Goal: Task Accomplishment & Management: Use online tool/utility

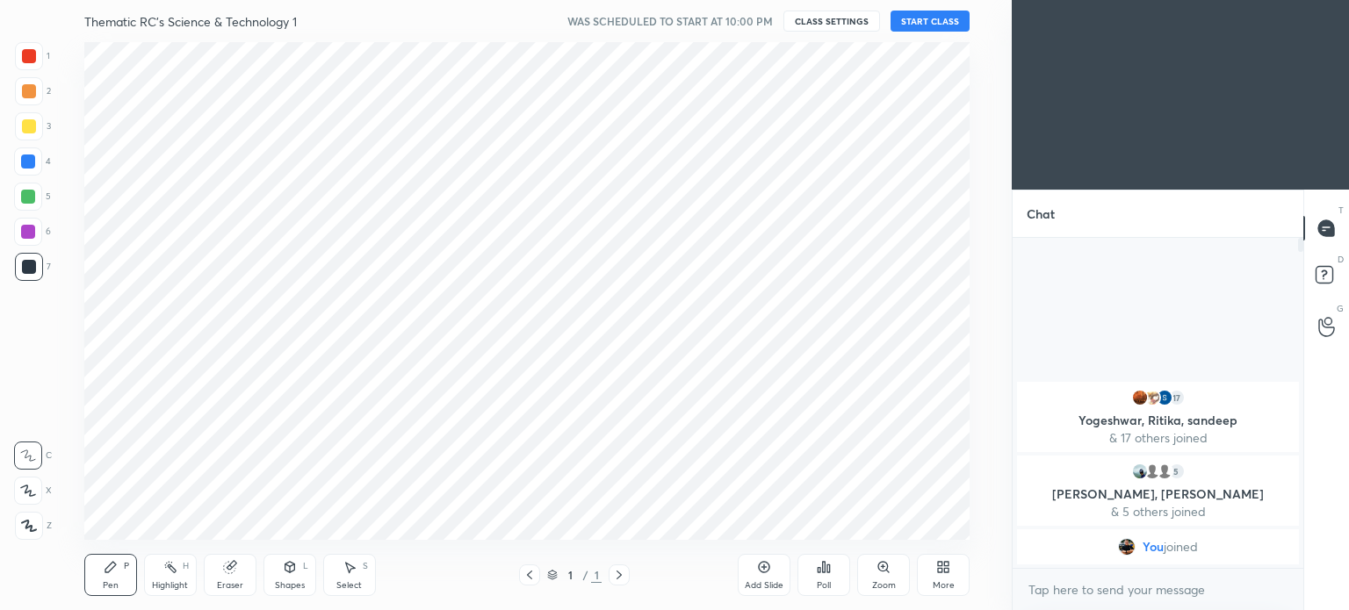
scroll to position [87303, 86860]
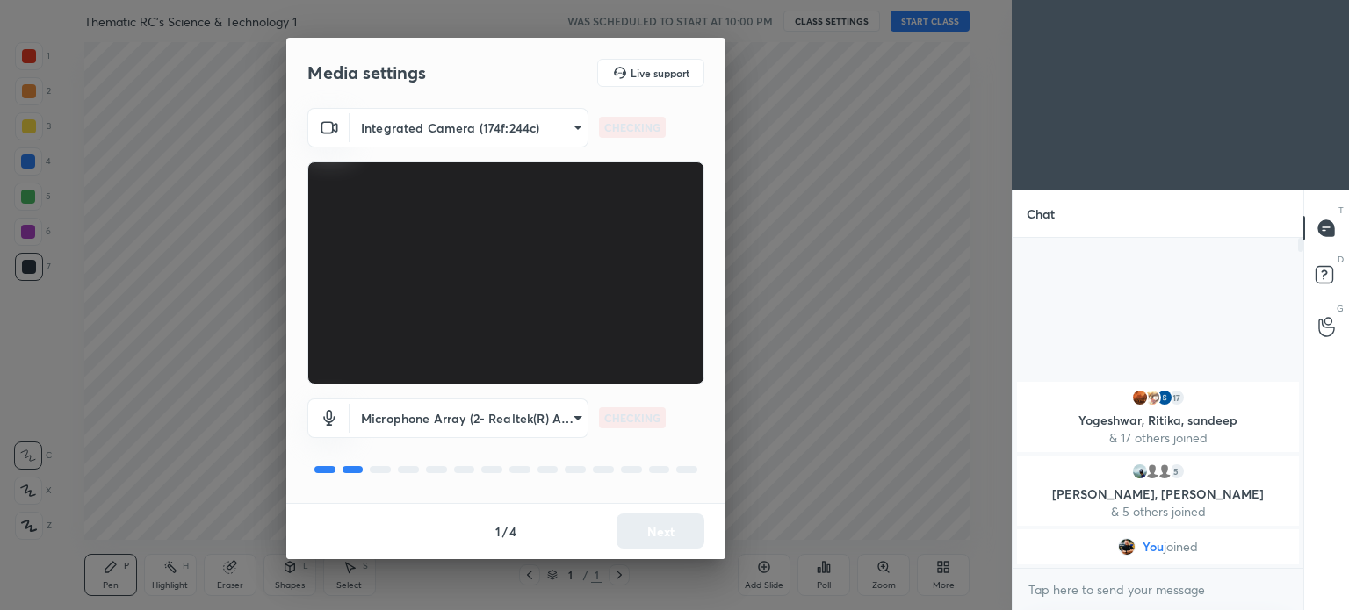
click at [548, 417] on body "1 2 3 4 5 6 7 C X Z C X Z E E Erase all H H Thematic RC's Science & Technology …" at bounding box center [674, 305] width 1349 height 610
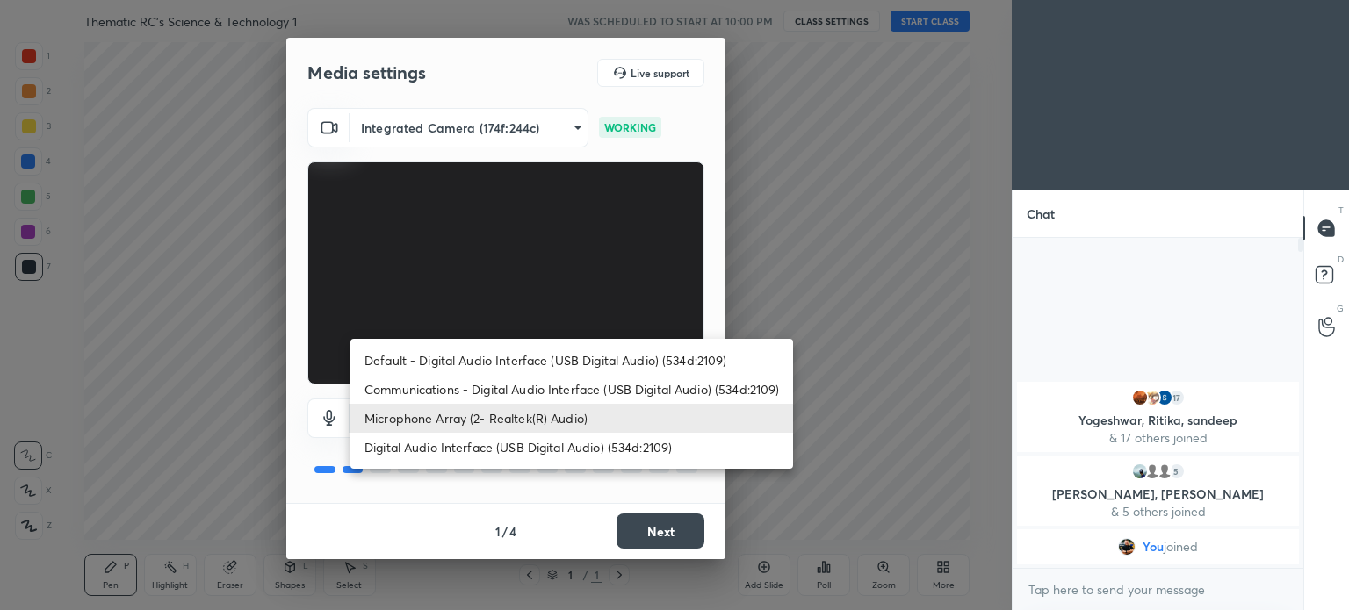
click at [515, 417] on li "Microphone Array (2- Realtek(R) Audio)" at bounding box center [571, 418] width 443 height 29
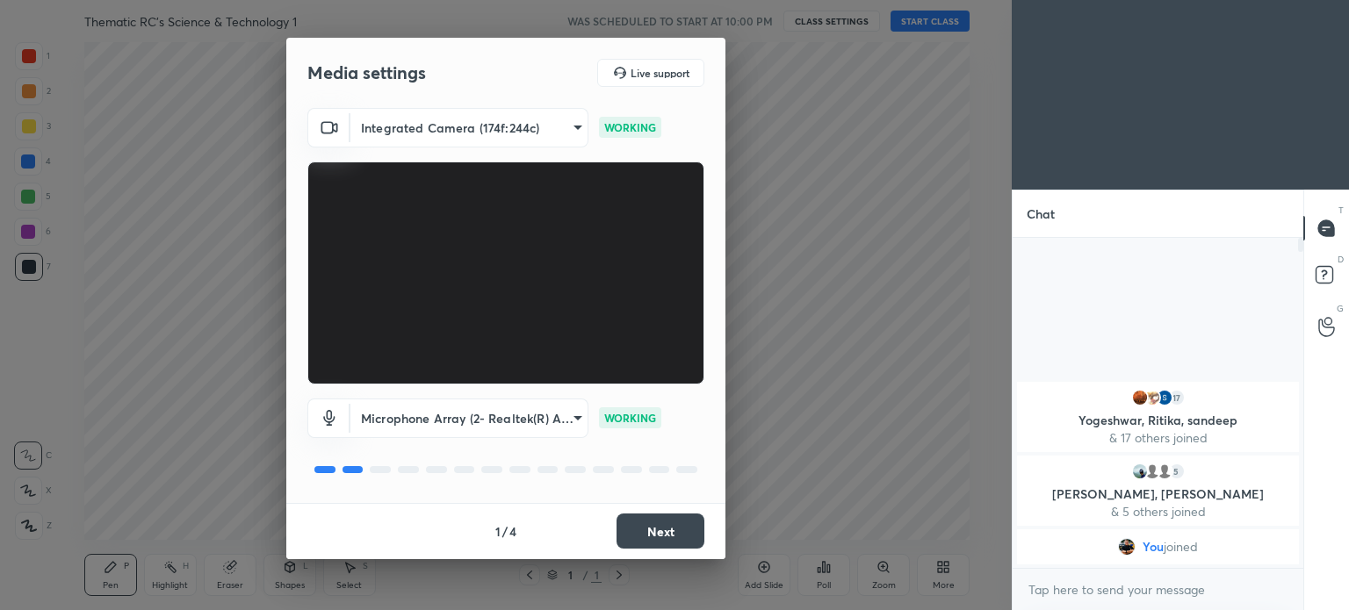
click at [661, 529] on button "Next" at bounding box center [660, 531] width 88 height 35
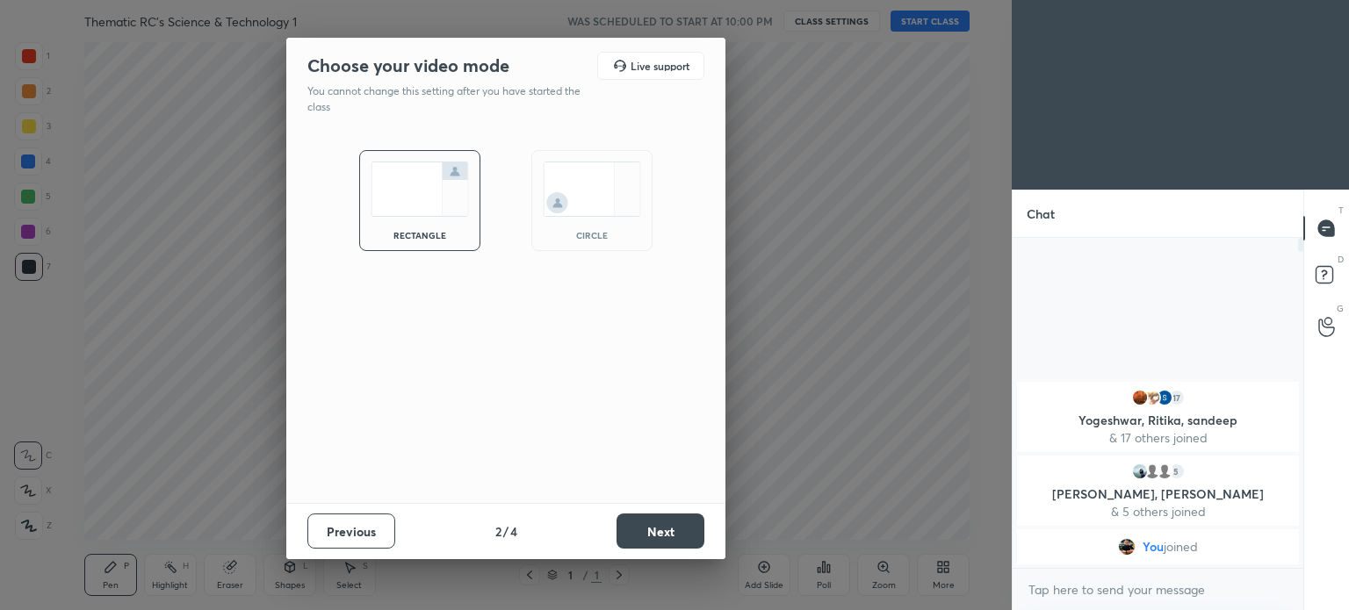
click at [656, 531] on button "Next" at bounding box center [660, 531] width 88 height 35
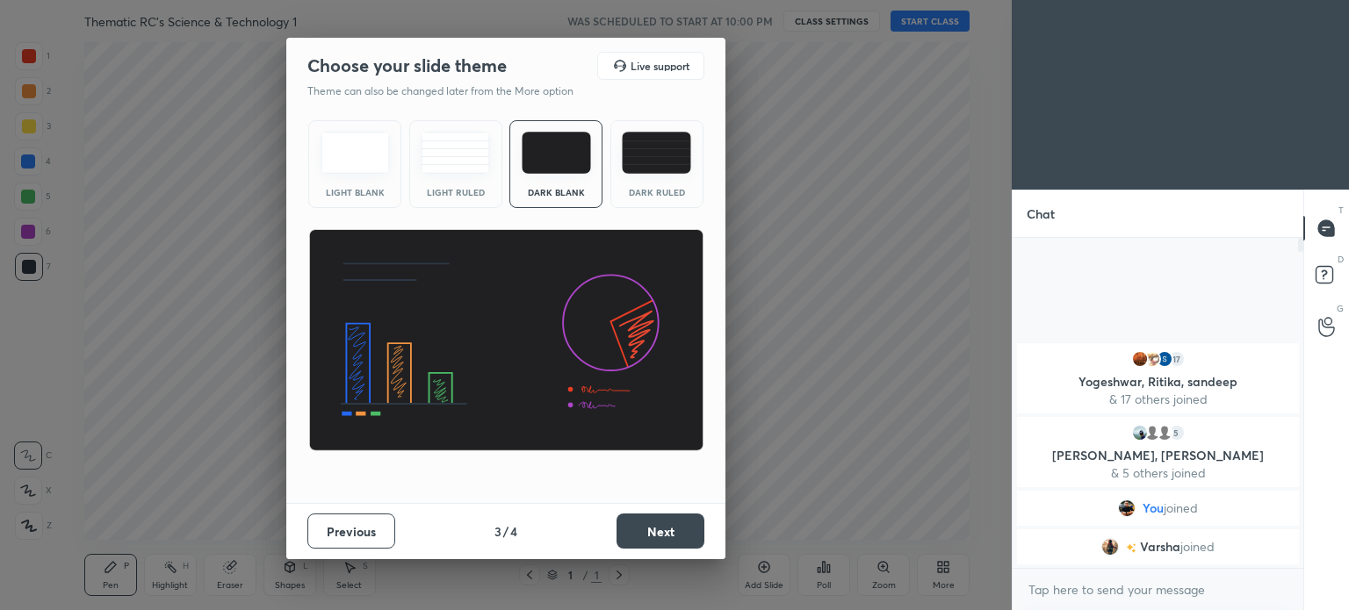
click at [656, 527] on button "Next" at bounding box center [660, 531] width 88 height 35
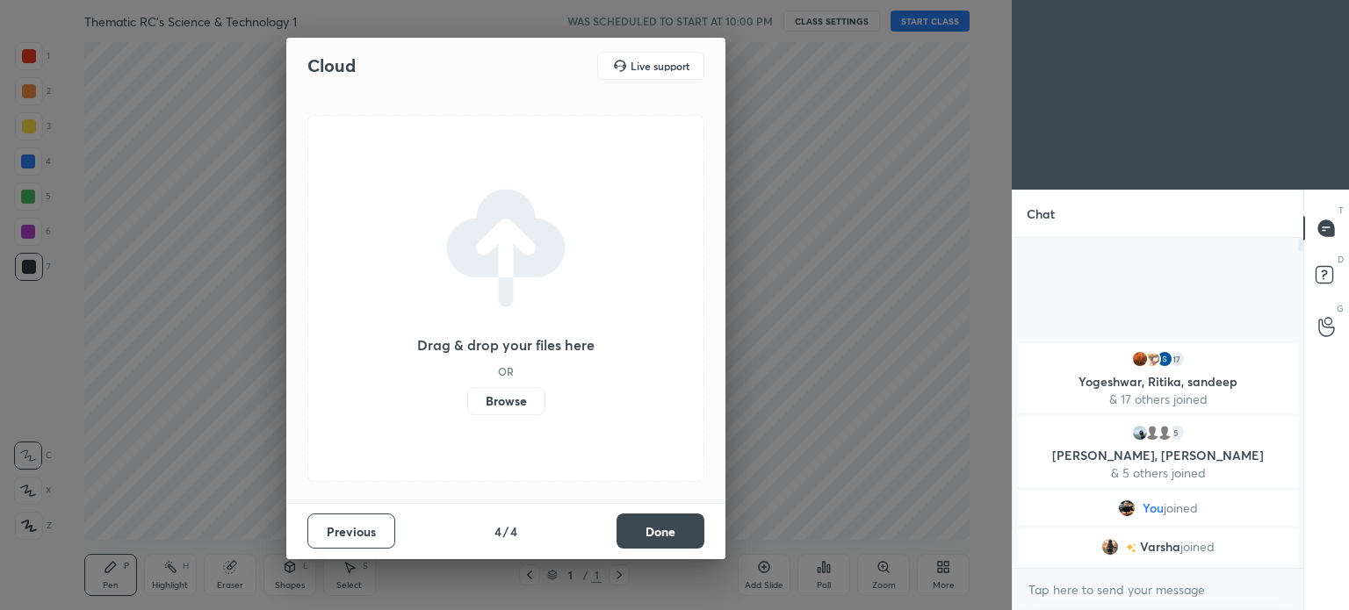
click at [510, 396] on label "Browse" at bounding box center [506, 401] width 78 height 28
click at [467, 396] on input "Browse" at bounding box center [467, 401] width 0 height 28
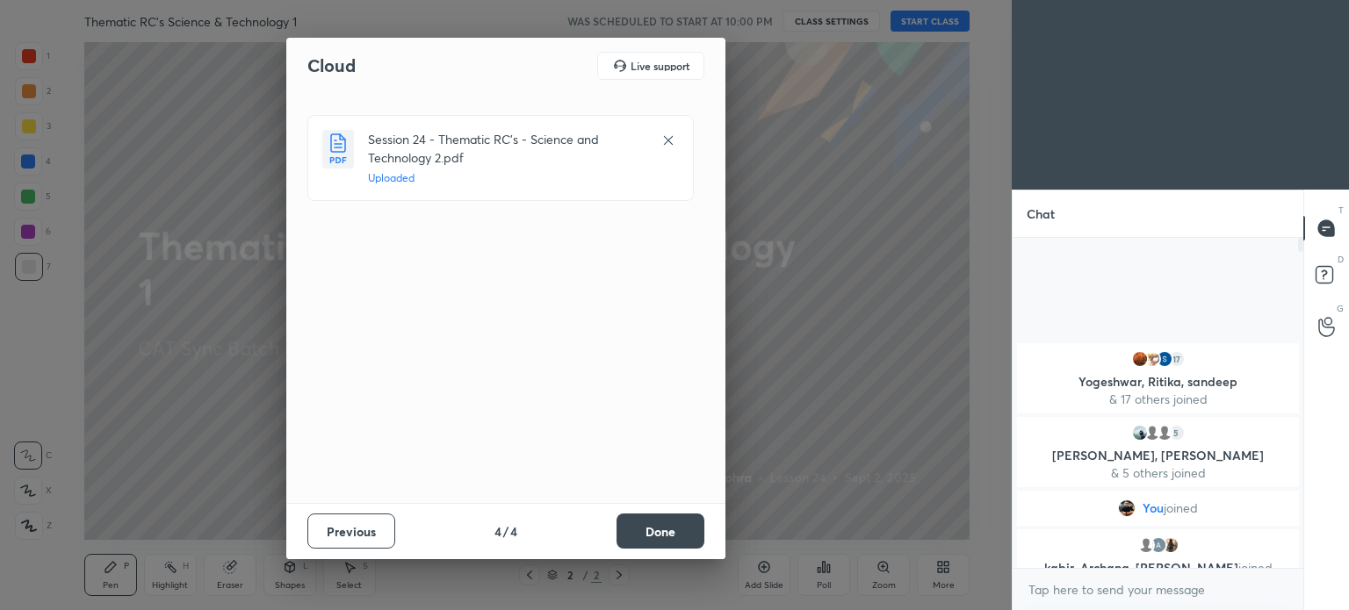
click at [664, 530] on button "Done" at bounding box center [660, 531] width 88 height 35
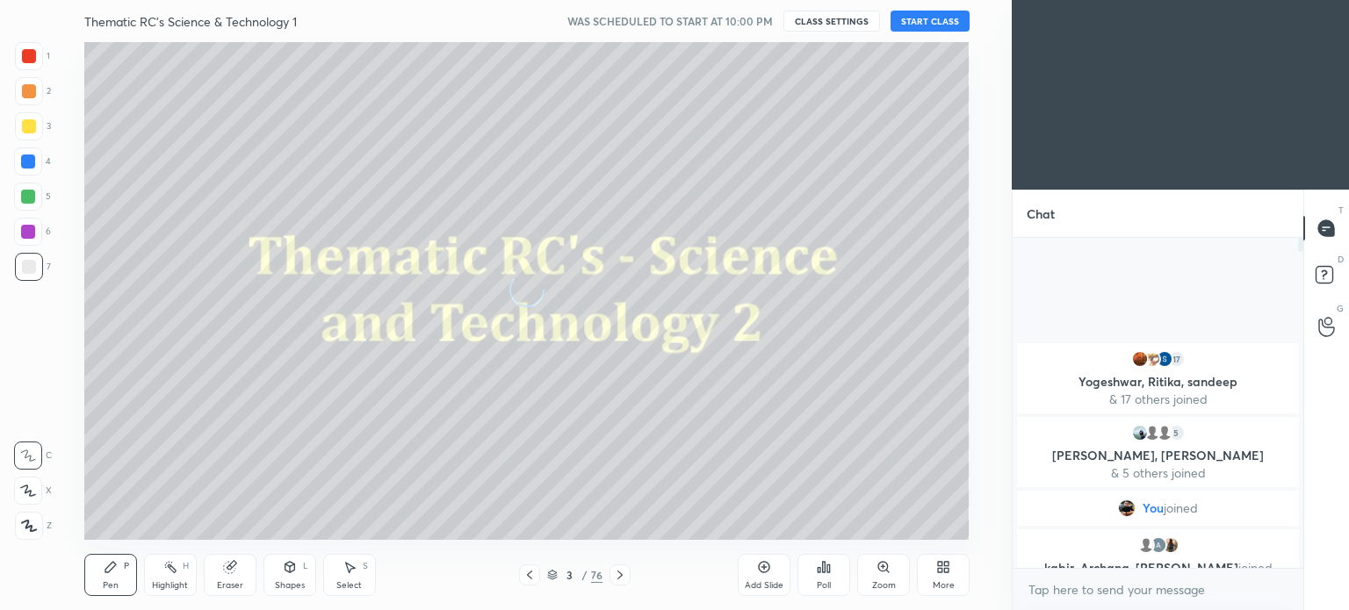
click at [941, 17] on button "START CLASS" at bounding box center [929, 21] width 79 height 21
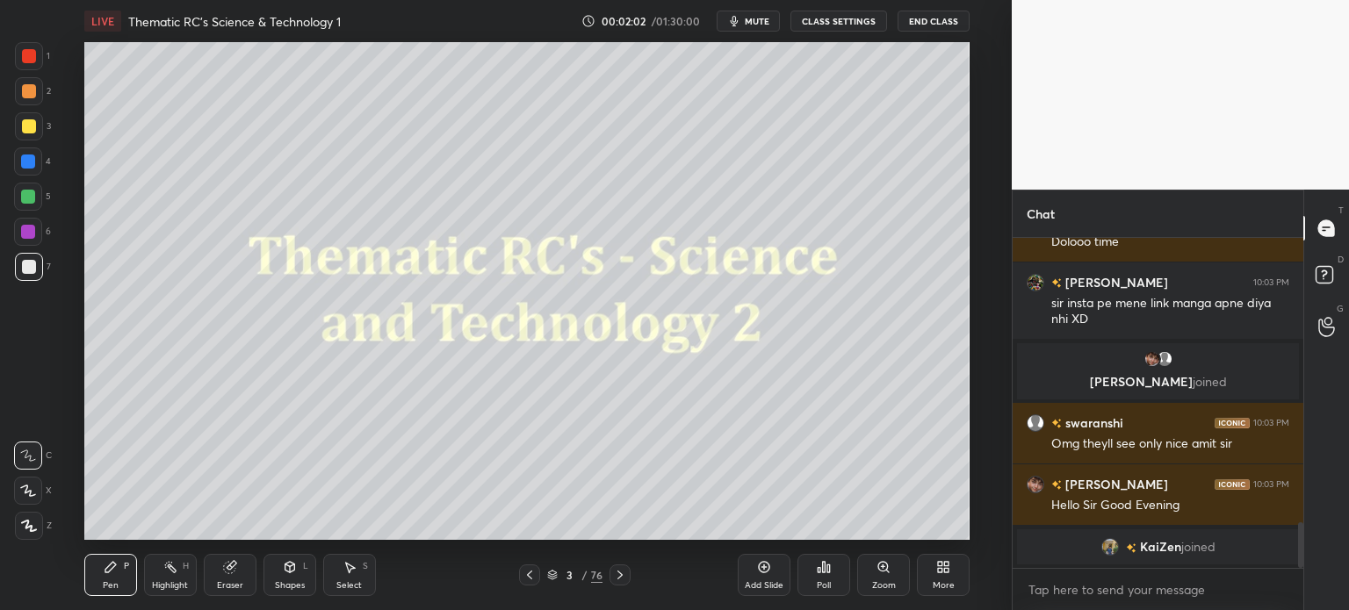
scroll to position [2102, 0]
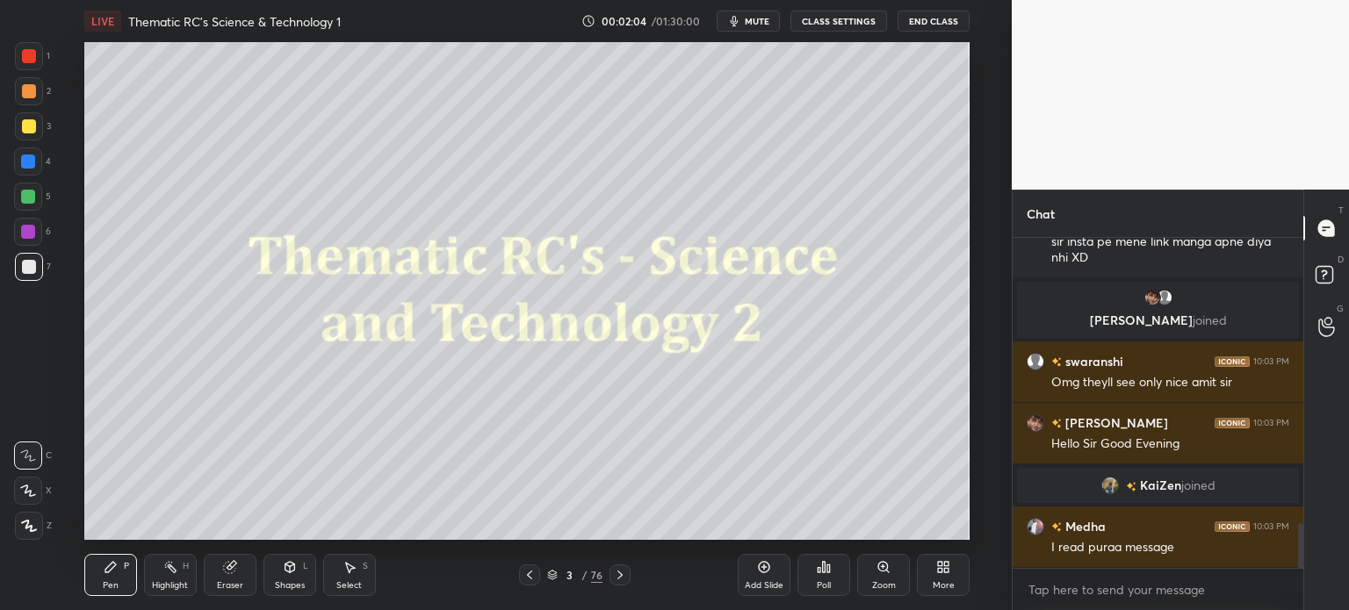
click at [22, 54] on div at bounding box center [29, 56] width 14 height 14
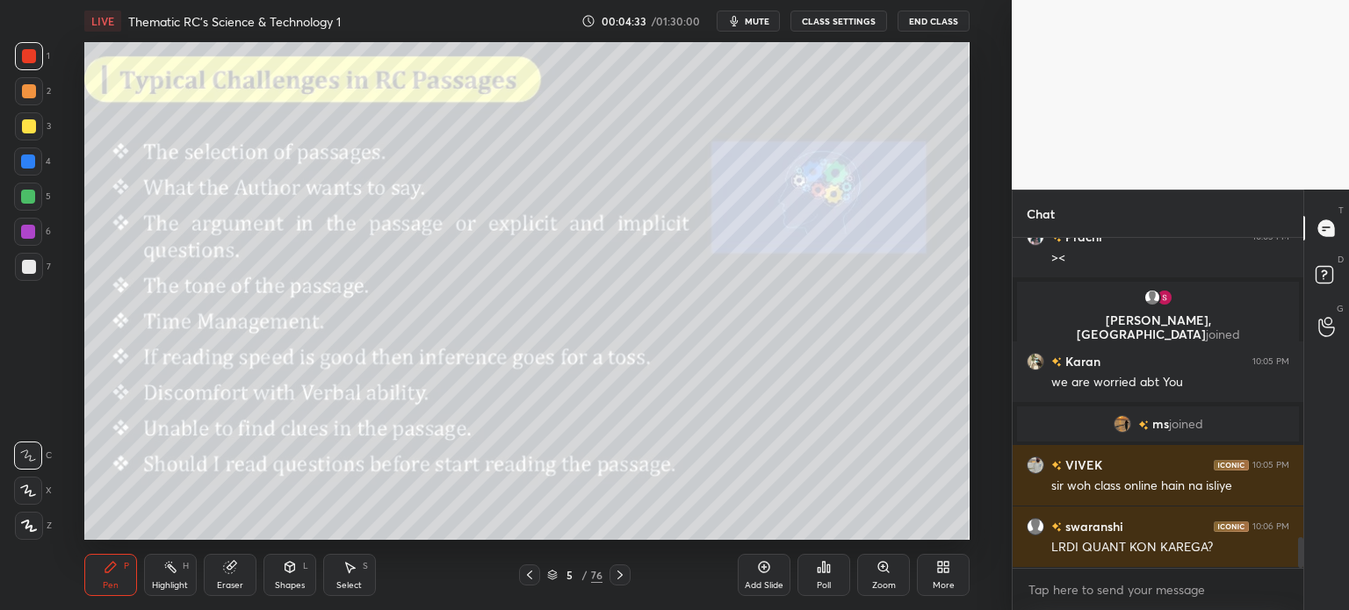
scroll to position [3277, 0]
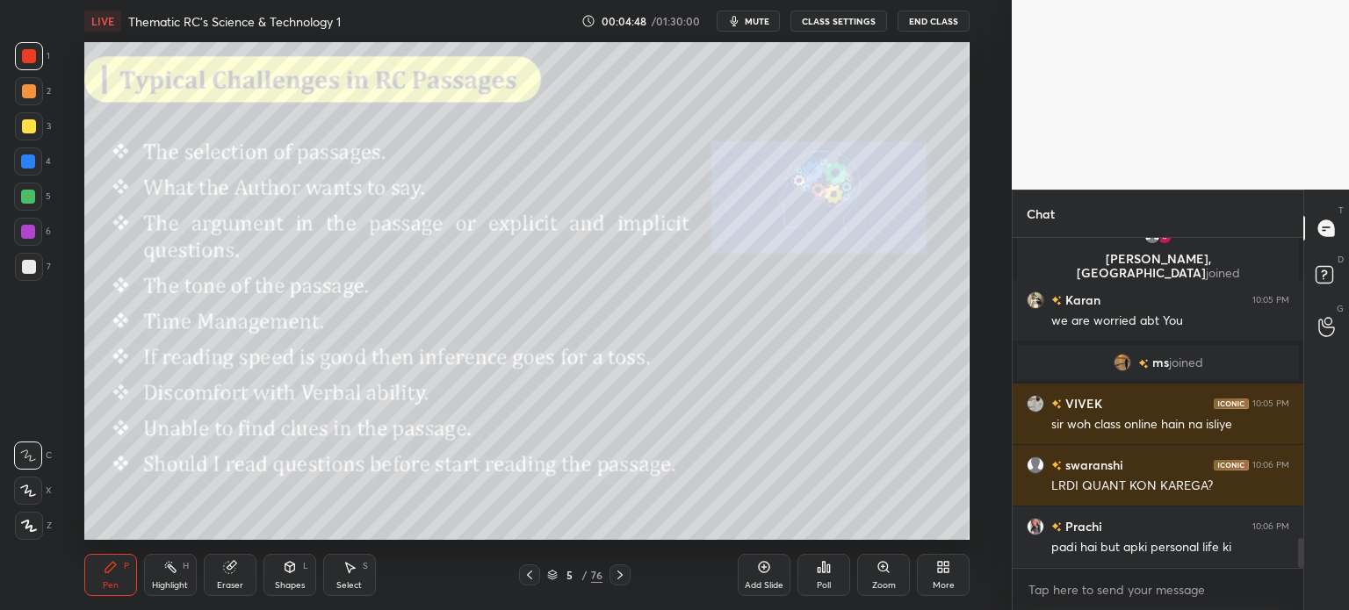
click at [220, 572] on div "Eraser" at bounding box center [230, 575] width 53 height 42
click at [169, 571] on icon at bounding box center [170, 567] width 14 height 14
click at [32, 522] on icon at bounding box center [28, 525] width 9 height 9
click at [32, 122] on div at bounding box center [29, 126] width 14 height 14
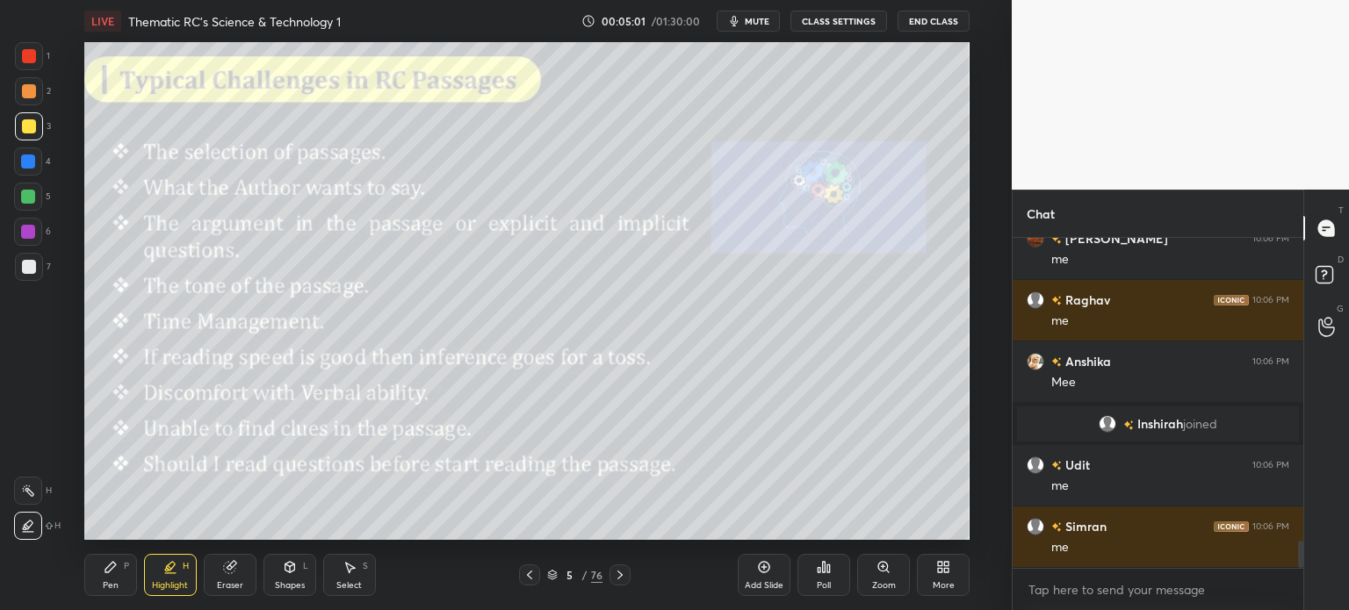
scroll to position [3674, 0]
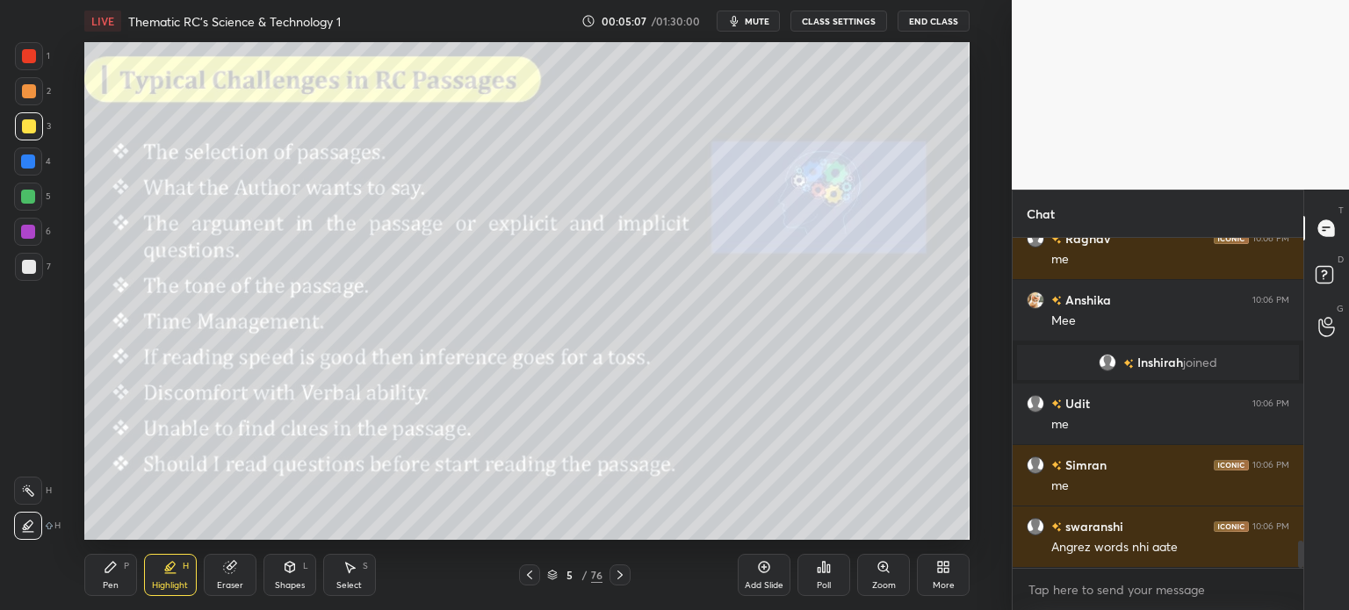
click at [108, 584] on div "Pen" at bounding box center [111, 585] width 16 height 9
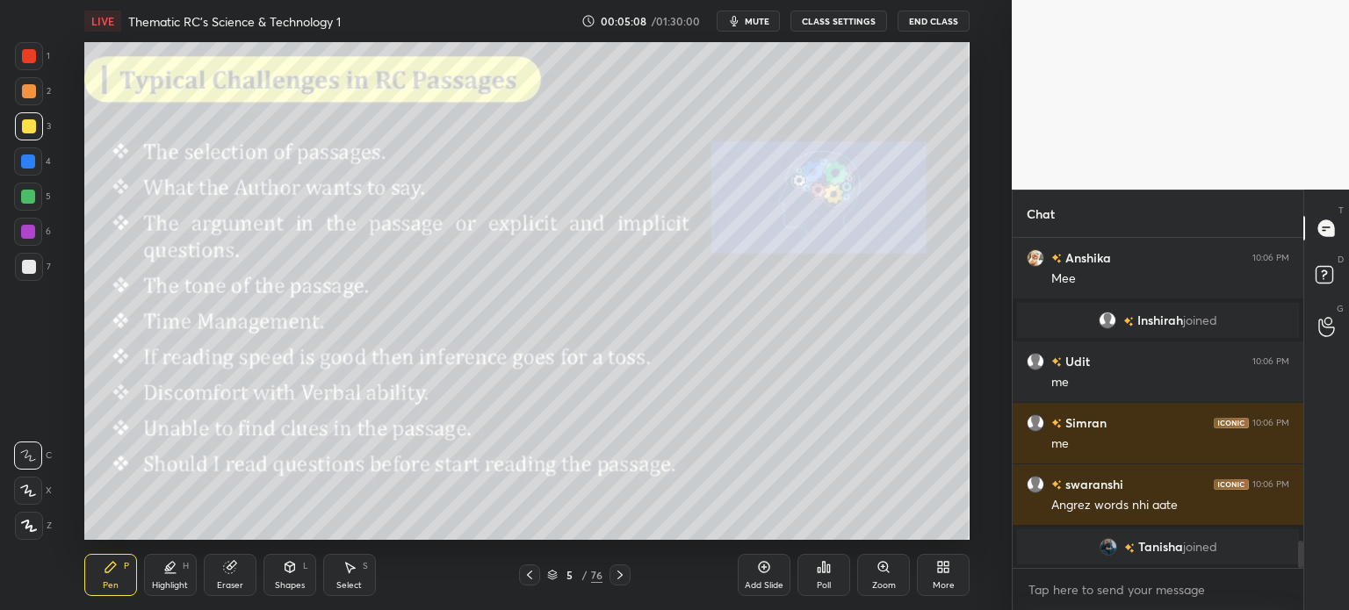
click at [20, 61] on div at bounding box center [29, 56] width 28 height 28
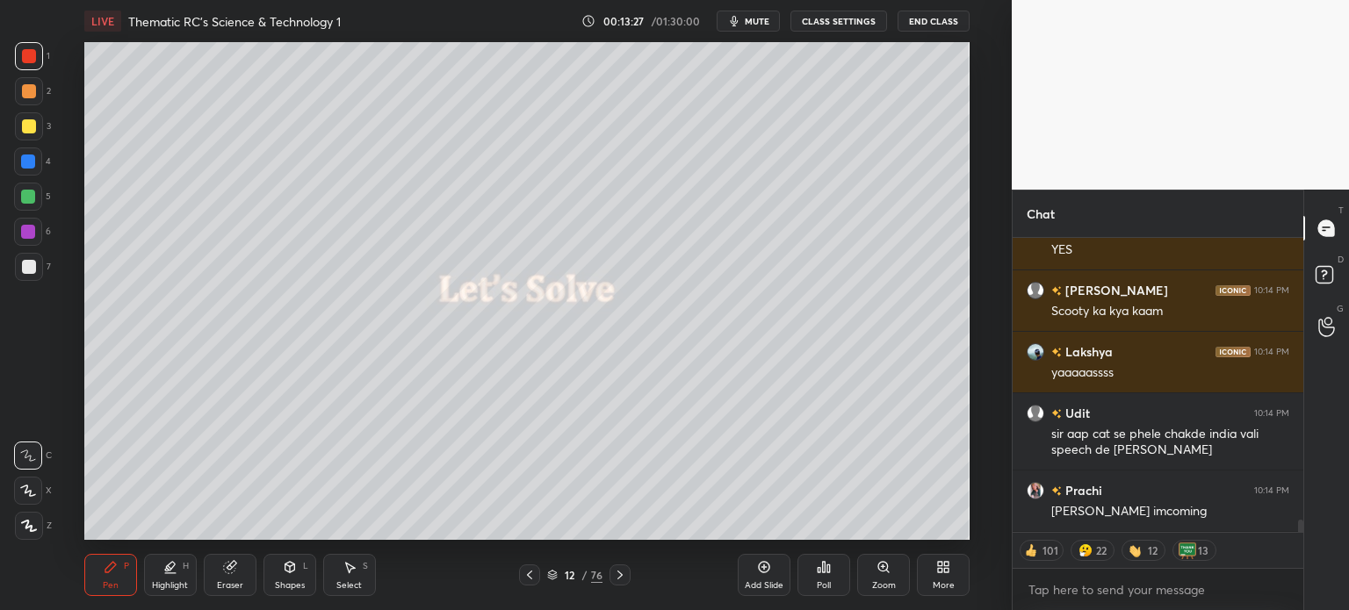
scroll to position [6701, 0]
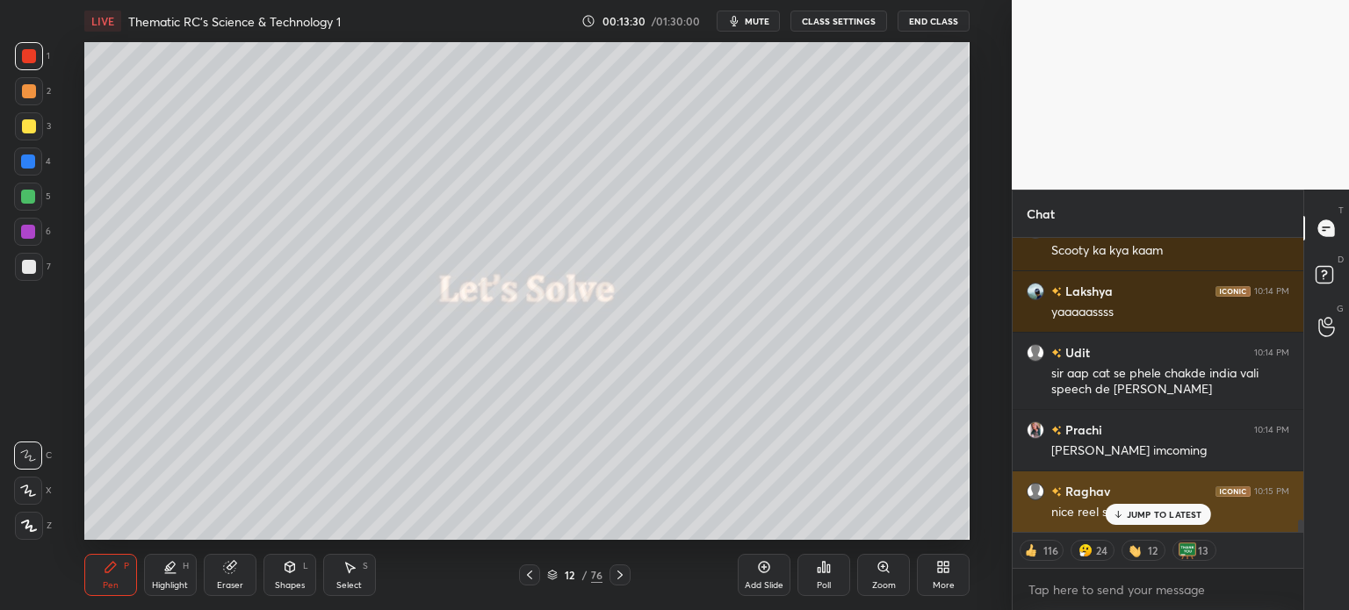
click at [1149, 509] on p "JUMP TO LATEST" at bounding box center [1164, 514] width 76 height 11
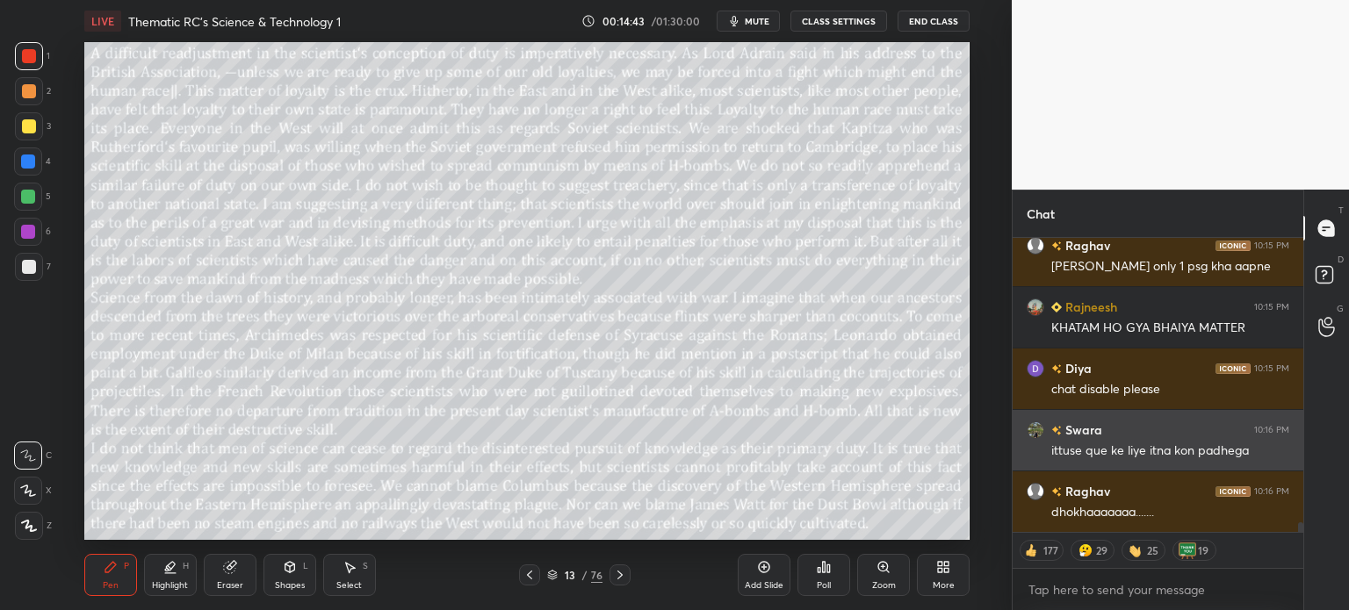
scroll to position [8361, 0]
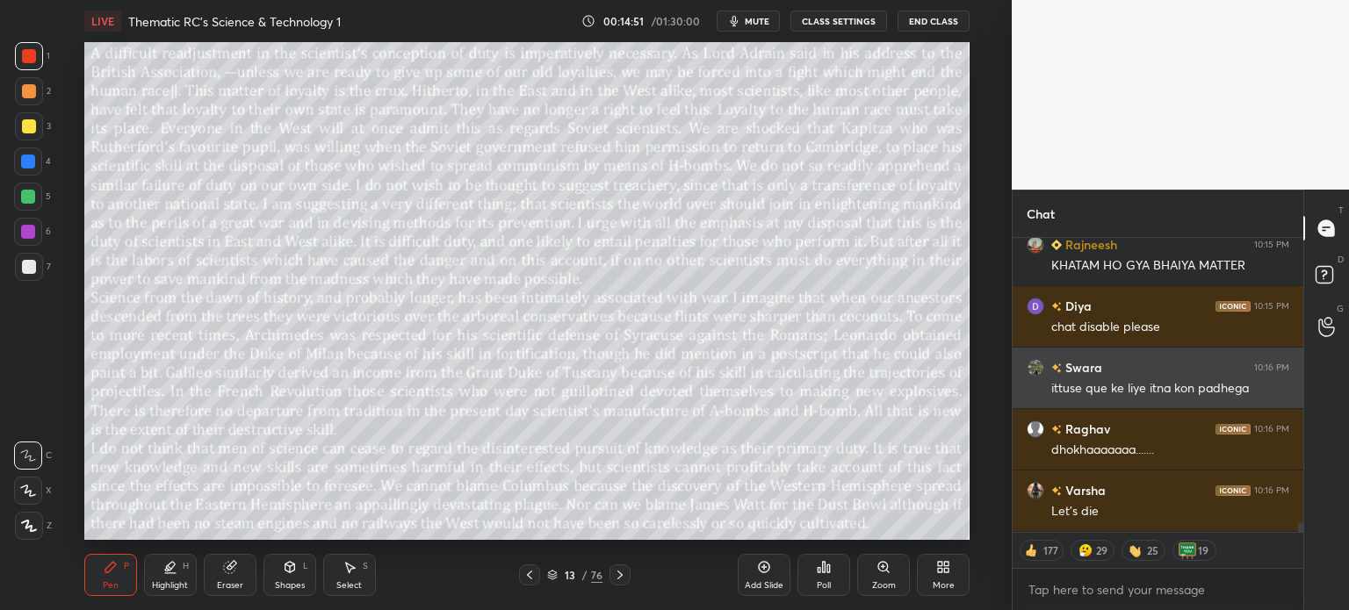
type textarea "x"
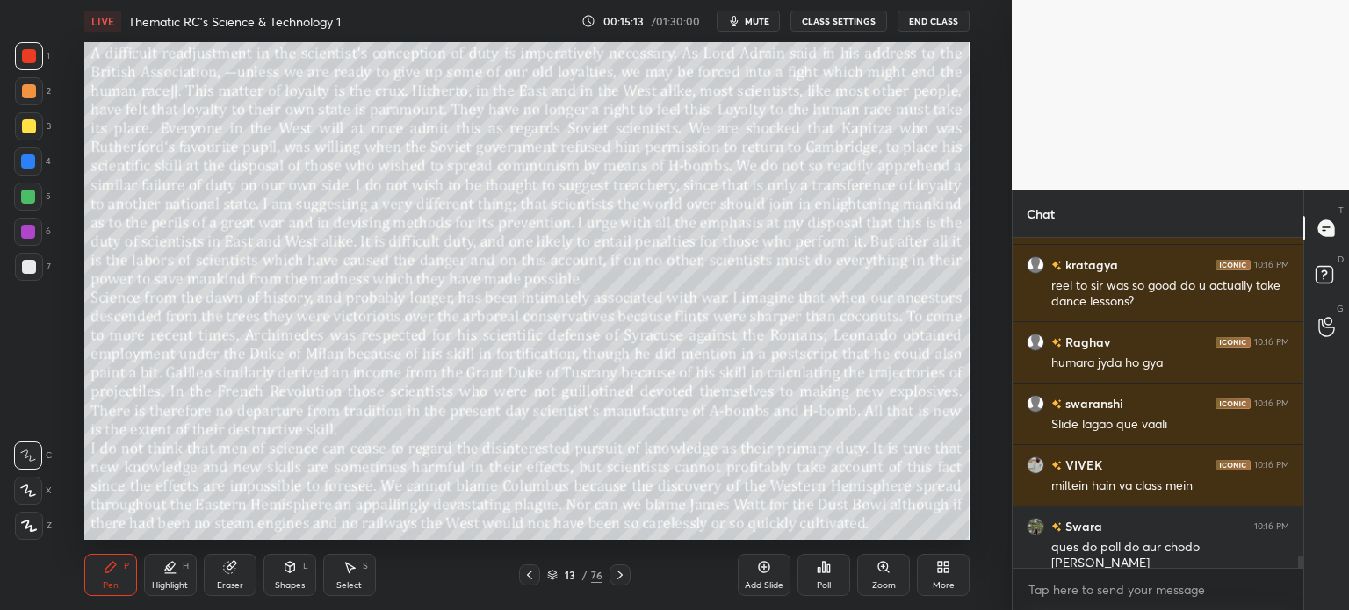
scroll to position [8710, 0]
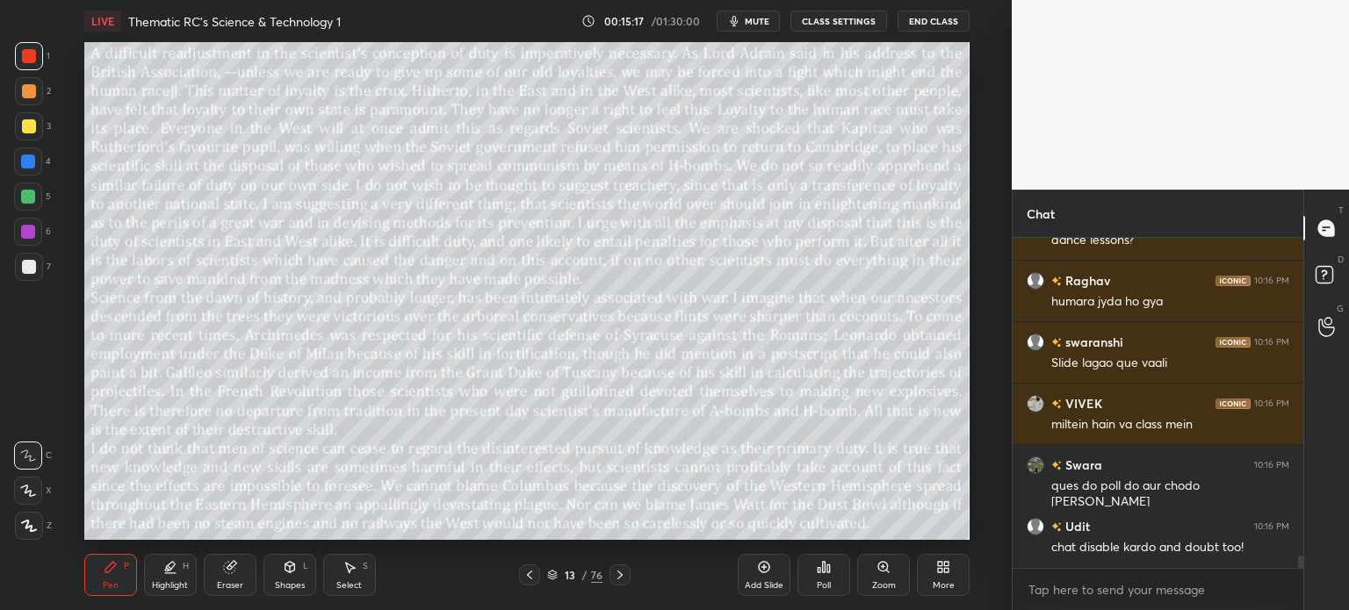
click at [844, 28] on button "CLASS SETTINGS" at bounding box center [838, 21] width 97 height 21
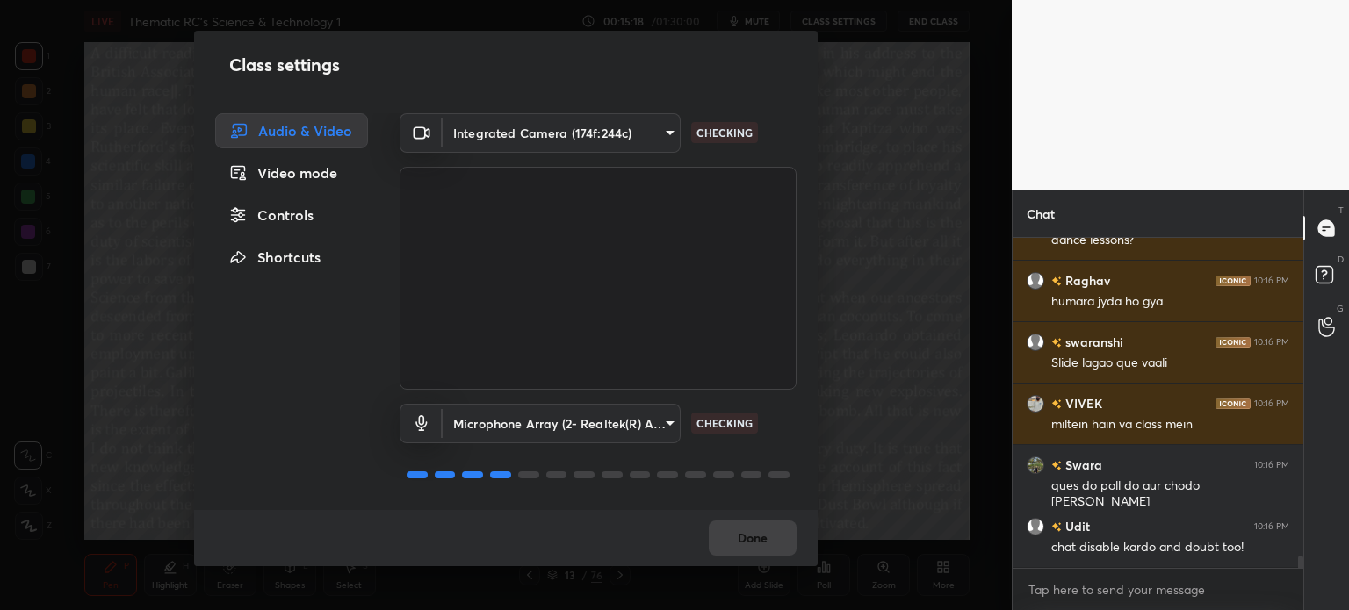
click at [323, 216] on div "Controls" at bounding box center [291, 215] width 153 height 35
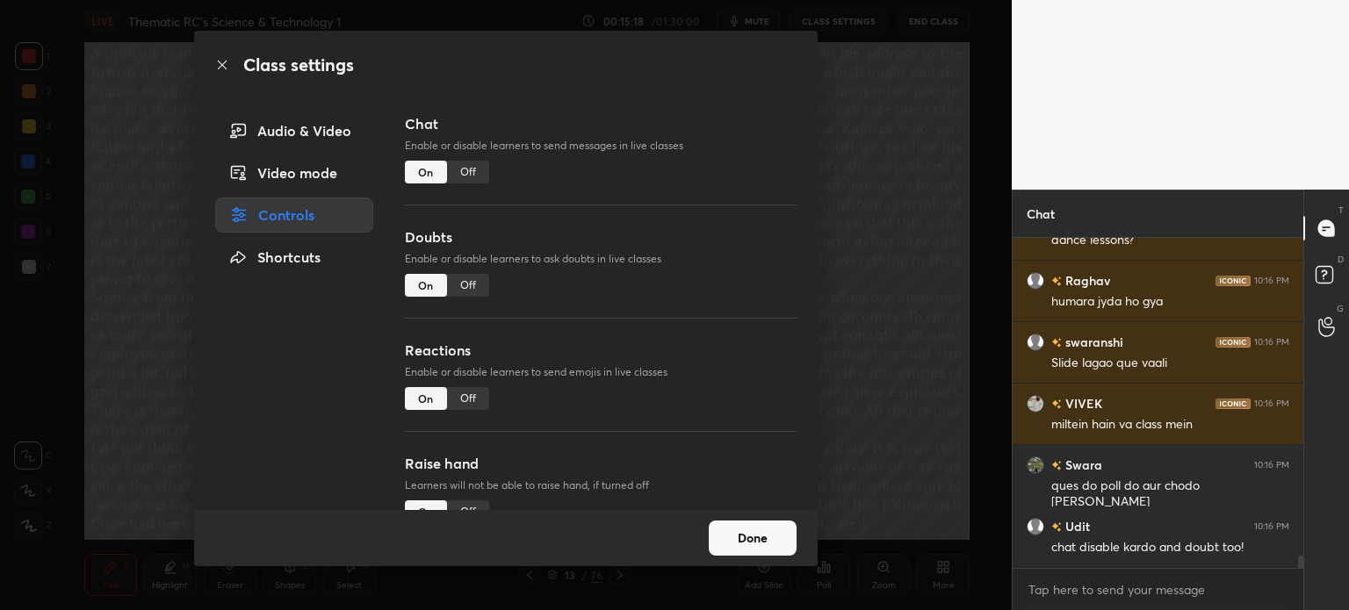
click at [479, 165] on div "Off" at bounding box center [468, 172] width 42 height 23
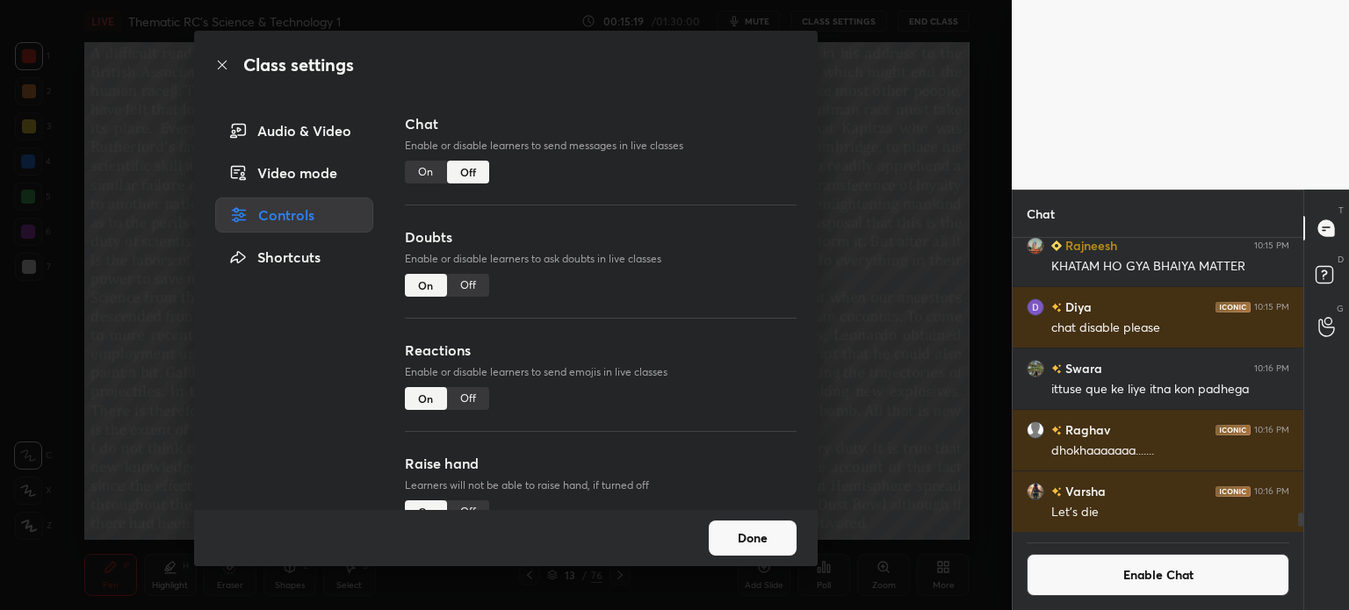
click at [464, 284] on div "Off" at bounding box center [468, 285] width 42 height 23
click at [770, 534] on button "Done" at bounding box center [753, 538] width 88 height 35
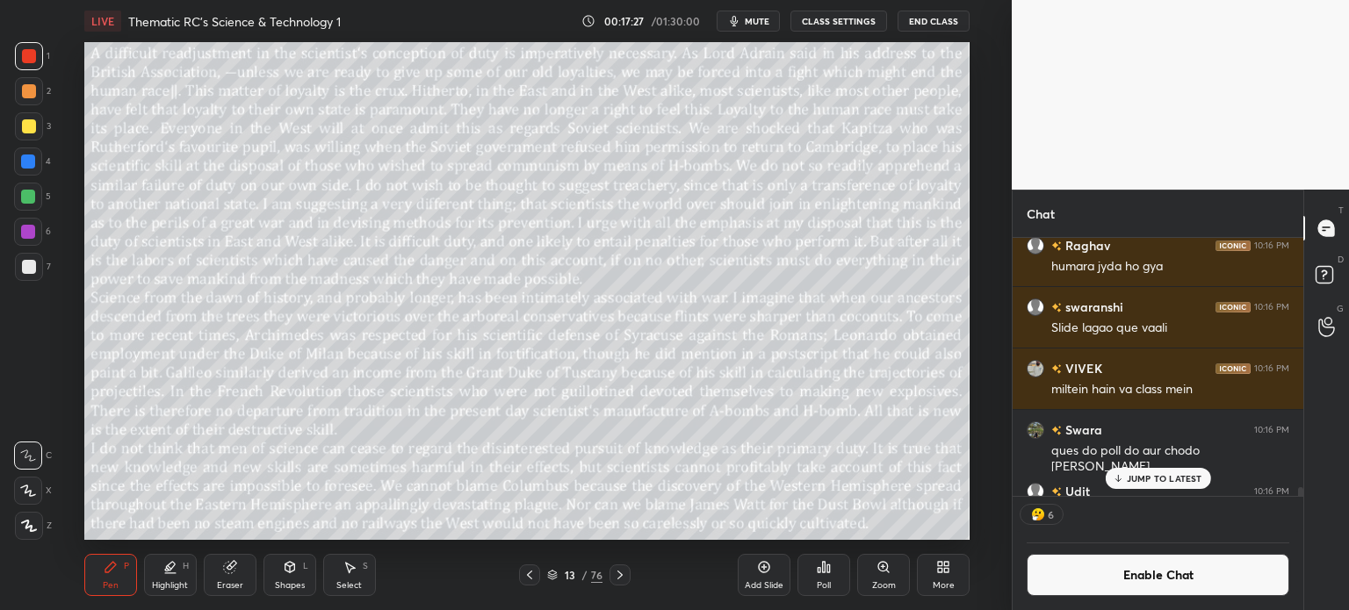
scroll to position [8123, 0]
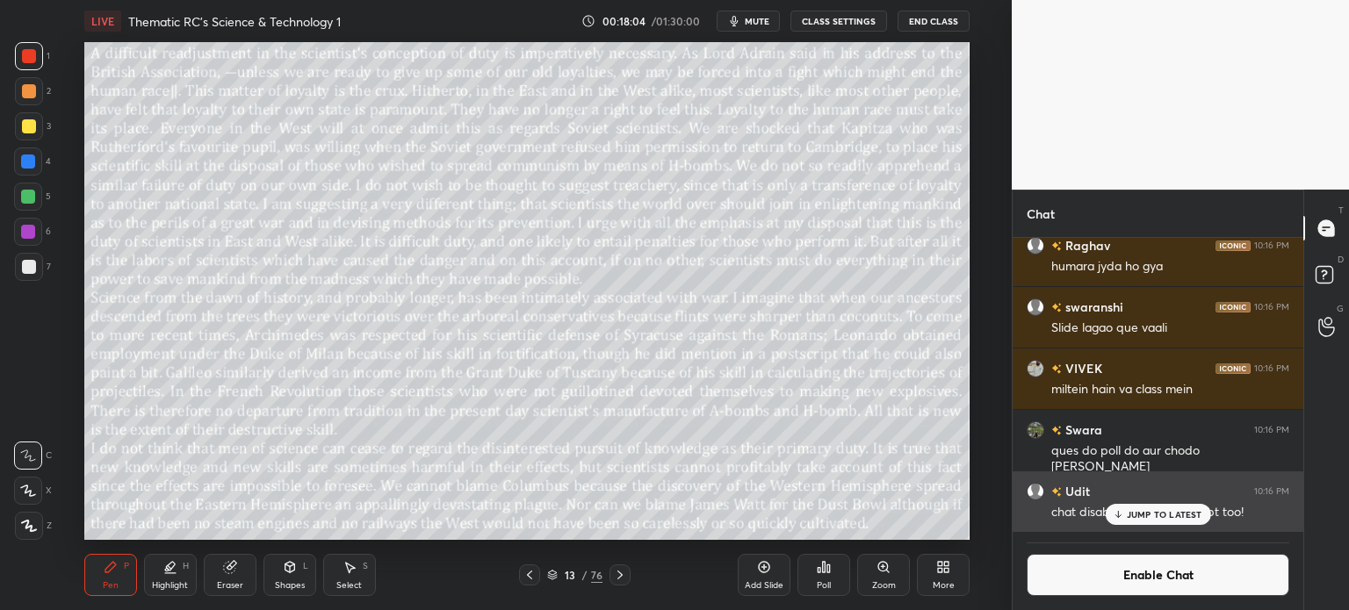
click at [1157, 510] on p "JUMP TO LATEST" at bounding box center [1164, 514] width 76 height 11
click at [1139, 477] on div "kumar 10:15 PM lets try Swara 10:15 PM ohhh myy godddd aap hi kro mai chali swa…" at bounding box center [1157, 385] width 291 height 294
click at [1142, 510] on p "JUMP TO LATEST" at bounding box center [1164, 514] width 76 height 11
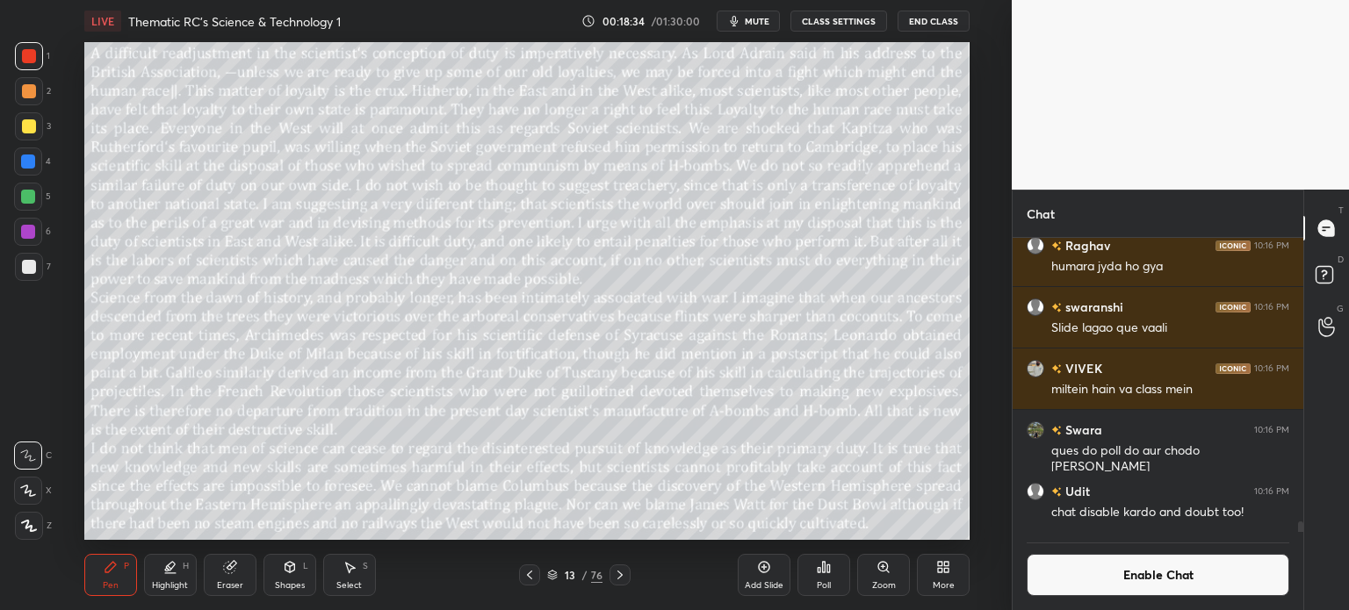
click at [1127, 579] on button "Enable Chat" at bounding box center [1157, 575] width 263 height 42
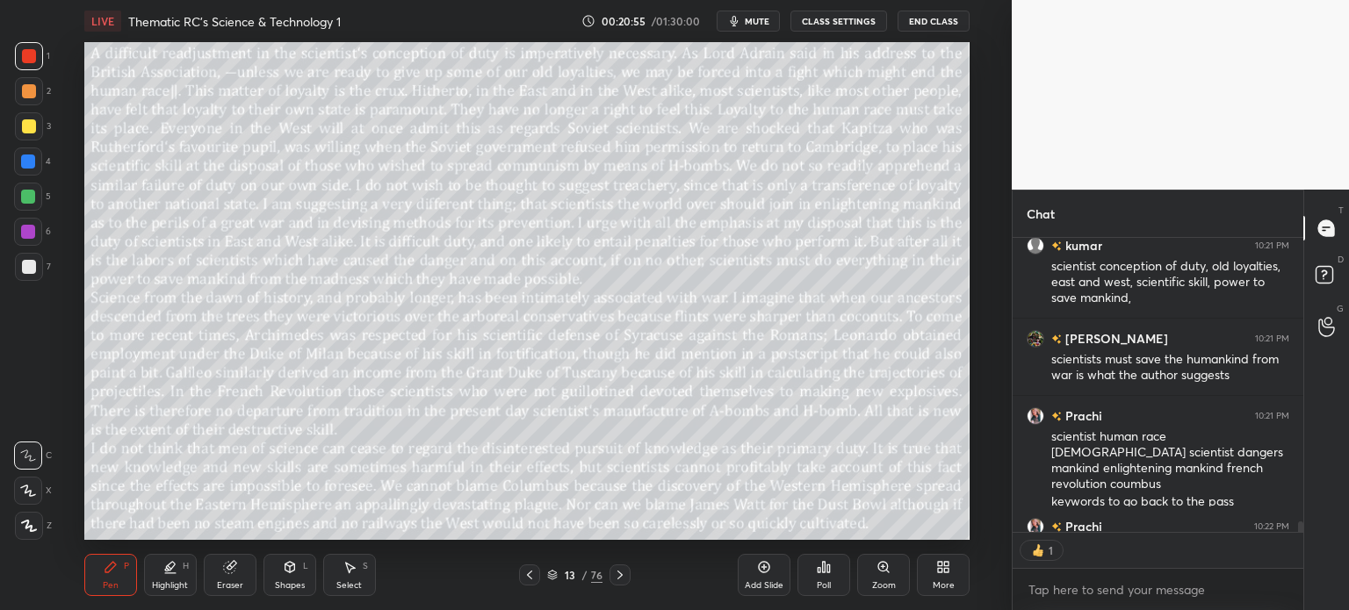
scroll to position [5, 5]
click at [236, 566] on icon at bounding box center [230, 567] width 14 height 14
click at [18, 524] on span "Erase all" at bounding box center [28, 526] width 26 height 12
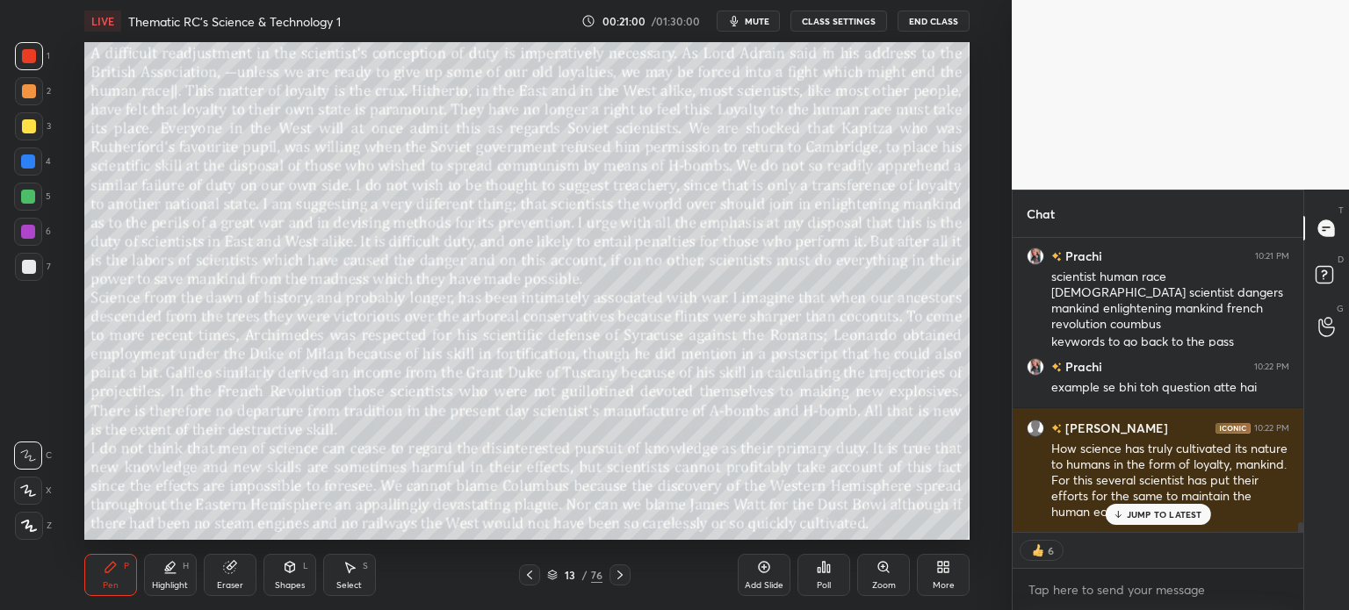
scroll to position [8928, 0]
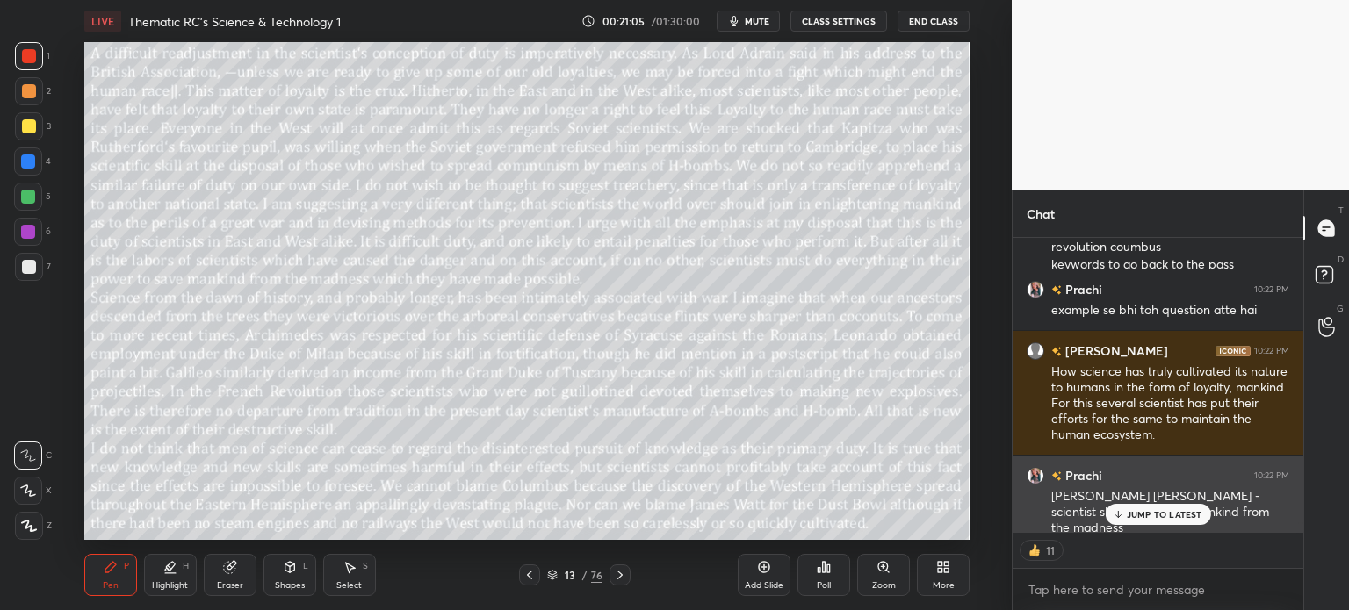
click at [1156, 514] on p "JUMP TO LATEST" at bounding box center [1164, 514] width 76 height 11
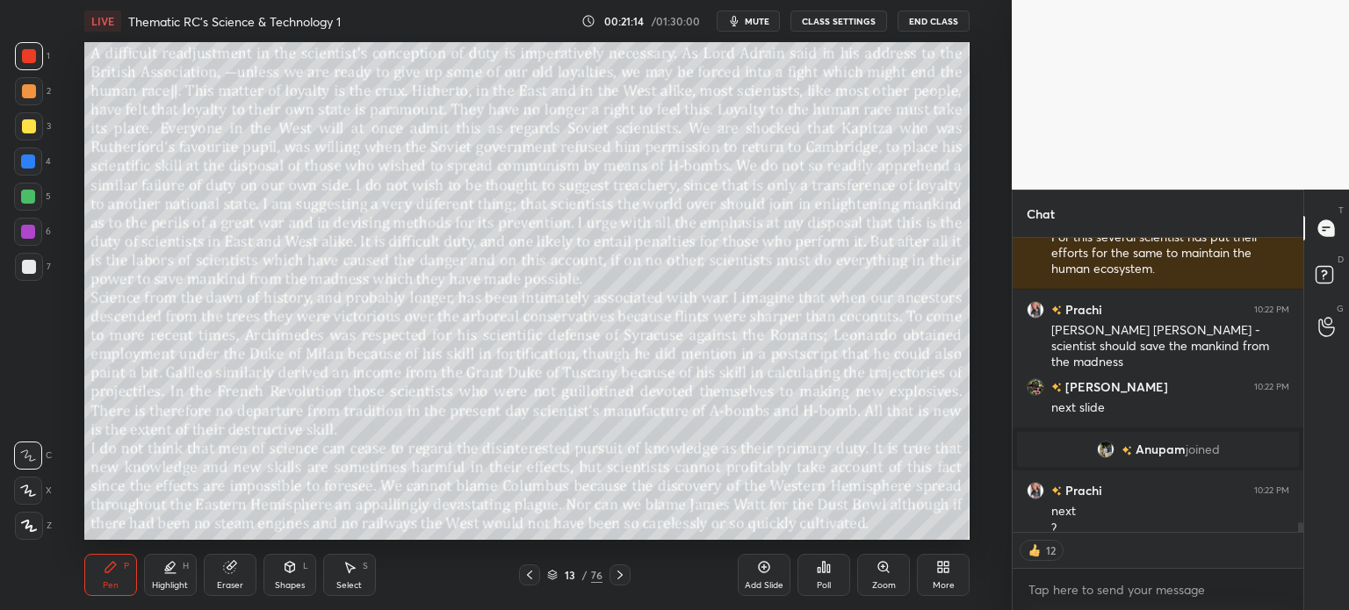
scroll to position [8832, 0]
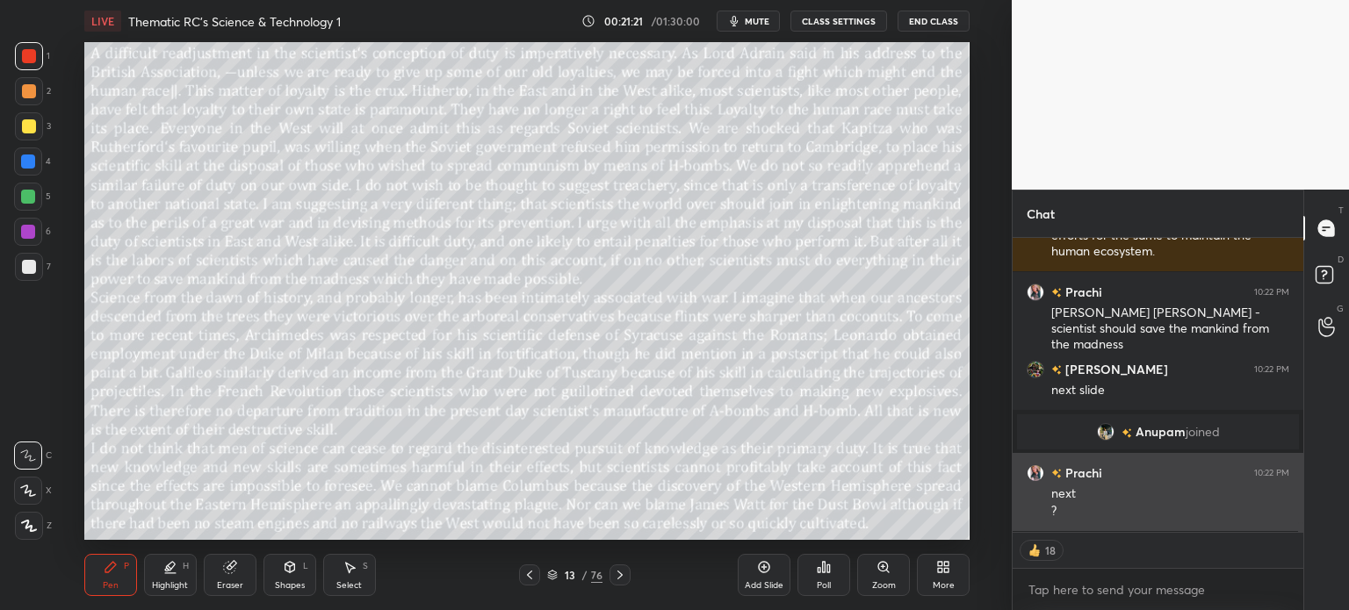
click at [1033, 471] on img "grid" at bounding box center [1035, 473] width 18 height 18
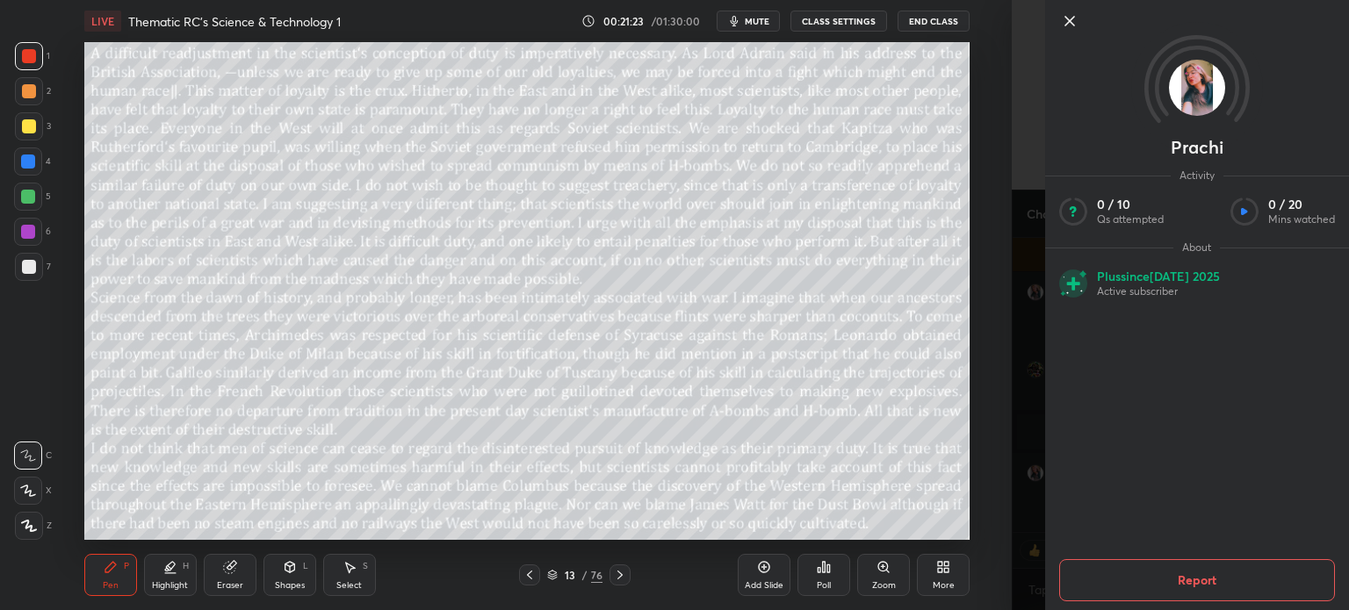
click at [1068, 19] on icon at bounding box center [1069, 21] width 9 height 9
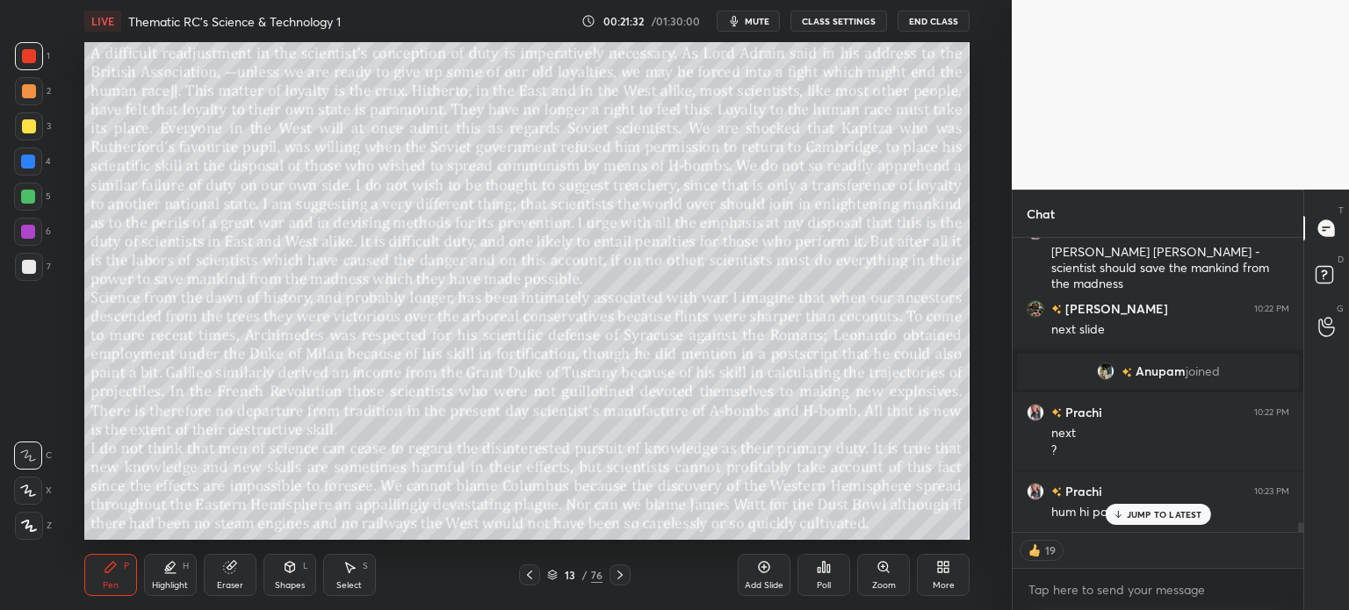
scroll to position [9065, 0]
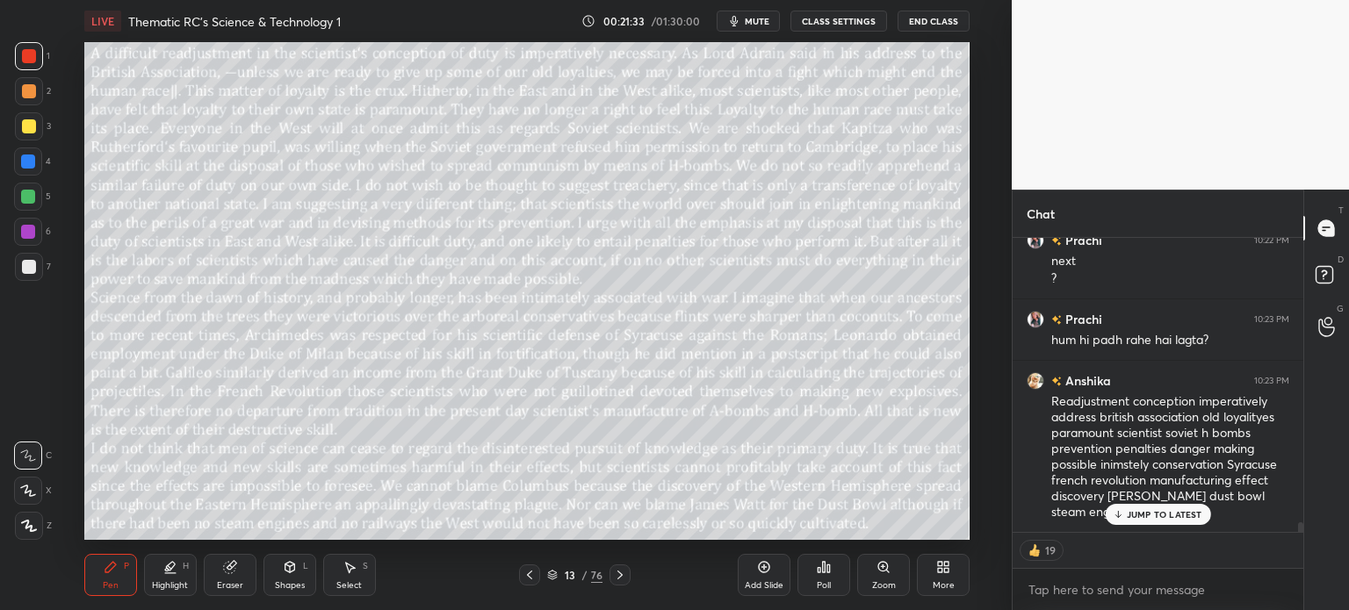
type textarea "x"
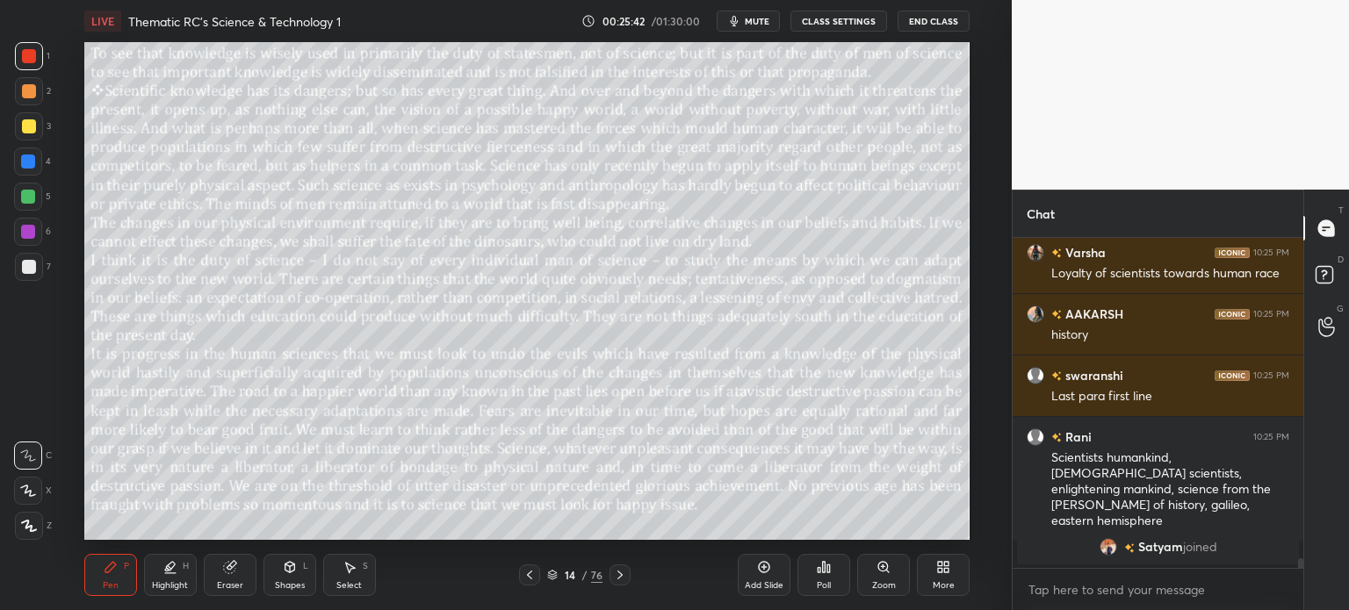
scroll to position [10826, 0]
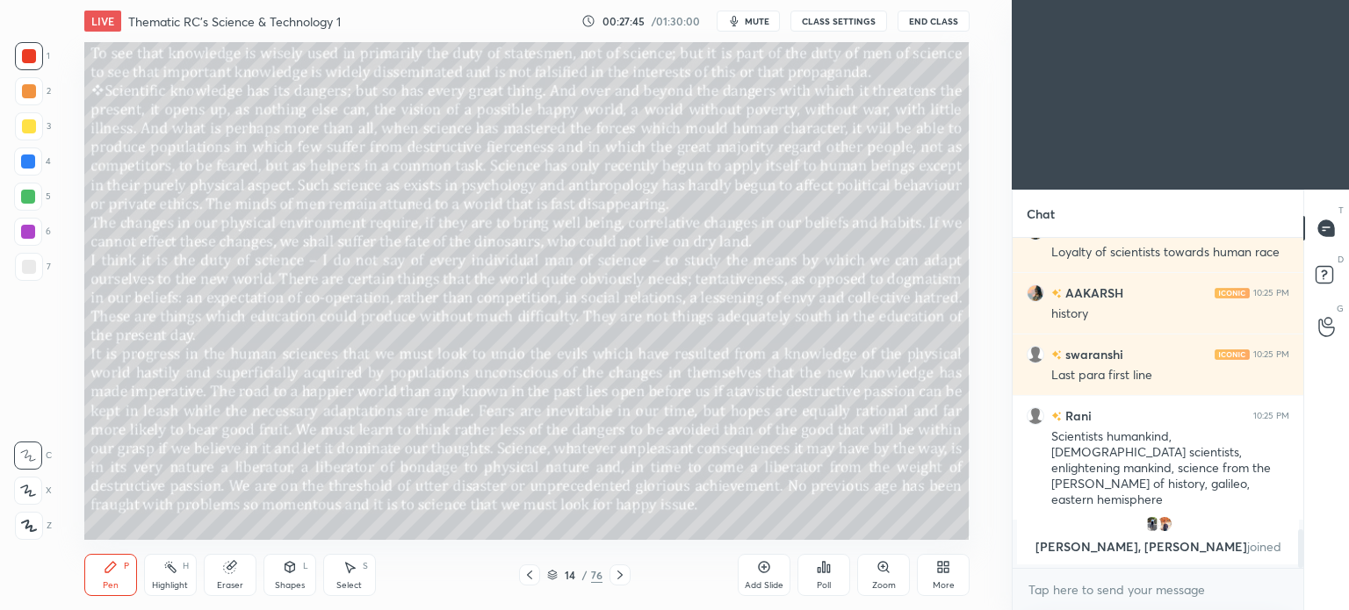
scroll to position [87303, 86860]
click at [946, 579] on div "More" at bounding box center [943, 575] width 53 height 42
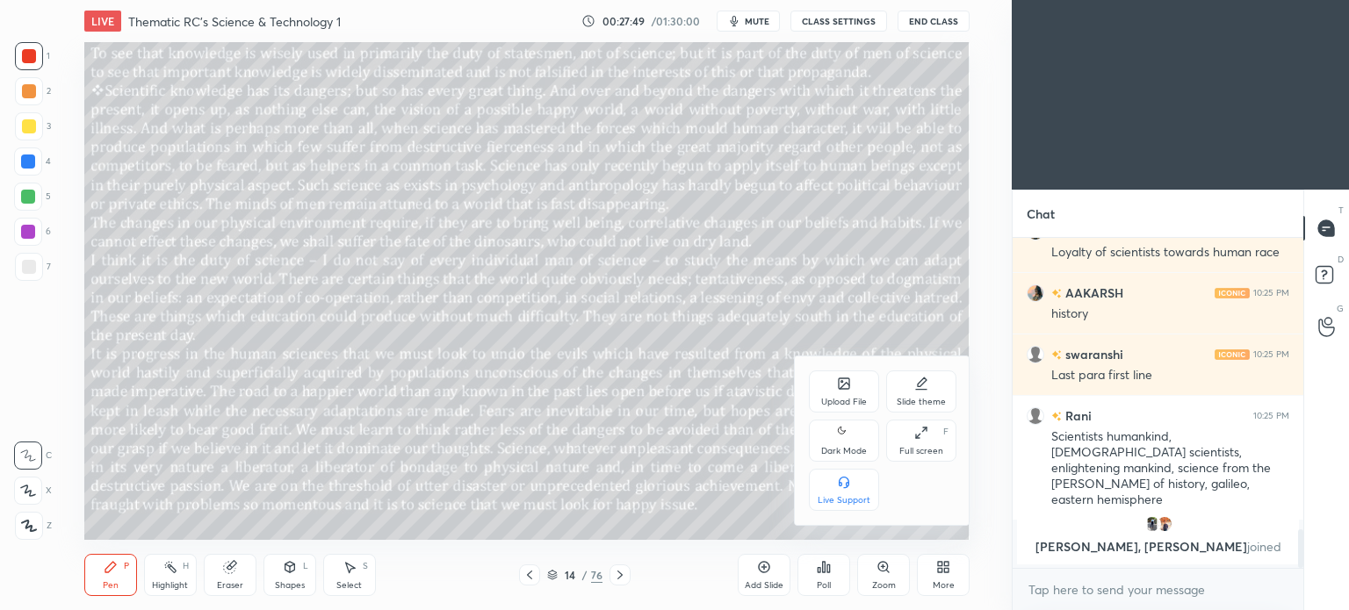
click at [837, 432] on icon at bounding box center [844, 432] width 14 height 21
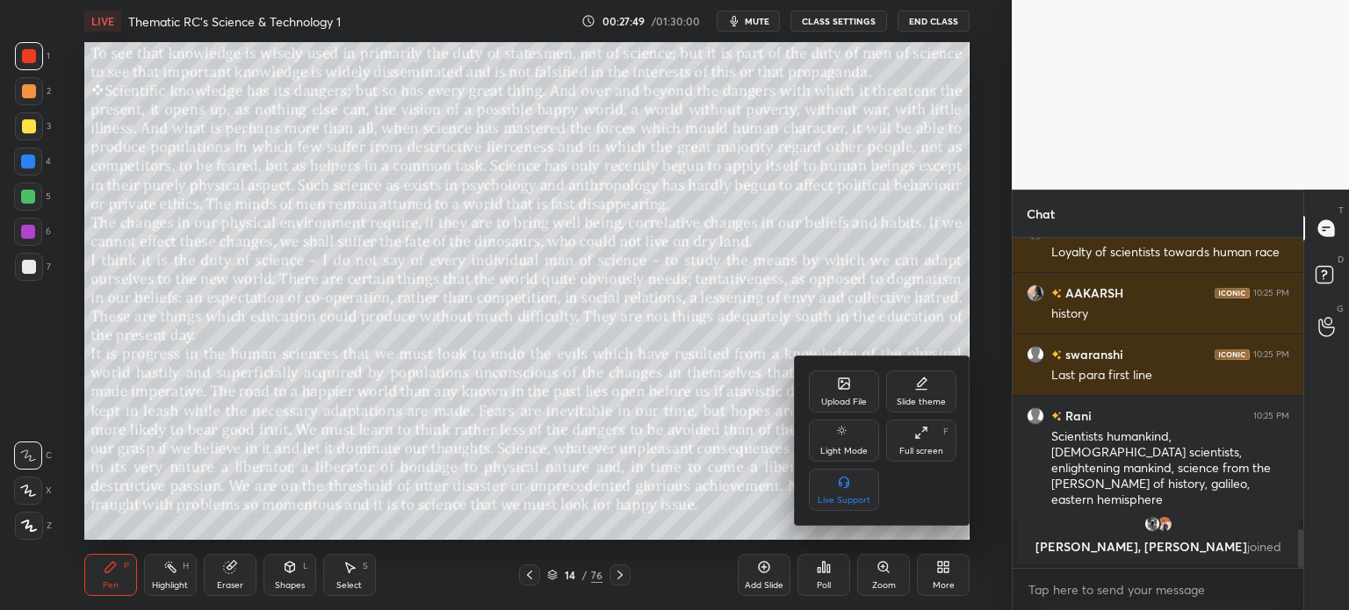
click at [941, 561] on div at bounding box center [674, 305] width 1349 height 610
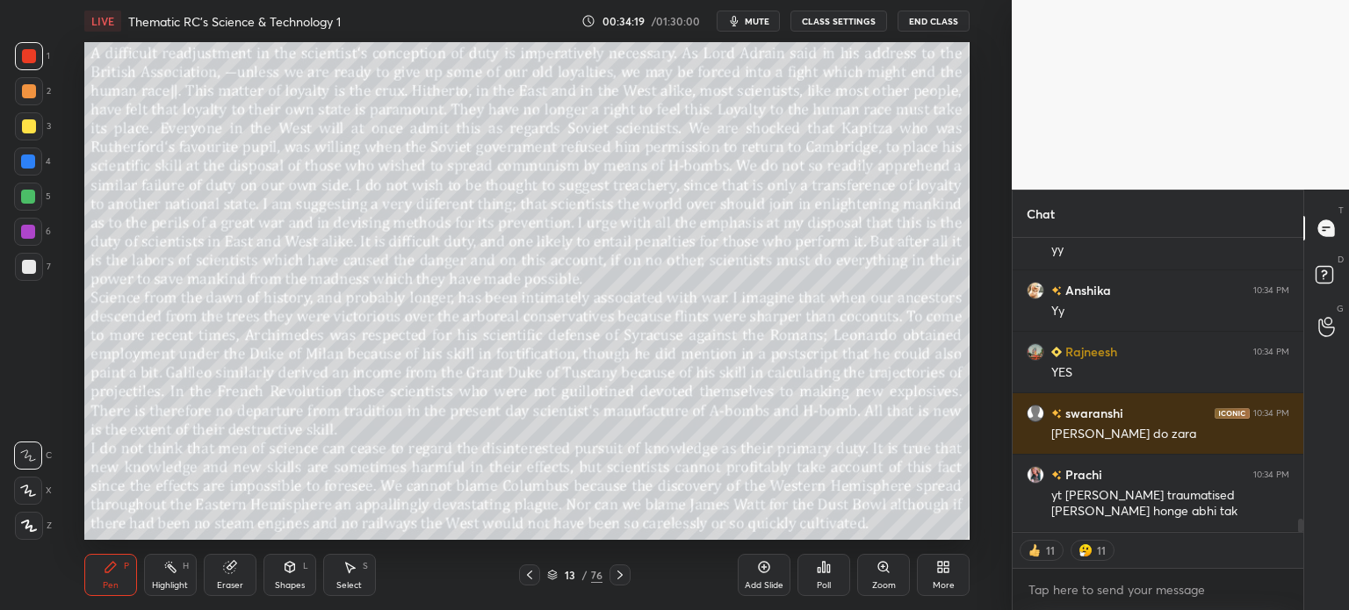
scroll to position [6157, 0]
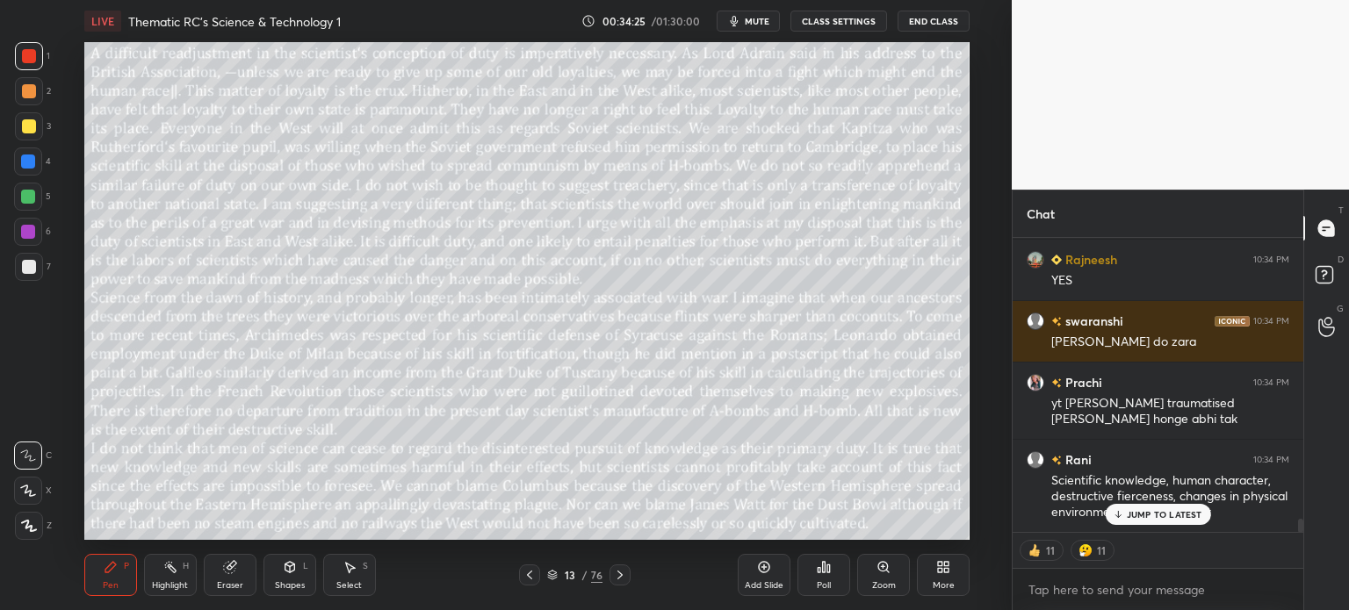
click at [228, 572] on icon at bounding box center [228, 567] width 11 height 11
click at [32, 522] on span "Erase all" at bounding box center [28, 526] width 26 height 12
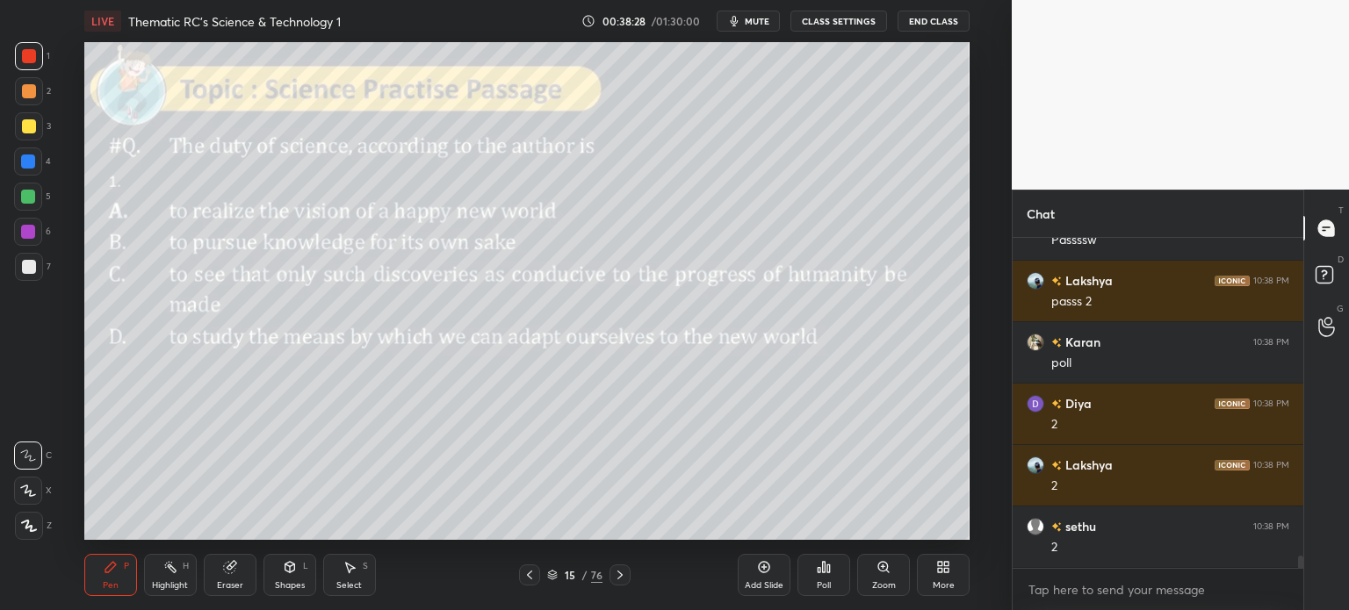
scroll to position [8759, 0]
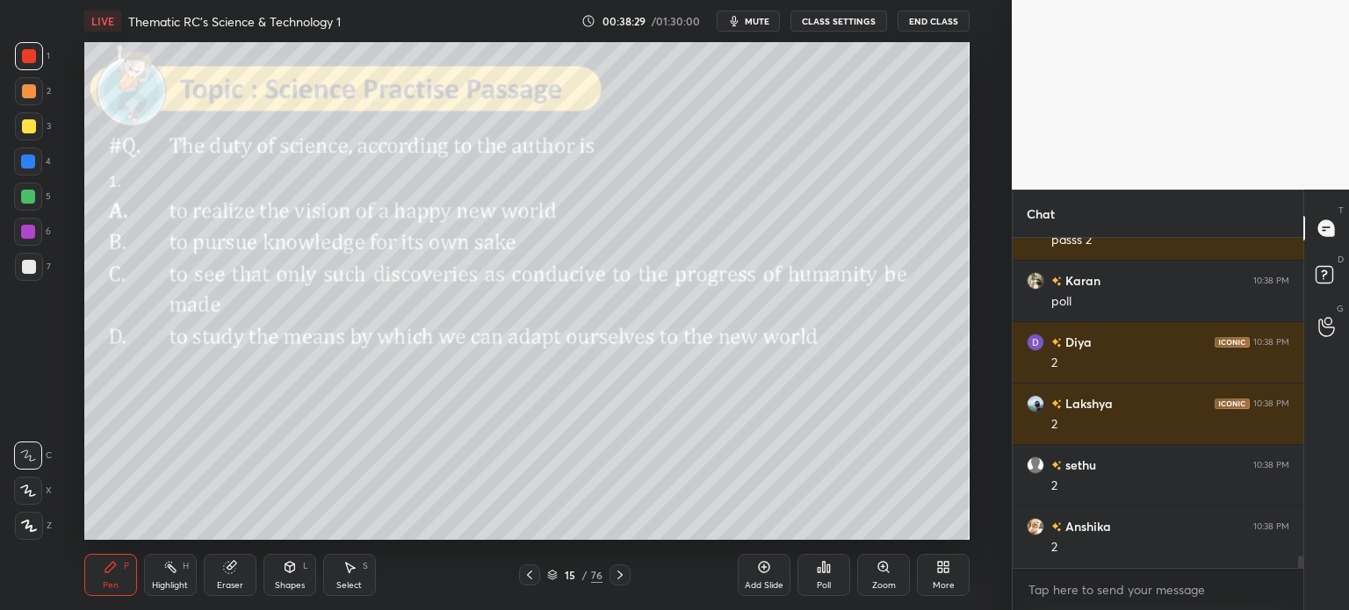
click at [583, 575] on div "/" at bounding box center [584, 575] width 5 height 11
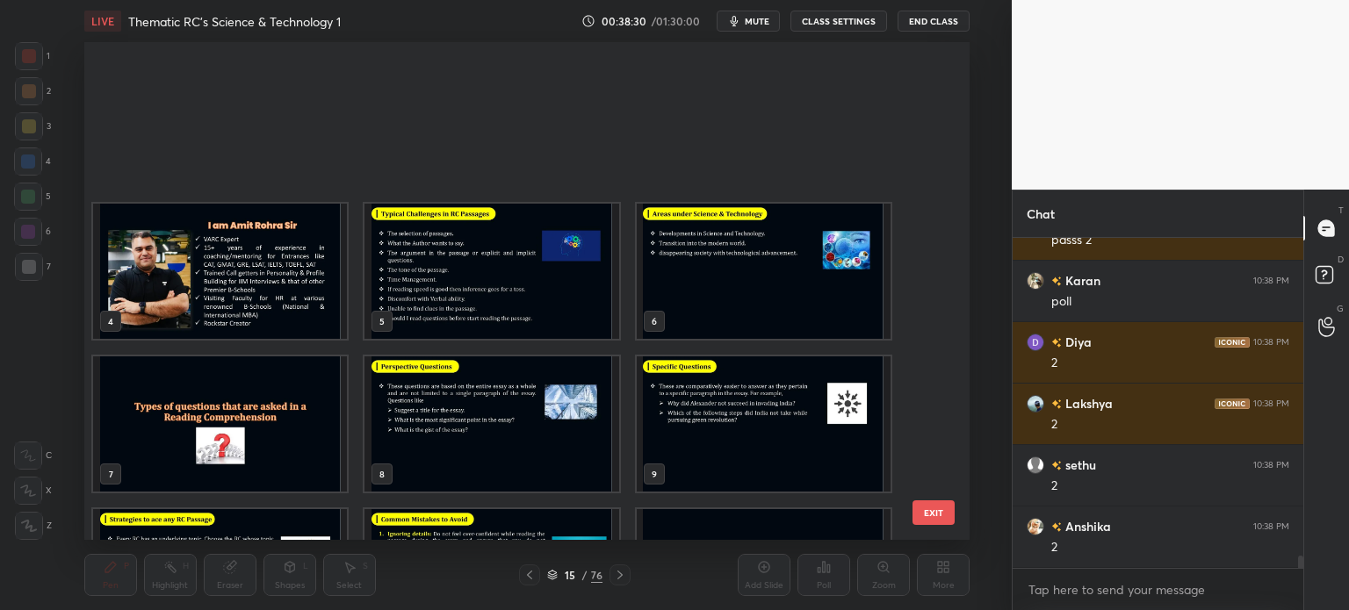
scroll to position [493, 877]
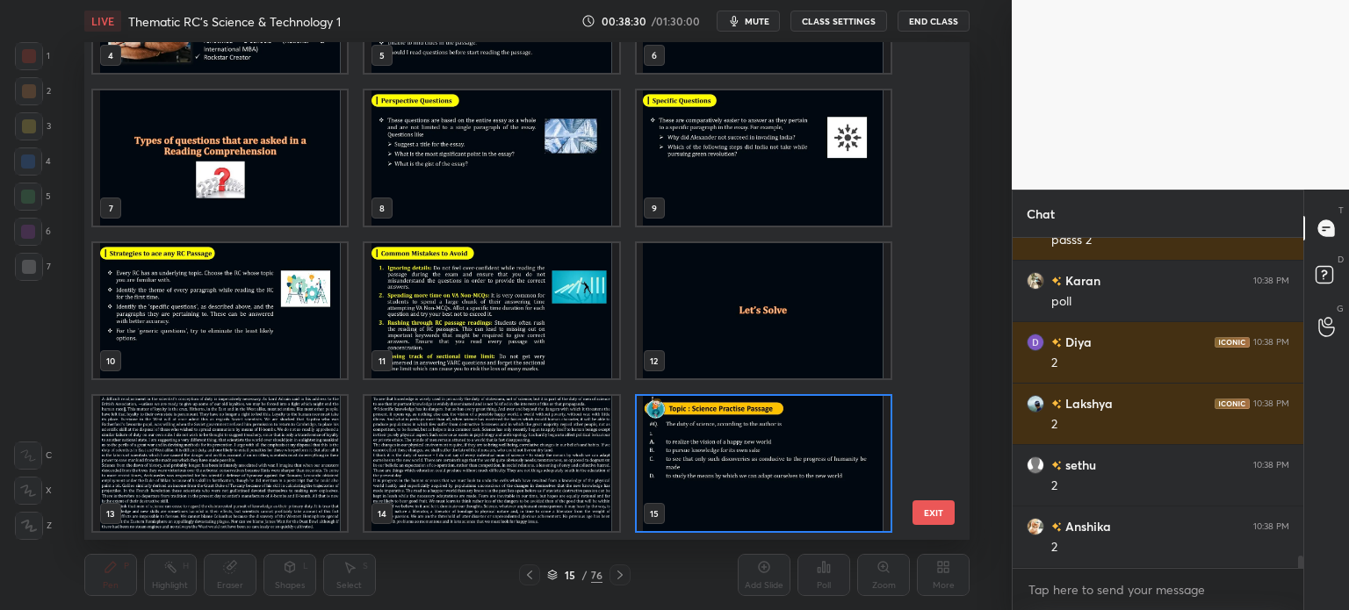
click at [428, 464] on img "grid" at bounding box center [491, 463] width 254 height 135
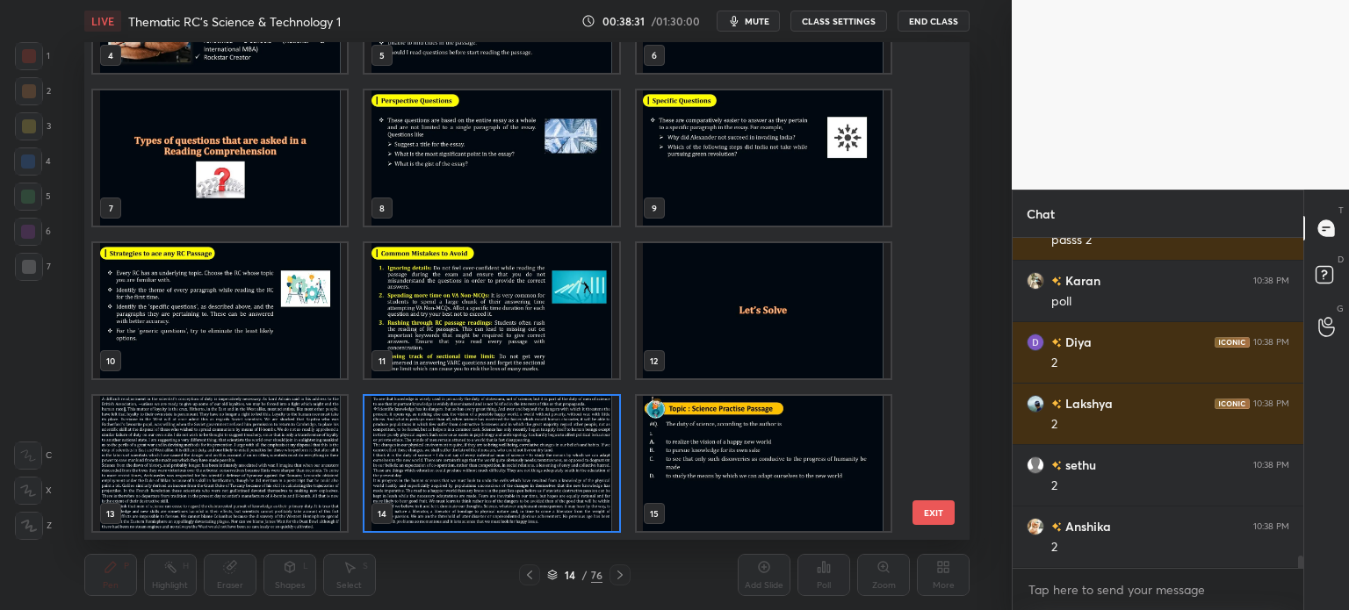
click at [434, 459] on img "grid" at bounding box center [491, 463] width 254 height 135
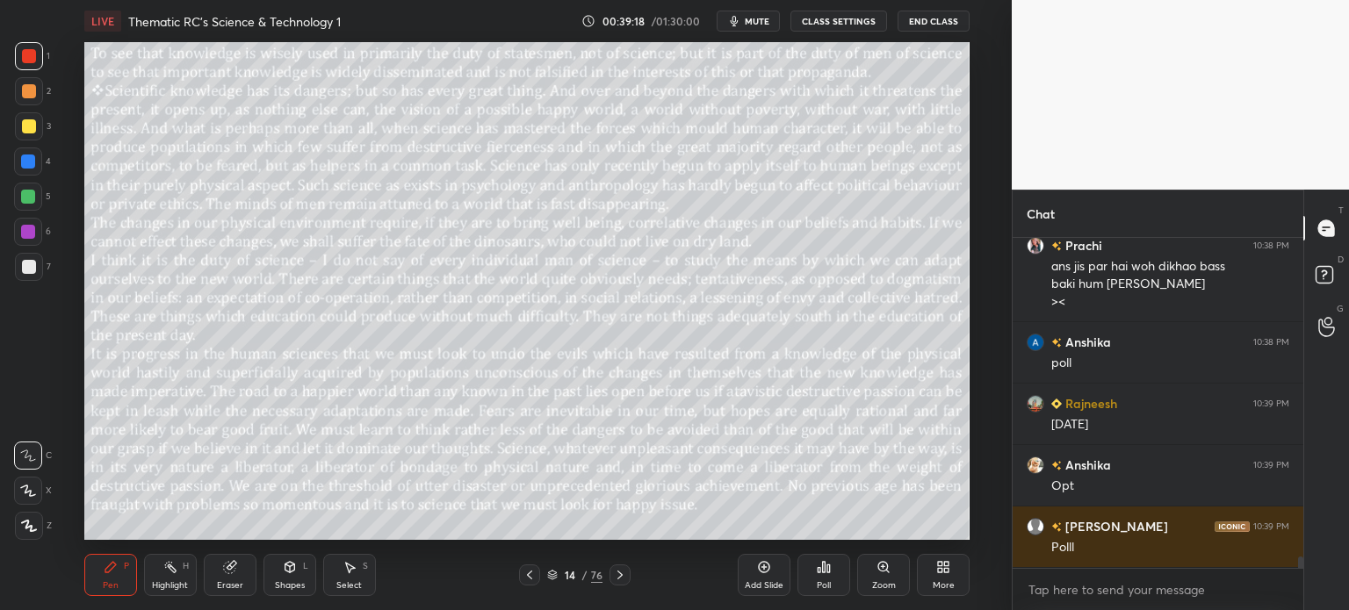
scroll to position [9224, 0]
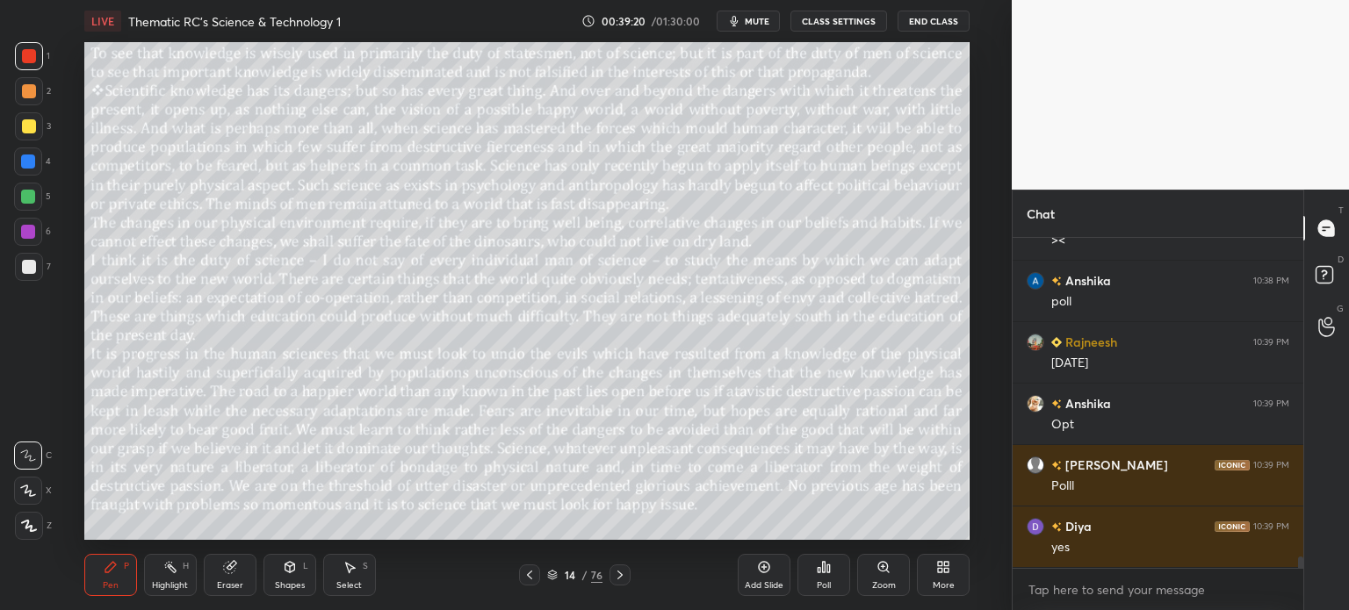
click at [572, 570] on div "14" at bounding box center [570, 575] width 18 height 11
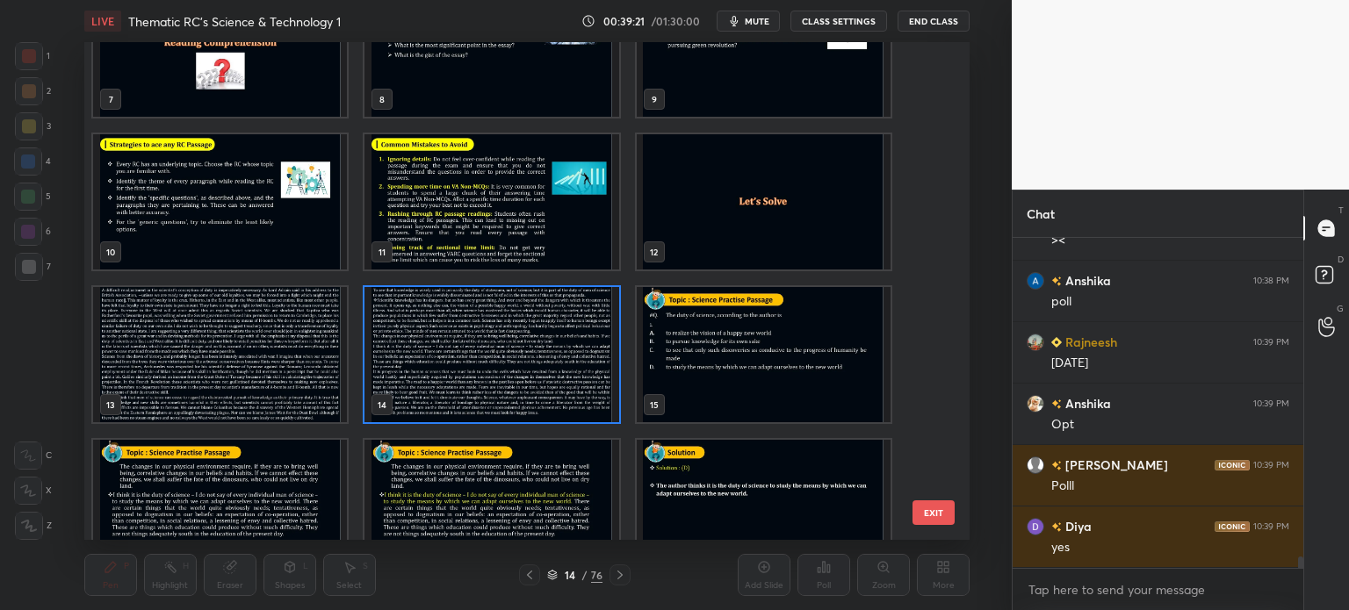
scroll to position [379, 0]
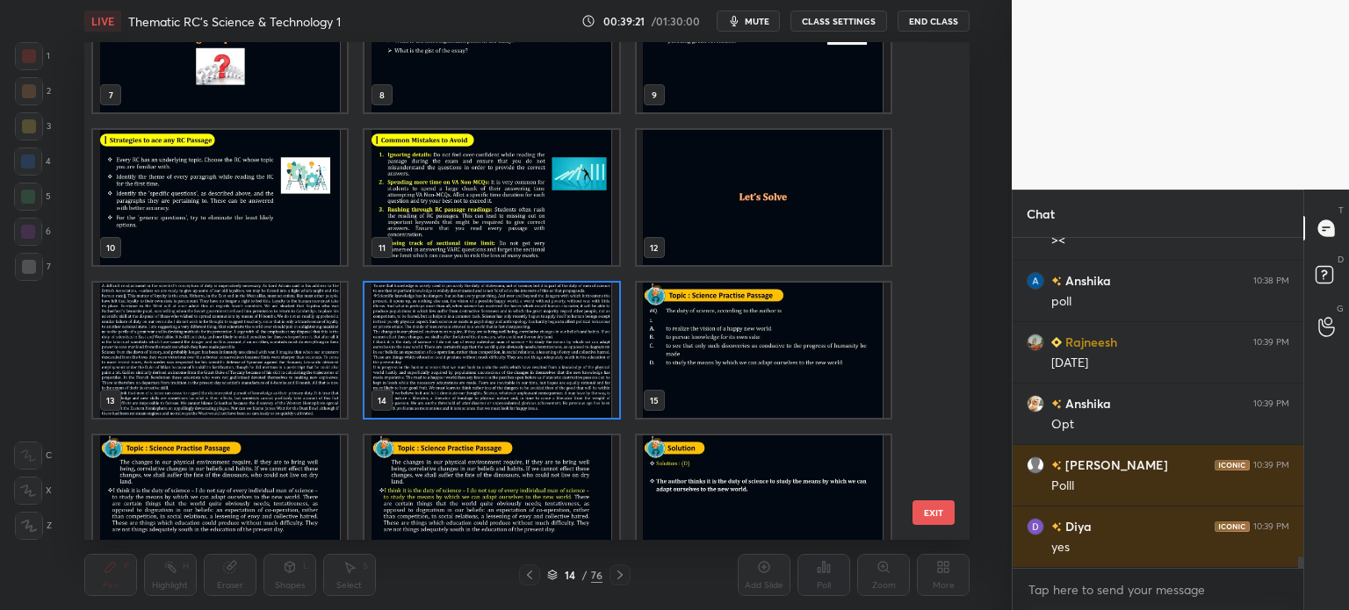
click at [695, 346] on img "grid" at bounding box center [763, 350] width 254 height 135
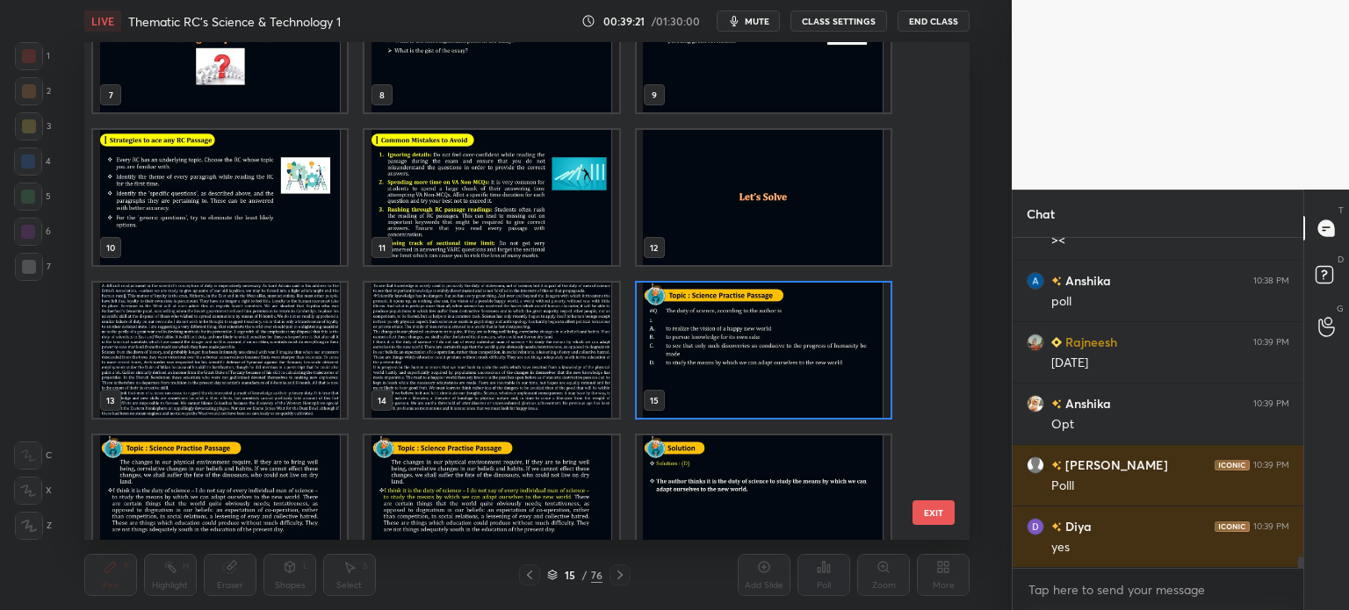
click at [707, 344] on img "grid" at bounding box center [763, 350] width 254 height 135
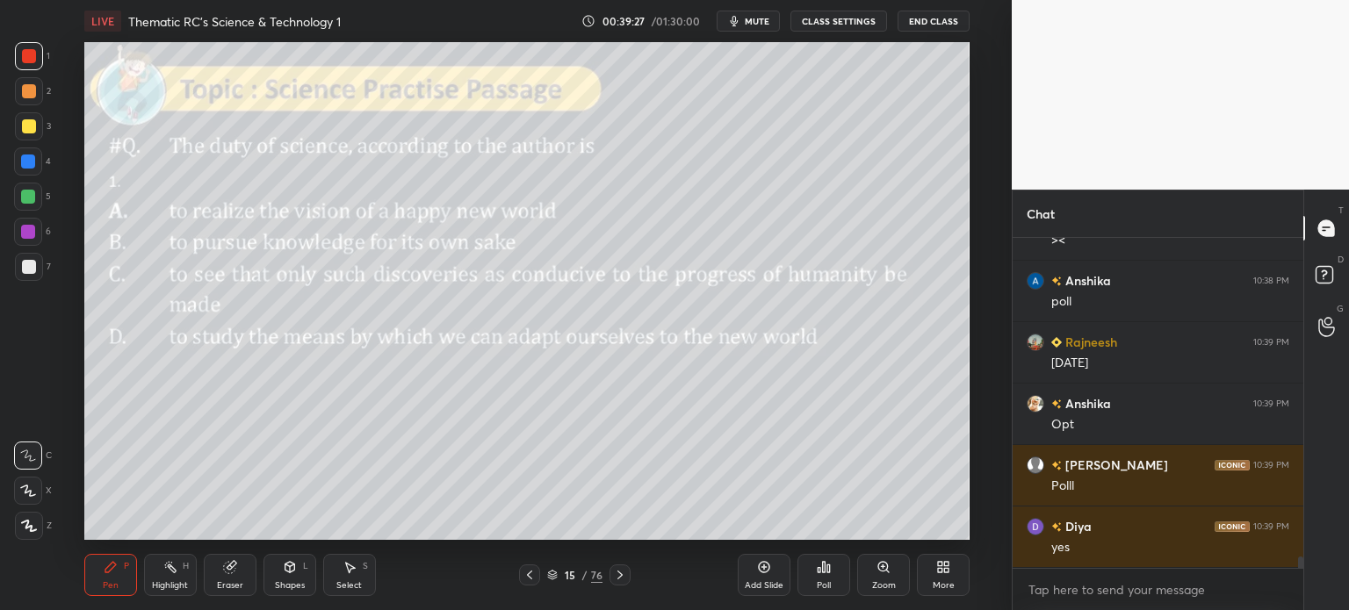
click at [814, 577] on div "Poll" at bounding box center [823, 575] width 53 height 42
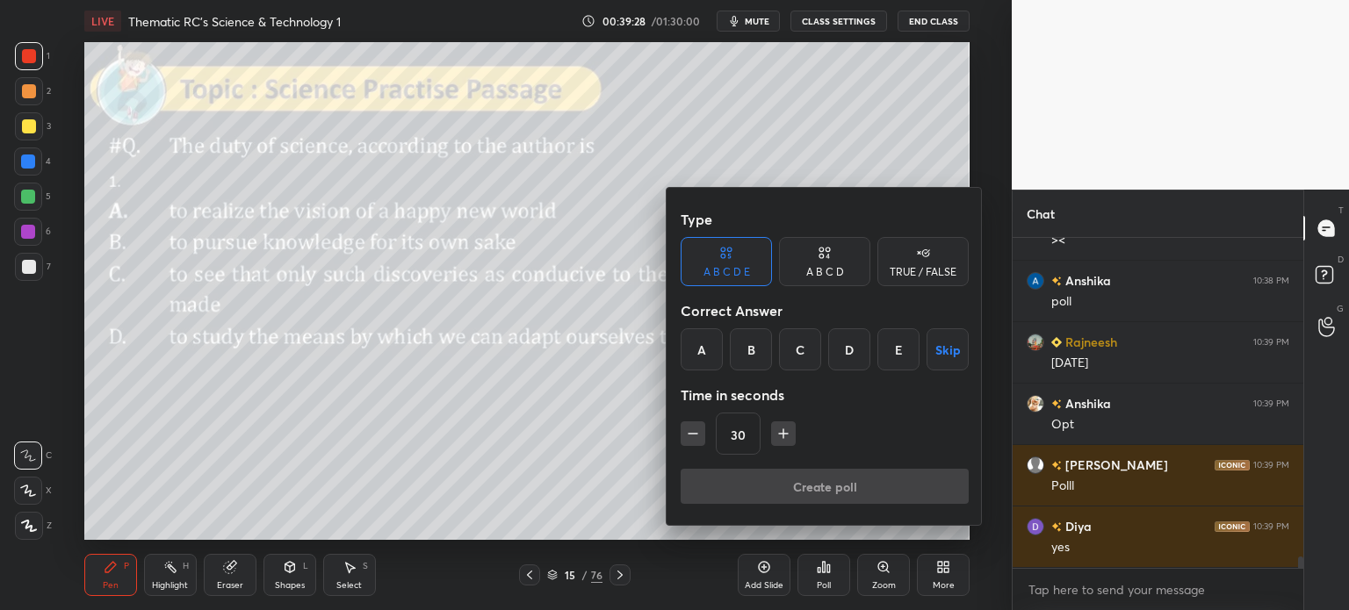
click at [818, 259] on icon at bounding box center [824, 253] width 14 height 18
click at [881, 351] on div "D" at bounding box center [884, 349] width 52 height 42
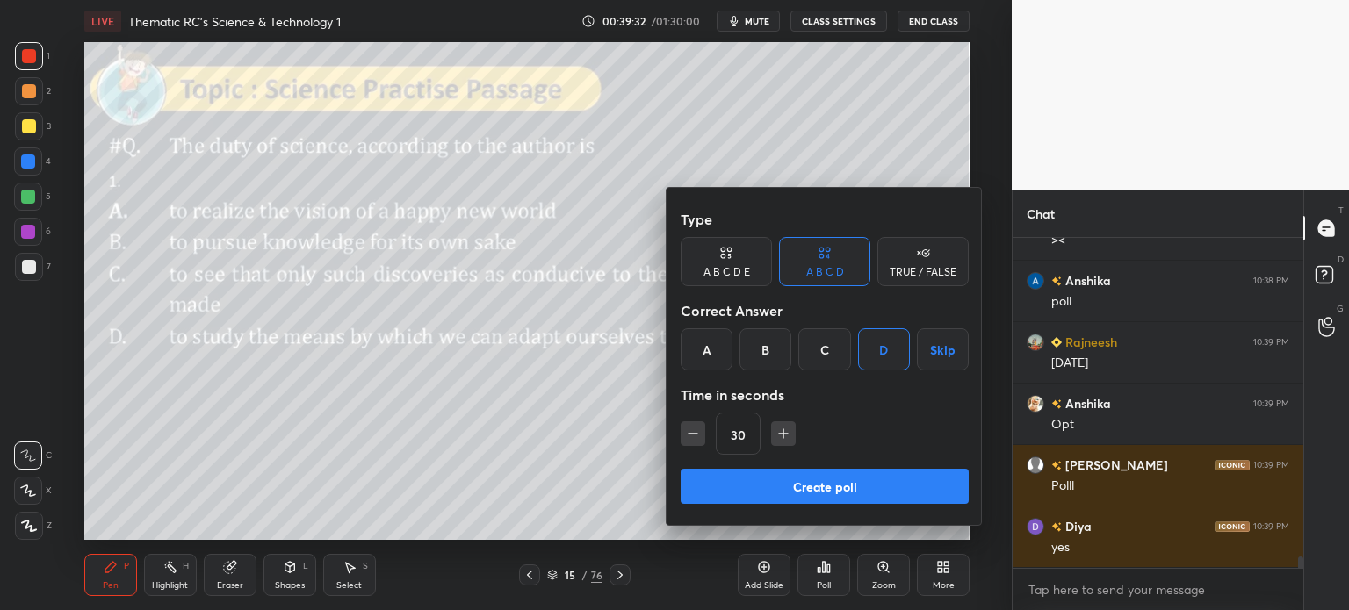
click at [865, 485] on button "Create poll" at bounding box center [824, 486] width 288 height 35
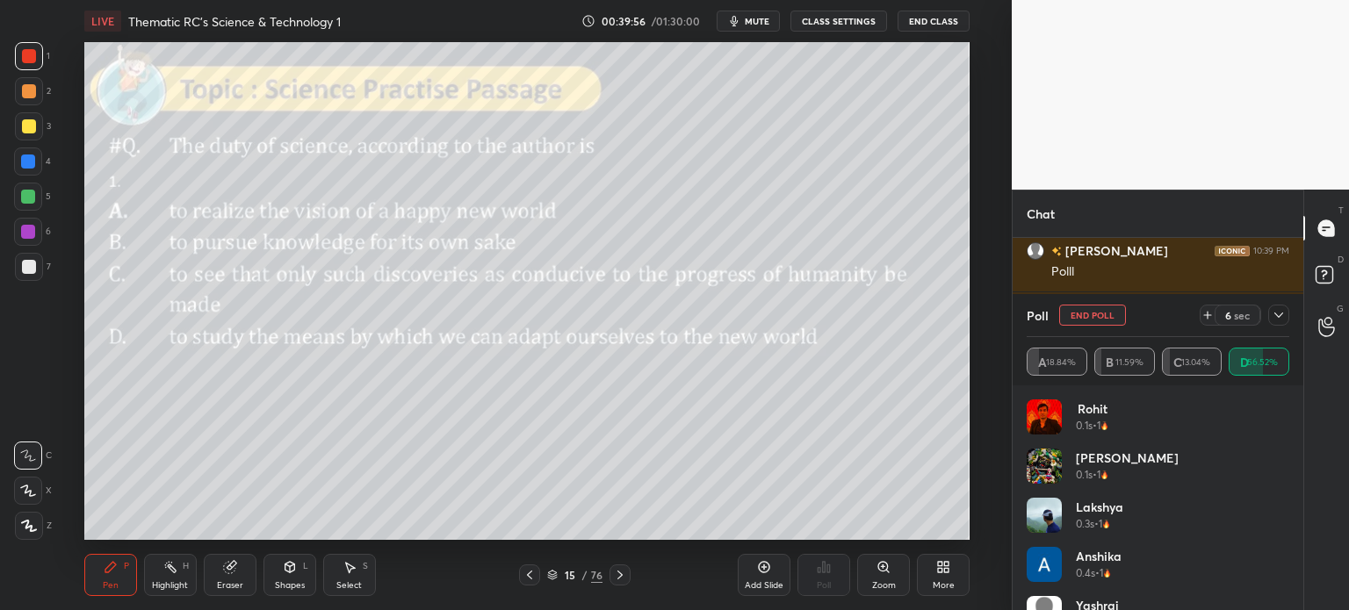
scroll to position [9500, 0]
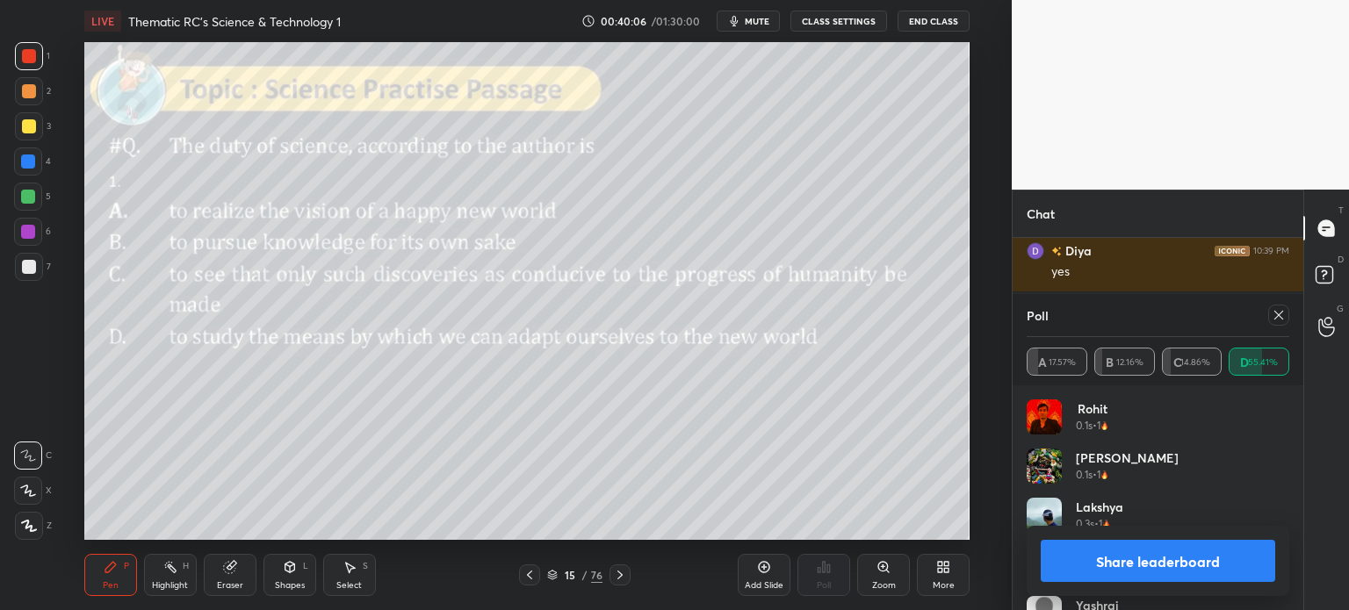
click at [1105, 557] on button "Share leaderboard" at bounding box center [1157, 561] width 234 height 42
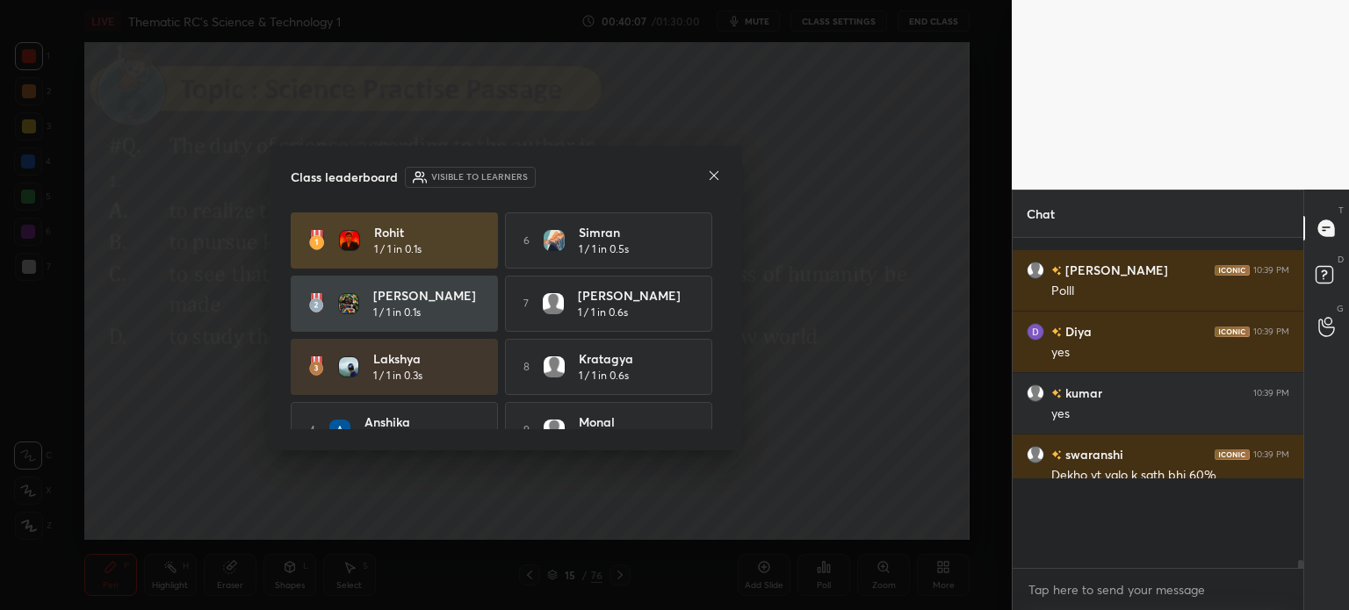
scroll to position [0, 0]
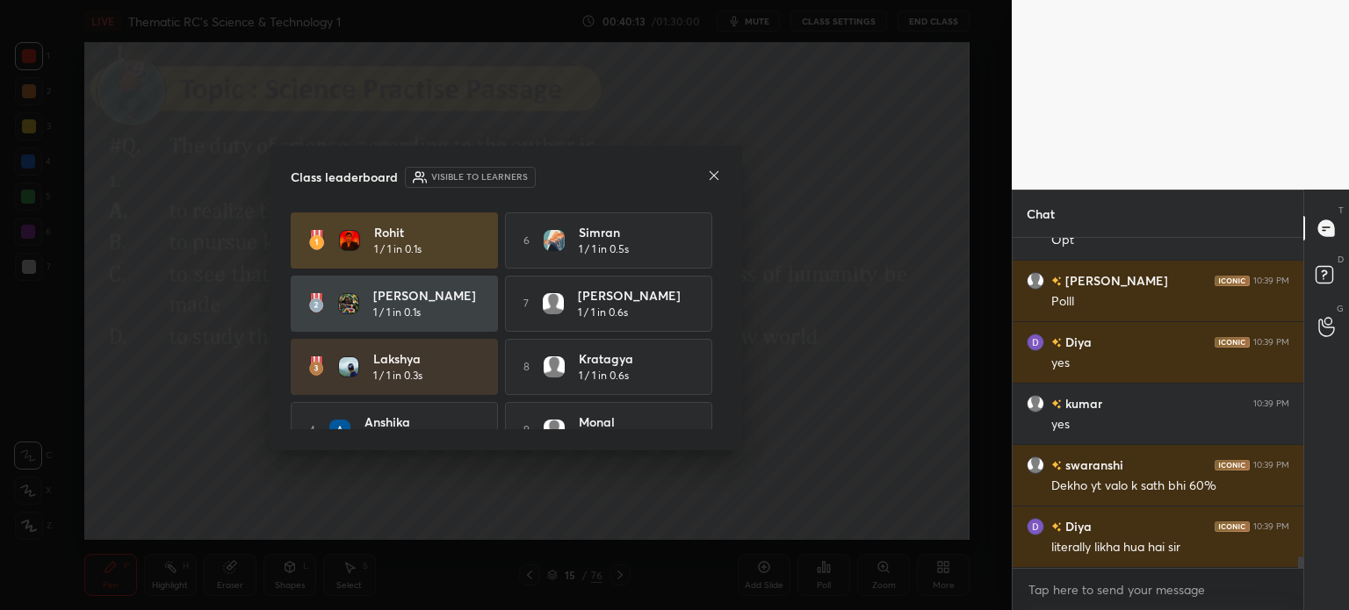
click at [708, 174] on icon at bounding box center [714, 176] width 14 height 14
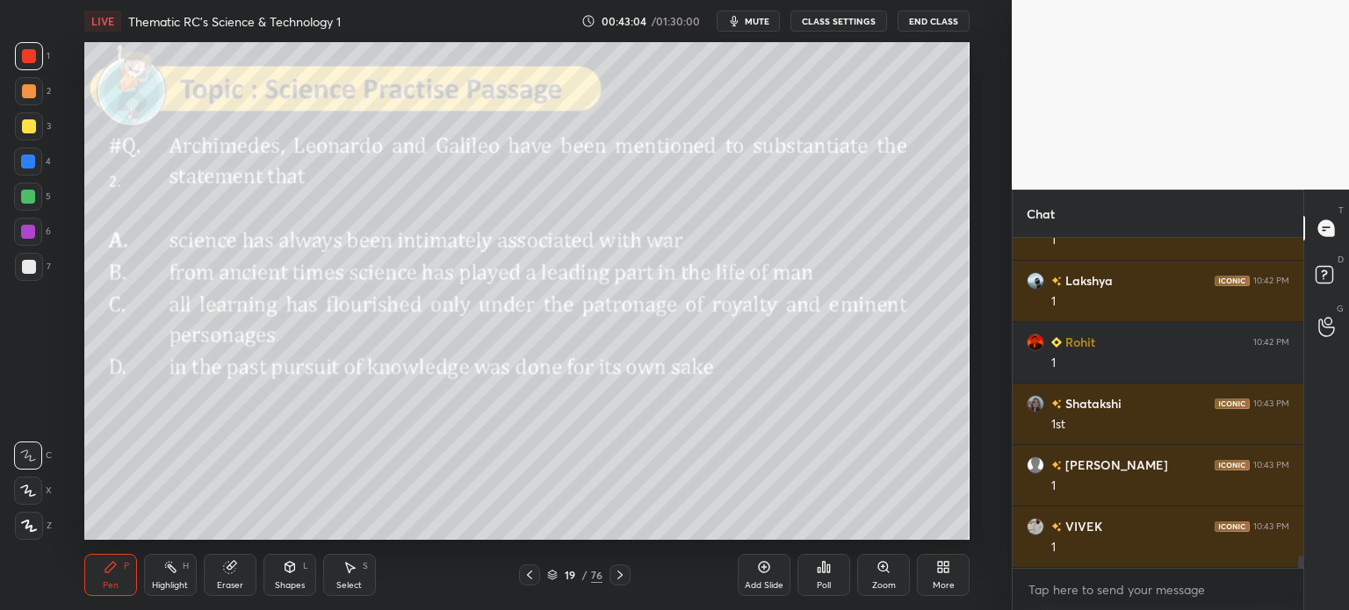
scroll to position [8657, 0]
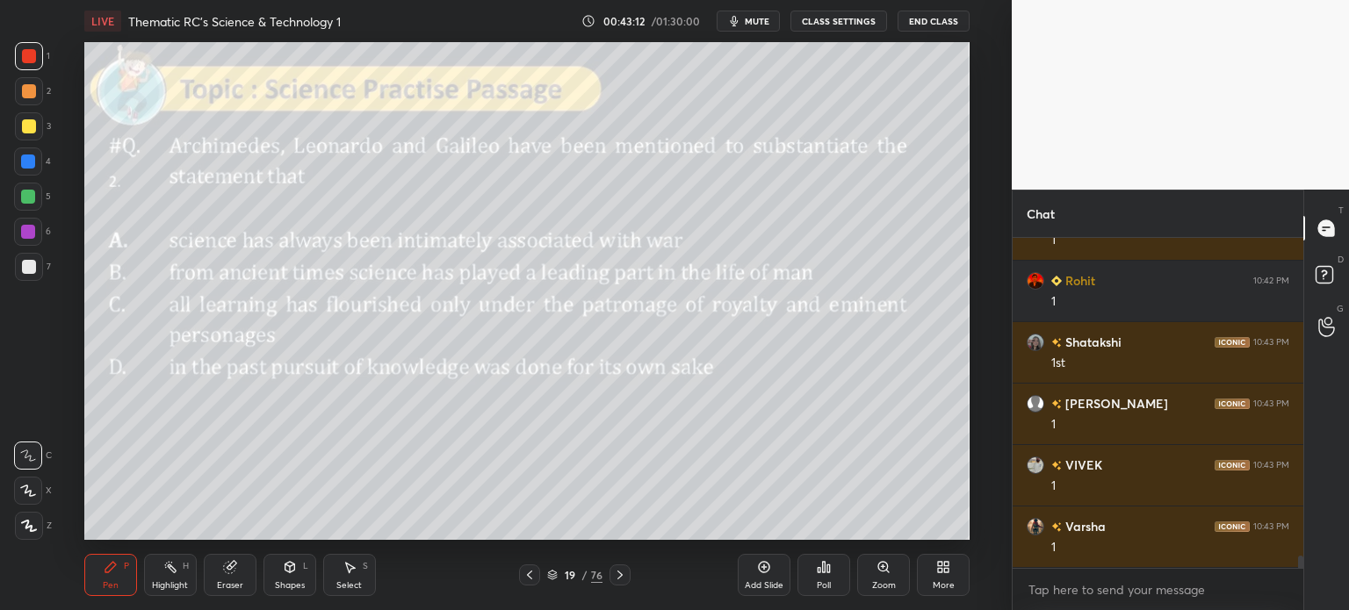
click at [561, 577] on div "19" at bounding box center [570, 575] width 18 height 11
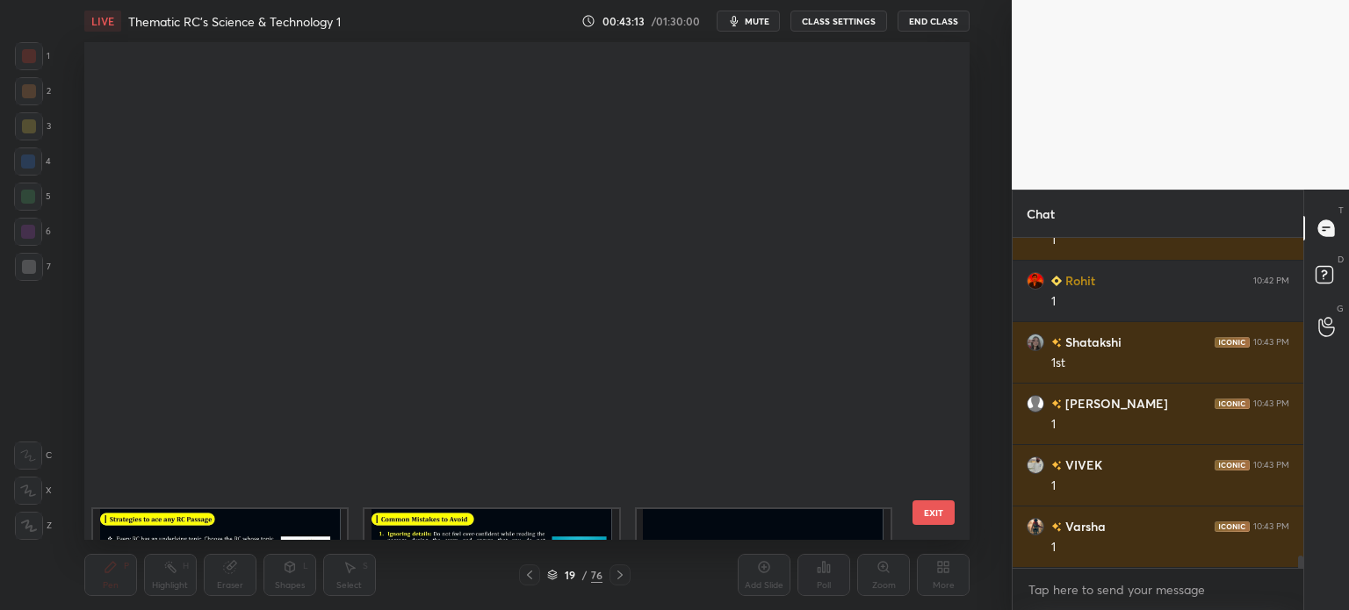
scroll to position [493, 877]
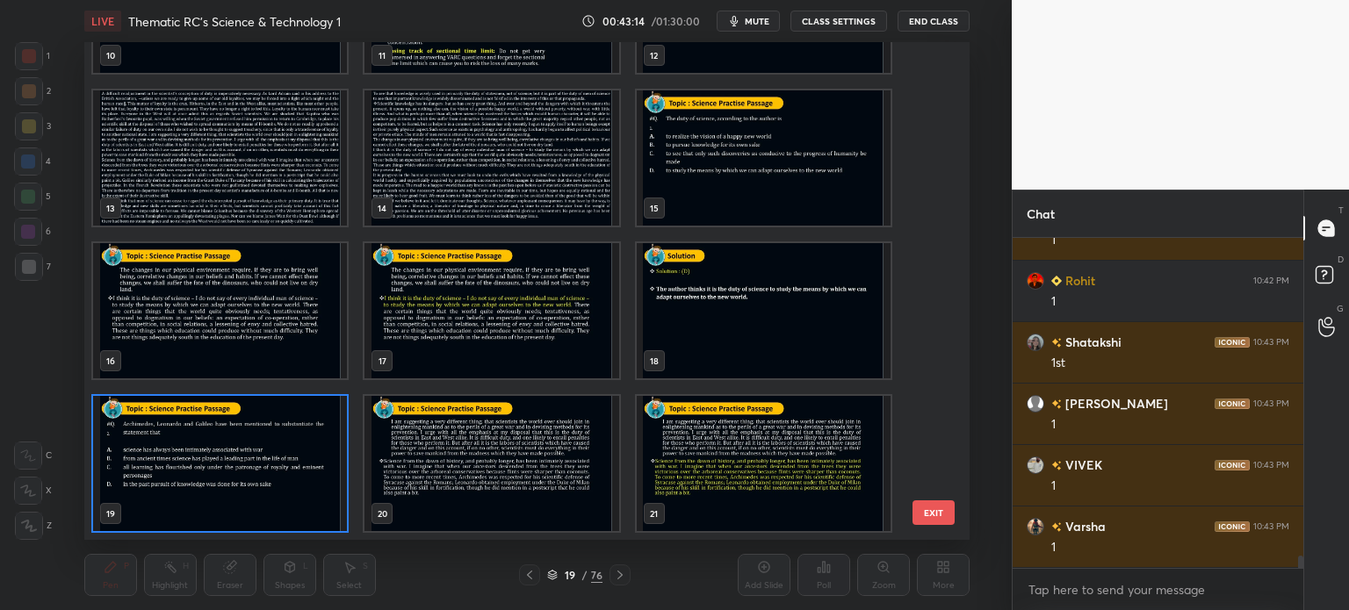
click at [292, 155] on img "grid" at bounding box center [220, 157] width 254 height 135
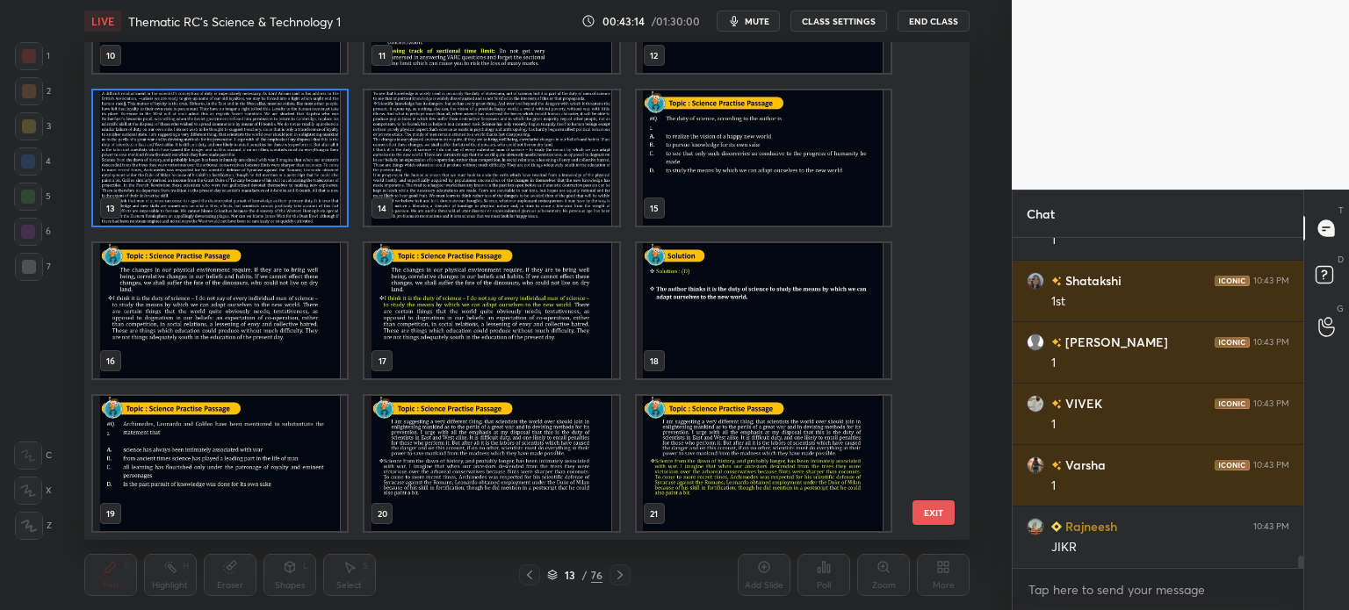
click at [293, 157] on img "grid" at bounding box center [220, 157] width 254 height 135
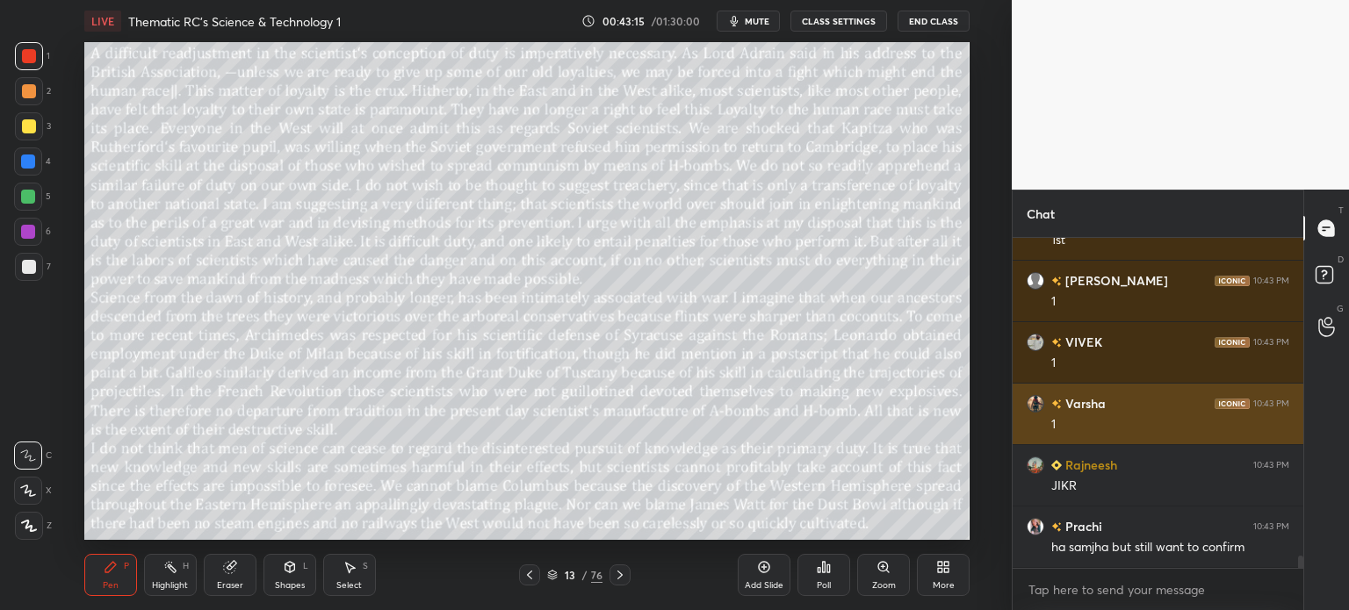
scroll to position [8822, 0]
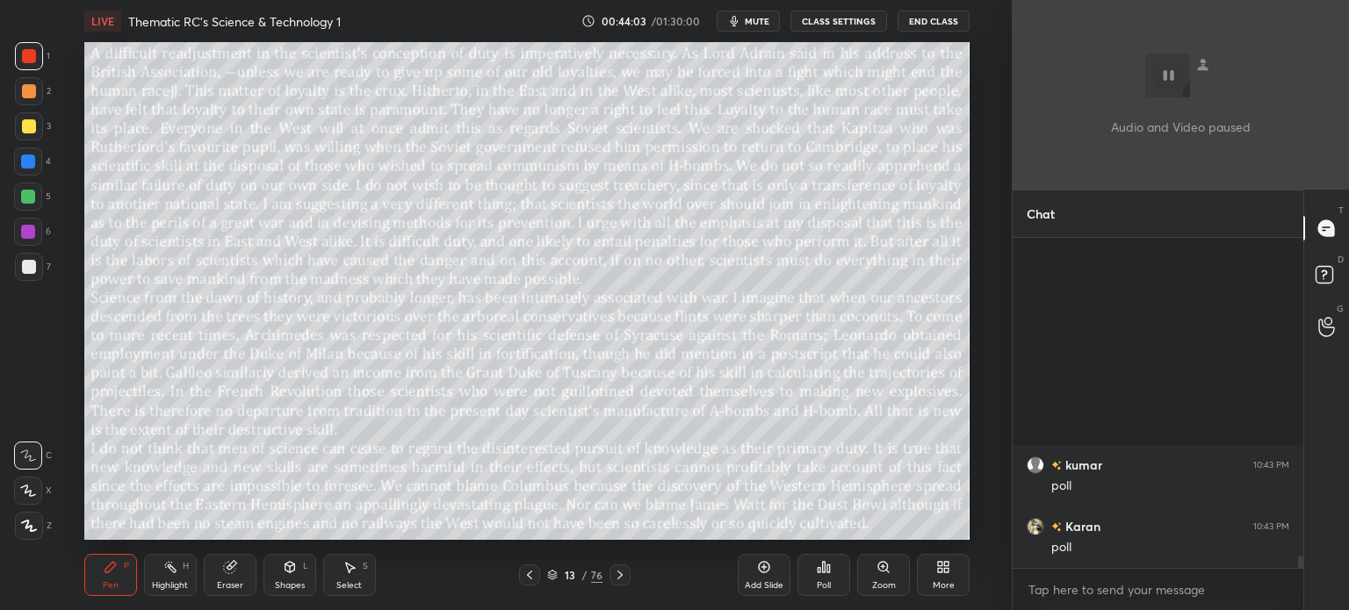
type textarea "x"
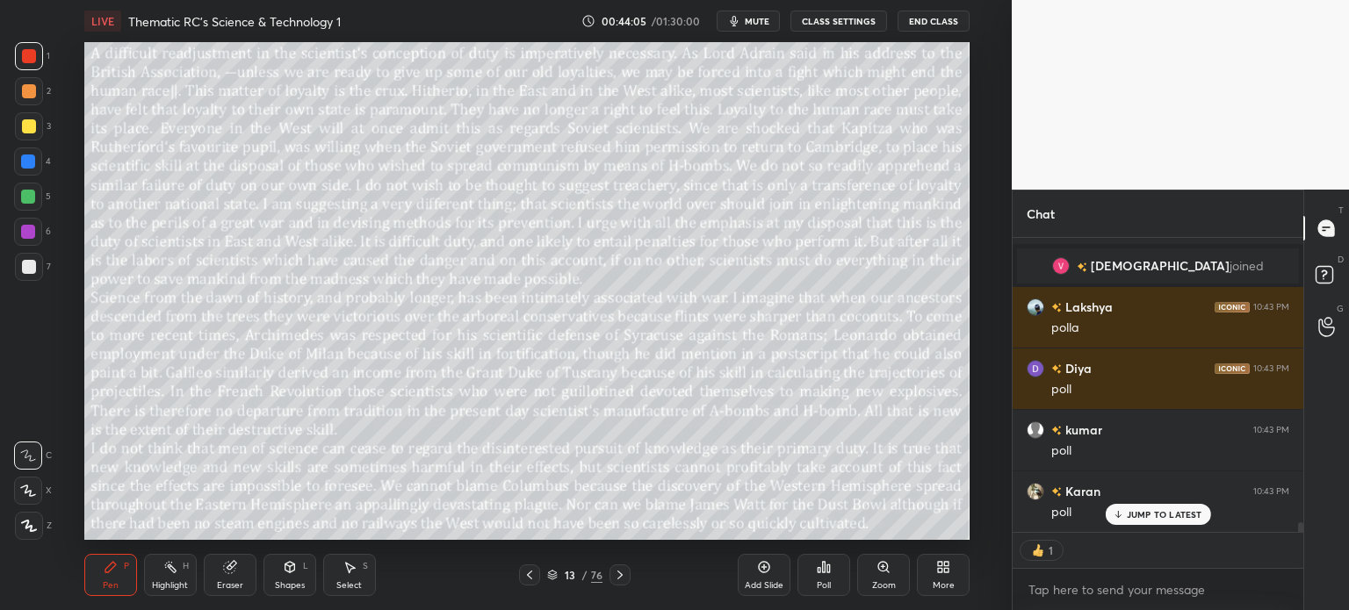
scroll to position [5, 5]
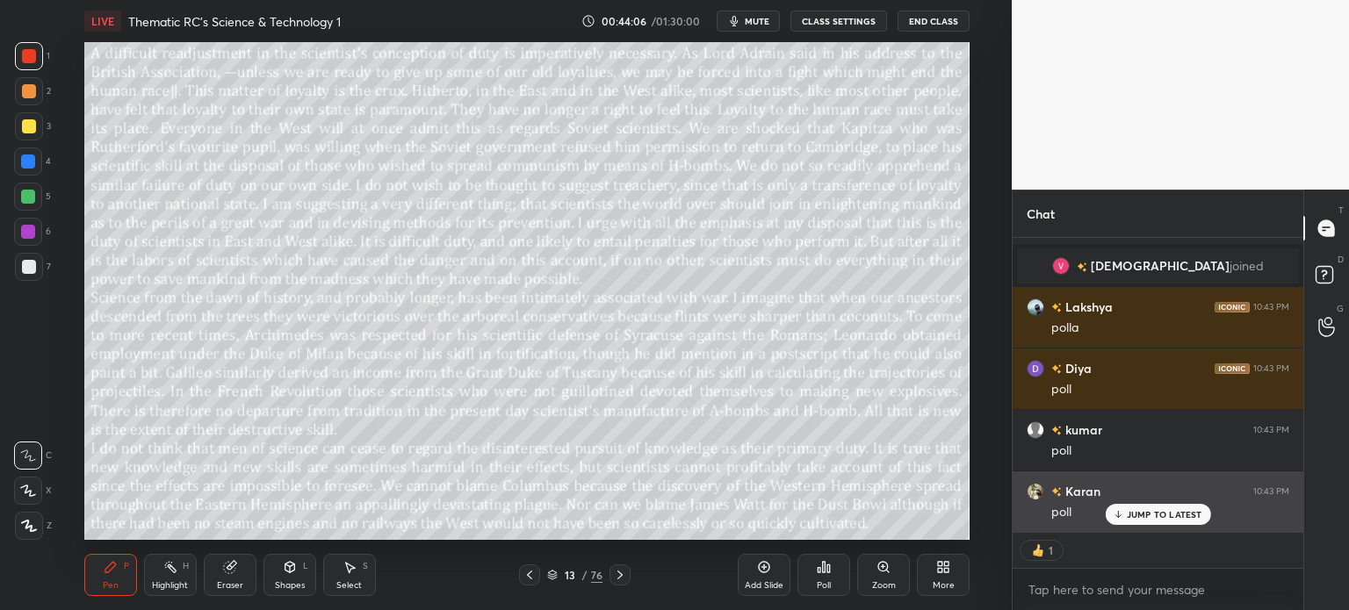
click at [1163, 513] on p "JUMP TO LATEST" at bounding box center [1164, 514] width 76 height 11
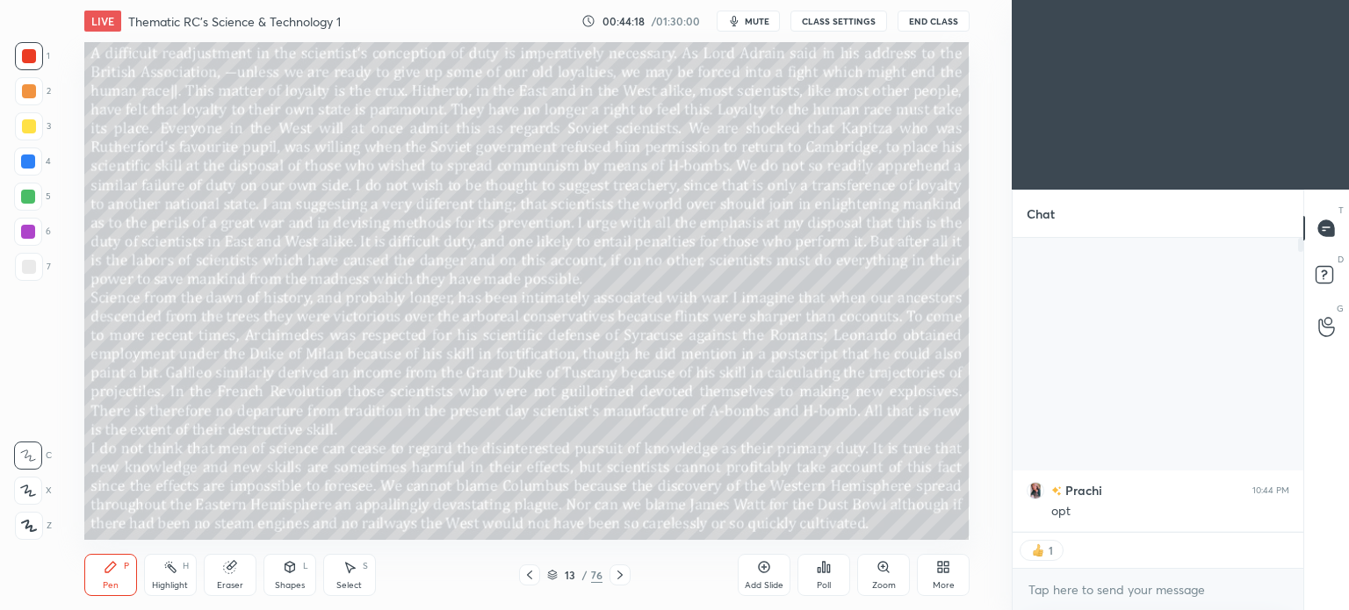
scroll to position [87303, 86860]
click at [572, 572] on div "13" at bounding box center [570, 575] width 18 height 11
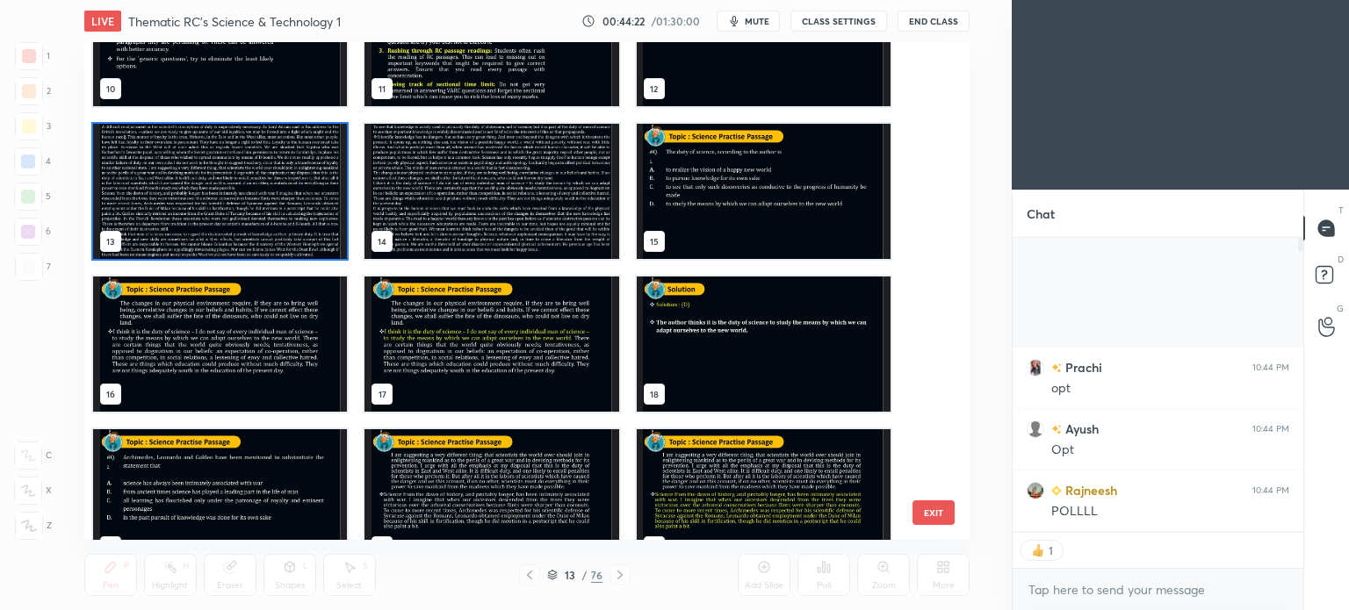
scroll to position [567, 0]
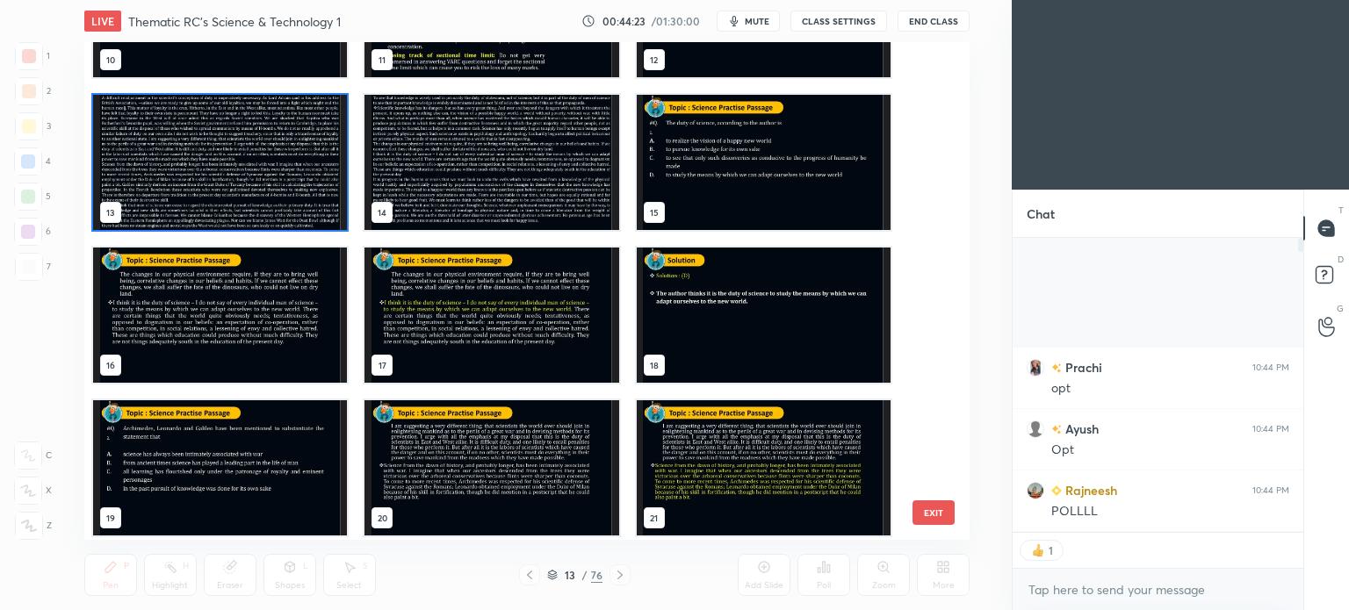
click at [191, 448] on img "grid" at bounding box center [220, 467] width 254 height 135
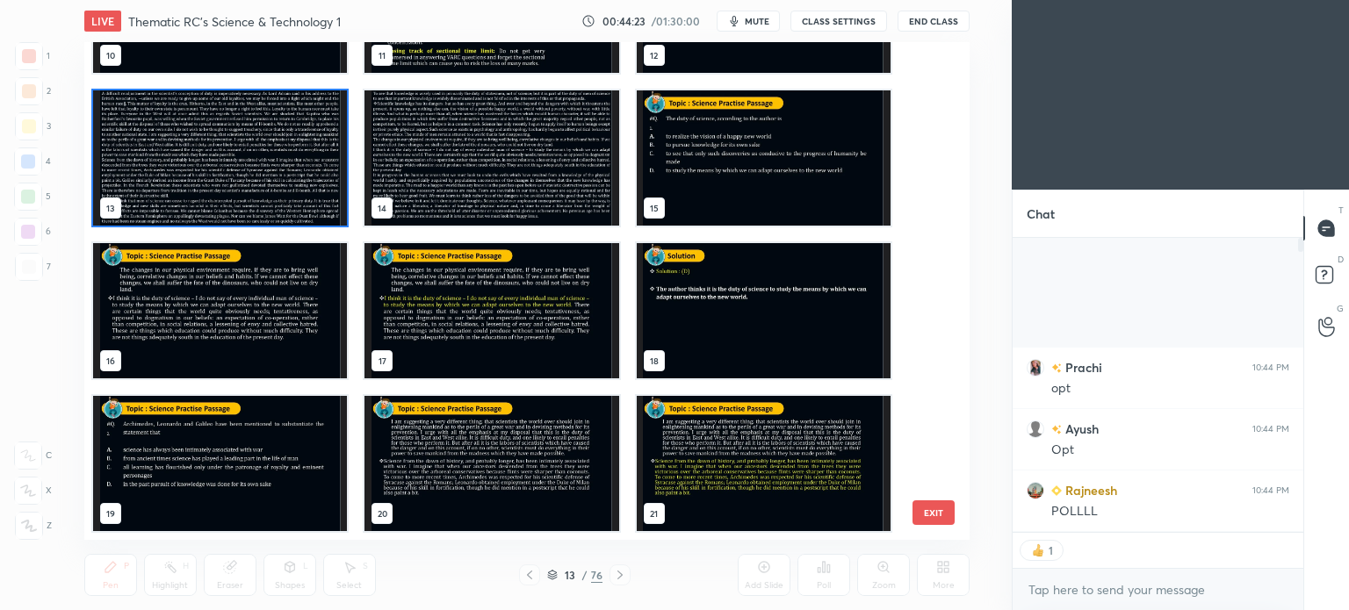
click at [205, 442] on div "10 11 12 13 14 15 16 17 18 19 20 21 22 23 24" at bounding box center [511, 291] width 854 height 498
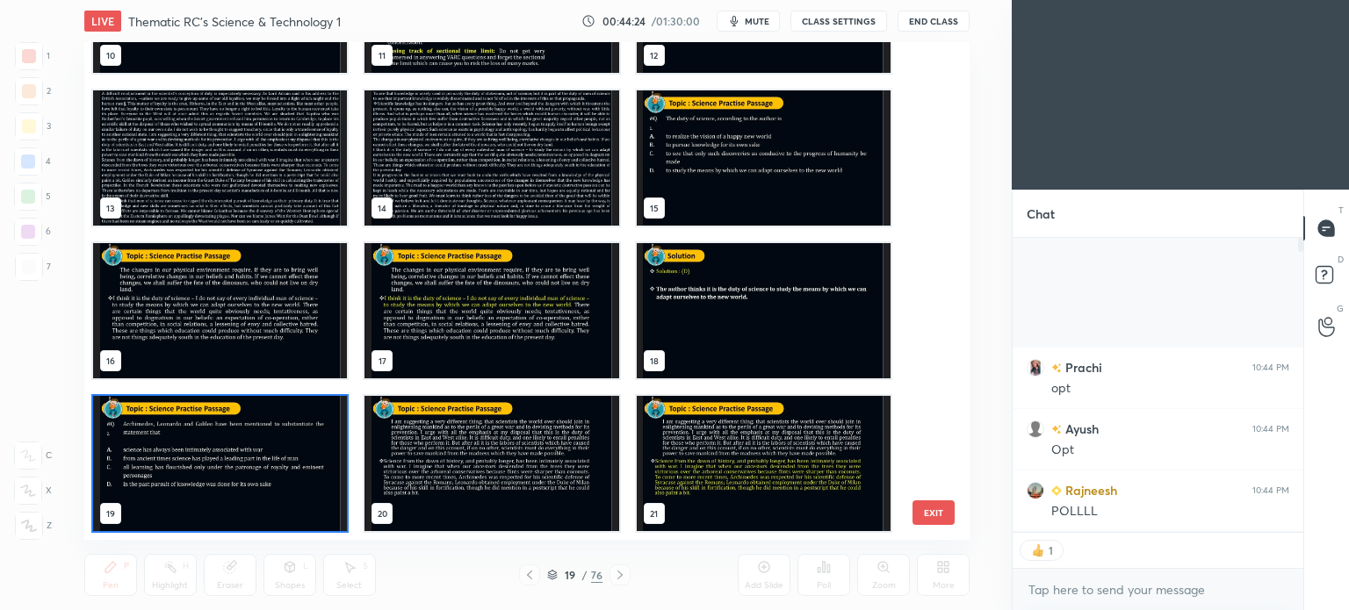
click at [211, 456] on img "grid" at bounding box center [220, 463] width 254 height 135
click at [218, 456] on img "grid" at bounding box center [220, 463] width 254 height 135
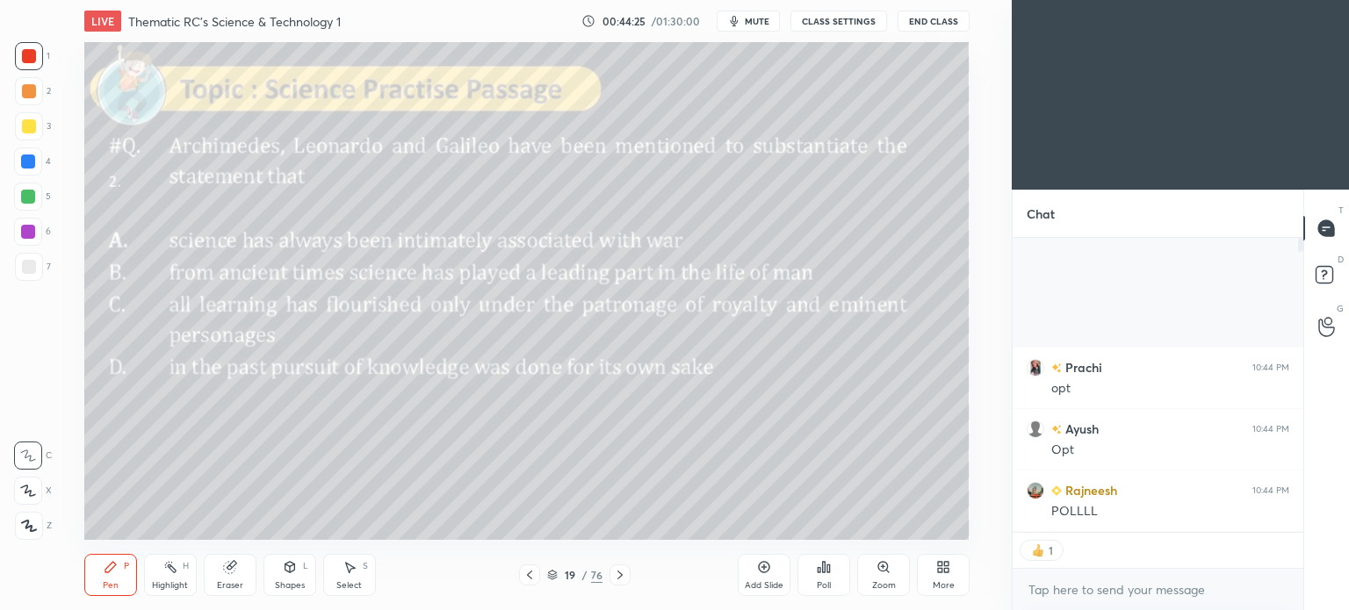
scroll to position [325, 285]
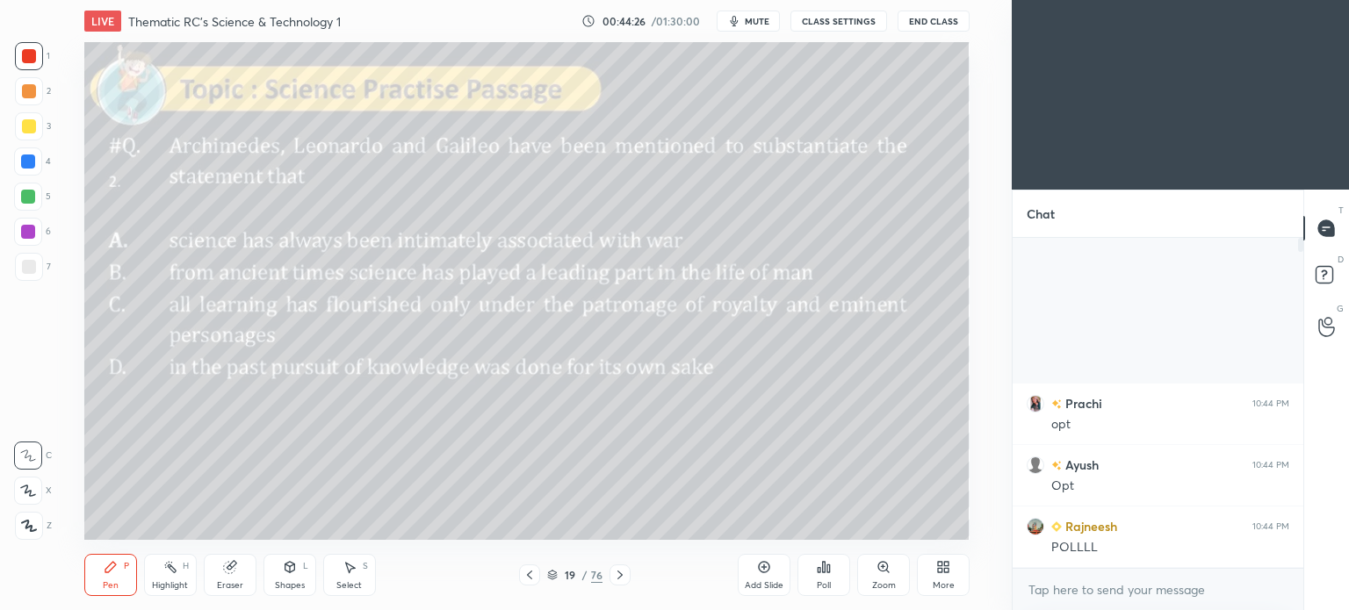
click at [947, 574] on icon at bounding box center [943, 567] width 14 height 14
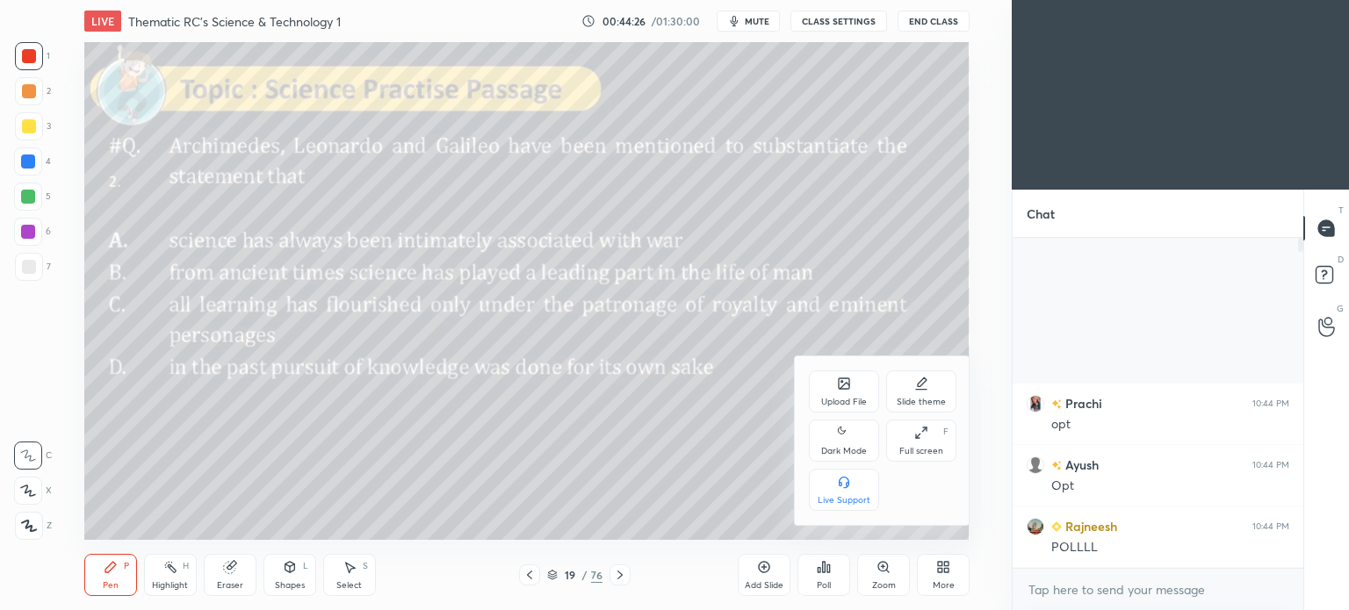
click at [846, 438] on icon at bounding box center [844, 432] width 14 height 21
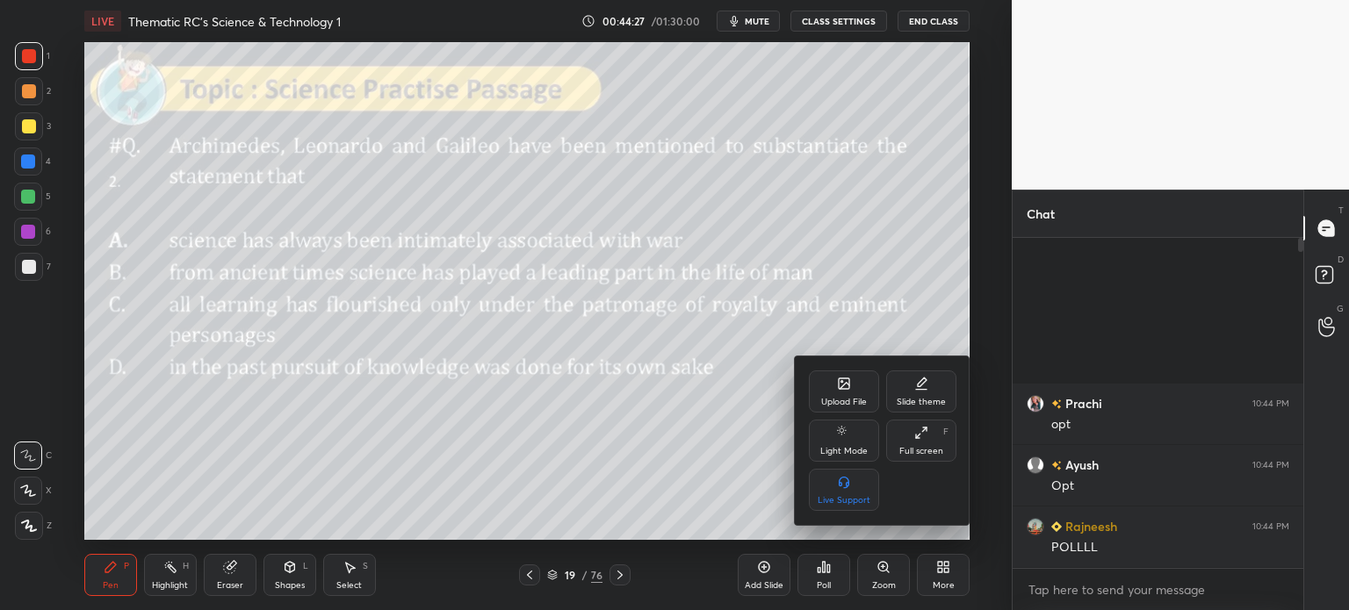
click at [955, 579] on div at bounding box center [674, 305] width 1349 height 610
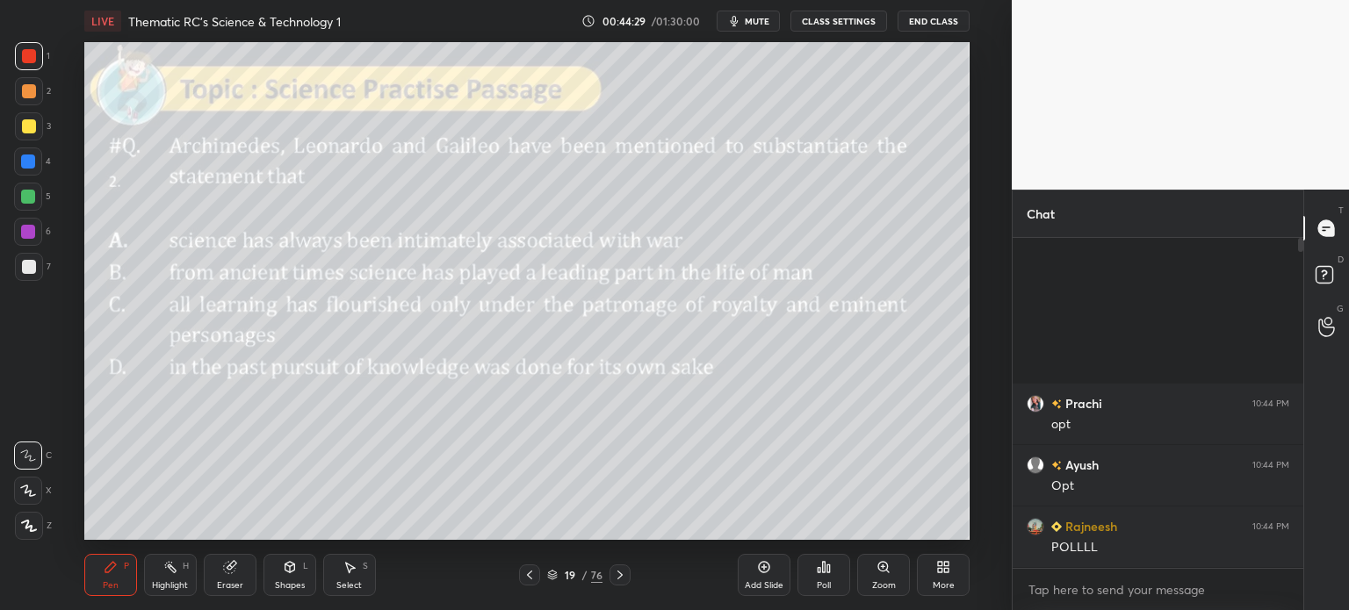
click at [226, 569] on icon at bounding box center [228, 567] width 11 height 11
click at [28, 518] on div "Erase all" at bounding box center [28, 526] width 28 height 28
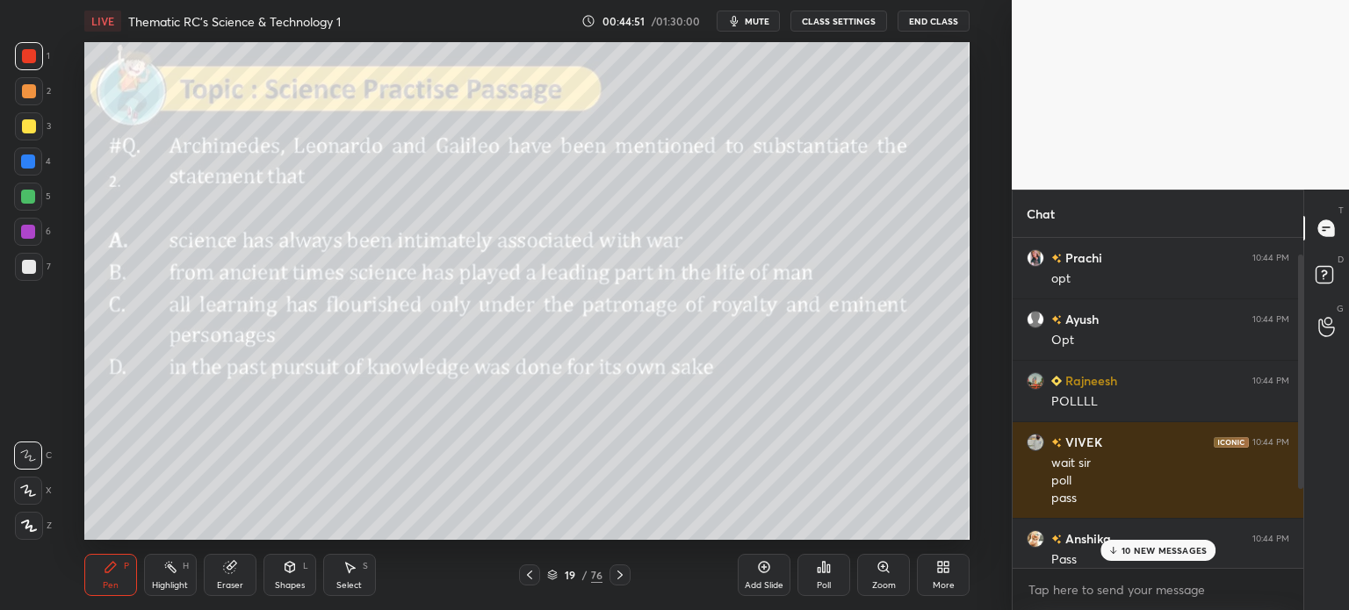
scroll to position [0, 0]
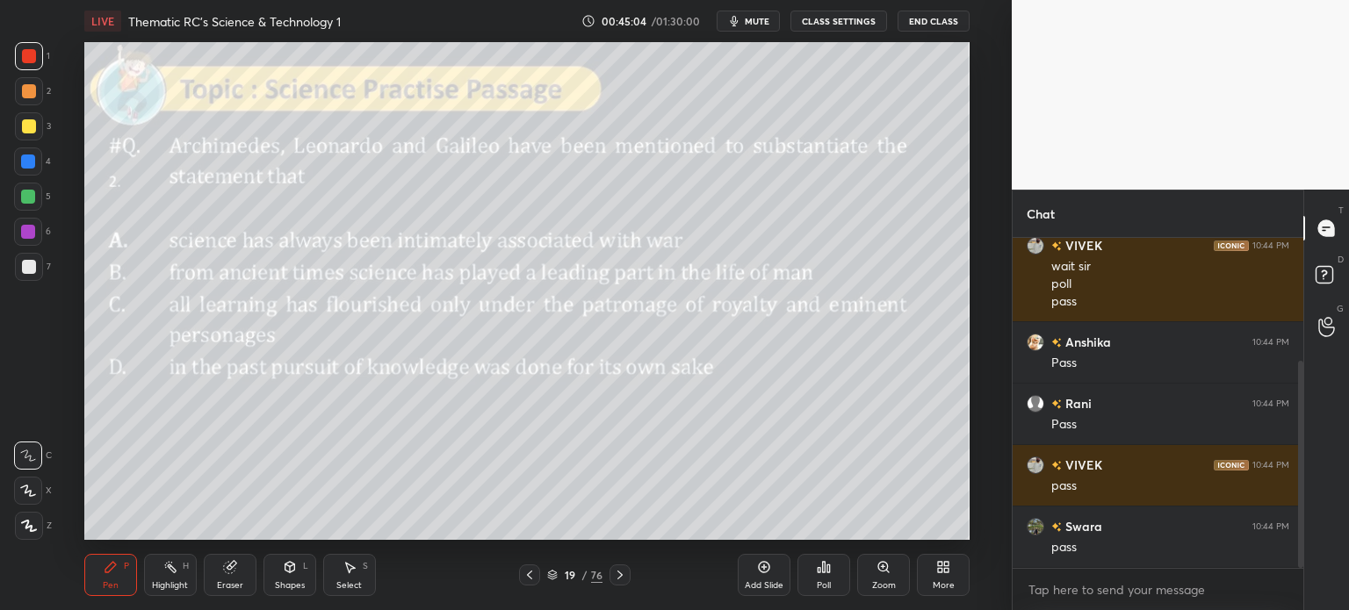
click at [576, 576] on div "19" at bounding box center [570, 575] width 18 height 11
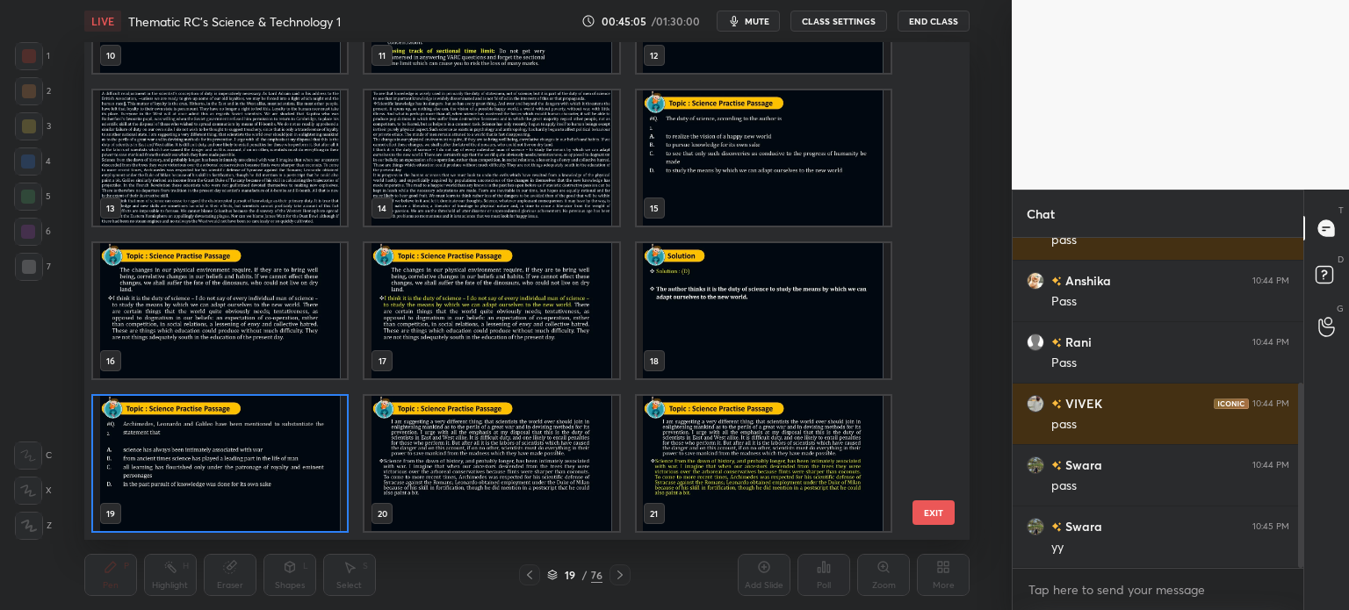
click at [236, 129] on img "grid" at bounding box center [220, 157] width 254 height 135
click at [244, 133] on img "grid" at bounding box center [220, 157] width 254 height 135
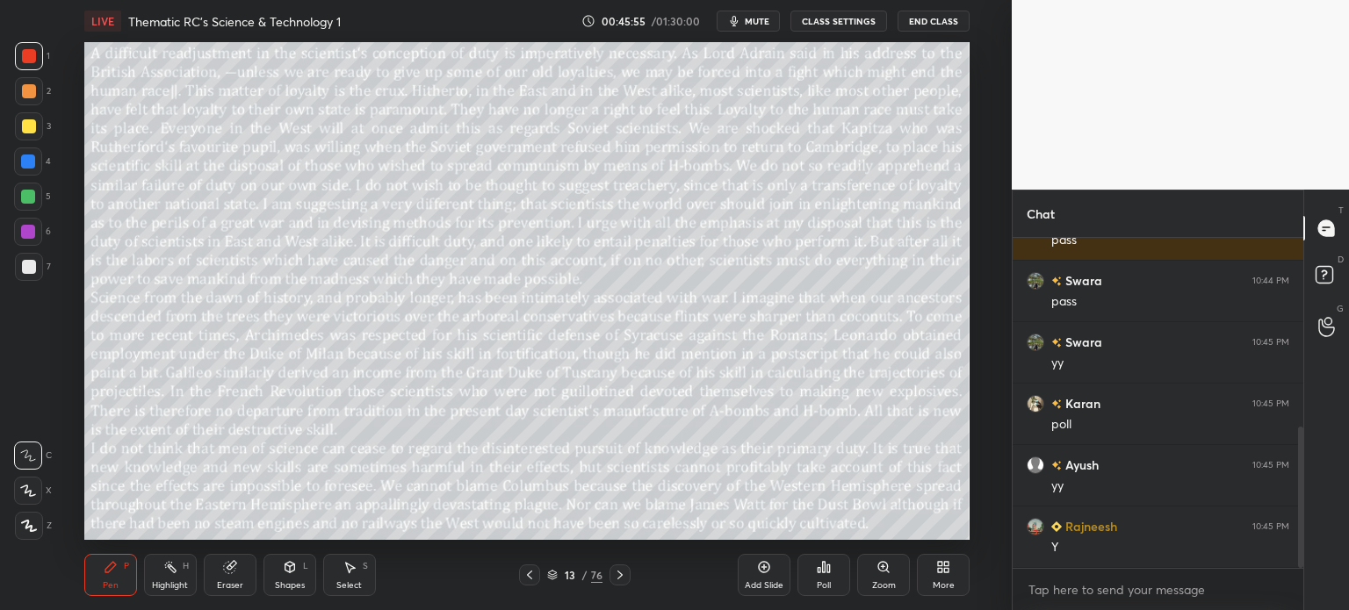
scroll to position [504, 0]
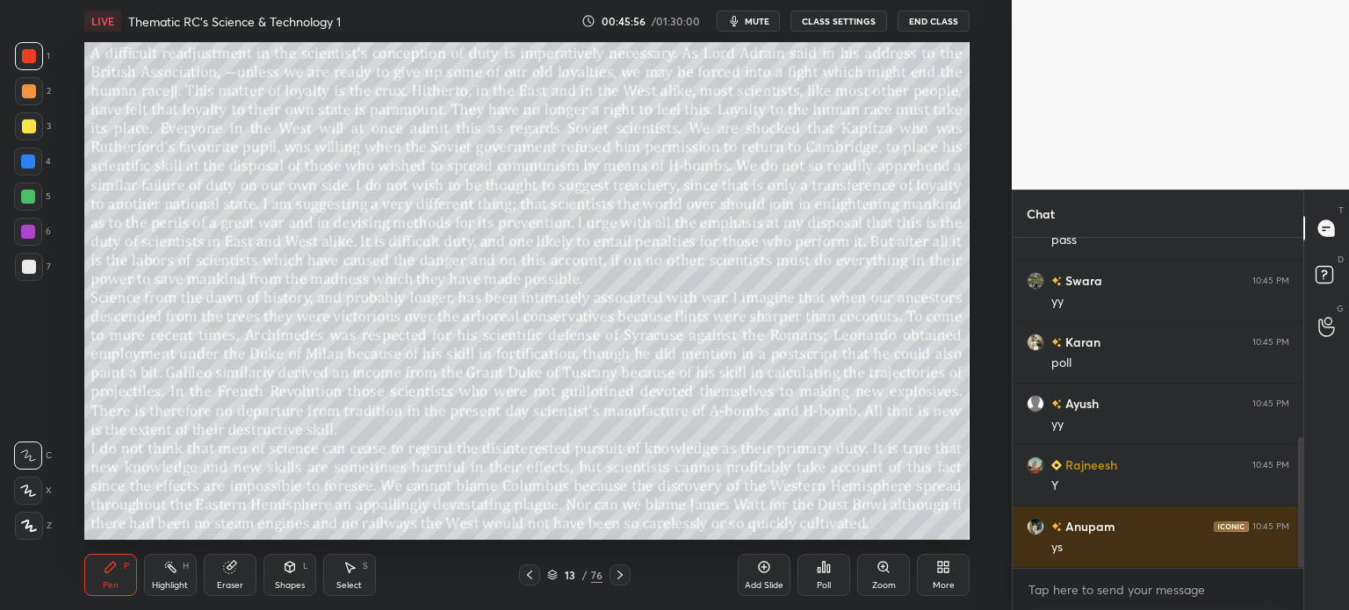
click at [572, 572] on div "13" at bounding box center [570, 575] width 18 height 11
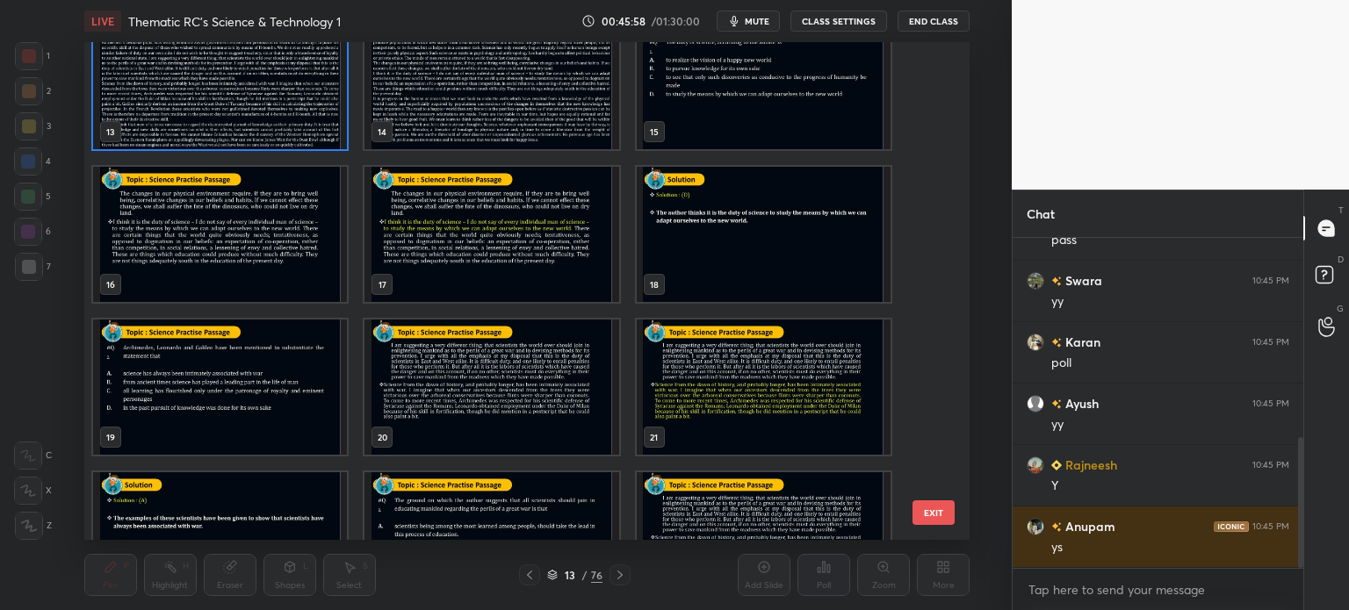
scroll to position [664, 0]
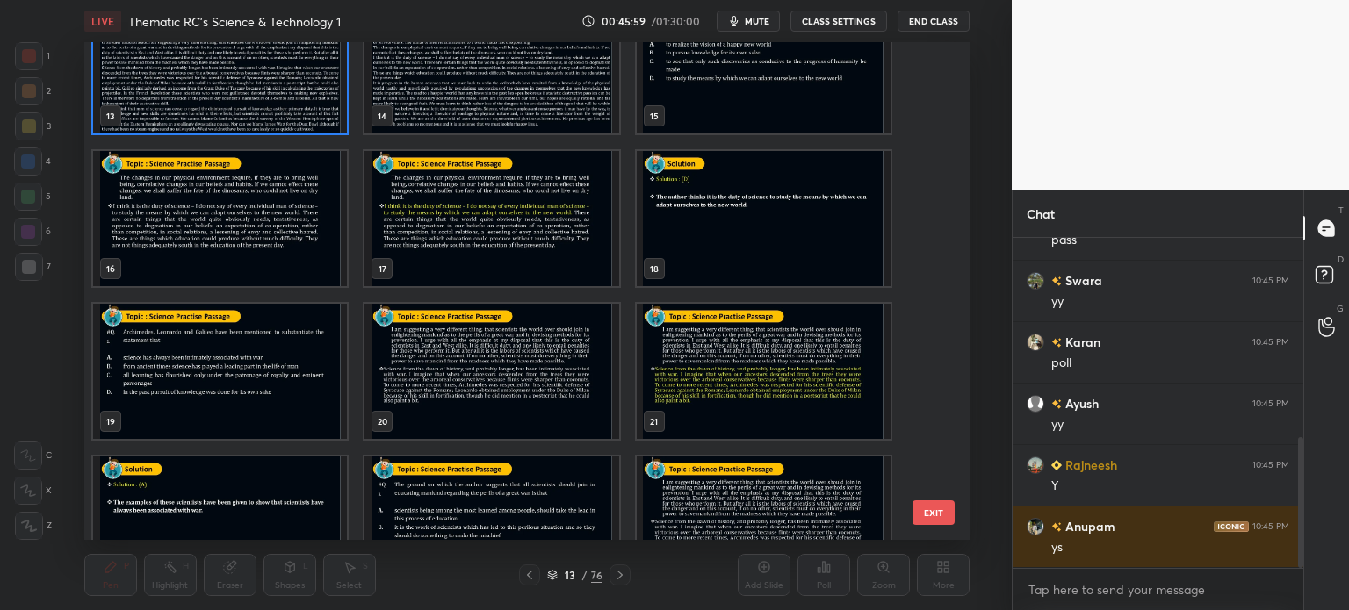
click at [223, 379] on img "grid" at bounding box center [220, 371] width 254 height 135
click at [221, 378] on img "grid" at bounding box center [220, 371] width 254 height 135
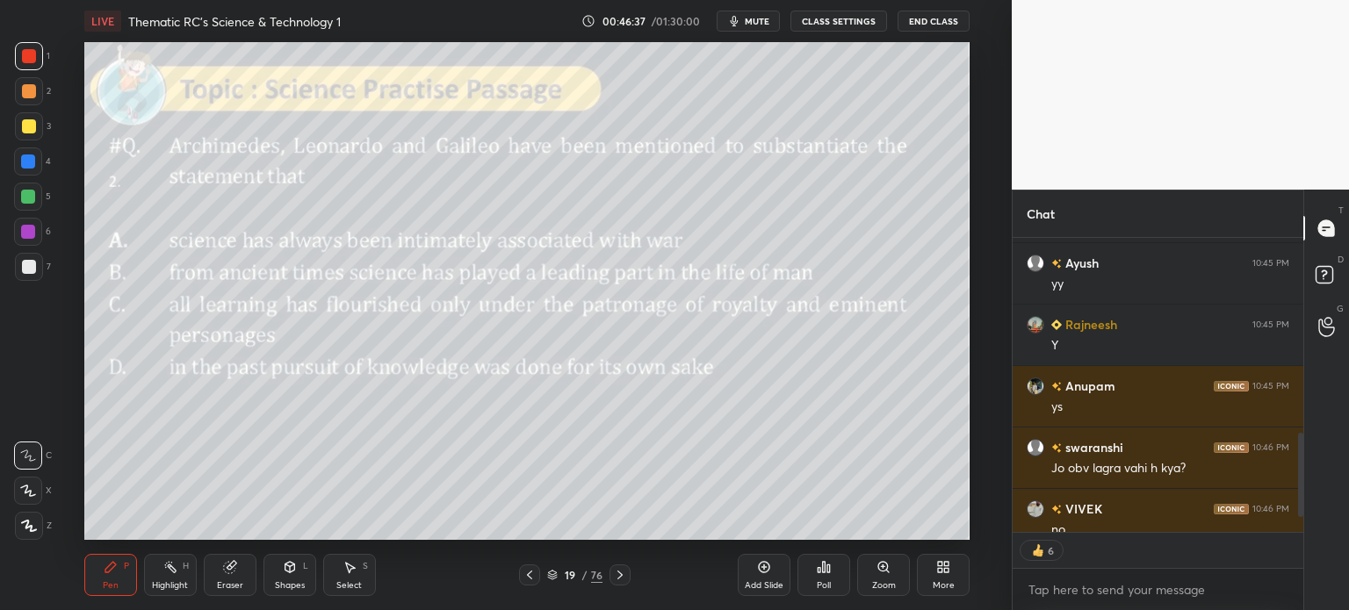
scroll to position [741, 0]
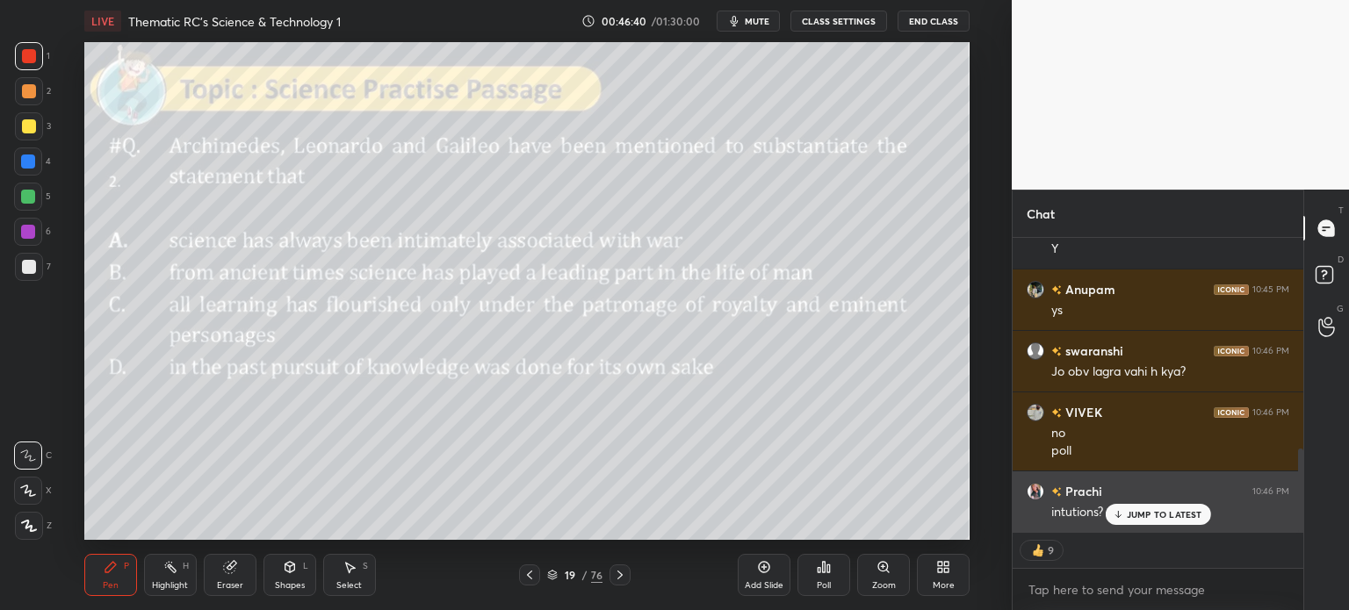
click at [1162, 513] on p "JUMP TO LATEST" at bounding box center [1164, 514] width 76 height 11
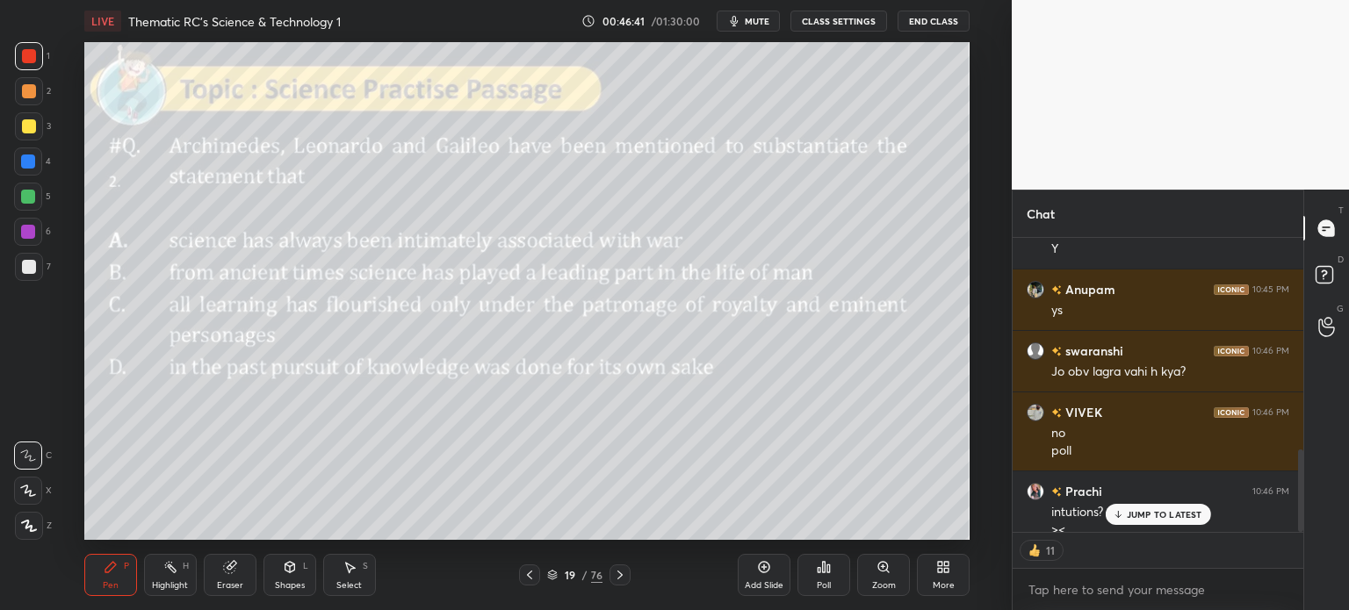
scroll to position [759, 0]
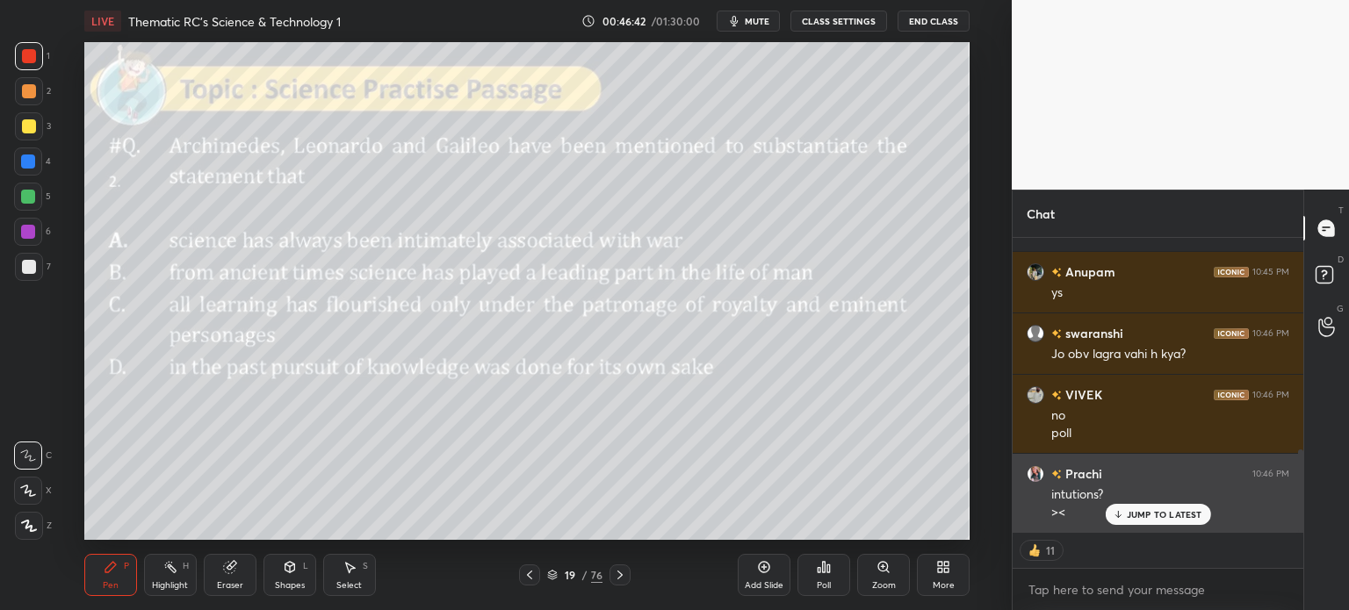
click at [1151, 515] on p "JUMP TO LATEST" at bounding box center [1164, 514] width 76 height 11
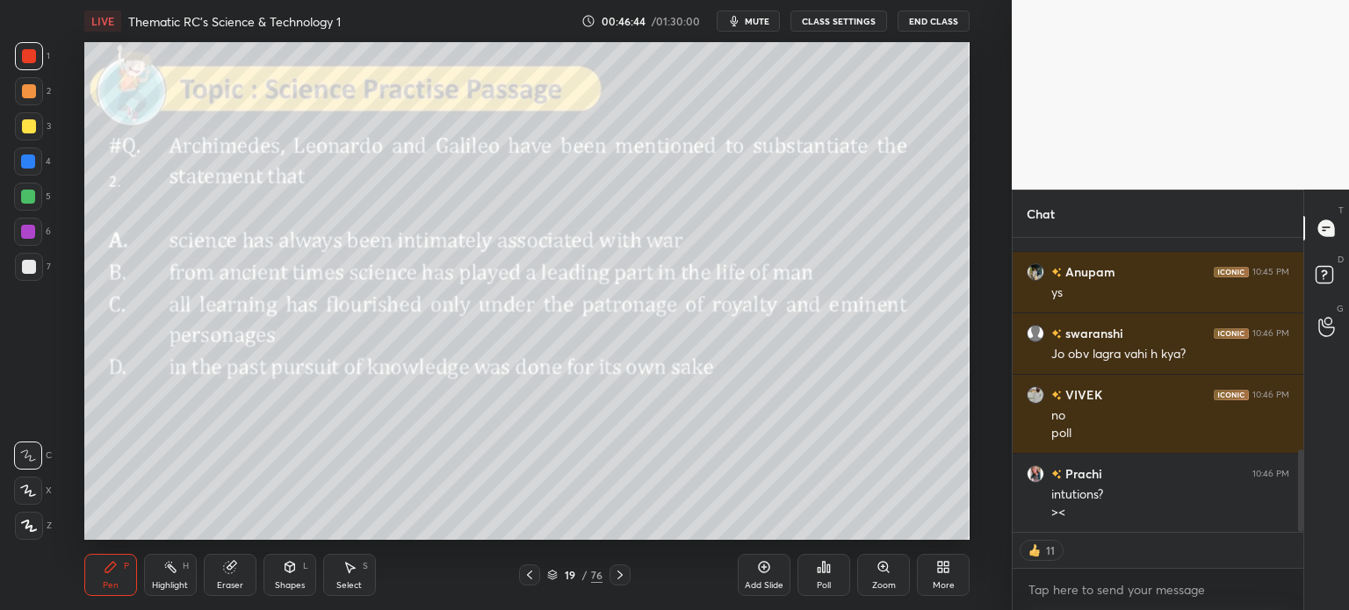
click at [822, 568] on icon at bounding box center [824, 567] width 14 height 14
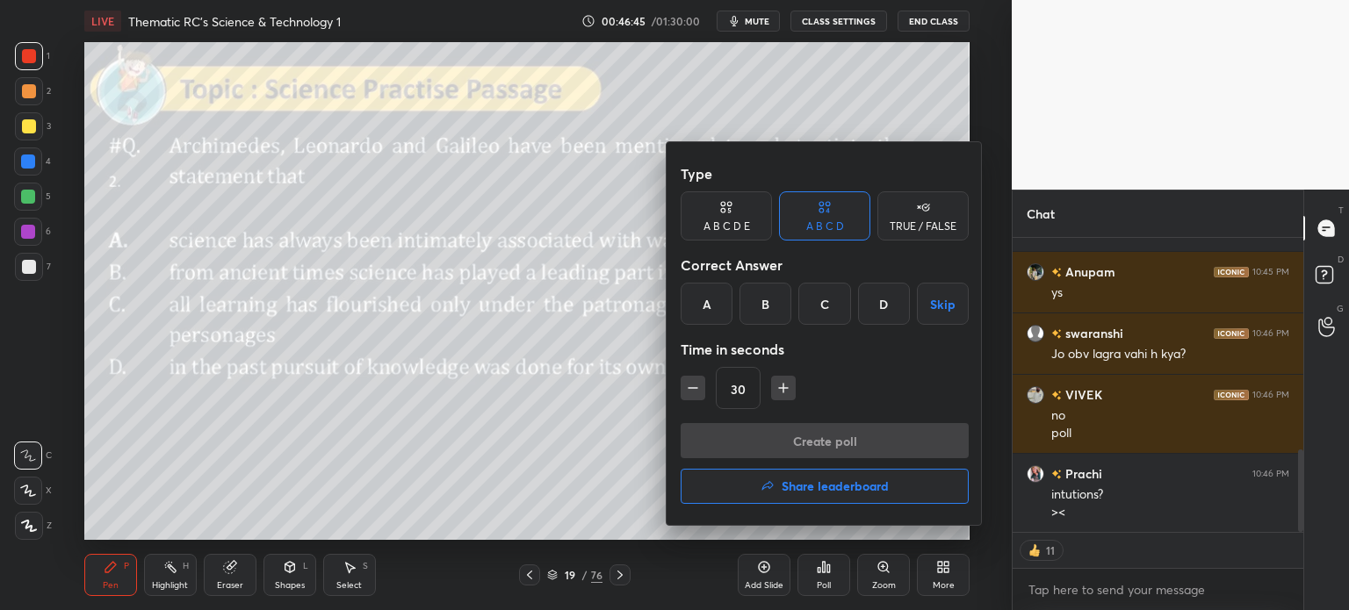
click at [704, 299] on div "A" at bounding box center [706, 304] width 52 height 42
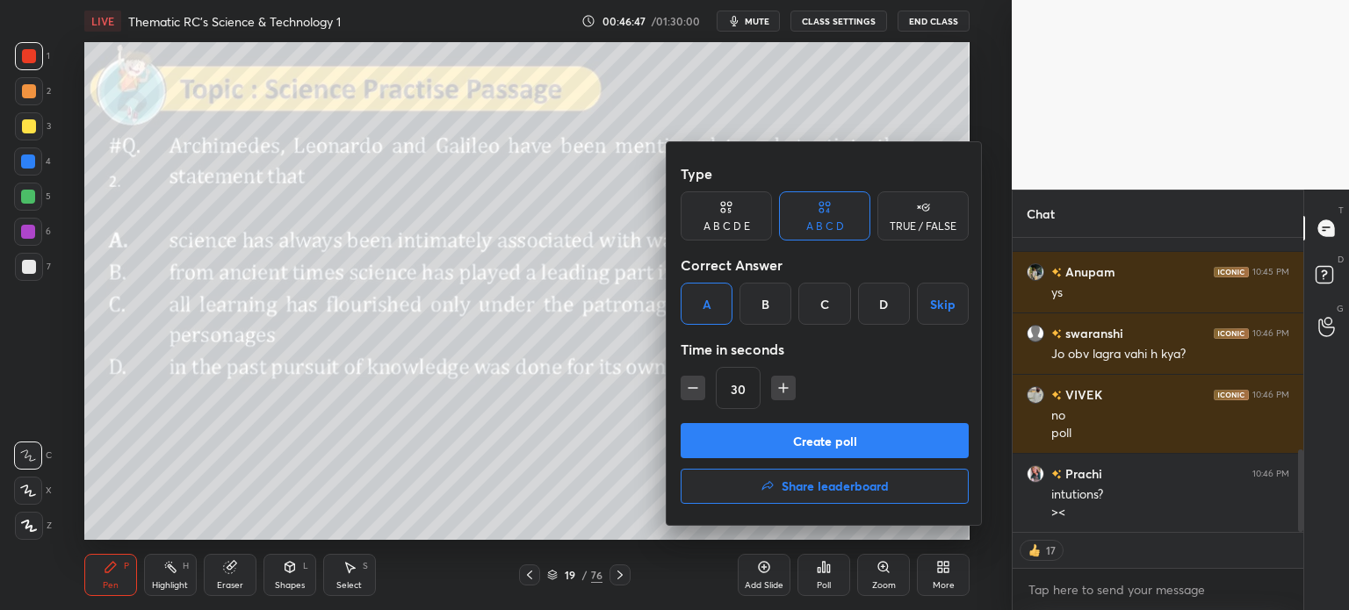
click at [885, 445] on button "Create poll" at bounding box center [824, 440] width 288 height 35
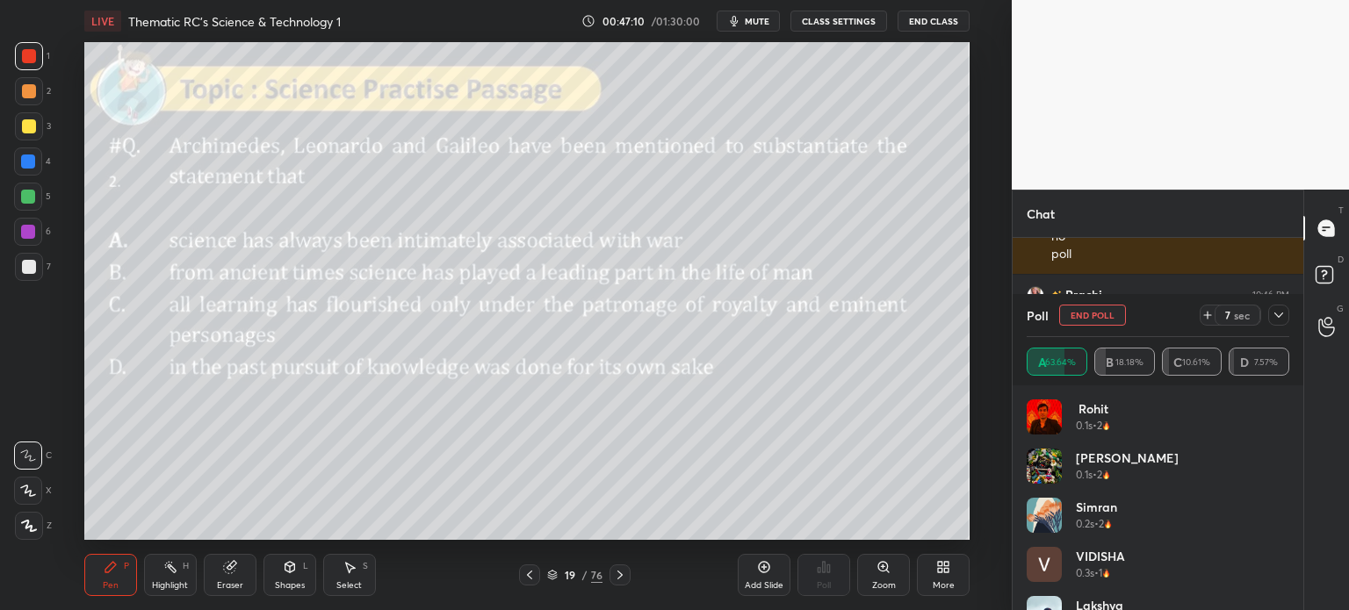
scroll to position [999, 0]
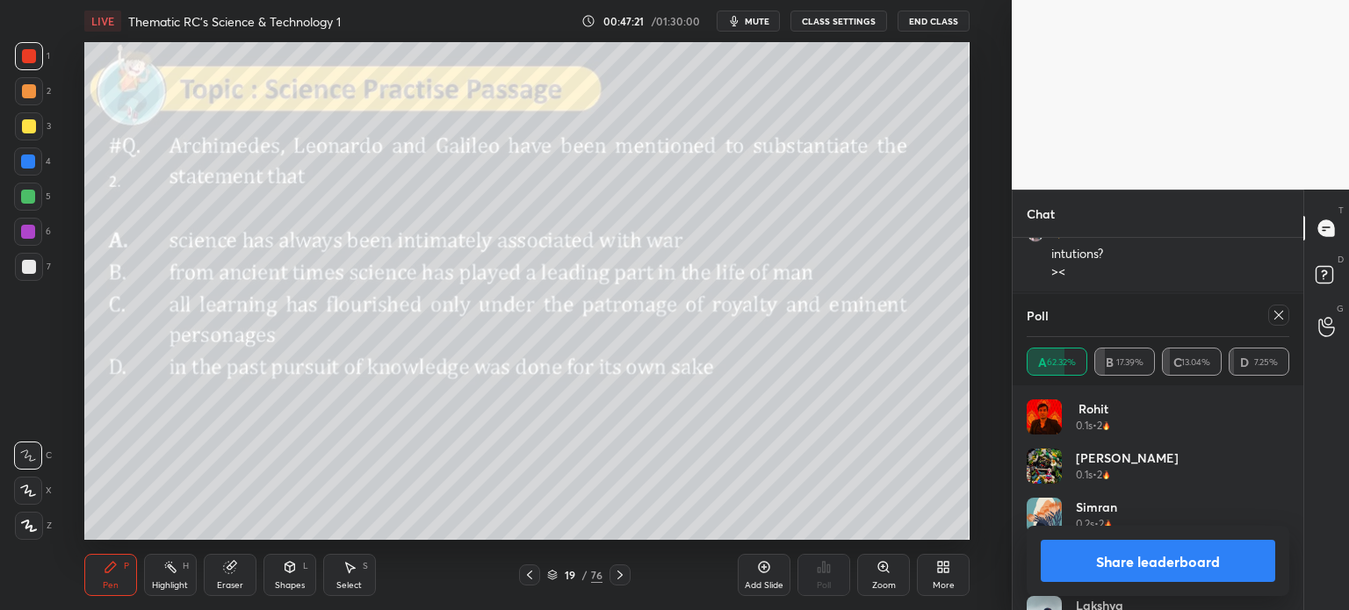
click at [1103, 558] on button "Share leaderboard" at bounding box center [1157, 561] width 234 height 42
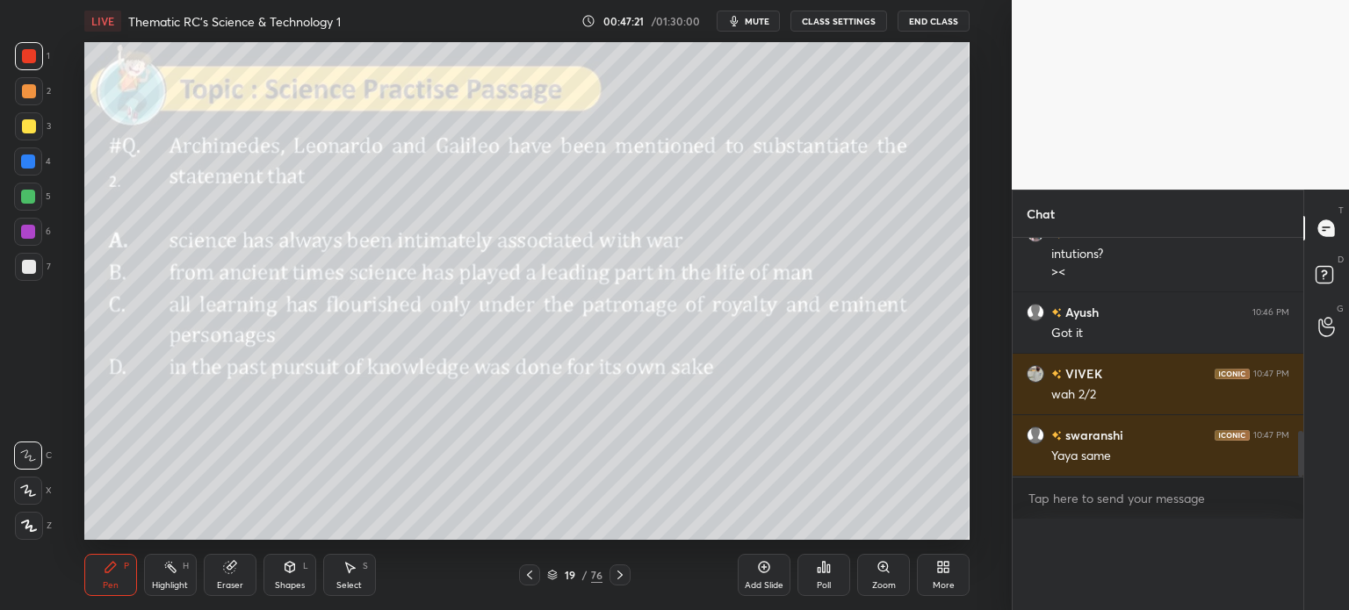
scroll to position [107, 257]
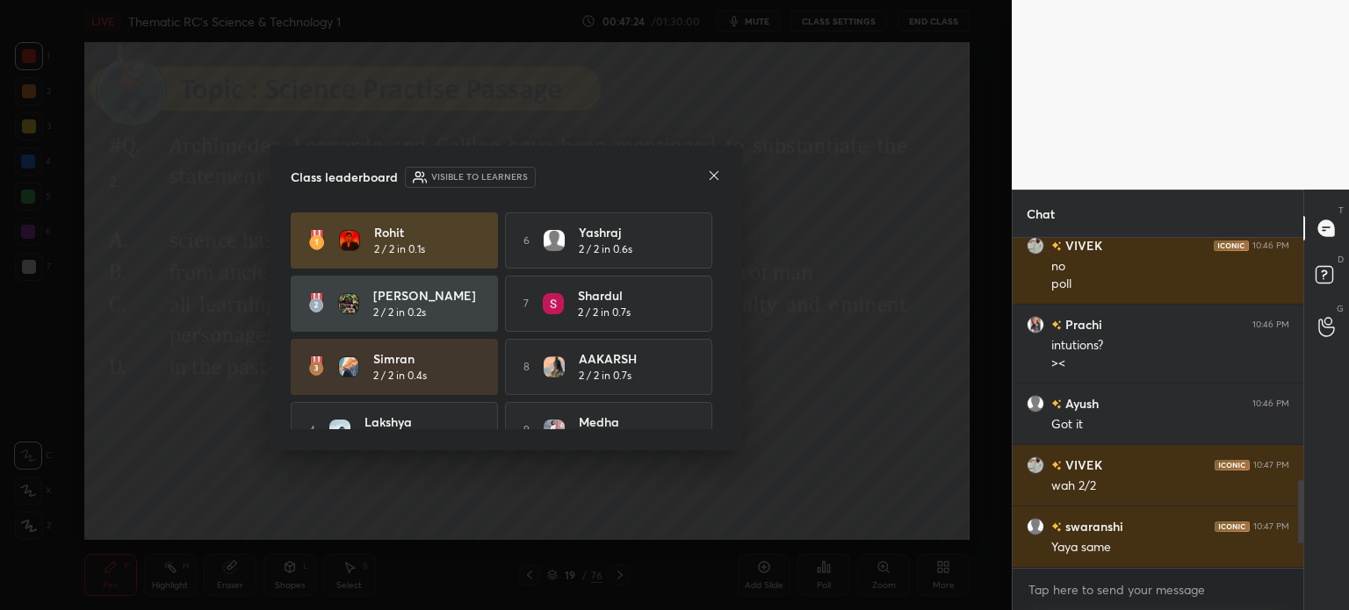
click at [709, 173] on icon at bounding box center [714, 176] width 14 height 14
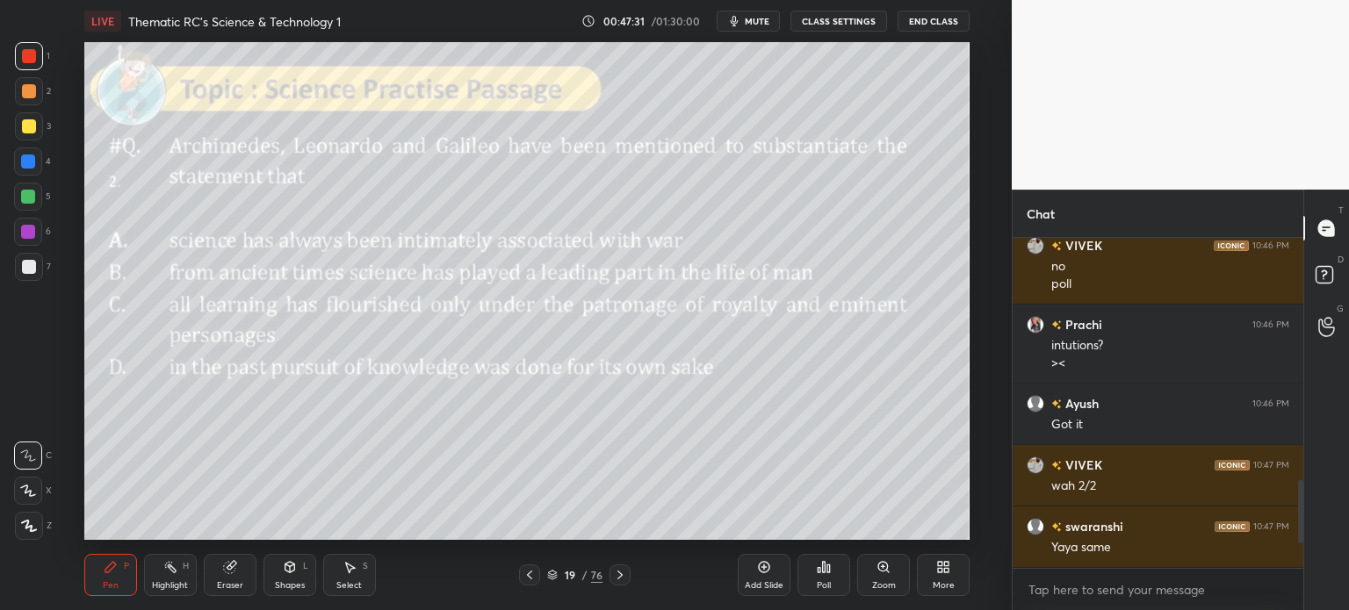
click at [586, 570] on div "/" at bounding box center [584, 575] width 5 height 11
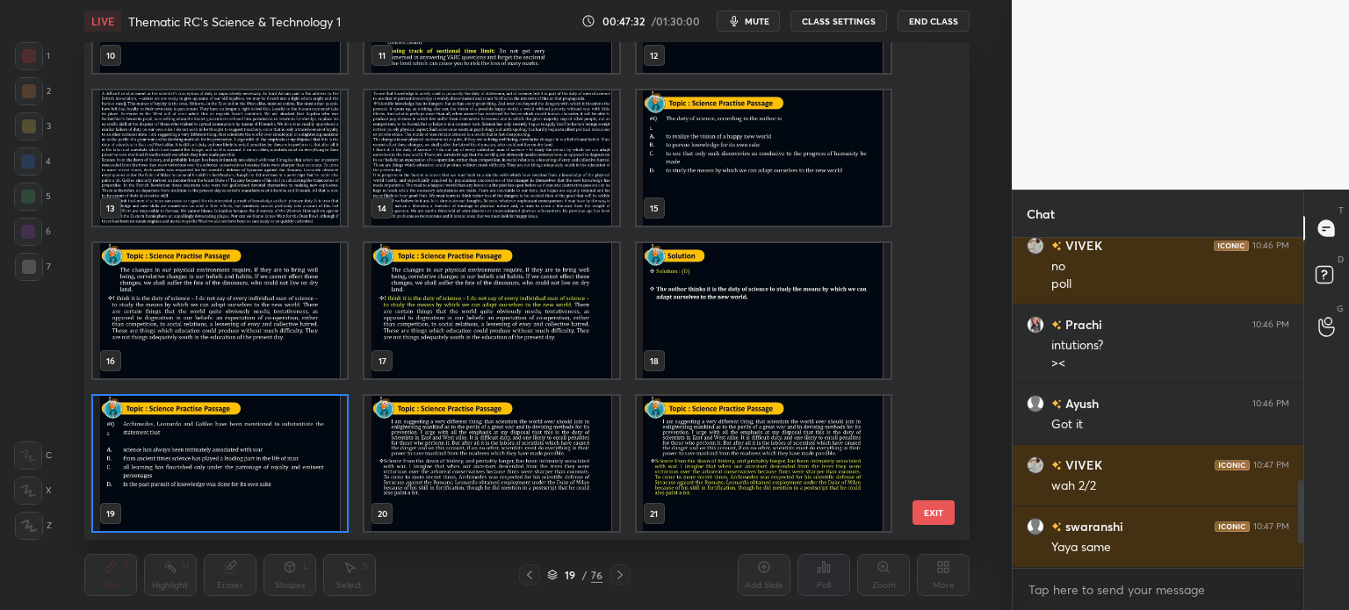
click at [256, 168] on img "grid" at bounding box center [220, 157] width 254 height 135
click at [252, 166] on img "grid" at bounding box center [220, 157] width 254 height 135
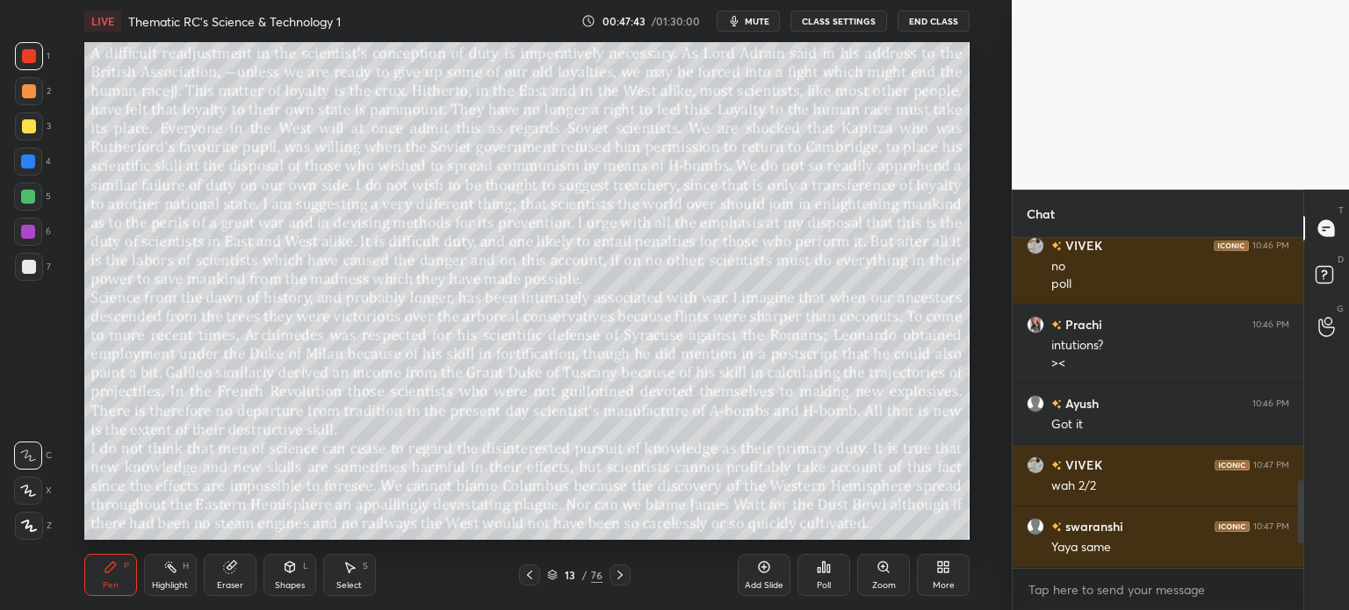
click at [574, 575] on div "13" at bounding box center [570, 575] width 18 height 11
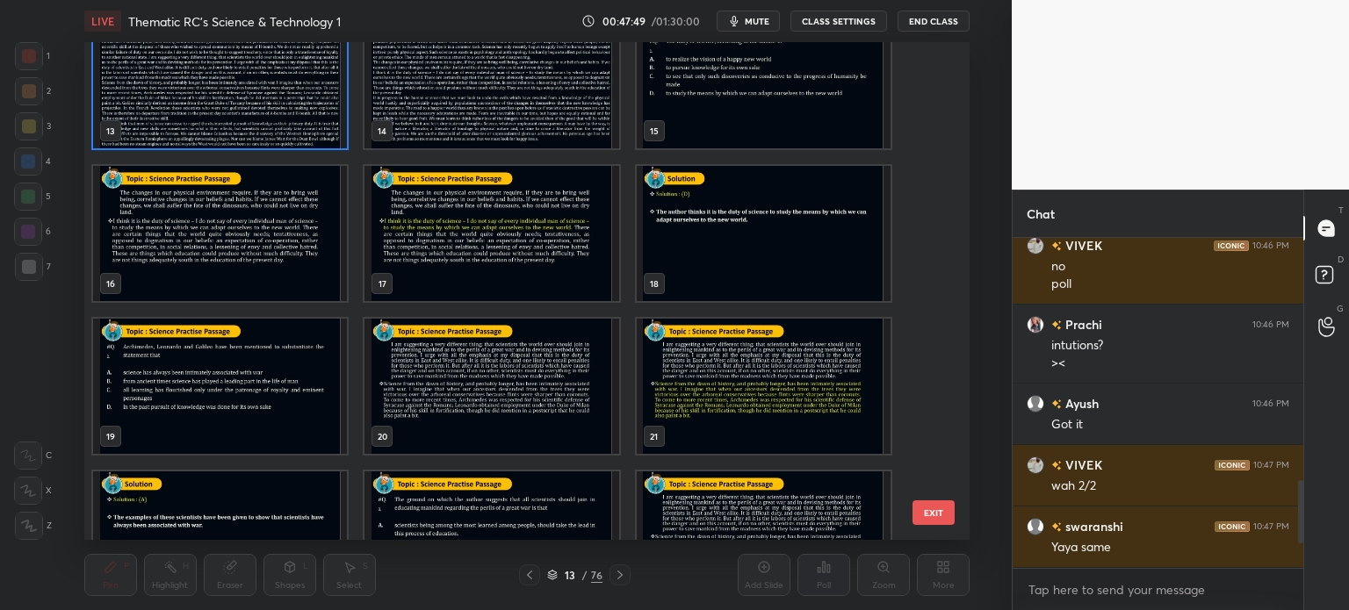
click at [235, 396] on img "grid" at bounding box center [220, 386] width 254 height 135
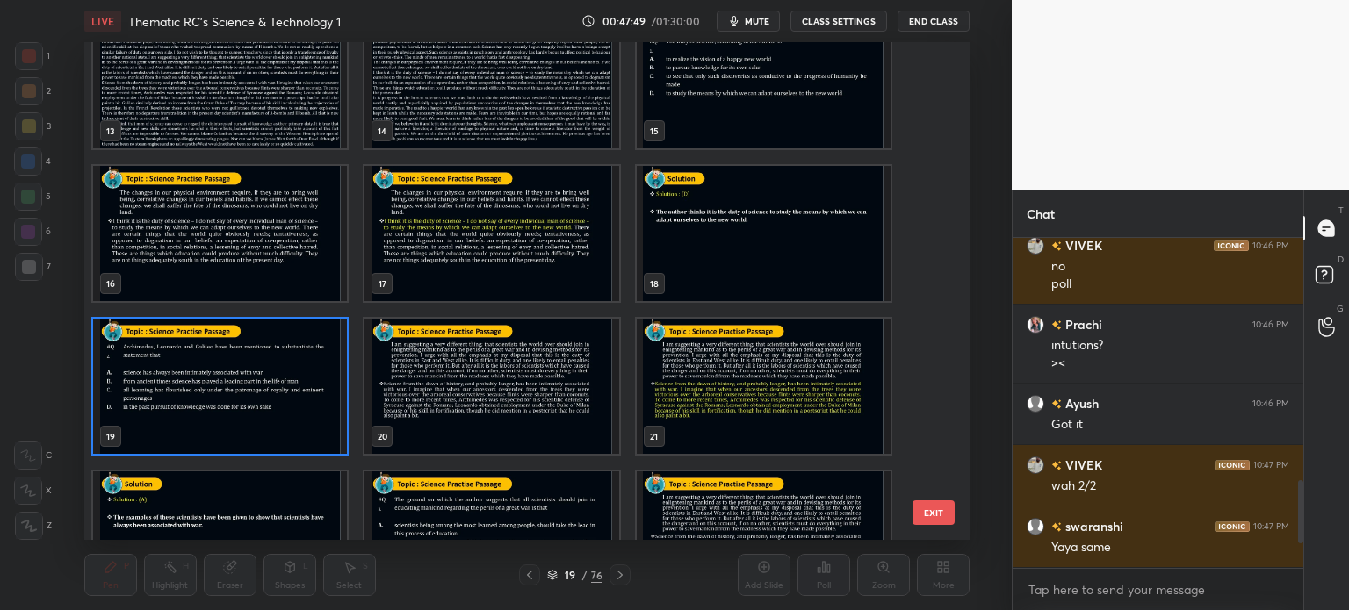
click at [236, 386] on img "grid" at bounding box center [220, 386] width 254 height 135
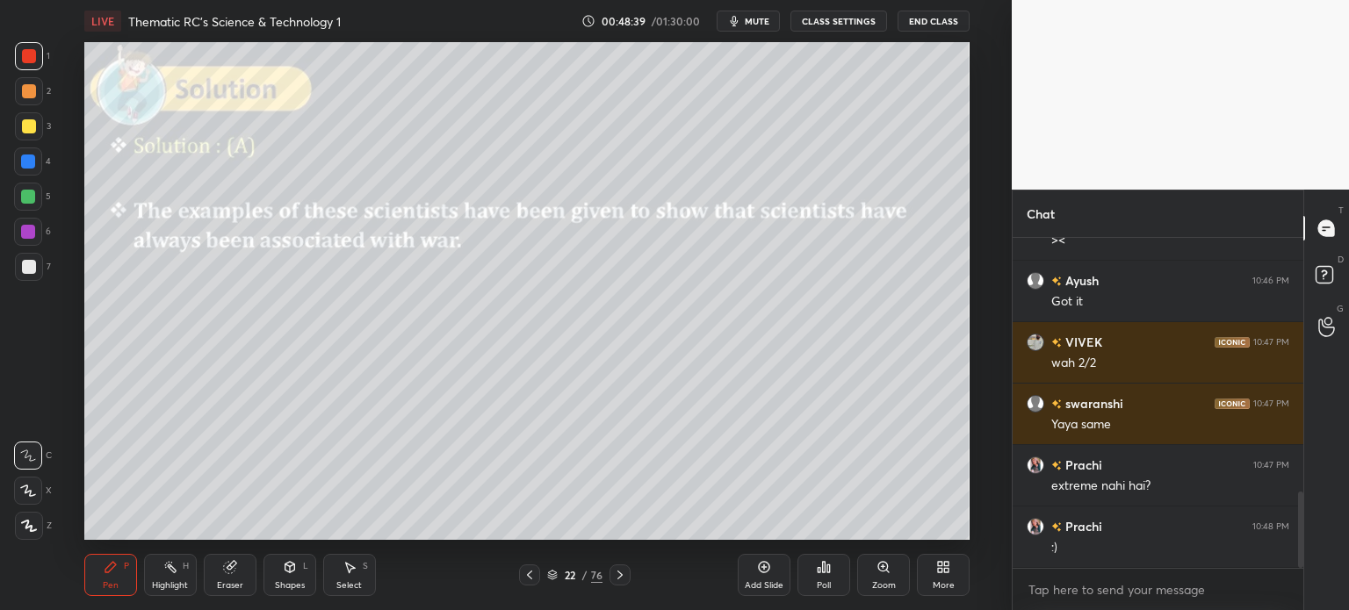
scroll to position [1092, 0]
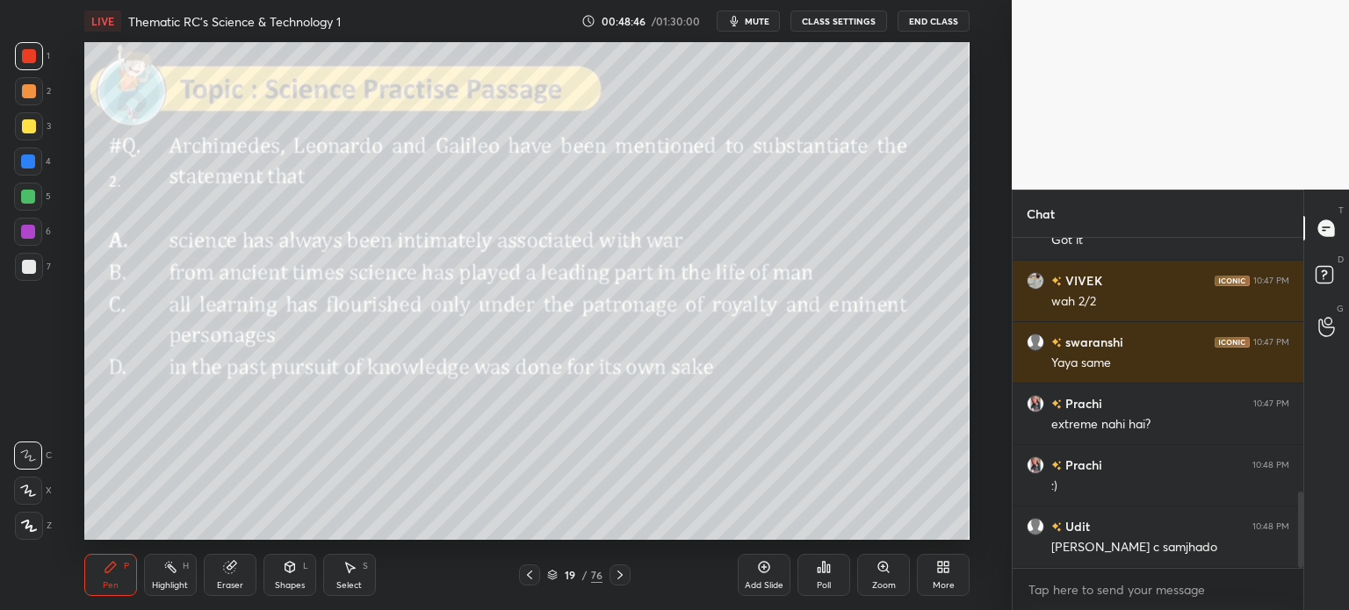
click at [578, 573] on div "19" at bounding box center [570, 575] width 18 height 11
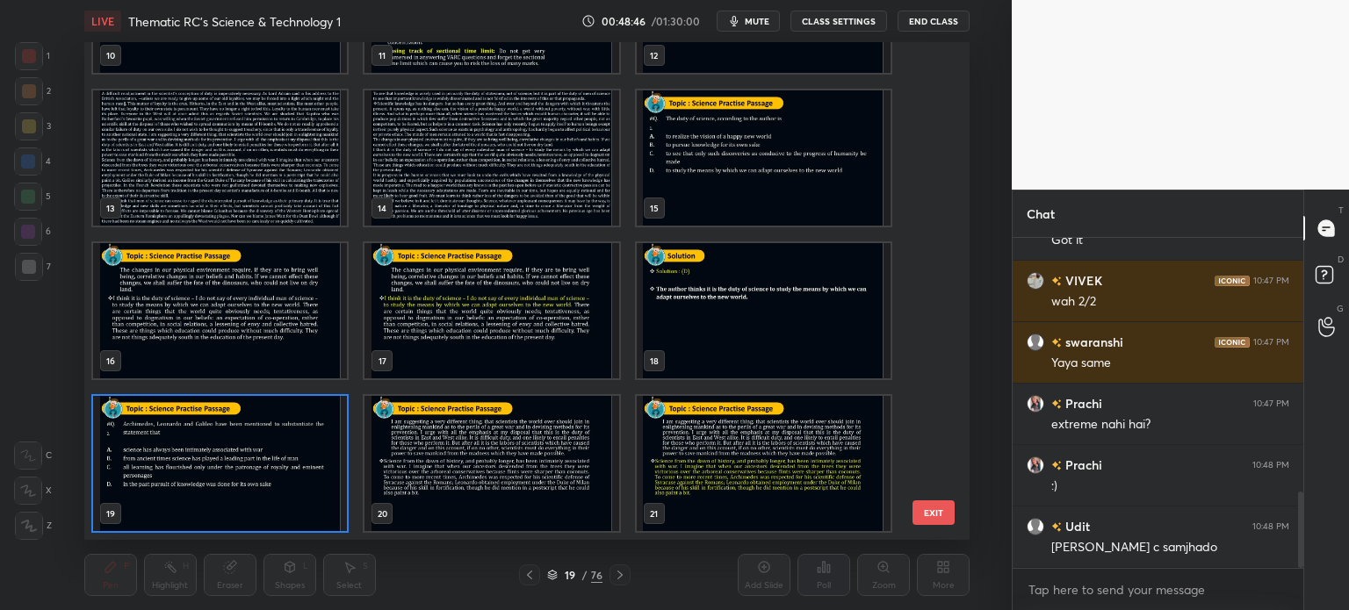
scroll to position [493, 877]
click at [218, 183] on img "grid" at bounding box center [220, 157] width 254 height 135
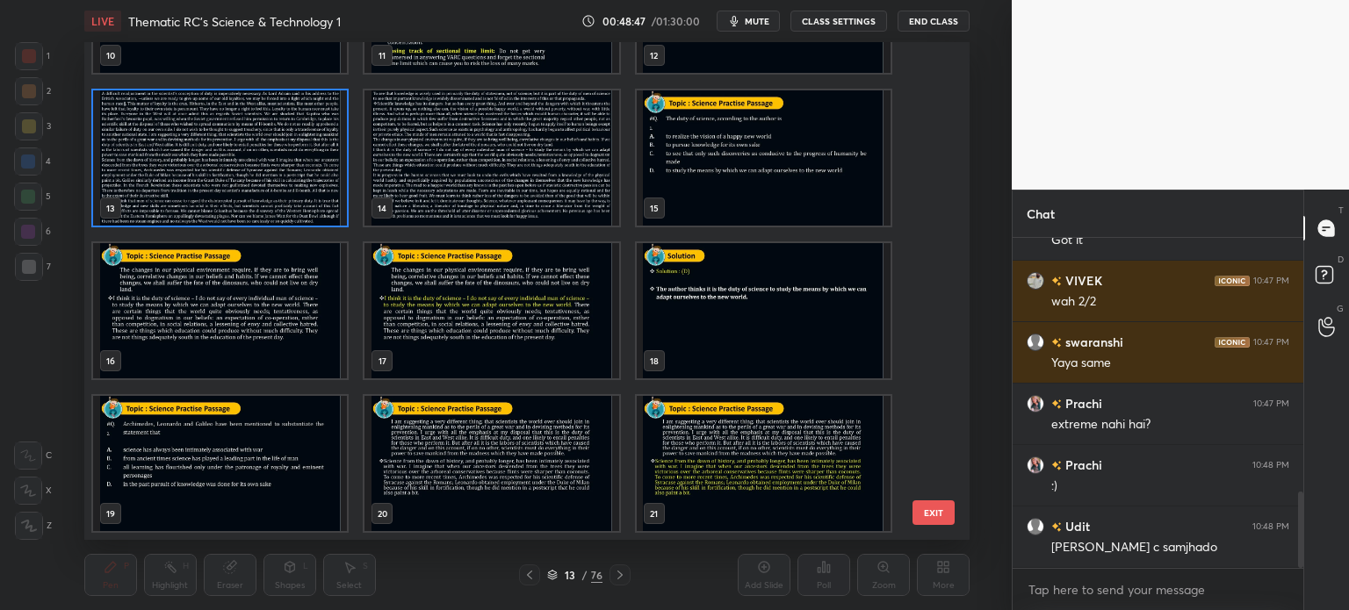
click at [227, 183] on img "grid" at bounding box center [220, 157] width 254 height 135
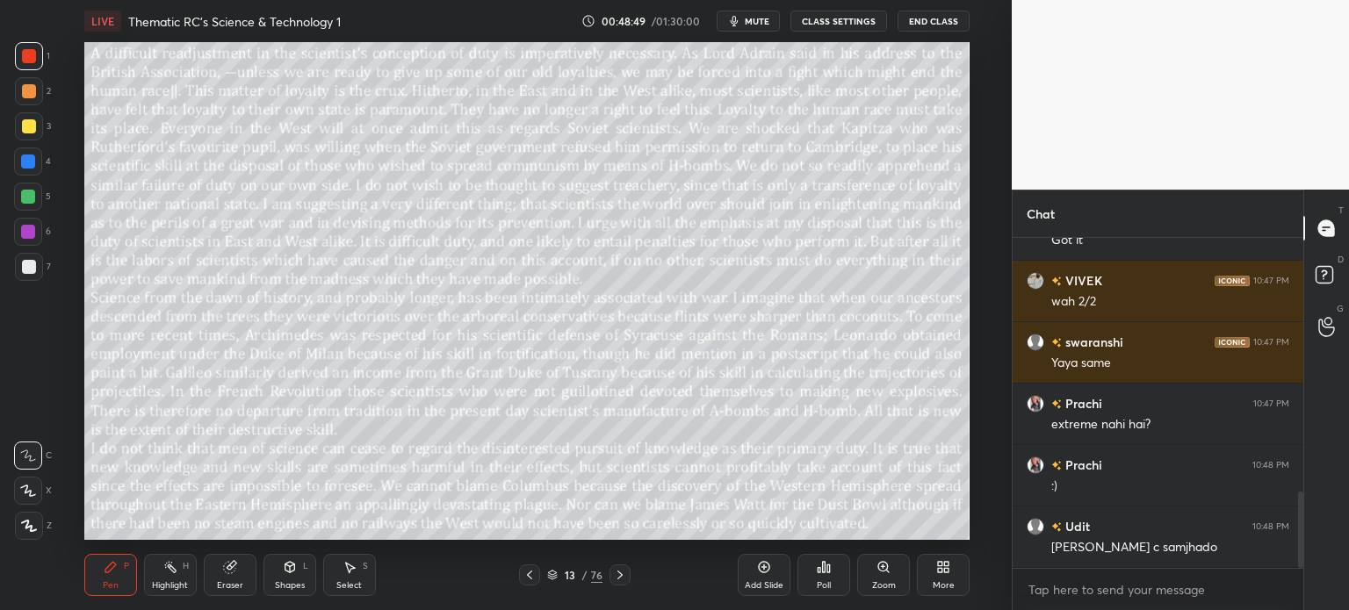
scroll to position [1154, 0]
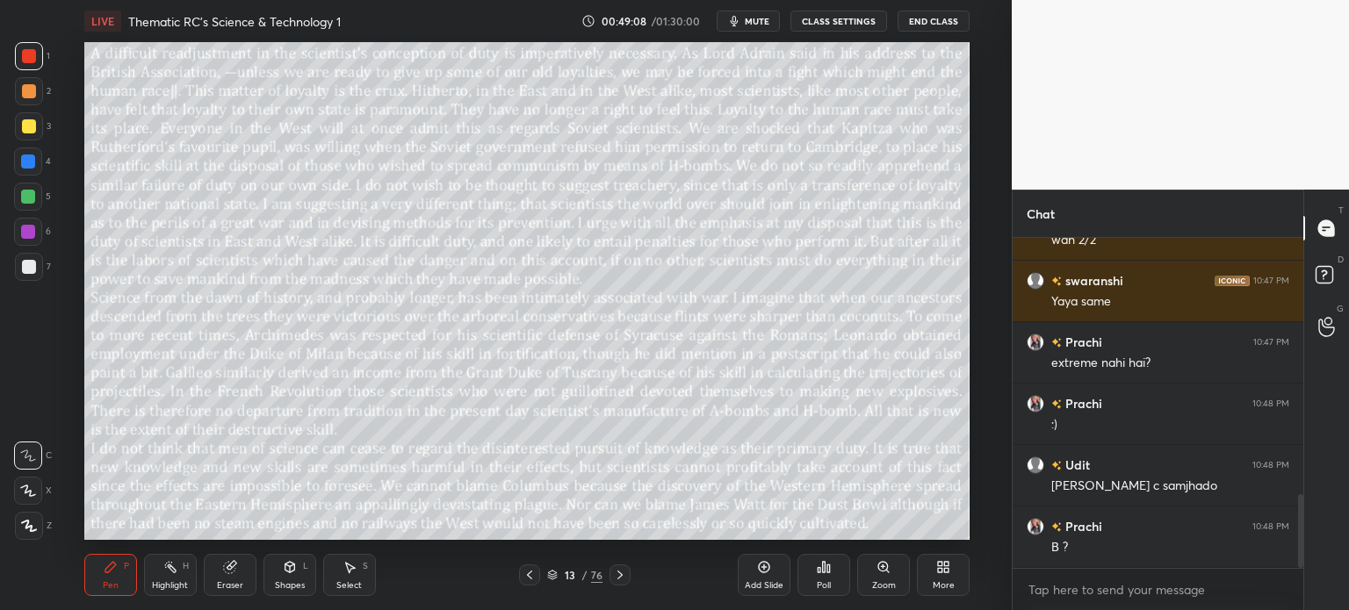
click at [572, 570] on div "13" at bounding box center [570, 575] width 18 height 11
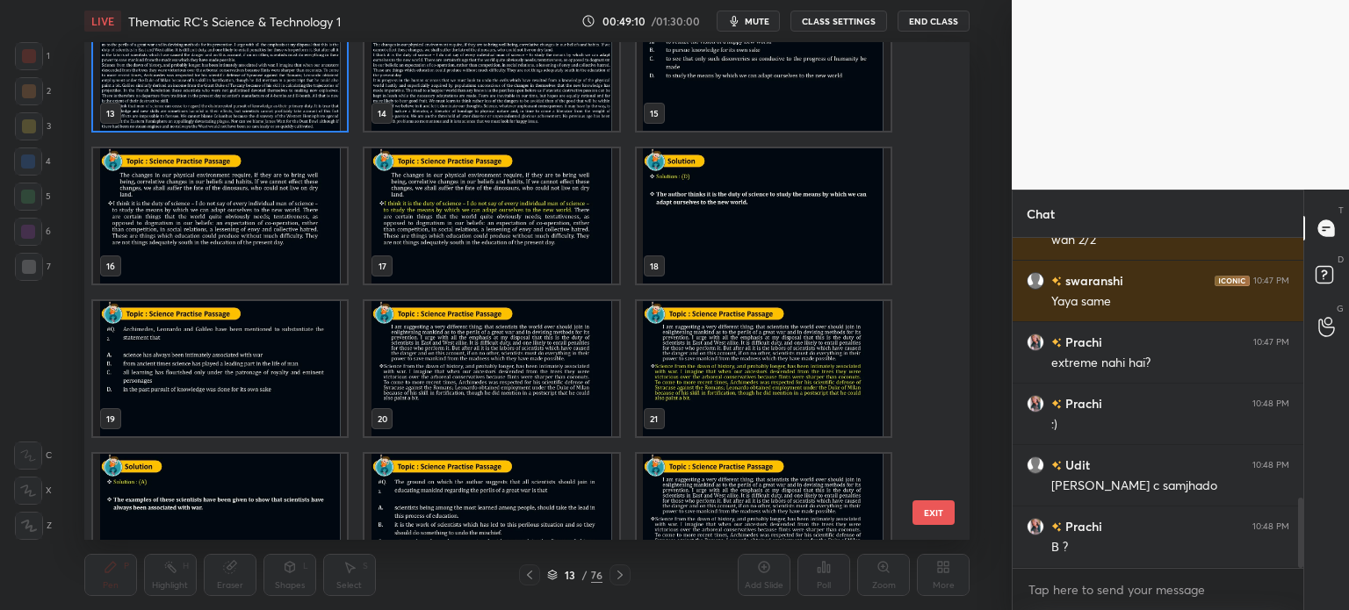
scroll to position [1215, 0]
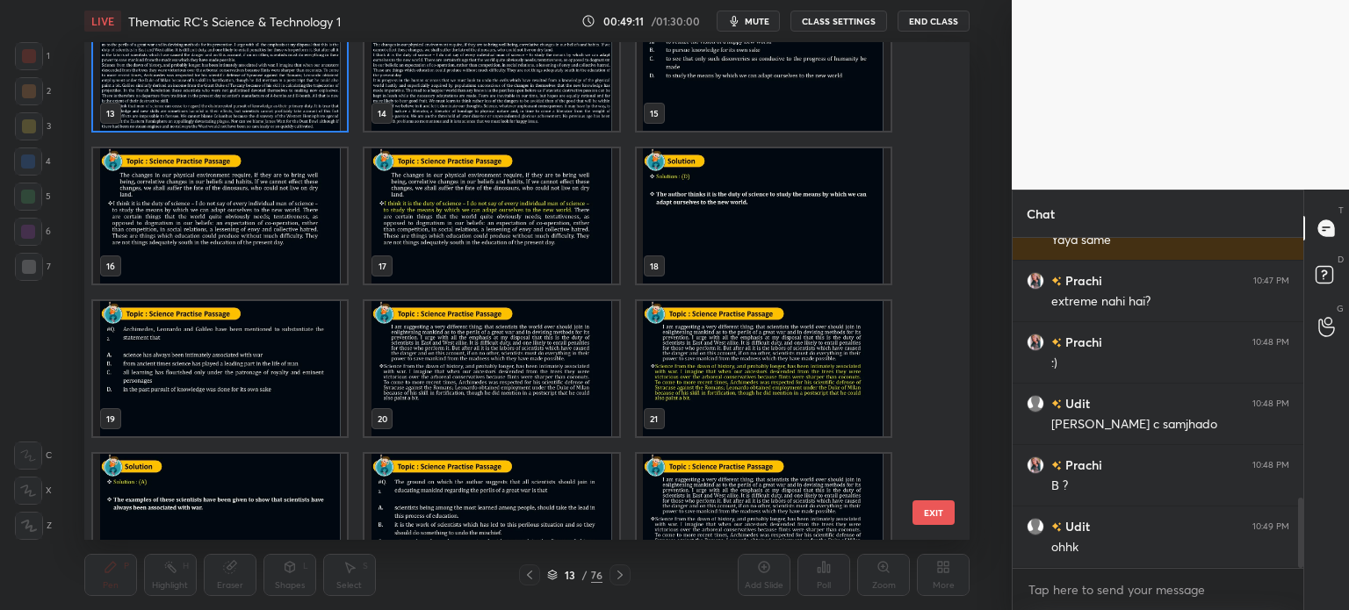
click at [196, 367] on img "grid" at bounding box center [220, 368] width 254 height 135
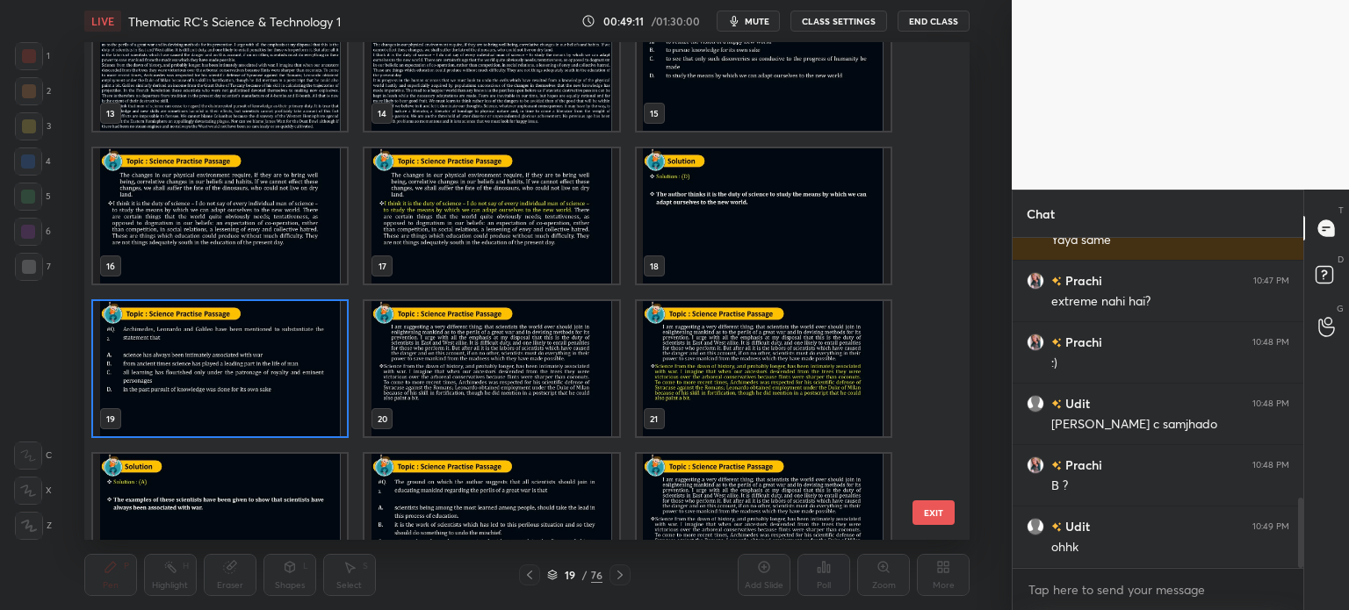
click at [206, 368] on img "grid" at bounding box center [220, 368] width 254 height 135
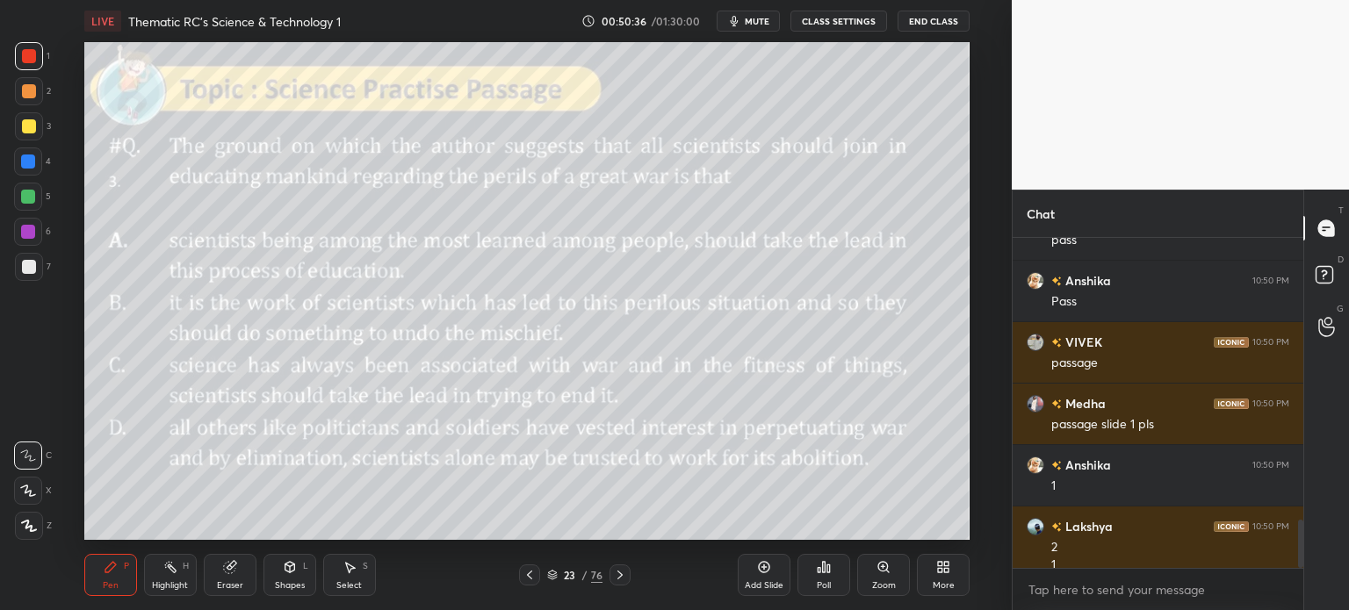
scroll to position [1925, 0]
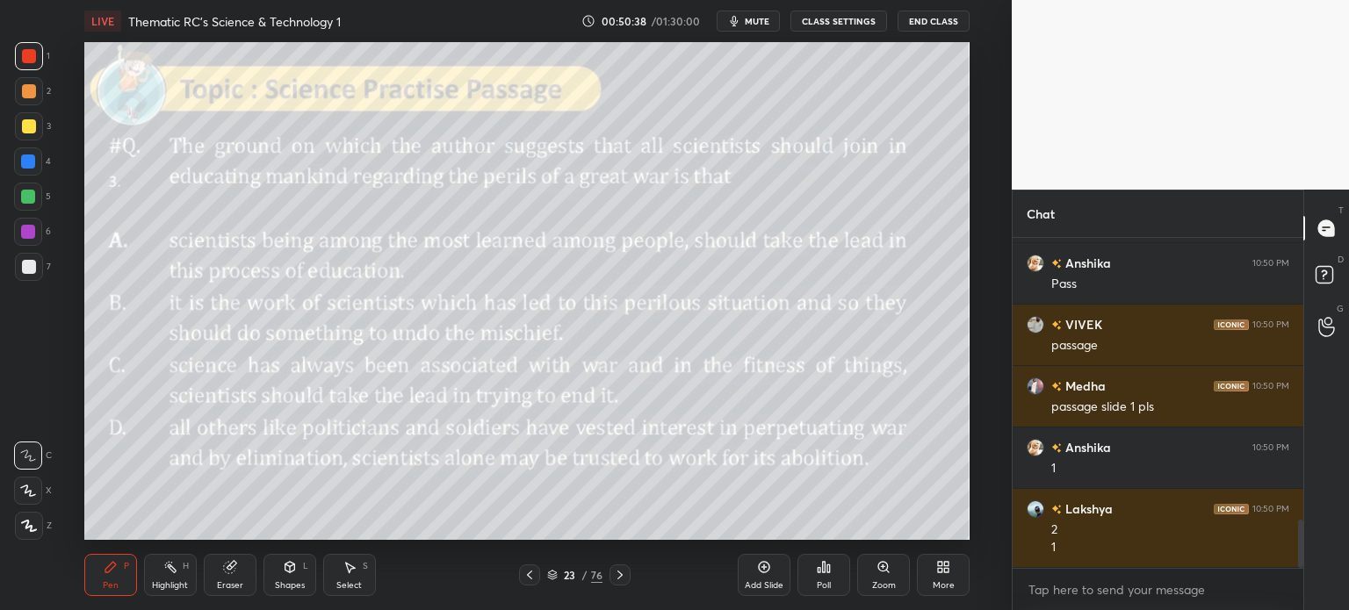
click at [569, 574] on div "23" at bounding box center [570, 575] width 18 height 11
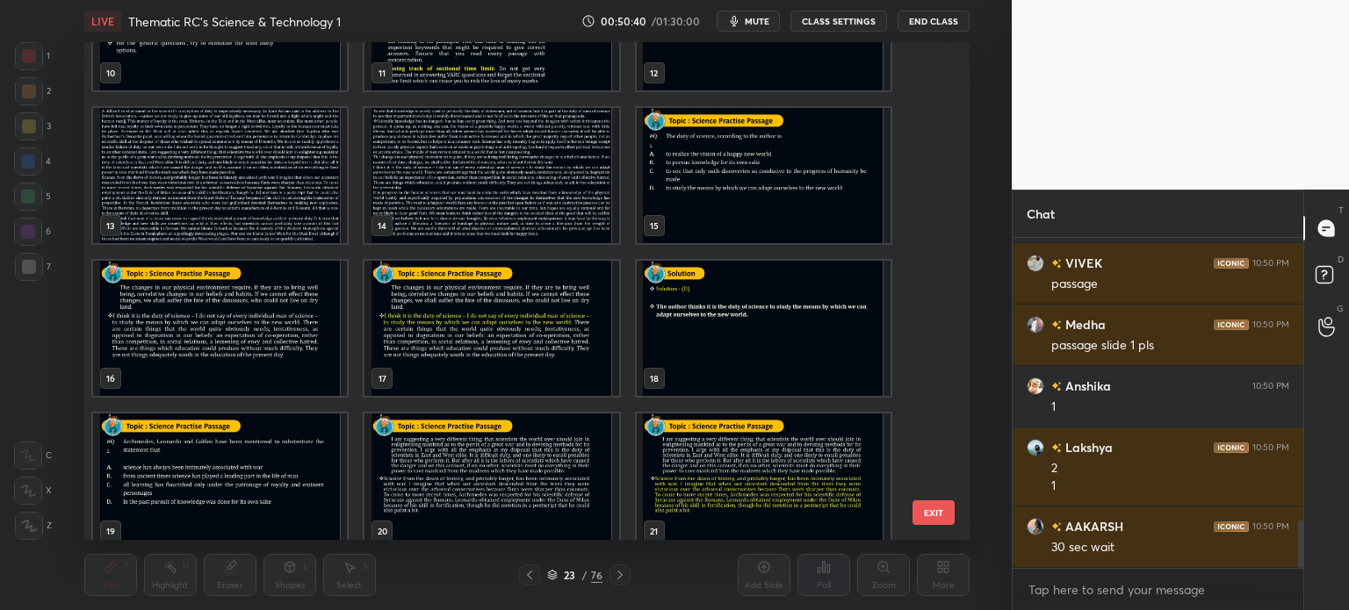
scroll to position [2048, 0]
click at [261, 166] on img "grid" at bounding box center [220, 175] width 254 height 135
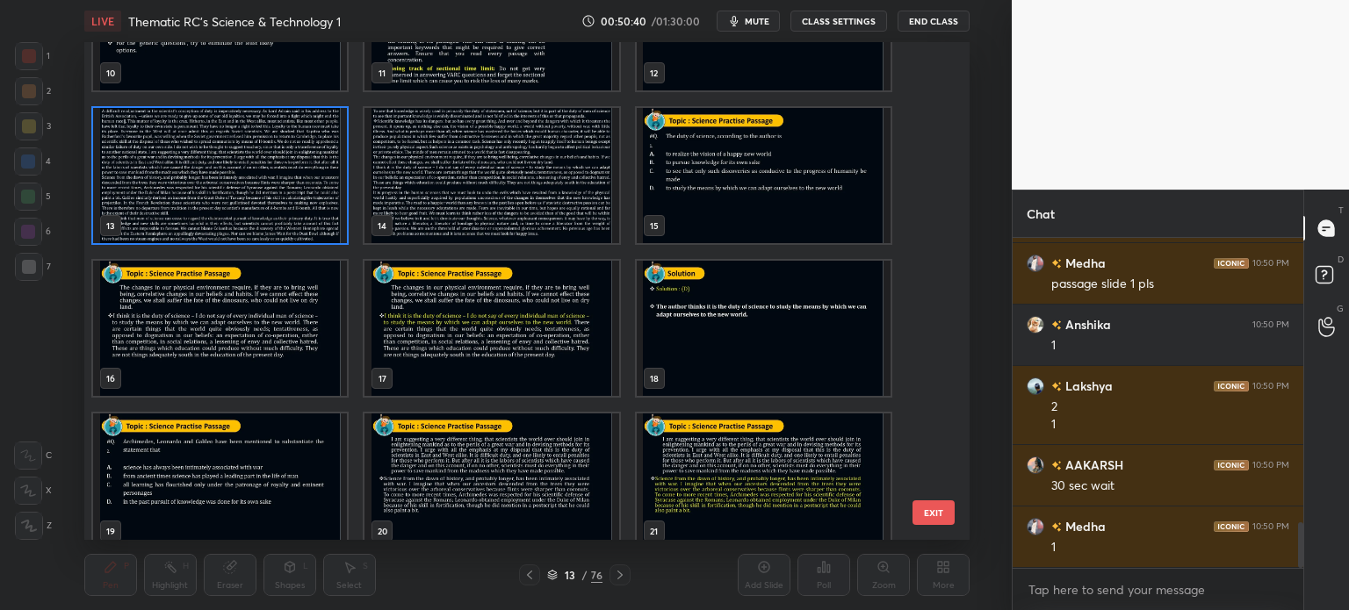
click at [262, 172] on img "grid" at bounding box center [220, 175] width 254 height 135
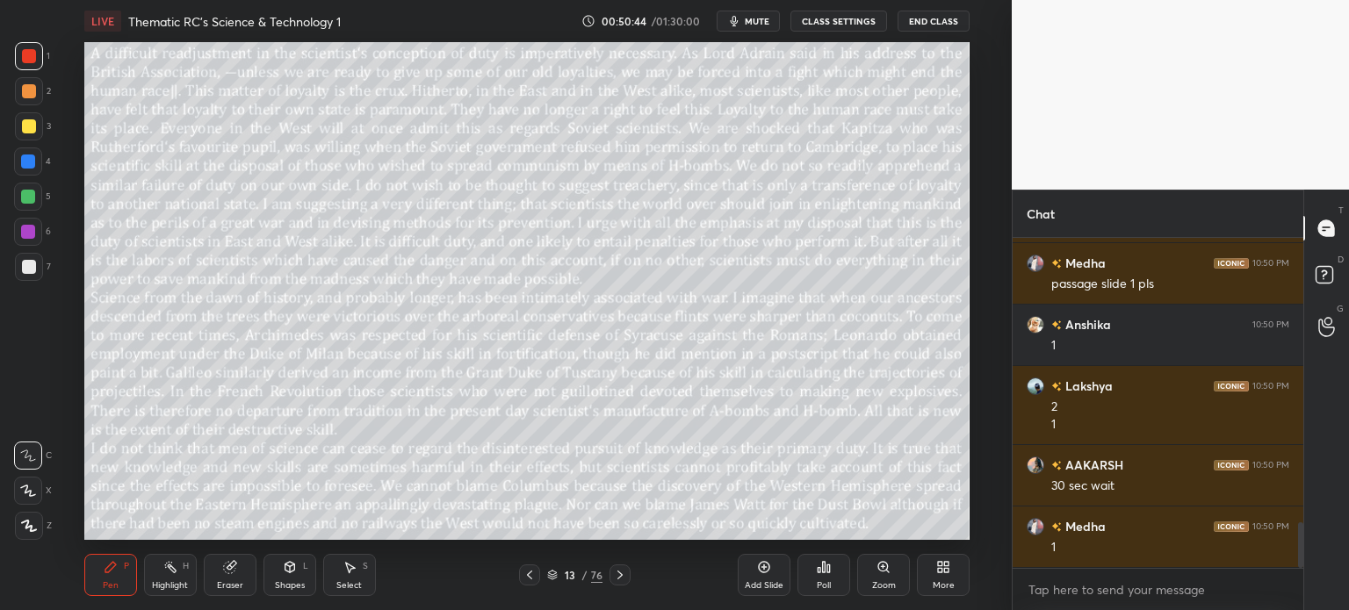
click at [757, 17] on span "mute" at bounding box center [757, 21] width 25 height 12
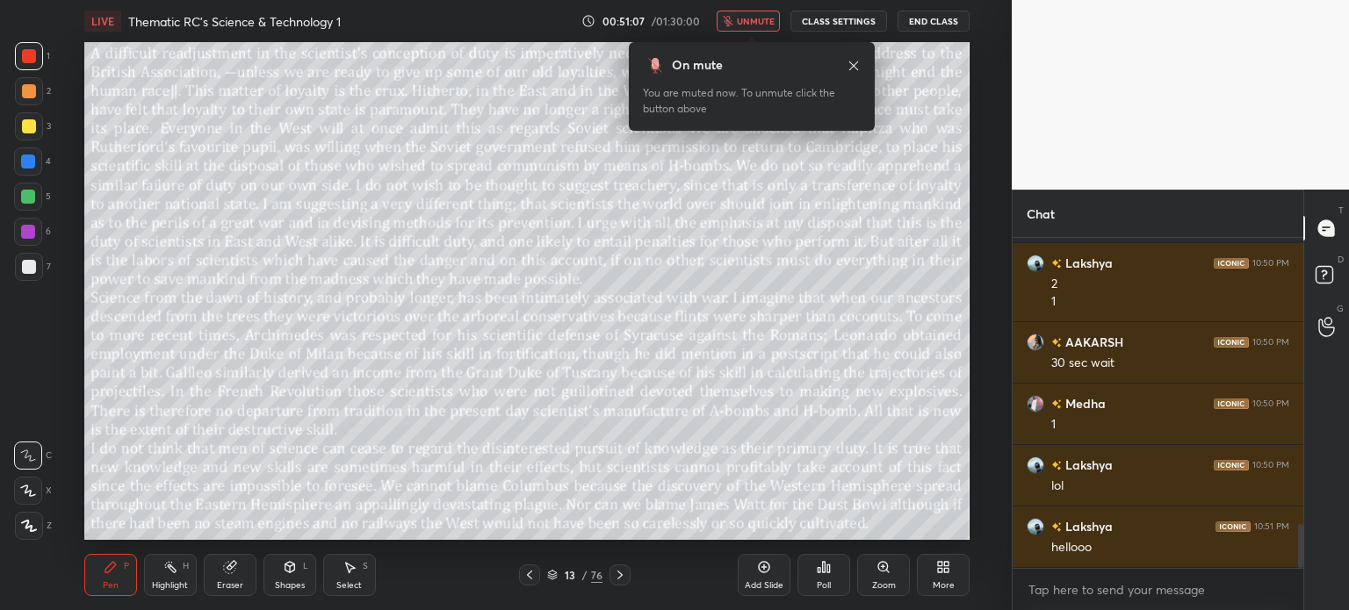
scroll to position [2232, 0]
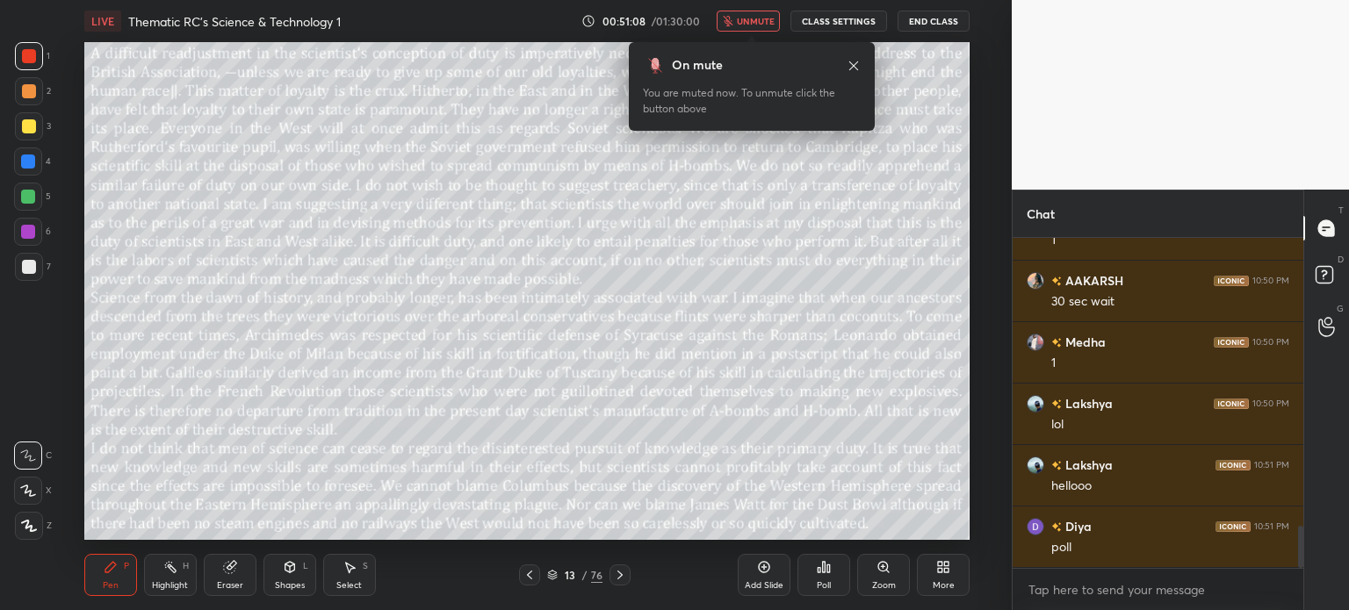
click at [755, 15] on button "unmute" at bounding box center [747, 21] width 63 height 21
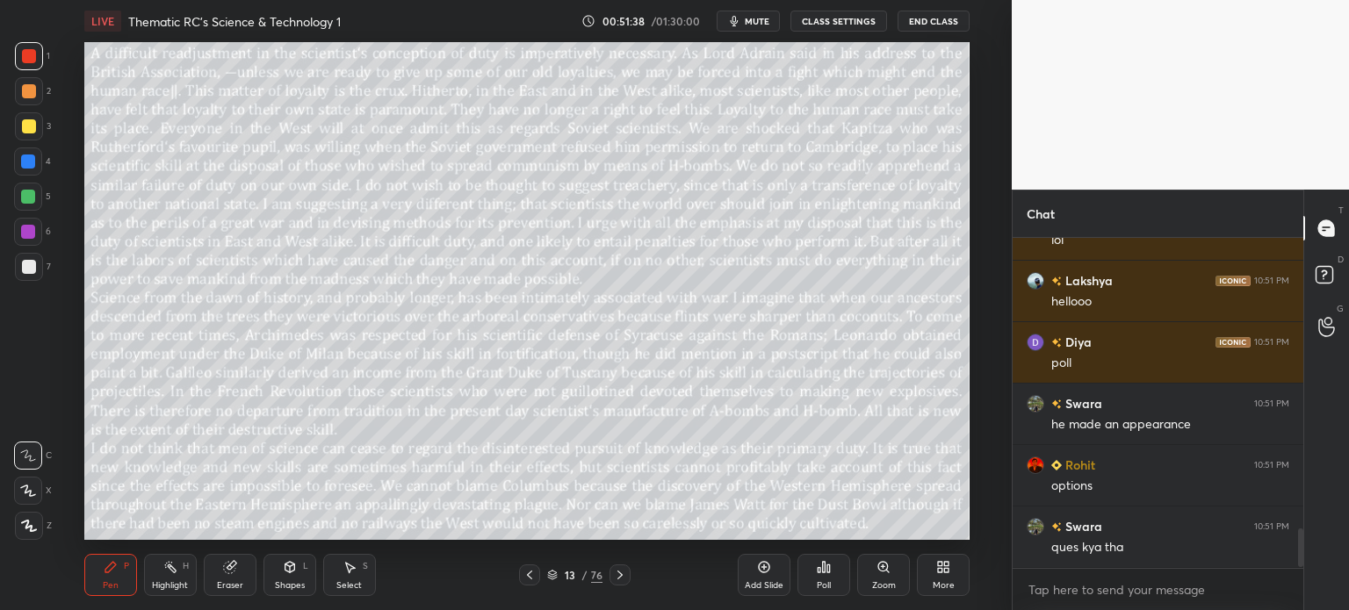
scroll to position [2478, 0]
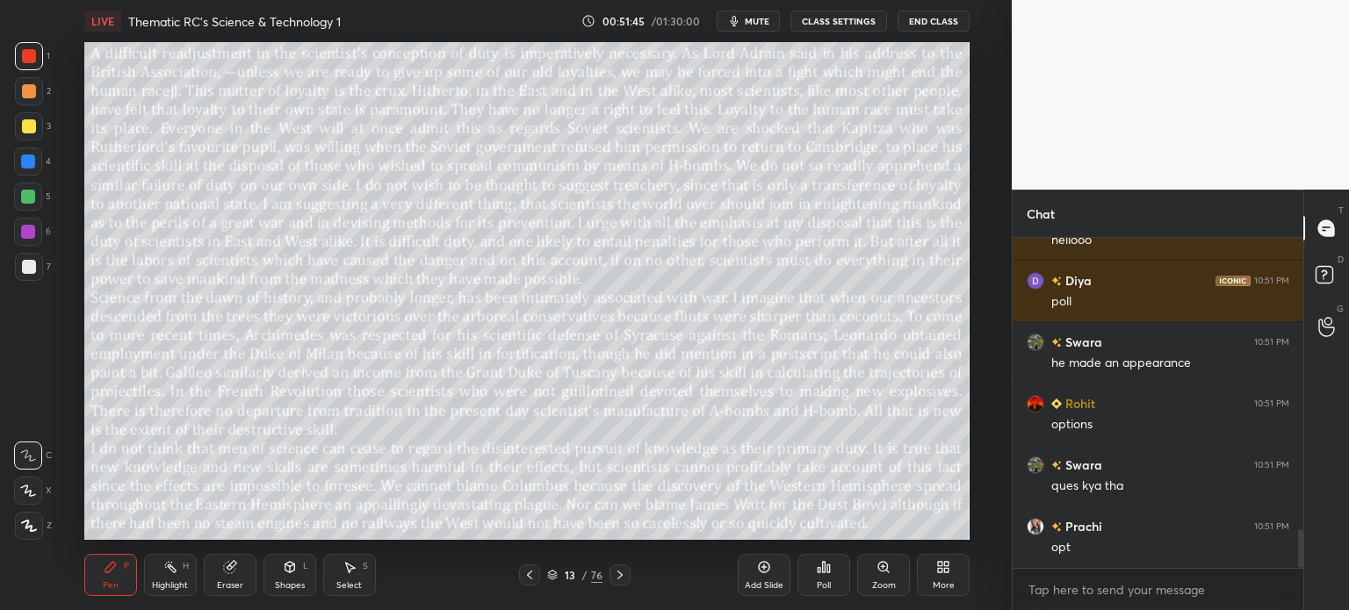
click at [567, 568] on div "13 / 76" at bounding box center [574, 575] width 55 height 16
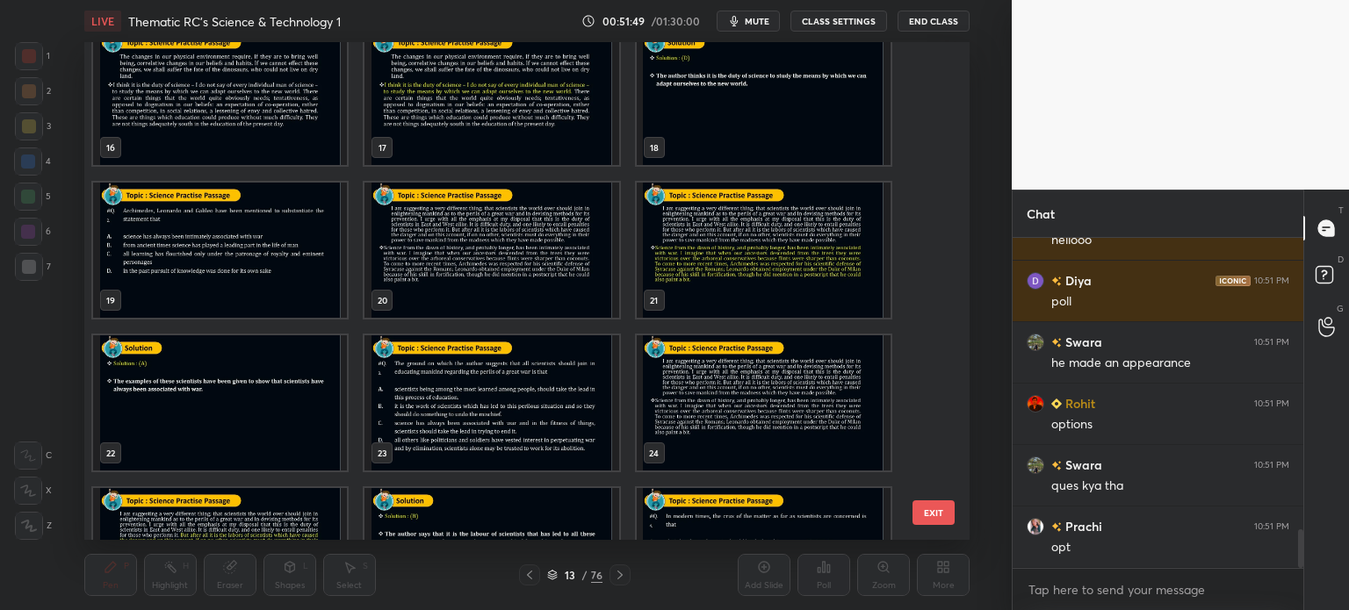
scroll to position [2539, 0]
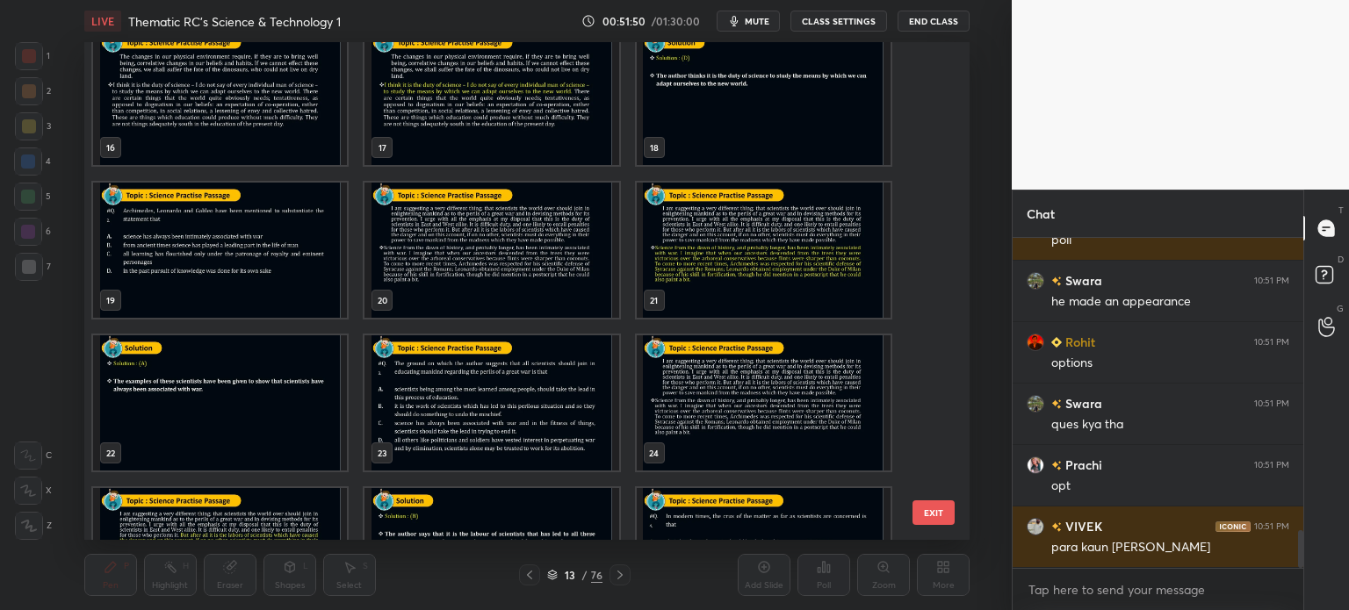
click at [496, 376] on img "grid" at bounding box center [491, 402] width 254 height 135
click at [505, 379] on img "grid" at bounding box center [491, 402] width 254 height 135
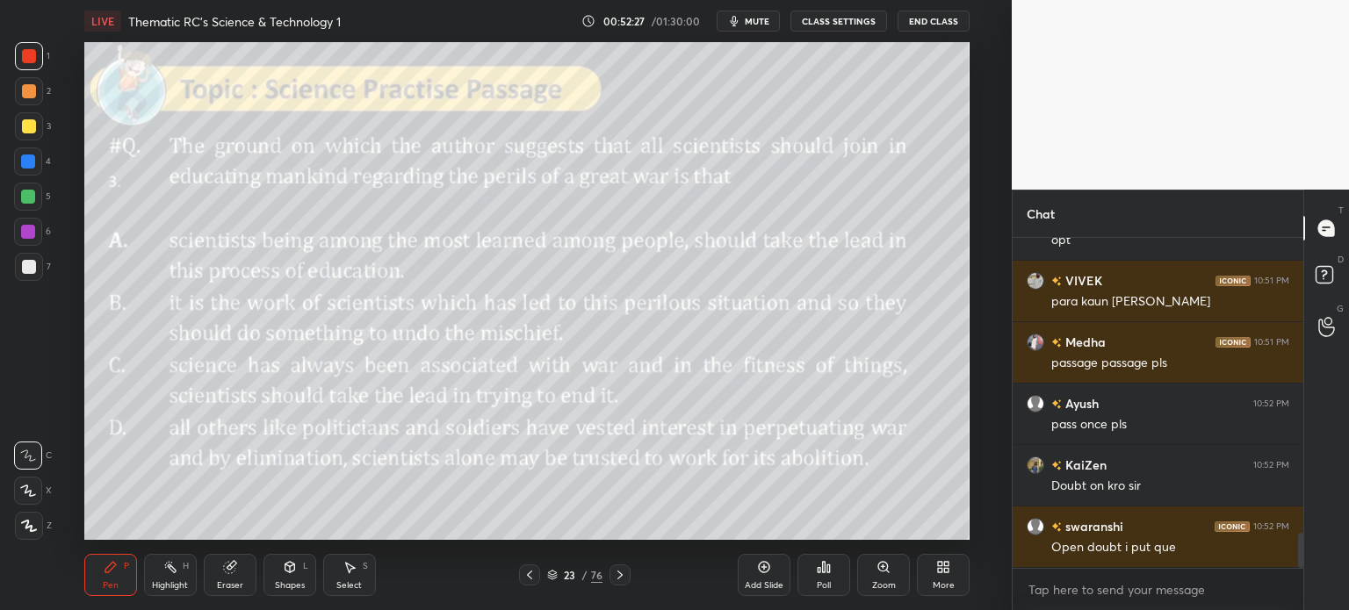
scroll to position [2847, 0]
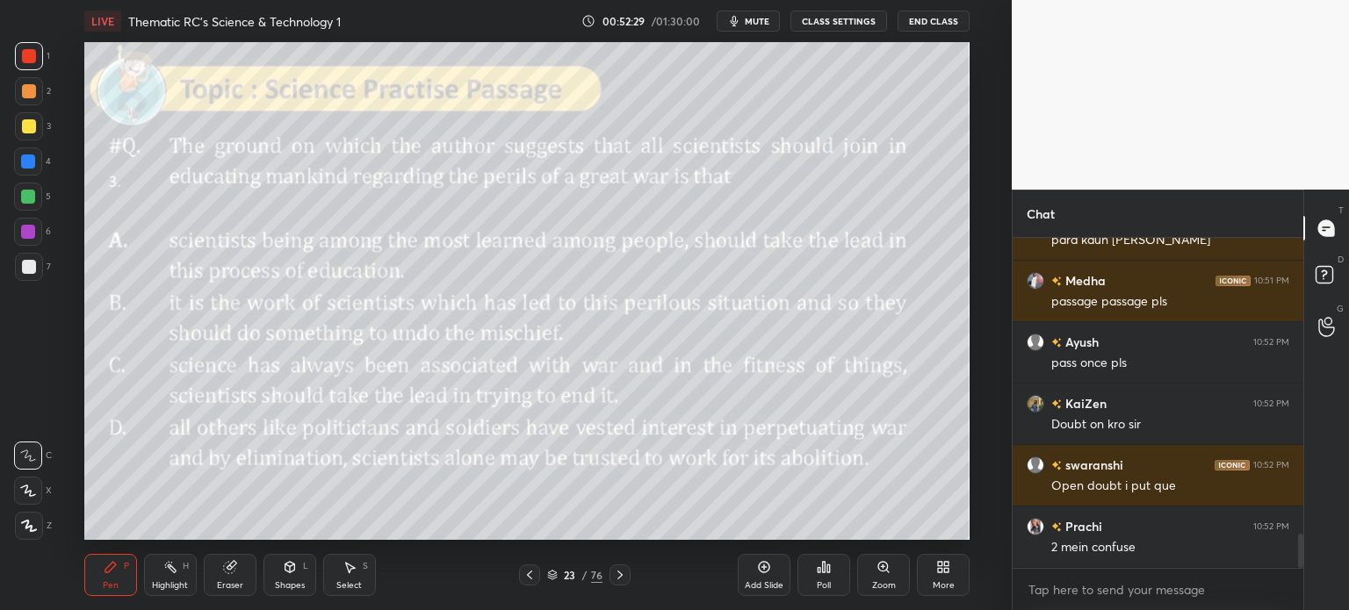
click at [831, 25] on button "CLASS SETTINGS" at bounding box center [838, 21] width 97 height 21
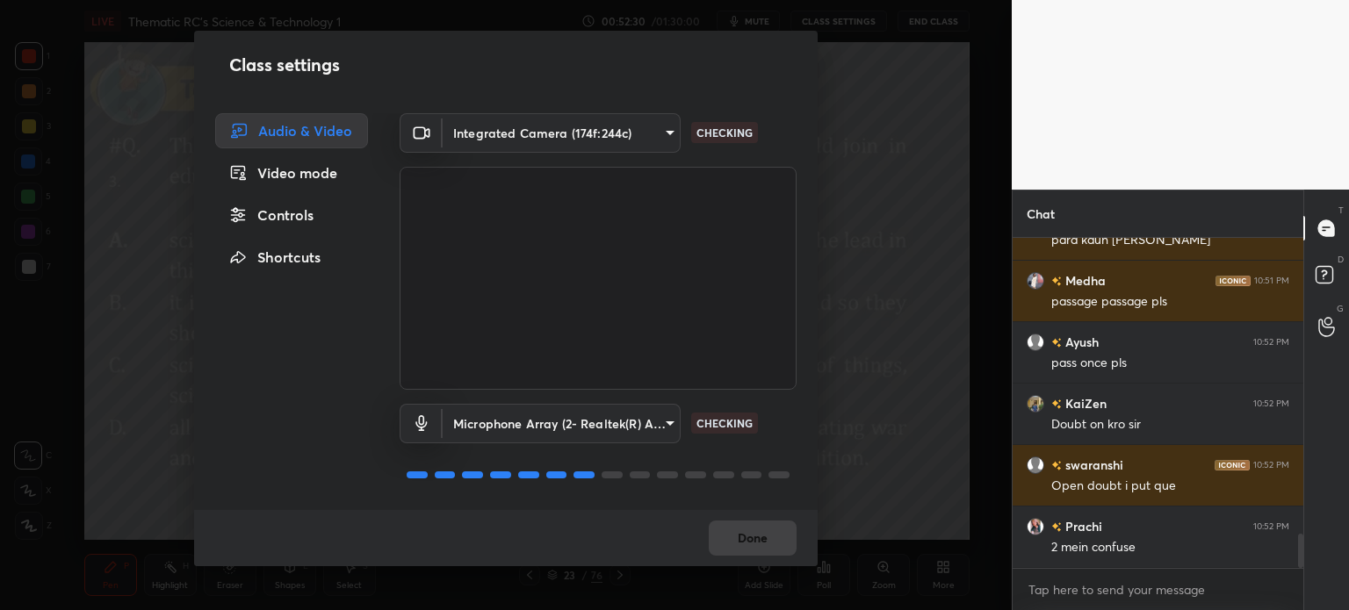
click at [299, 212] on div "Controls" at bounding box center [291, 215] width 153 height 35
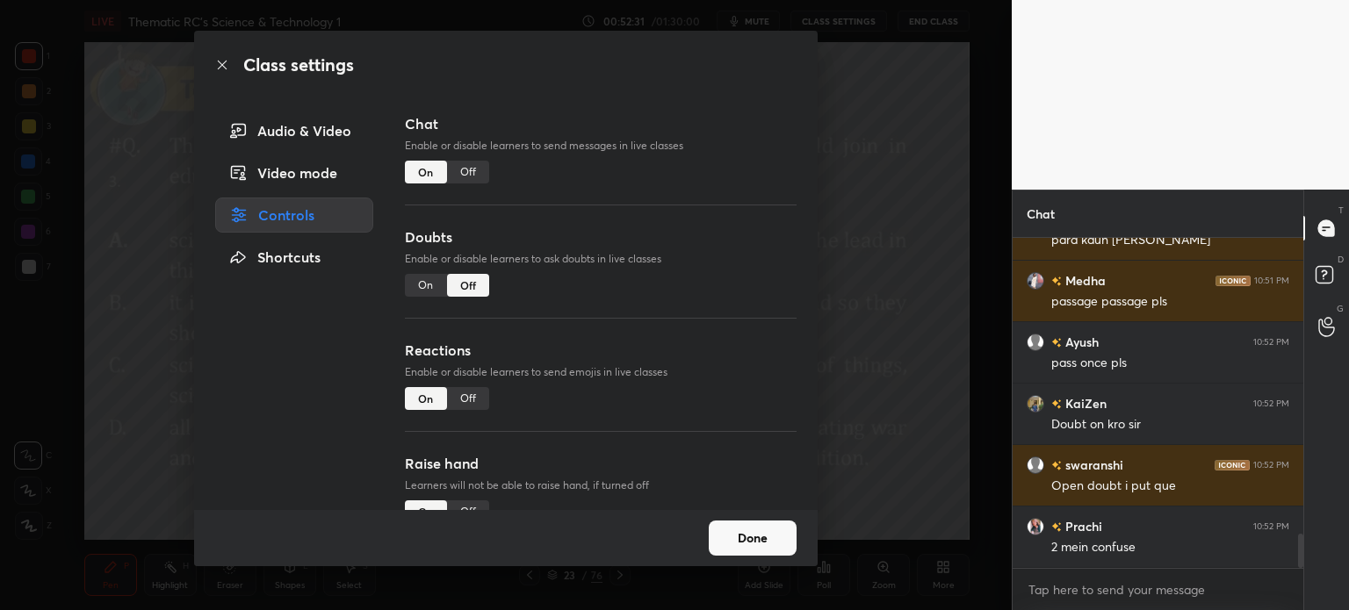
click at [421, 283] on div "On" at bounding box center [426, 285] width 42 height 23
click at [767, 539] on button "Done" at bounding box center [753, 538] width 88 height 35
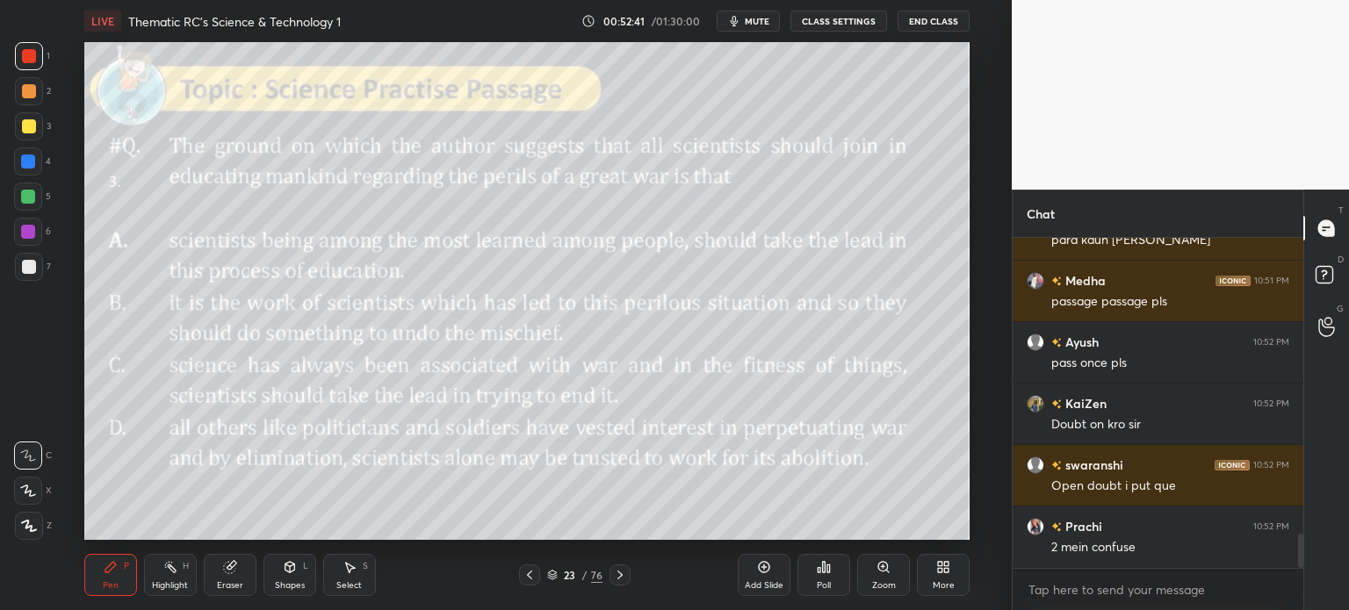
scroll to position [2922, 0]
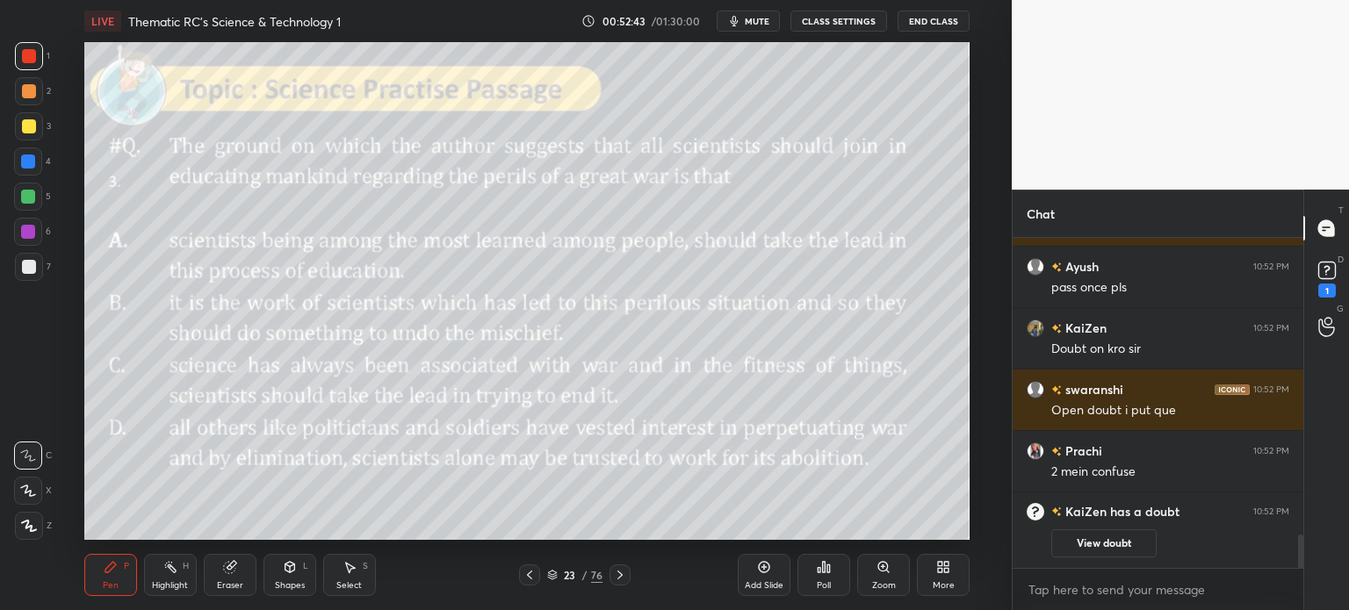
click at [578, 572] on div "23" at bounding box center [570, 575] width 18 height 11
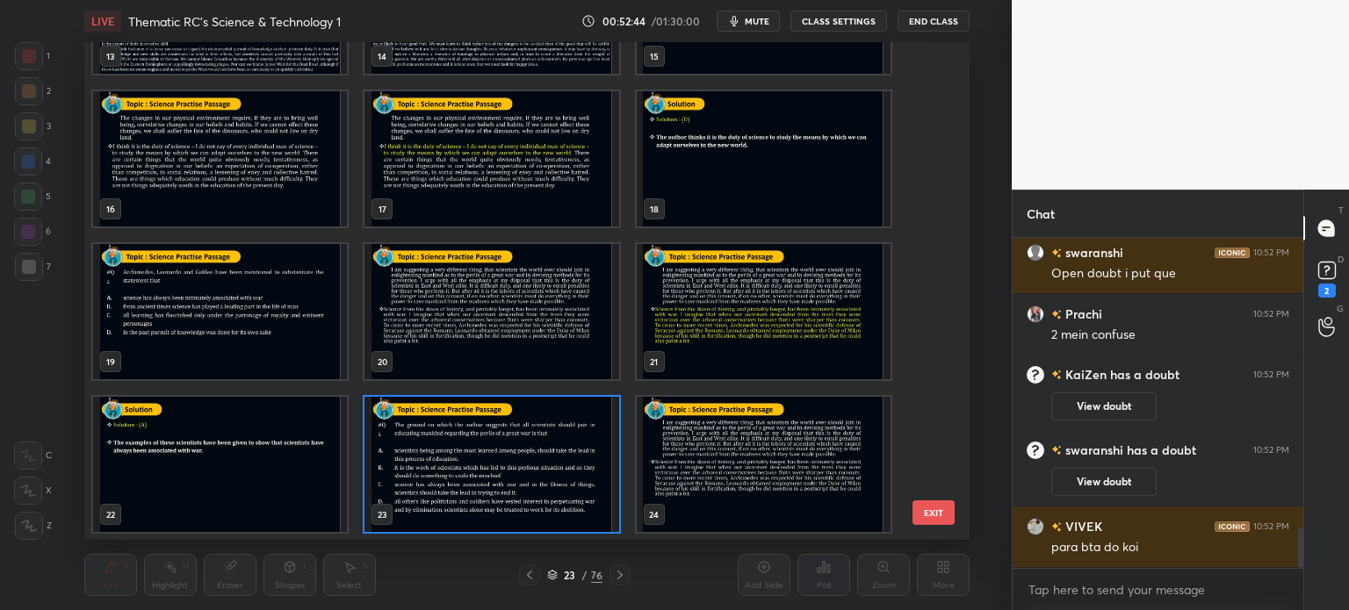
scroll to position [565, 0]
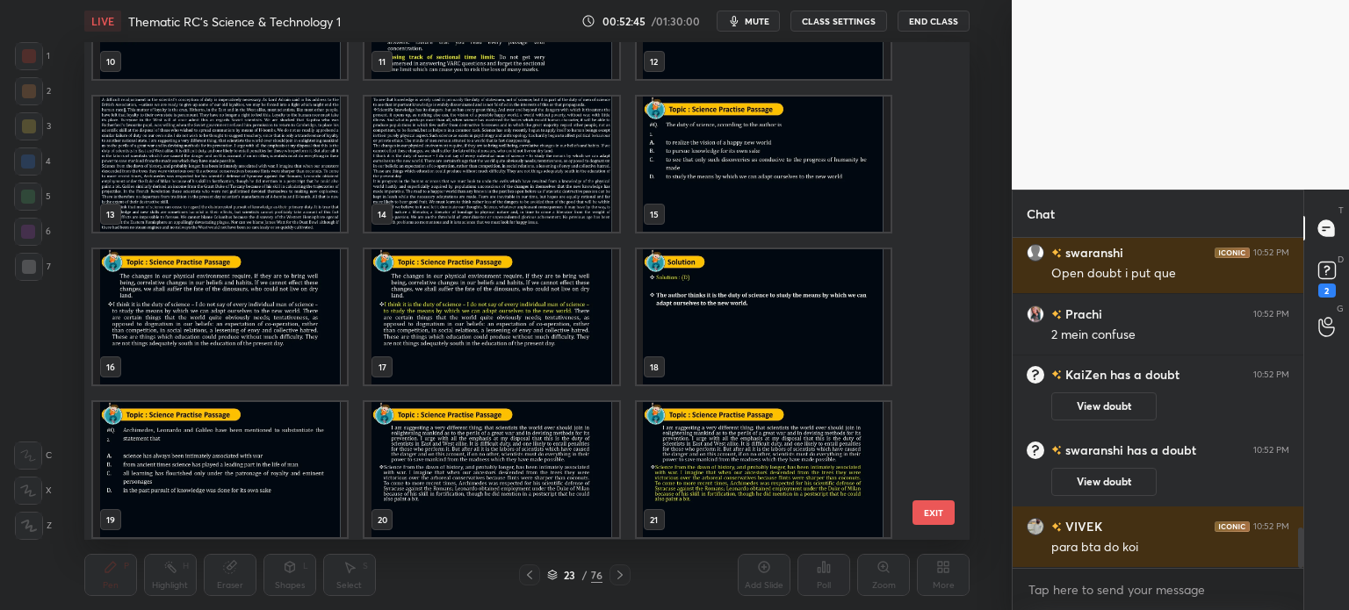
click at [290, 172] on img "grid" at bounding box center [220, 164] width 254 height 135
click at [295, 173] on img "grid" at bounding box center [220, 164] width 254 height 135
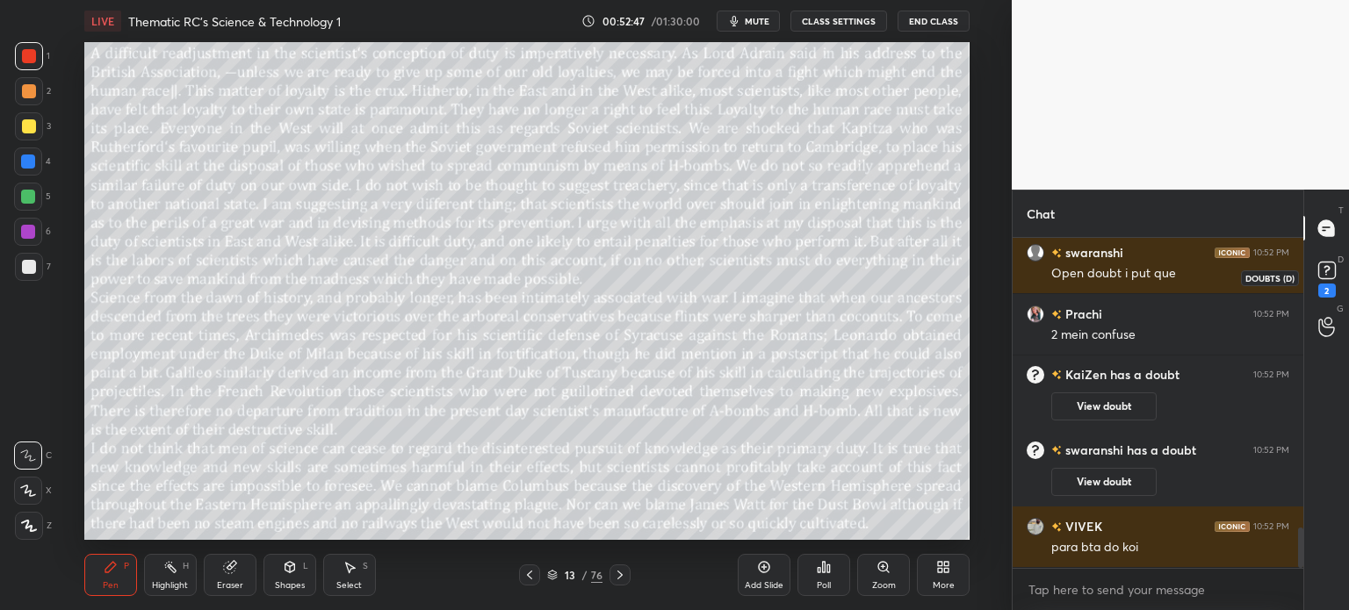
click at [1327, 276] on rect at bounding box center [1326, 271] width 17 height 17
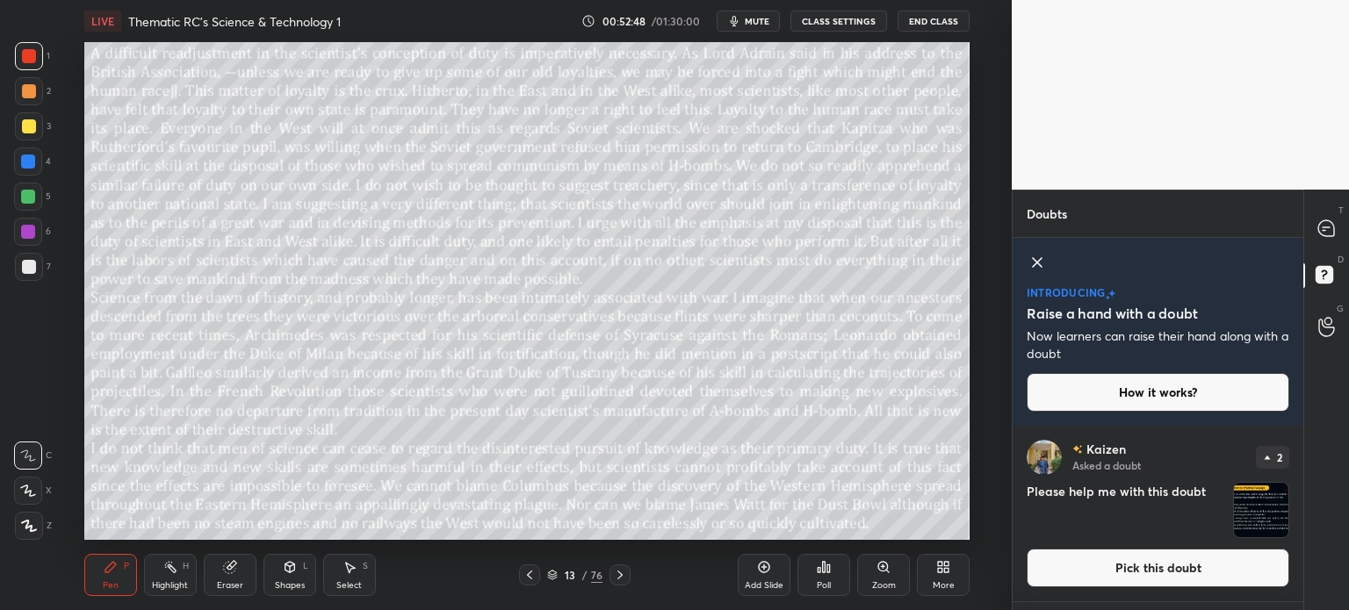
click at [1033, 256] on icon at bounding box center [1036, 262] width 21 height 21
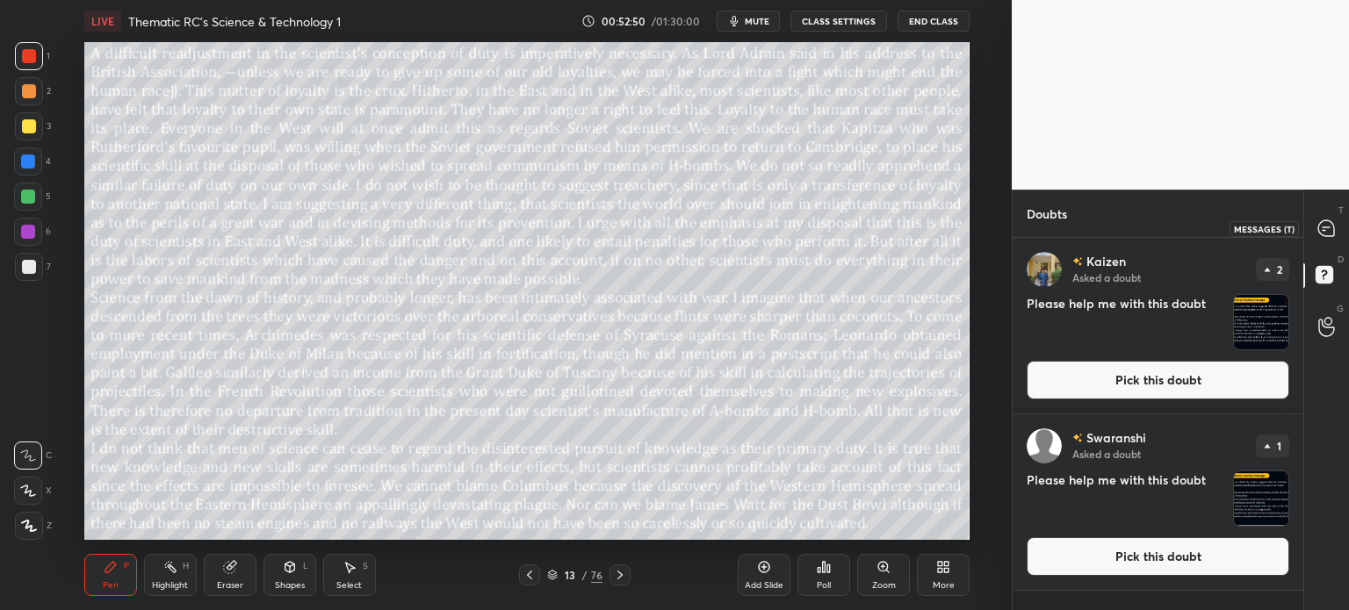
click at [1324, 230] on icon at bounding box center [1323, 230] width 3 height 0
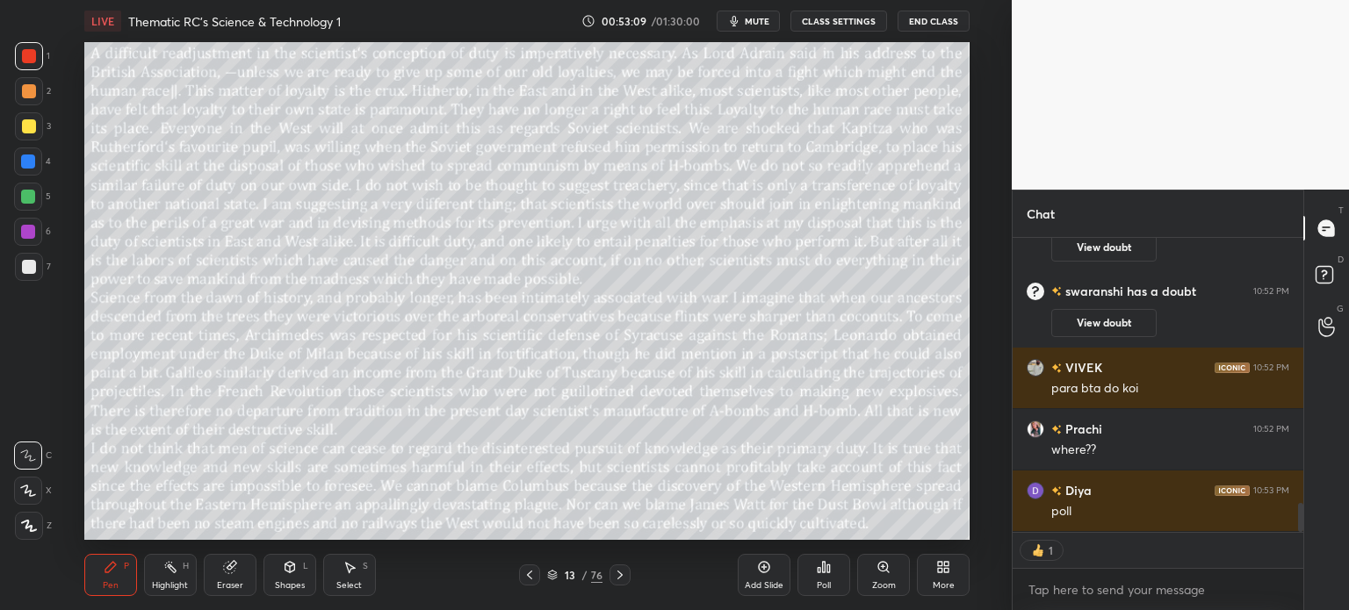
scroll to position [2736, 0]
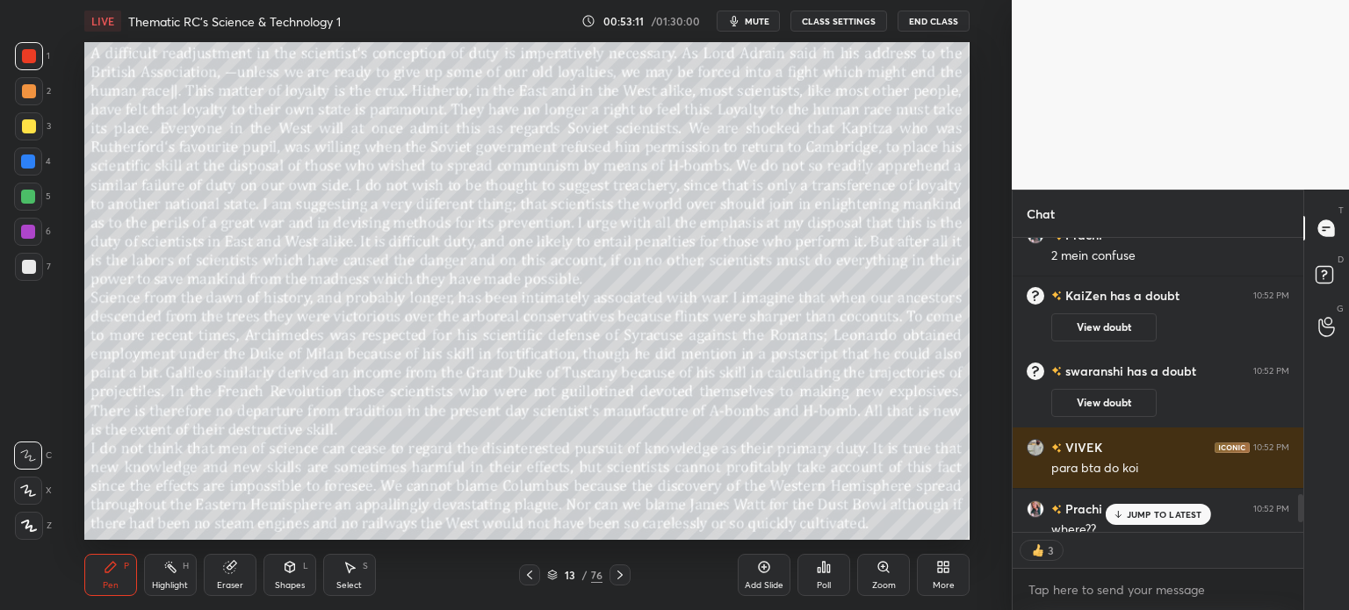
click at [1156, 514] on p "JUMP TO LATEST" at bounding box center [1164, 514] width 76 height 11
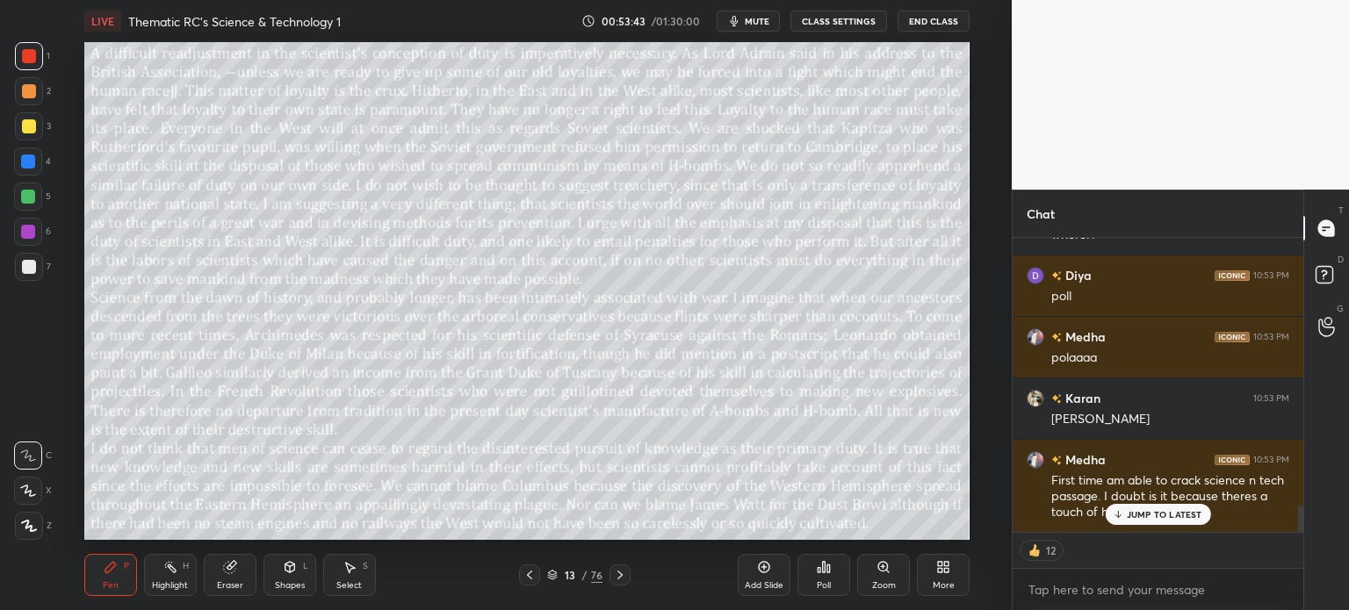
scroll to position [3108, 0]
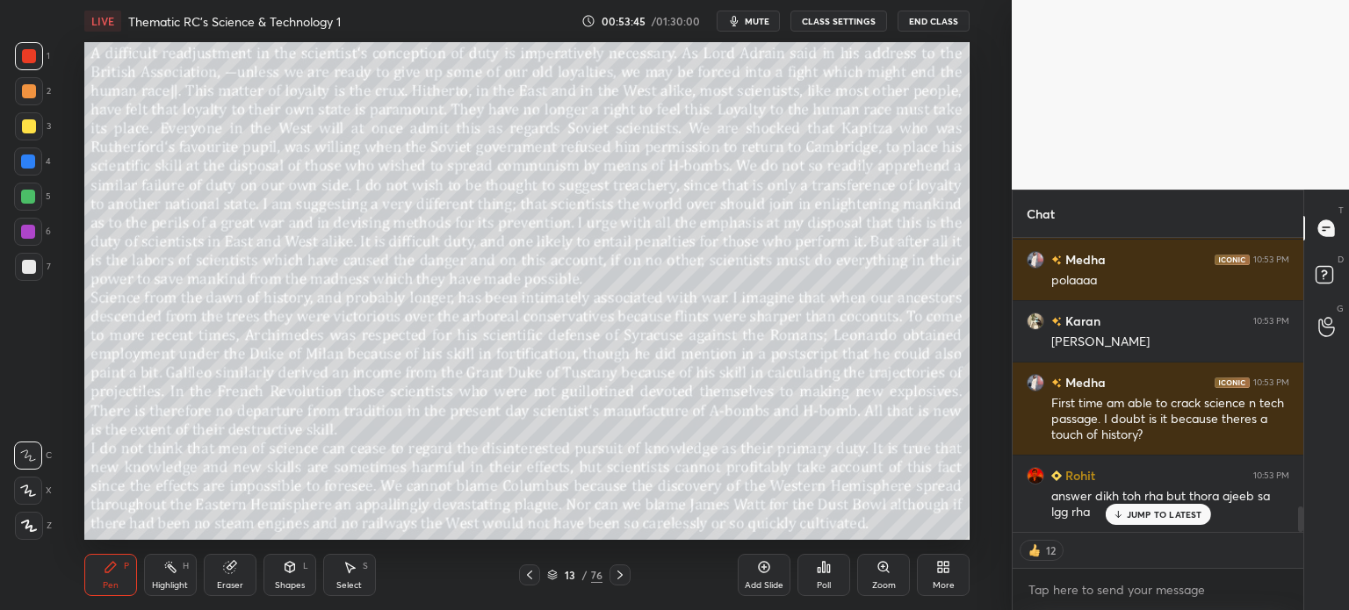
click at [1142, 519] on p "JUMP TO LATEST" at bounding box center [1164, 514] width 76 height 11
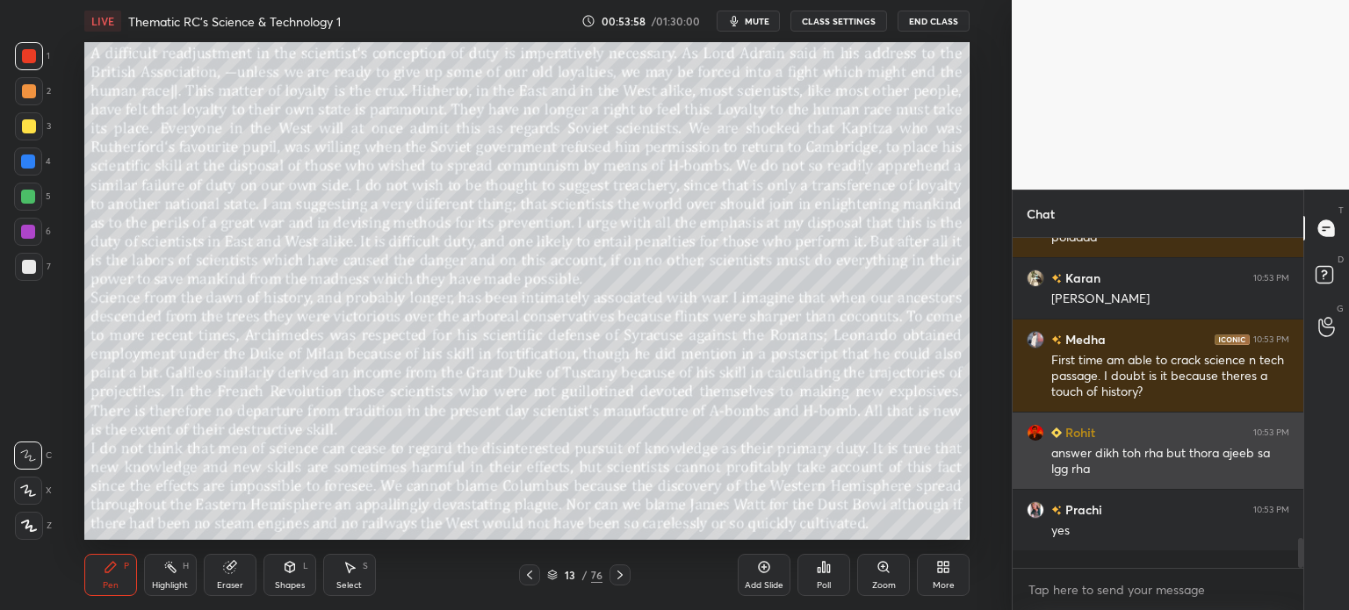
scroll to position [3135, 0]
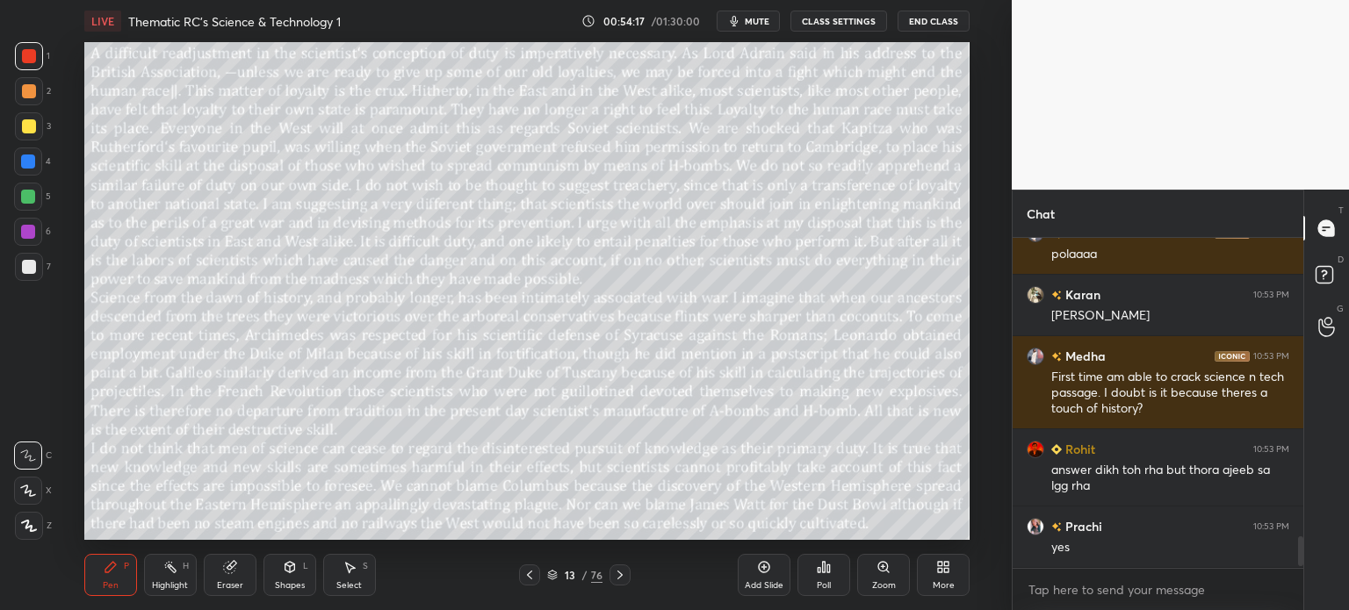
click at [234, 569] on icon at bounding box center [228, 567] width 11 height 11
click at [29, 525] on span "Erase all" at bounding box center [28, 526] width 26 height 12
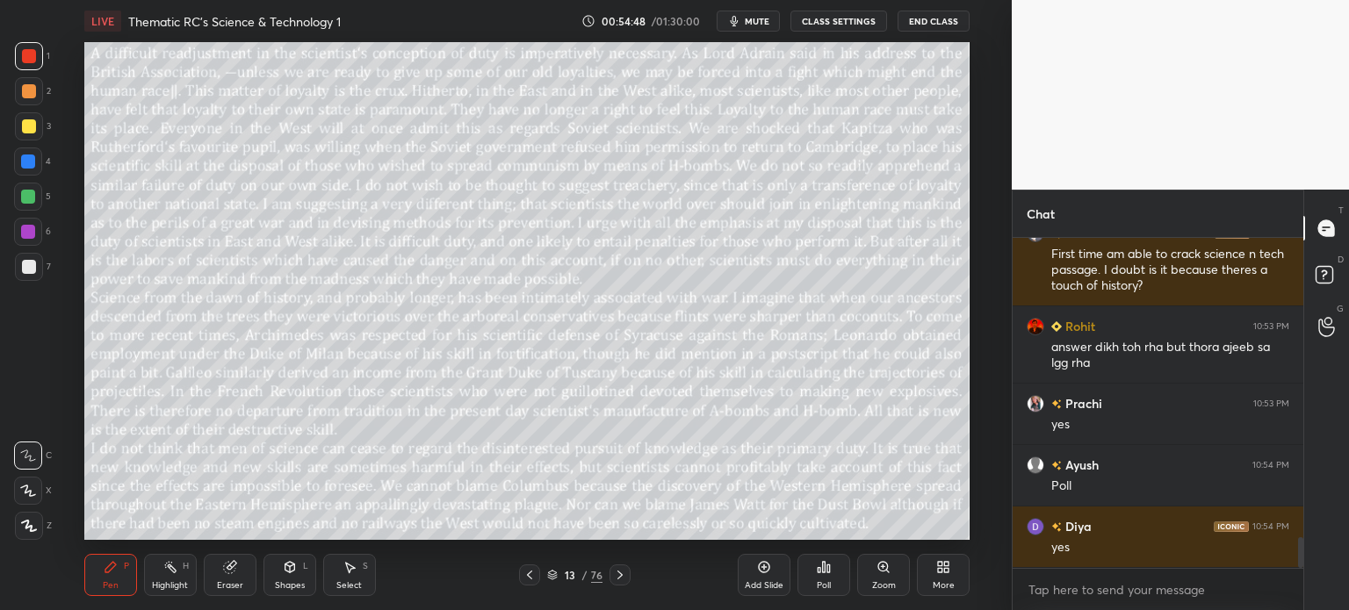
scroll to position [3319, 0]
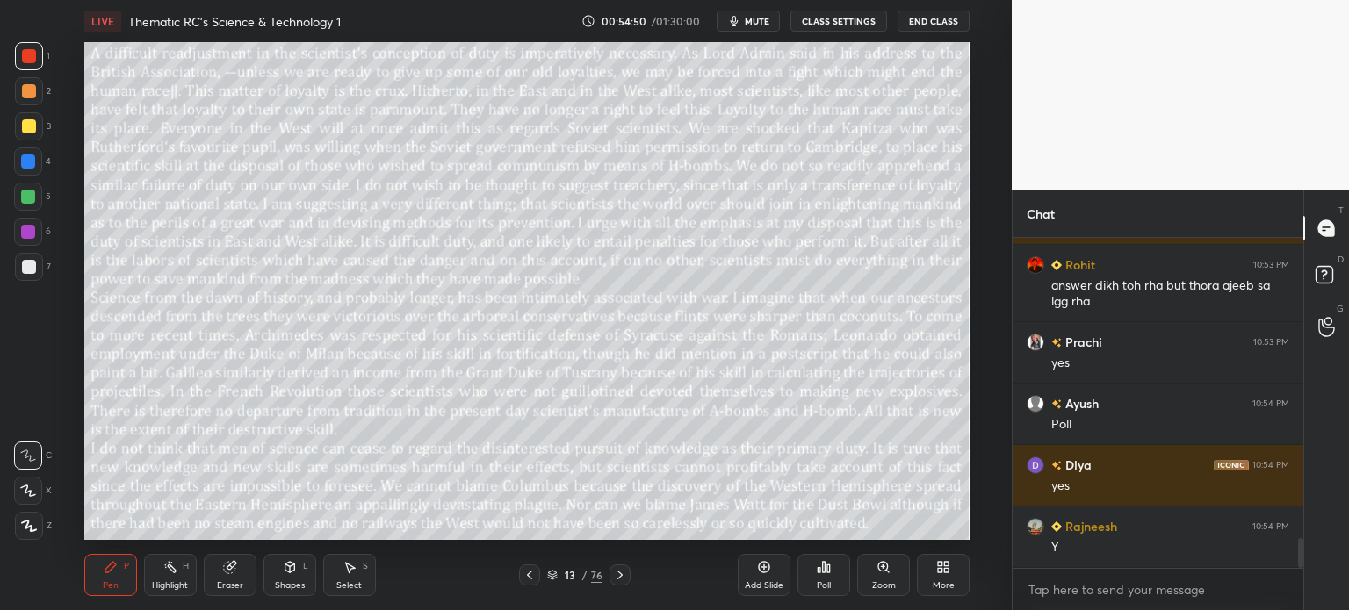
click at [565, 567] on div "13 / 76" at bounding box center [574, 575] width 55 height 16
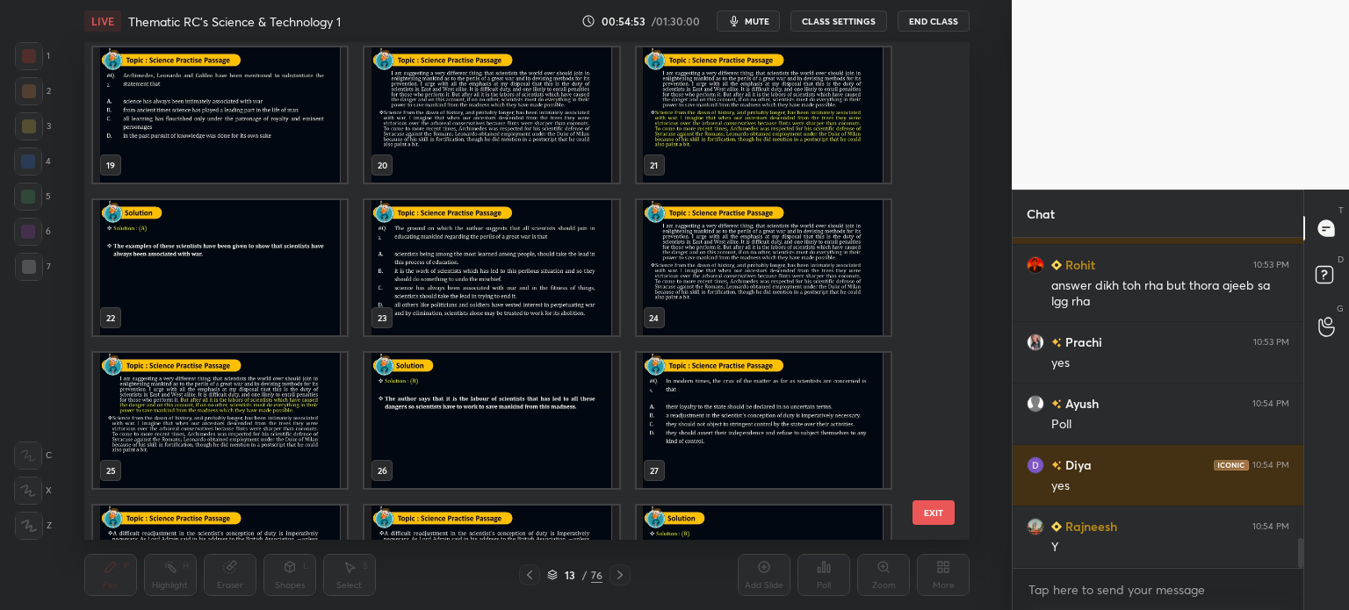
scroll to position [921, 0]
click at [529, 255] on img "grid" at bounding box center [491, 266] width 254 height 135
click at [529, 256] on img "grid" at bounding box center [491, 266] width 254 height 135
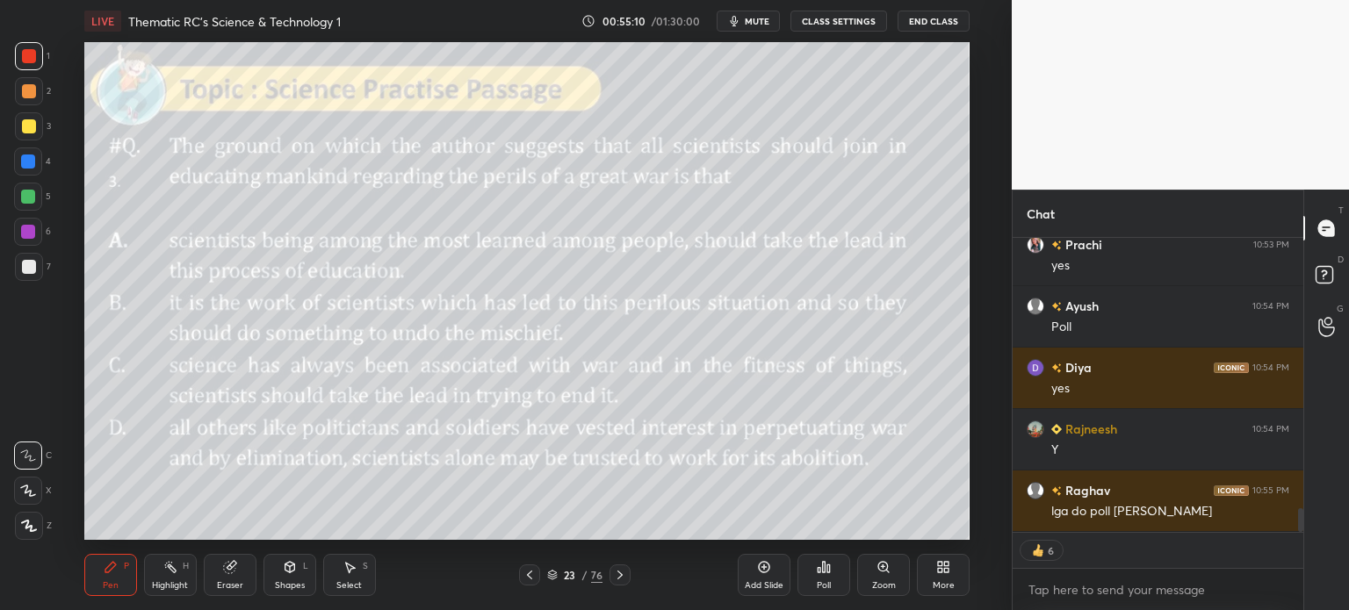
scroll to position [3477, 0]
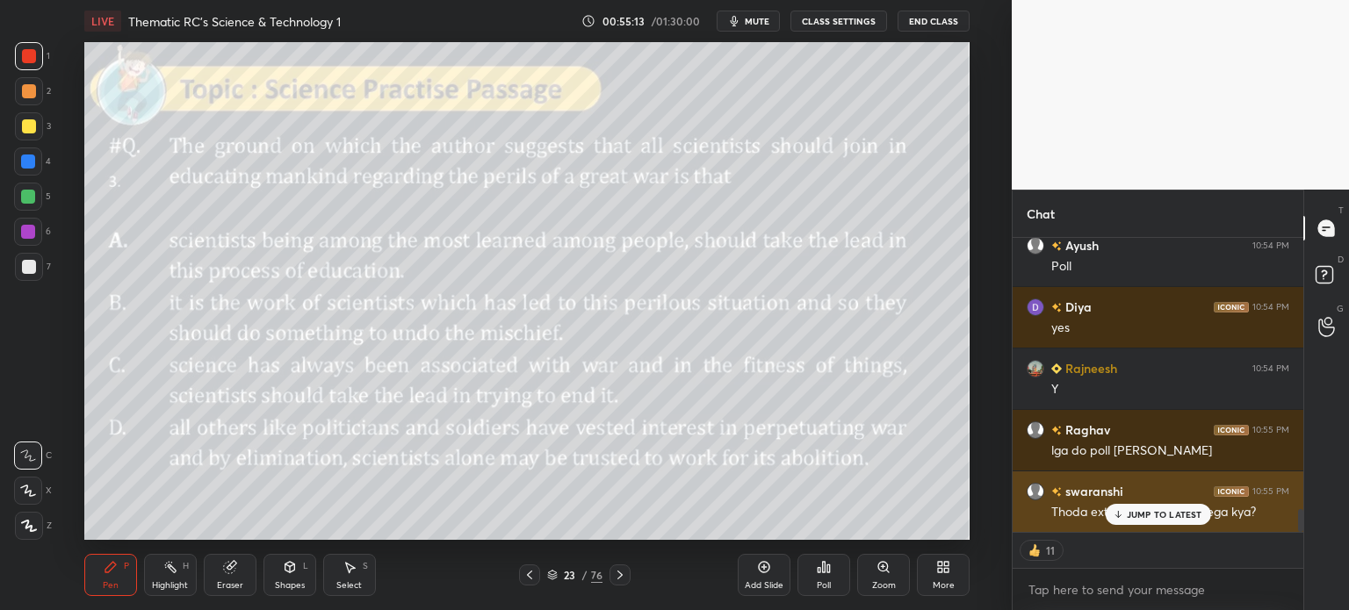
click at [1157, 512] on p "JUMP TO LATEST" at bounding box center [1164, 514] width 76 height 11
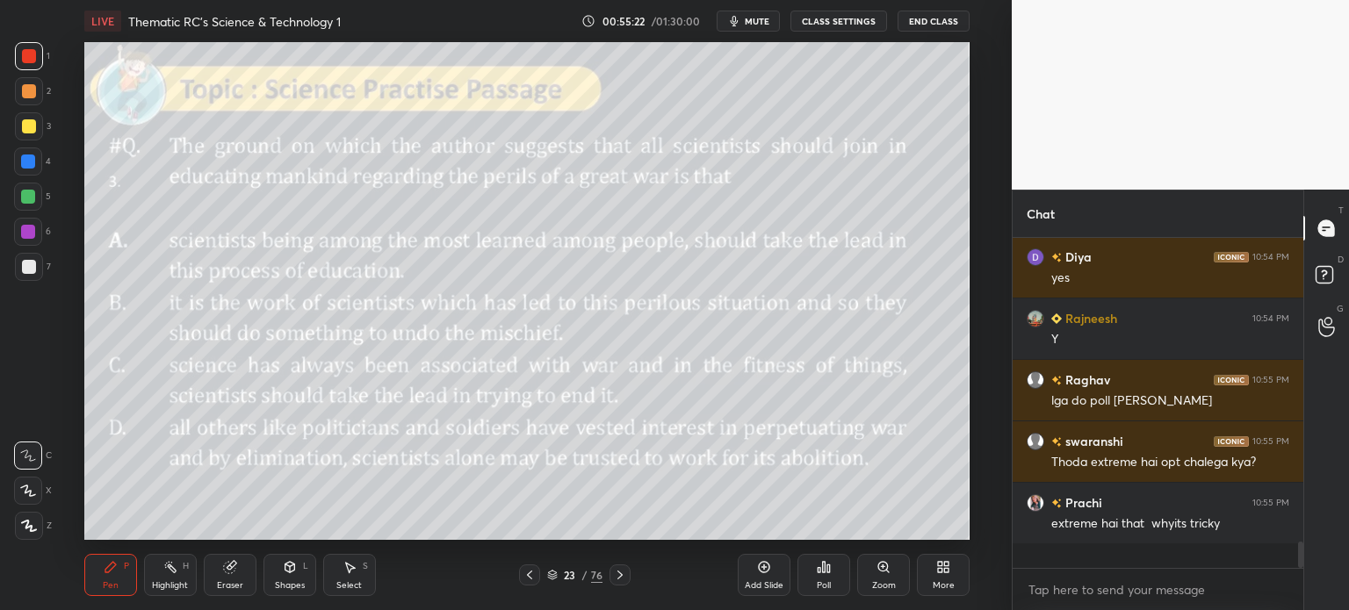
scroll to position [3503, 0]
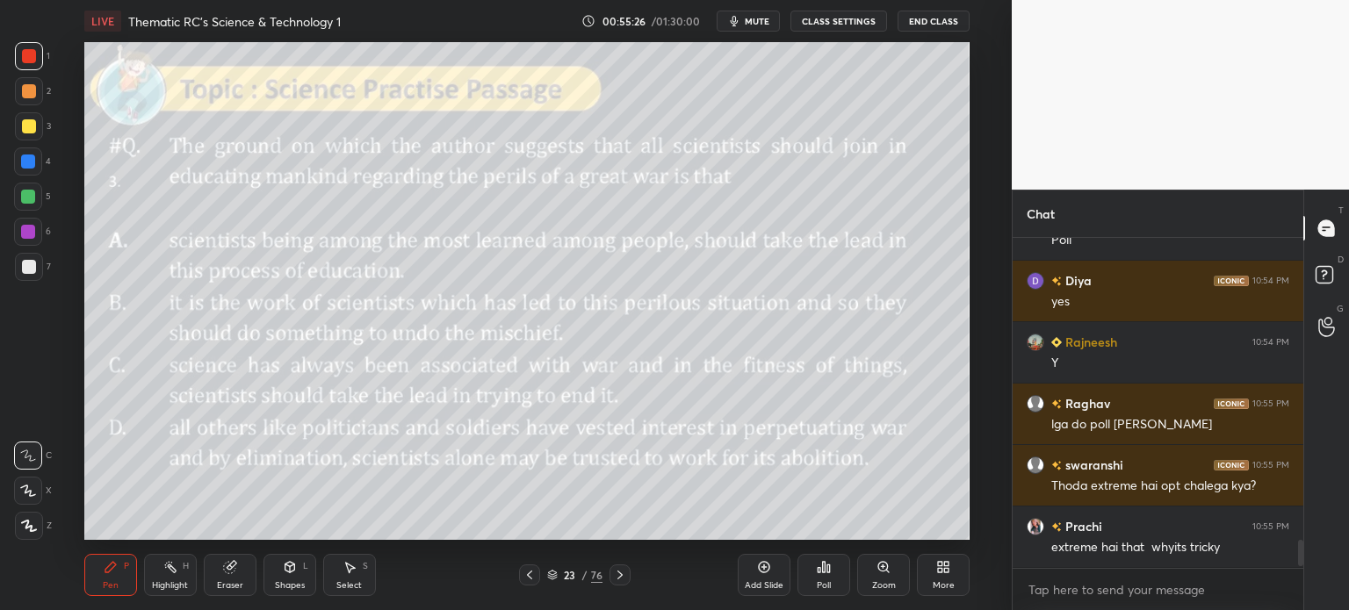
click at [822, 582] on div "Poll" at bounding box center [824, 585] width 14 height 9
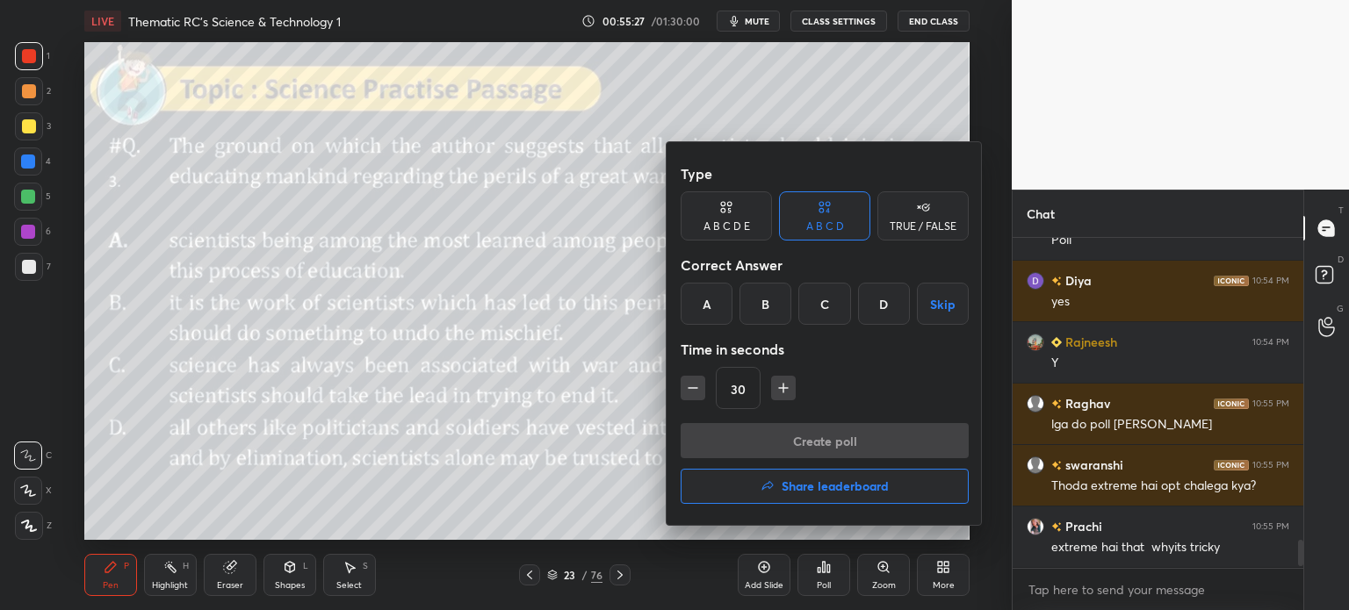
click at [762, 313] on div "B" at bounding box center [765, 304] width 52 height 42
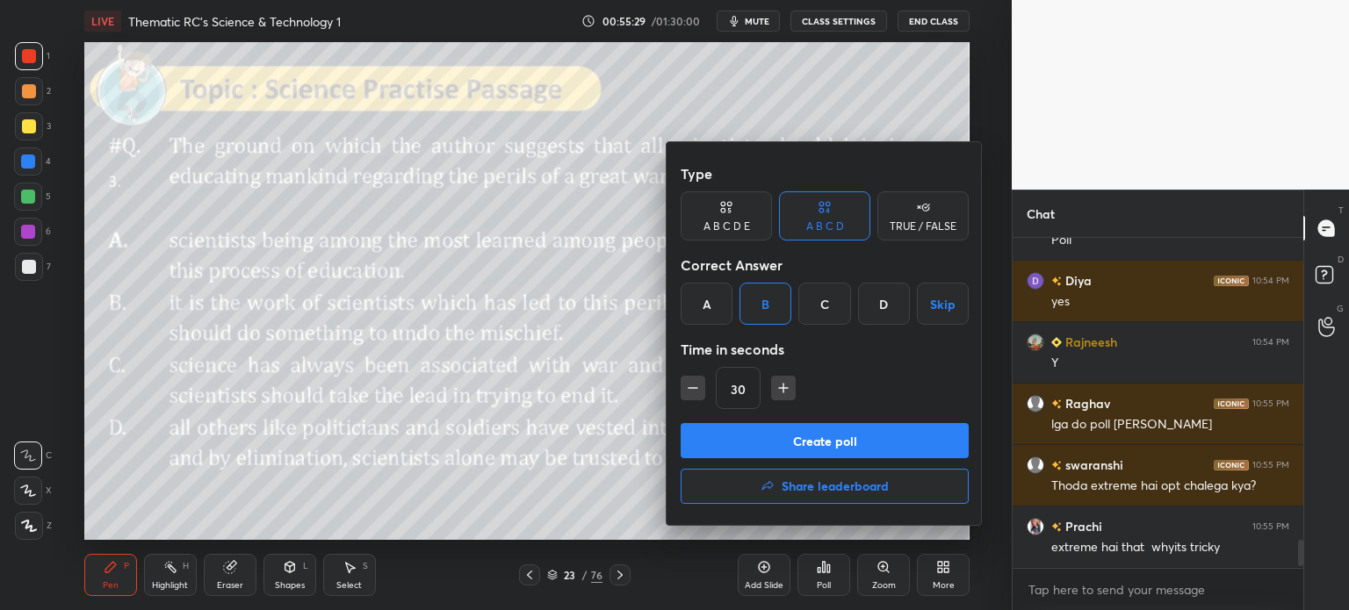
click at [854, 450] on button "Create poll" at bounding box center [824, 440] width 288 height 35
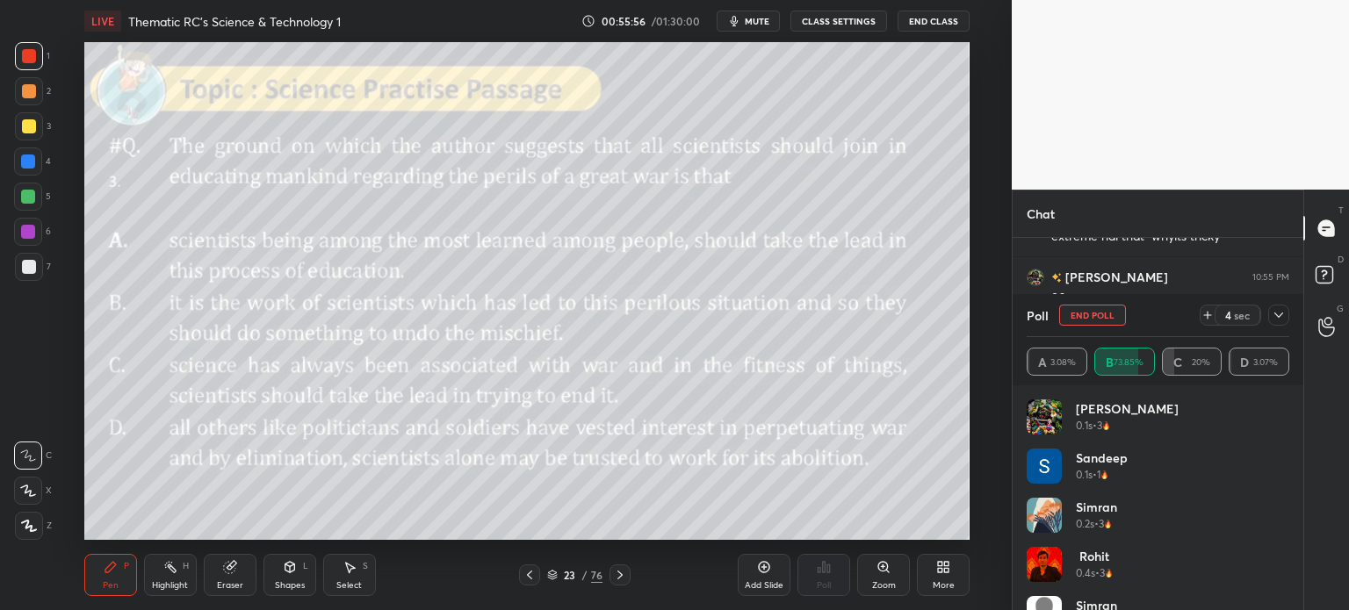
scroll to position [3876, 0]
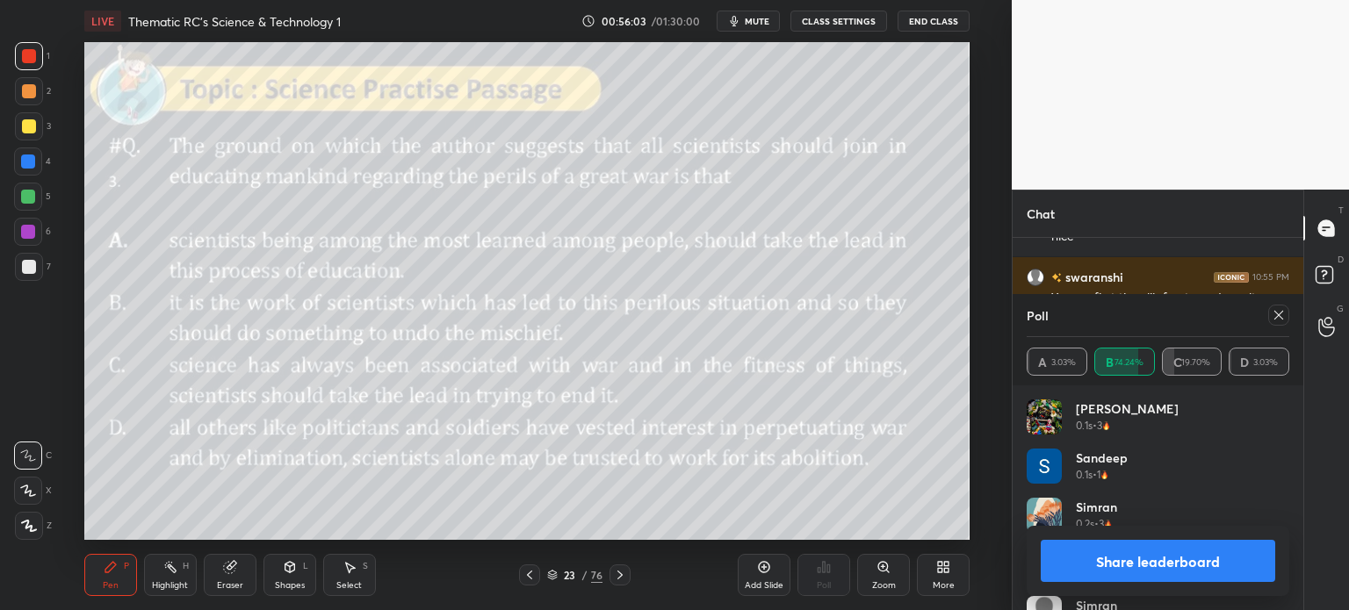
click at [1099, 558] on button "Share leaderboard" at bounding box center [1157, 561] width 234 height 42
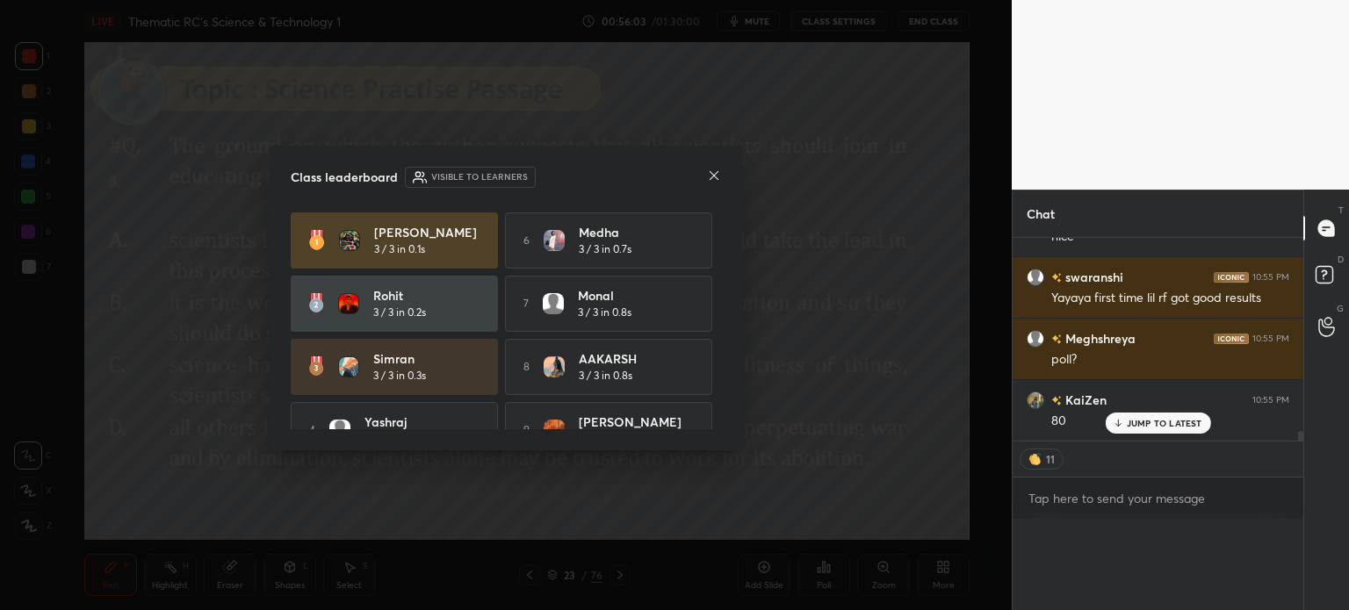
scroll to position [0, 0]
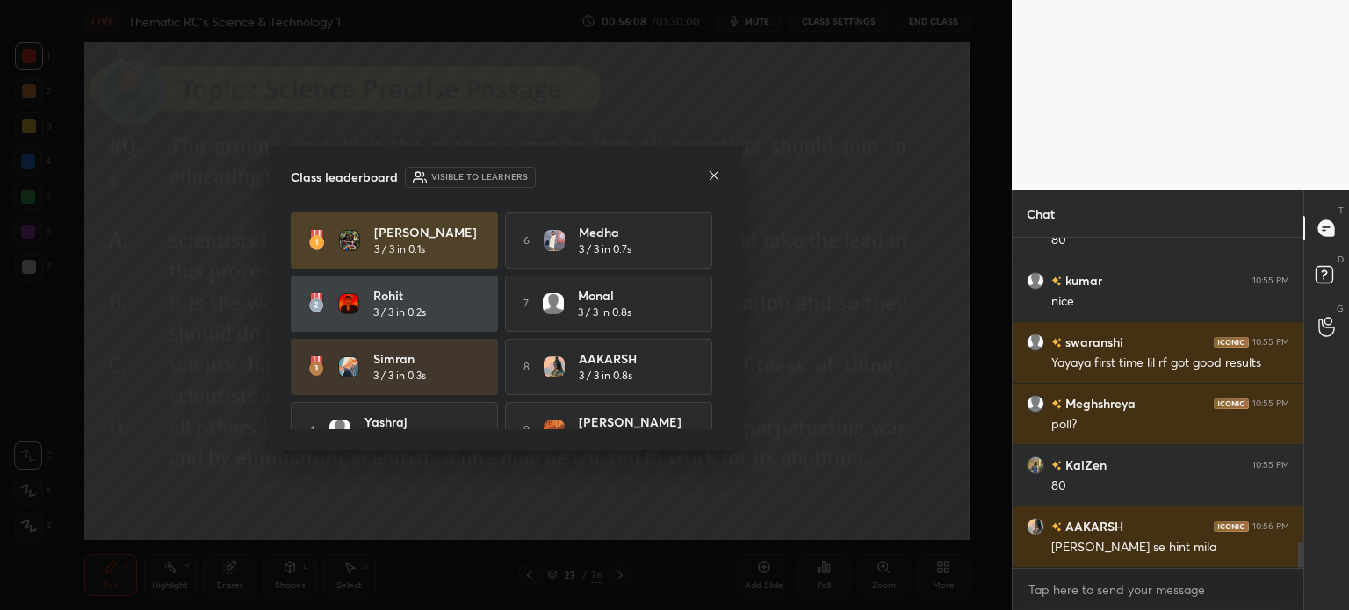
click at [713, 174] on icon at bounding box center [714, 176] width 14 height 14
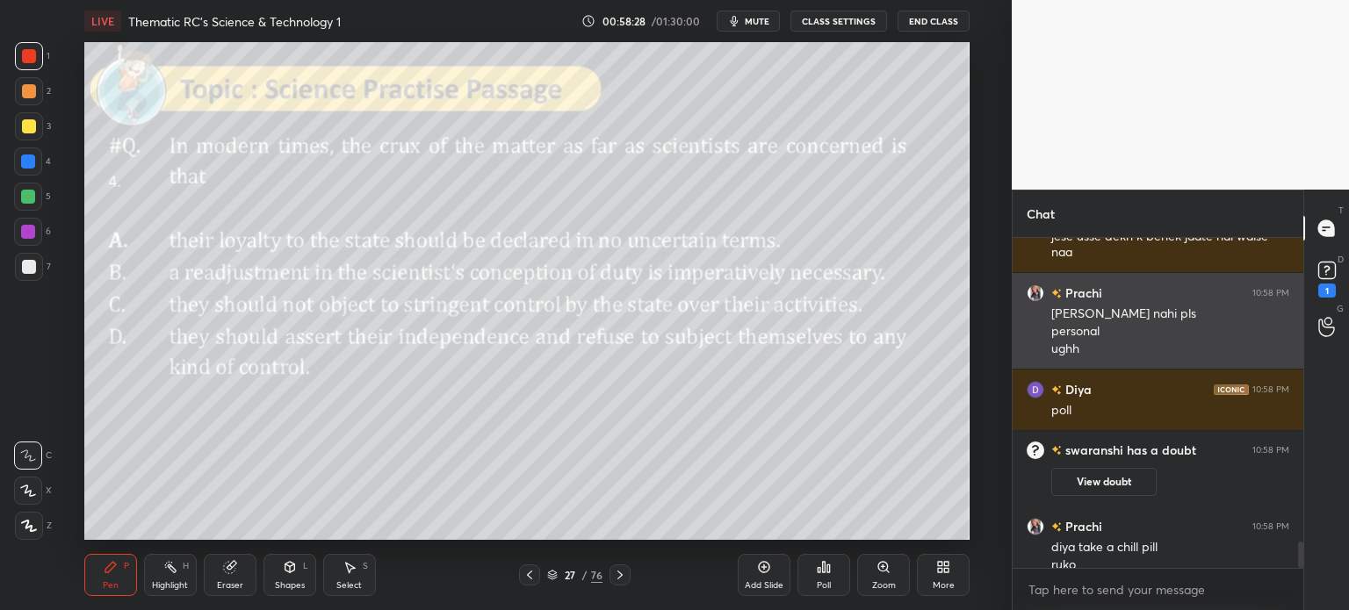
scroll to position [3832, 0]
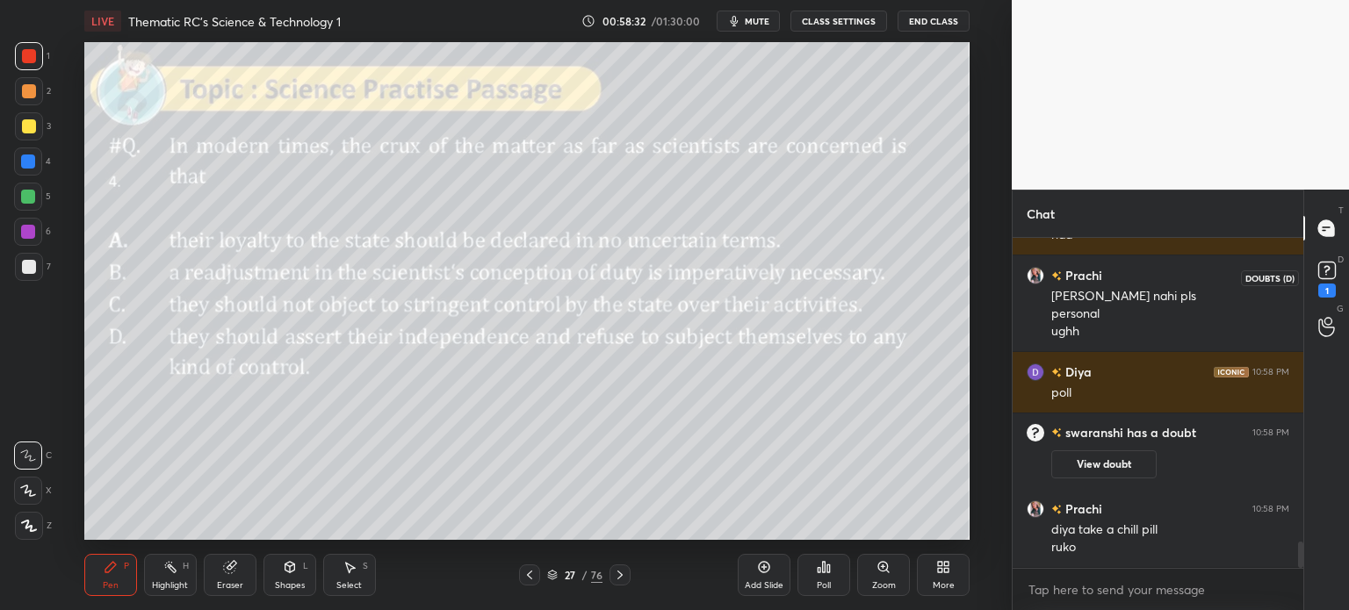
click at [1326, 270] on icon at bounding box center [1326, 269] width 6 height 7
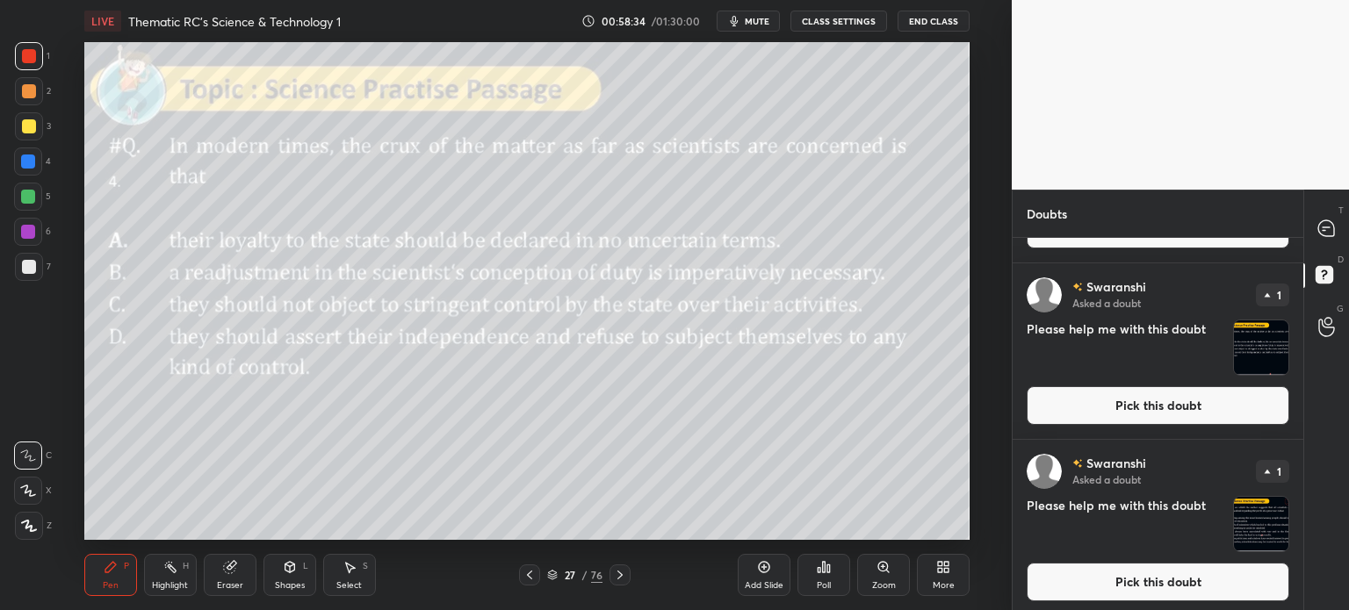
scroll to position [157, 0]
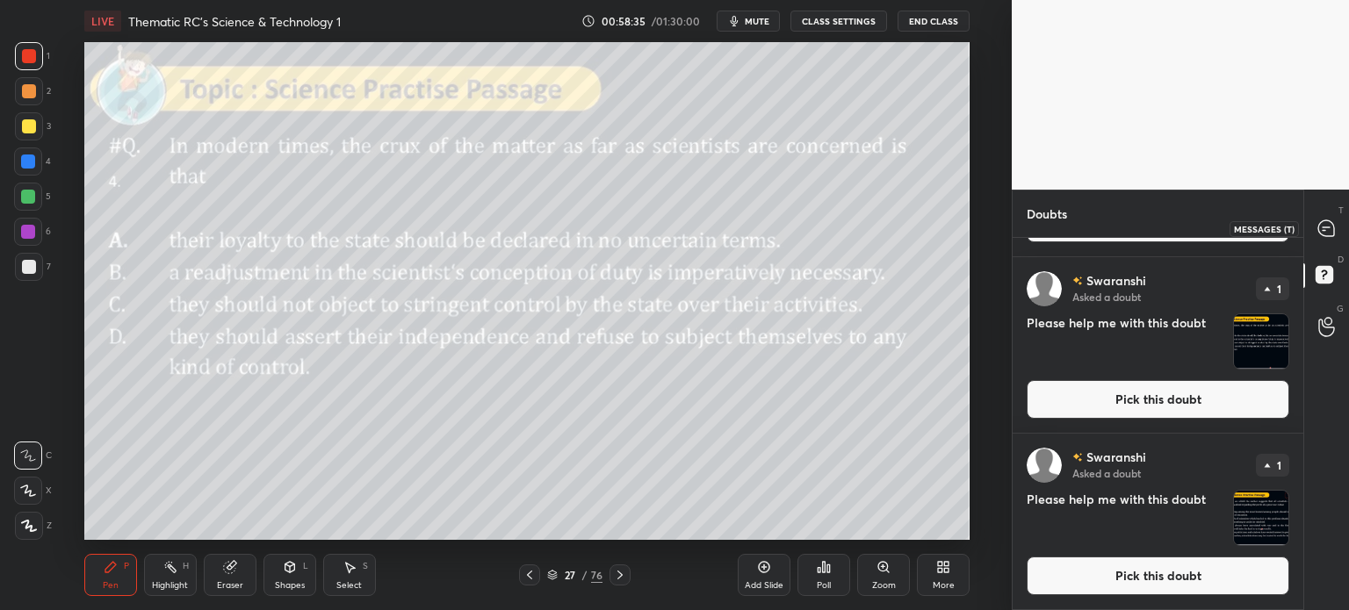
click at [1317, 233] on icon at bounding box center [1326, 229] width 18 height 18
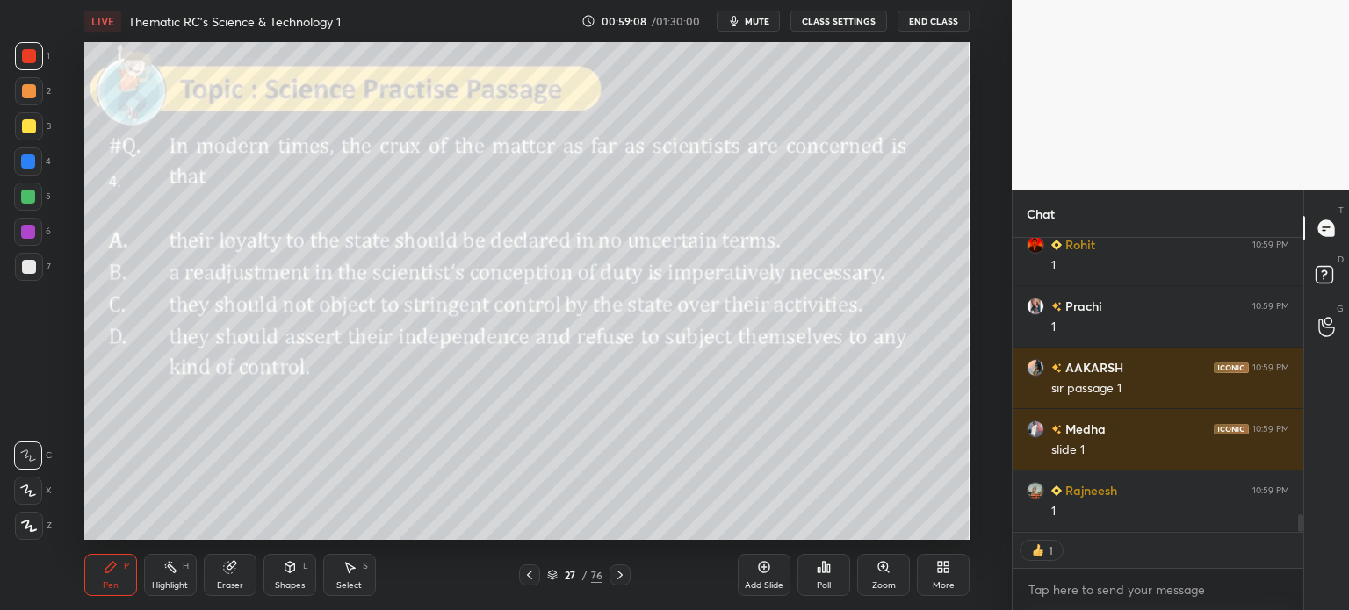
scroll to position [4745, 0]
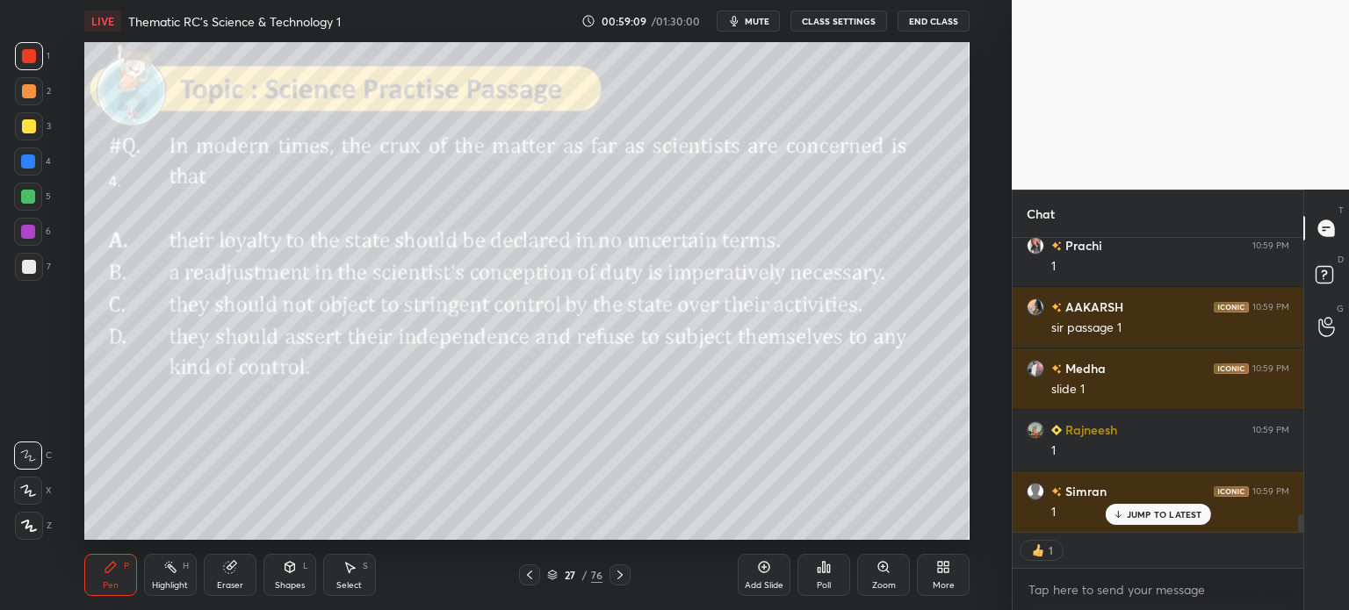
type textarea "x"
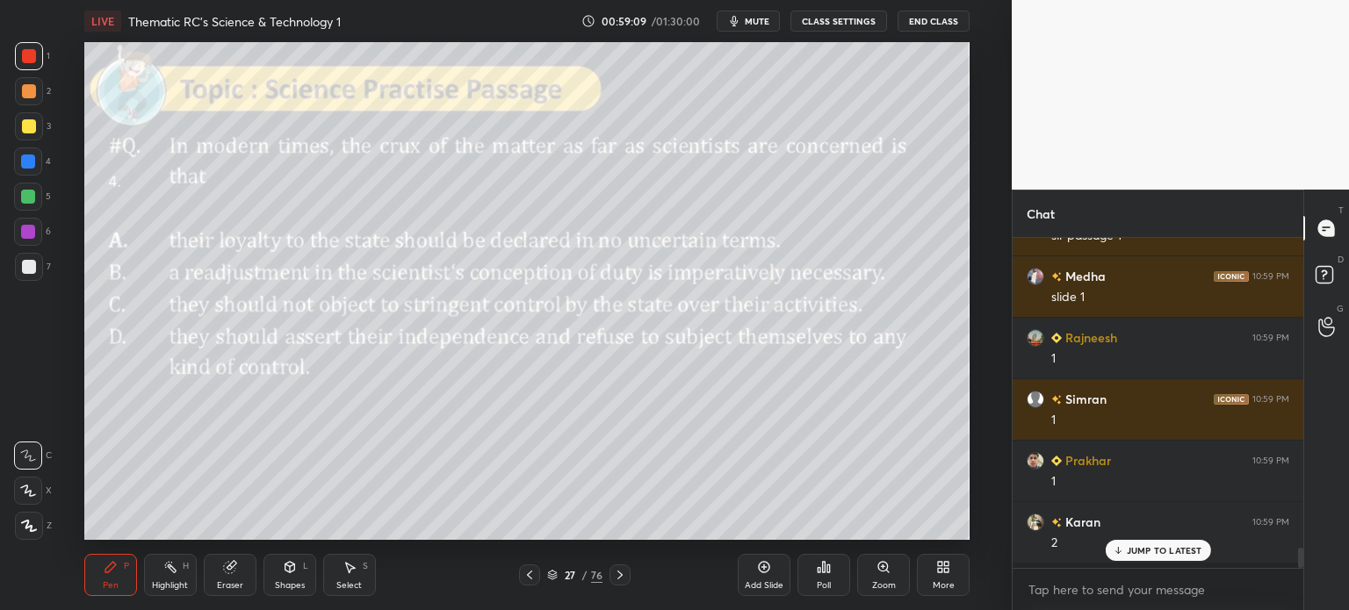
scroll to position [4, 5]
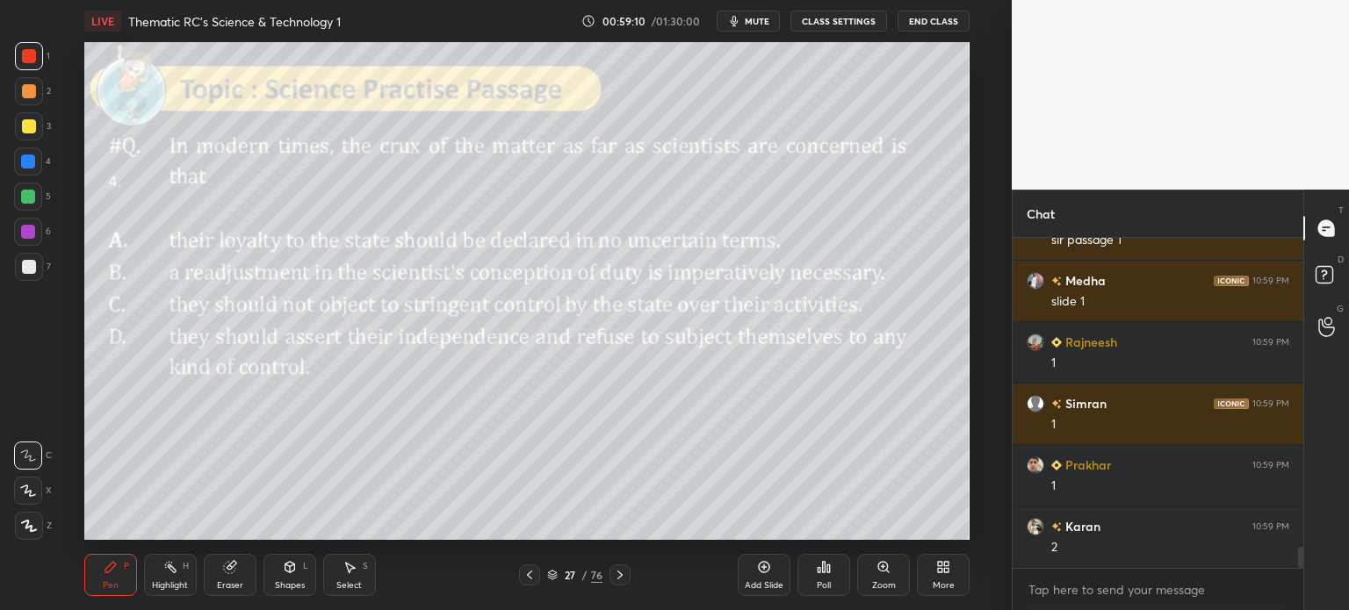
click at [577, 572] on div "27" at bounding box center [570, 575] width 18 height 11
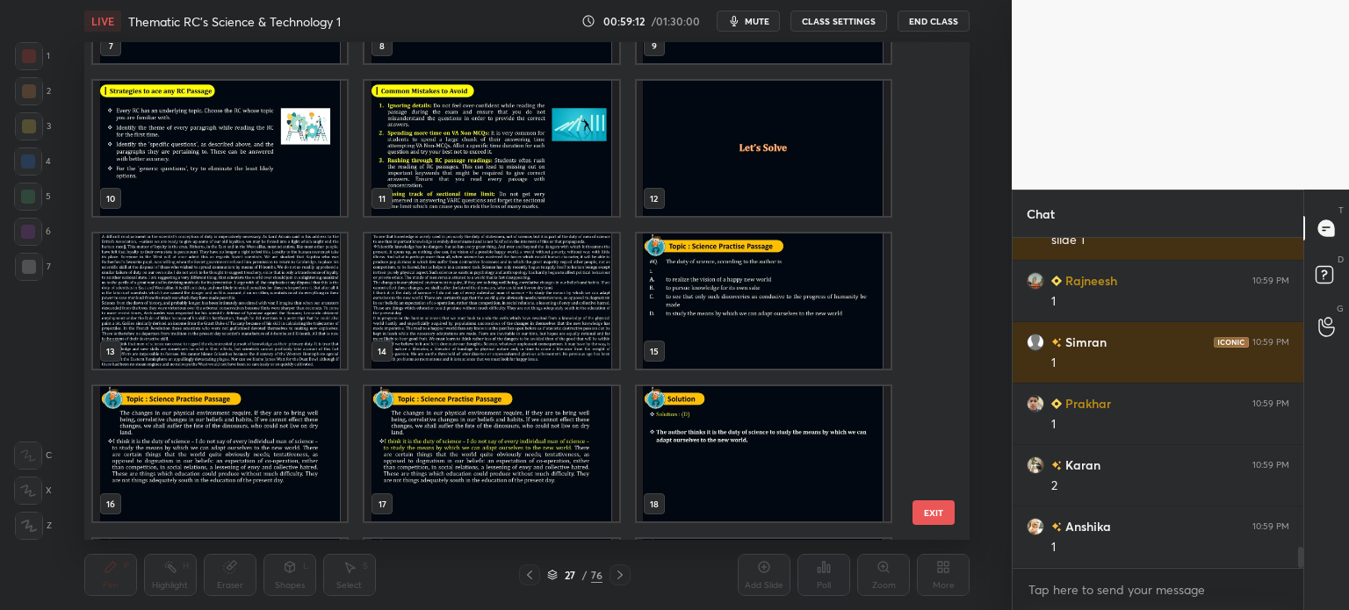
scroll to position [404, 0]
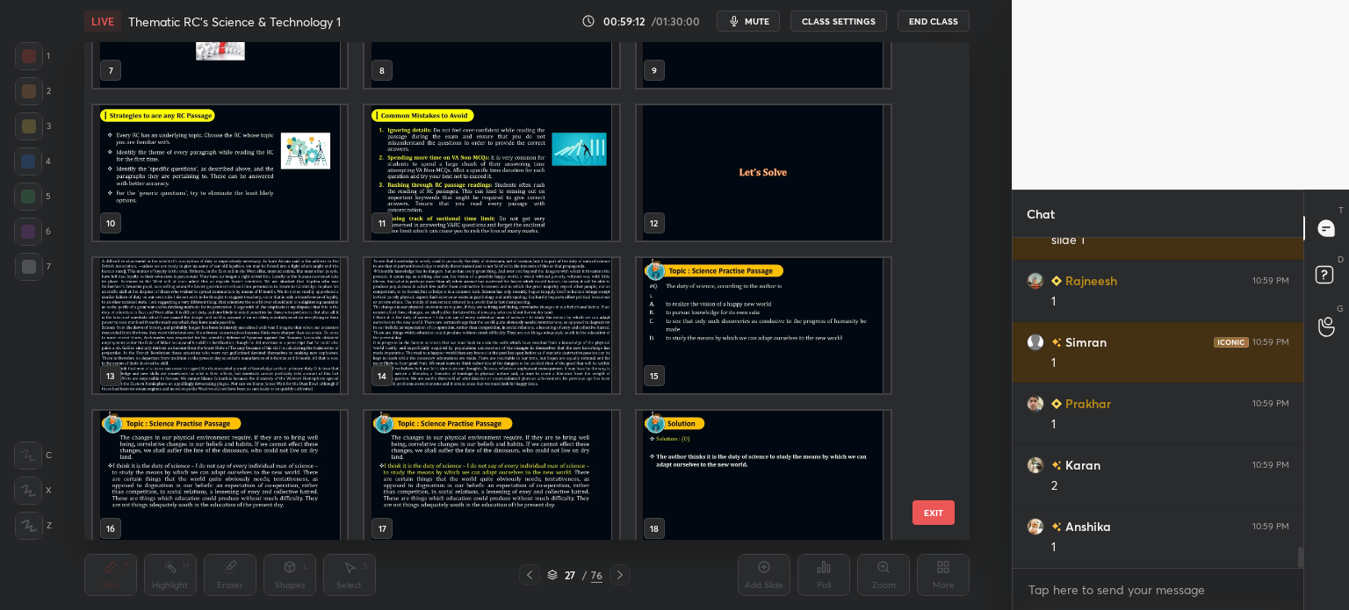
click at [289, 305] on img "grid" at bounding box center [220, 325] width 254 height 135
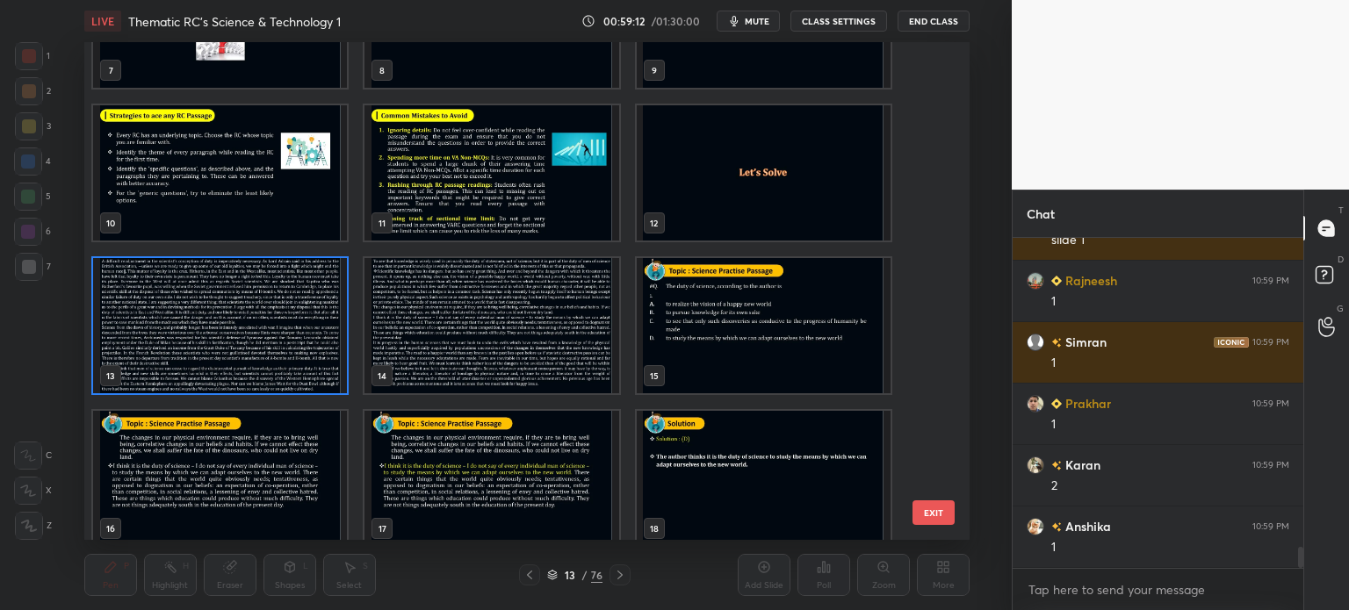
click at [293, 314] on img "grid" at bounding box center [220, 325] width 254 height 135
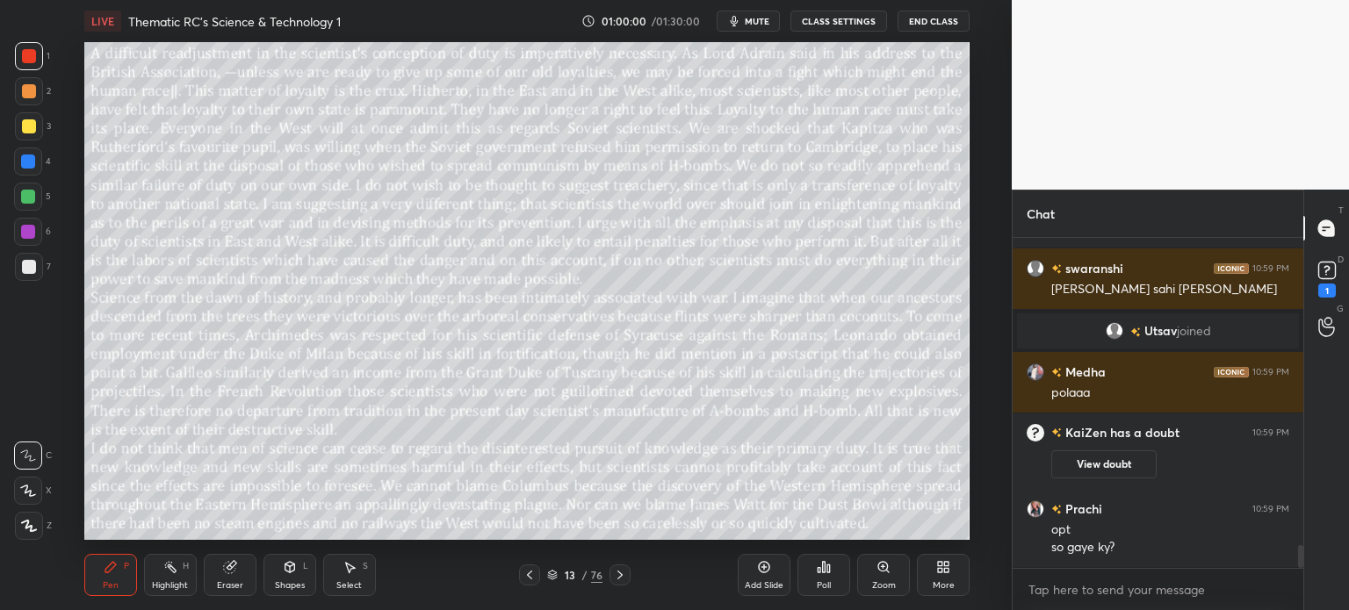
scroll to position [4543, 0]
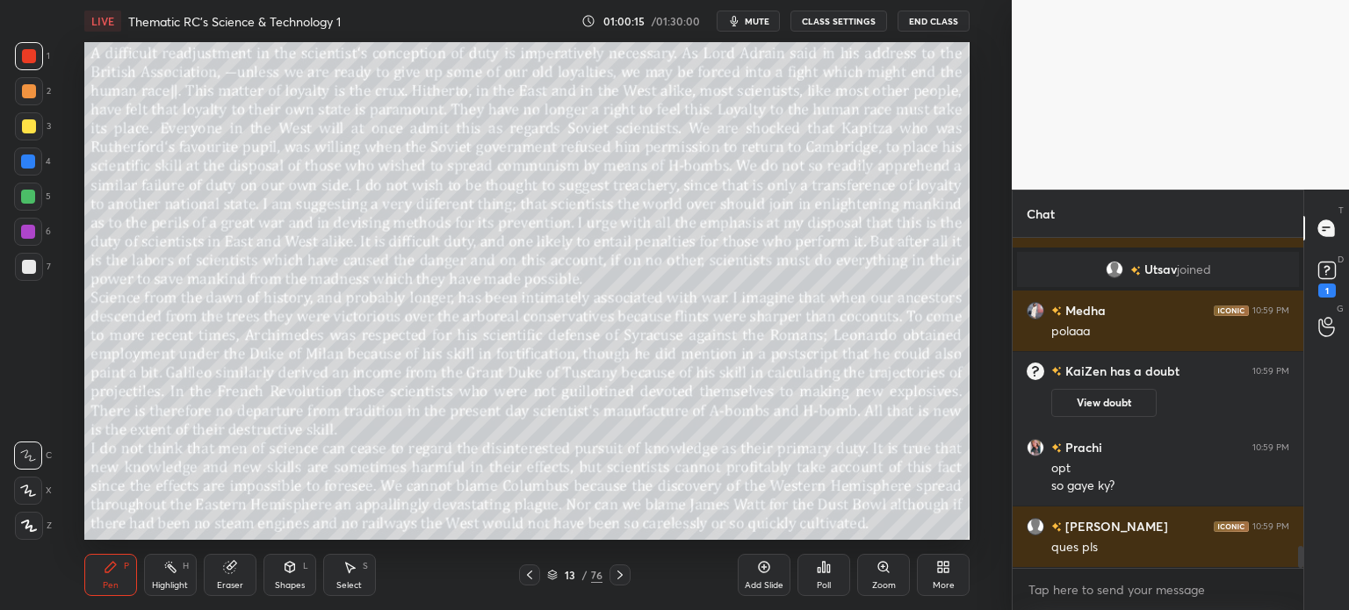
click at [577, 572] on div "13" at bounding box center [570, 575] width 18 height 11
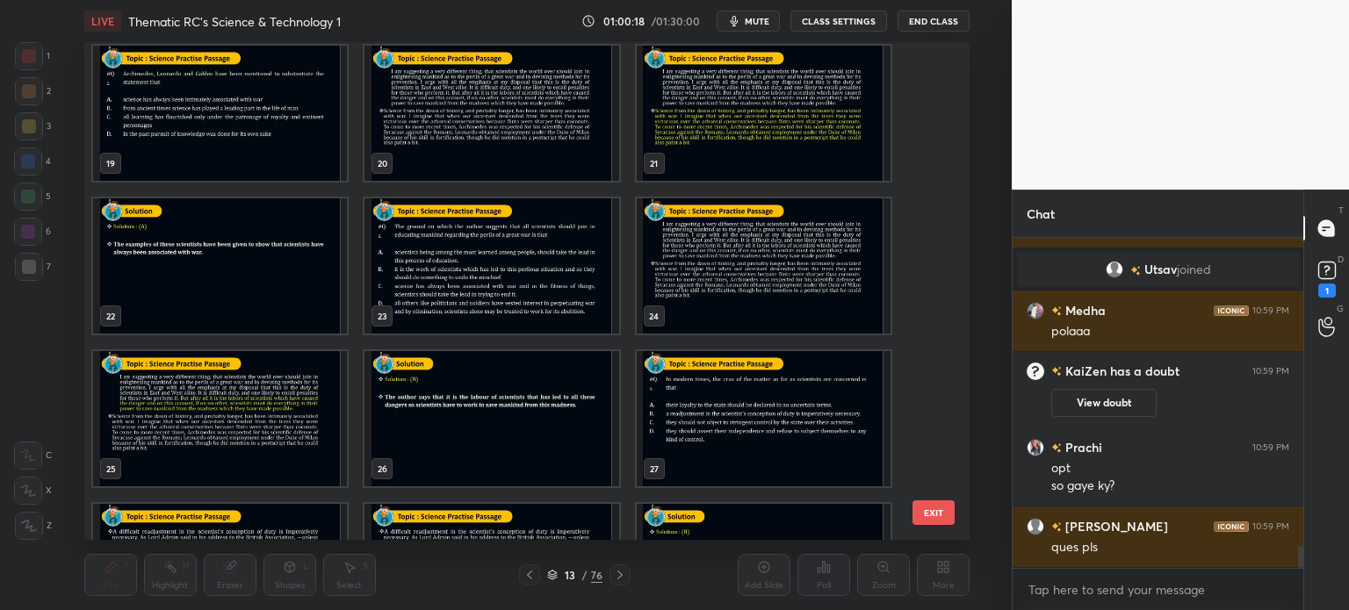
scroll to position [4604, 0]
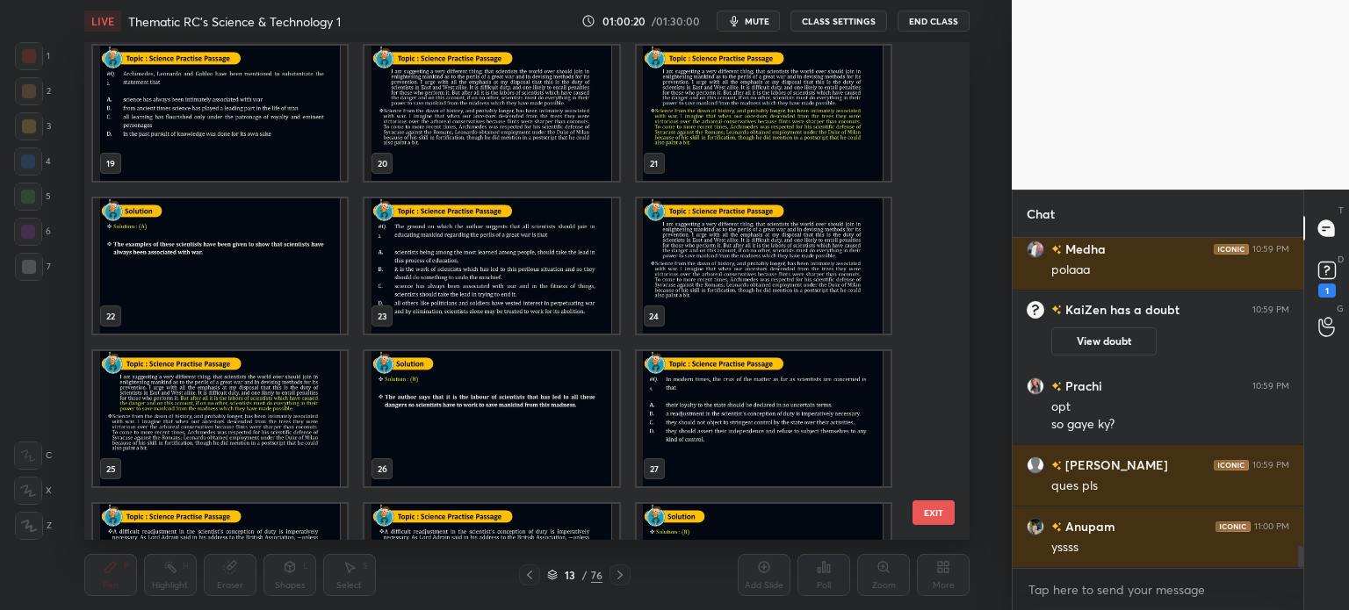
click at [709, 403] on img "grid" at bounding box center [763, 418] width 254 height 135
click at [715, 403] on img "grid" at bounding box center [763, 418] width 254 height 135
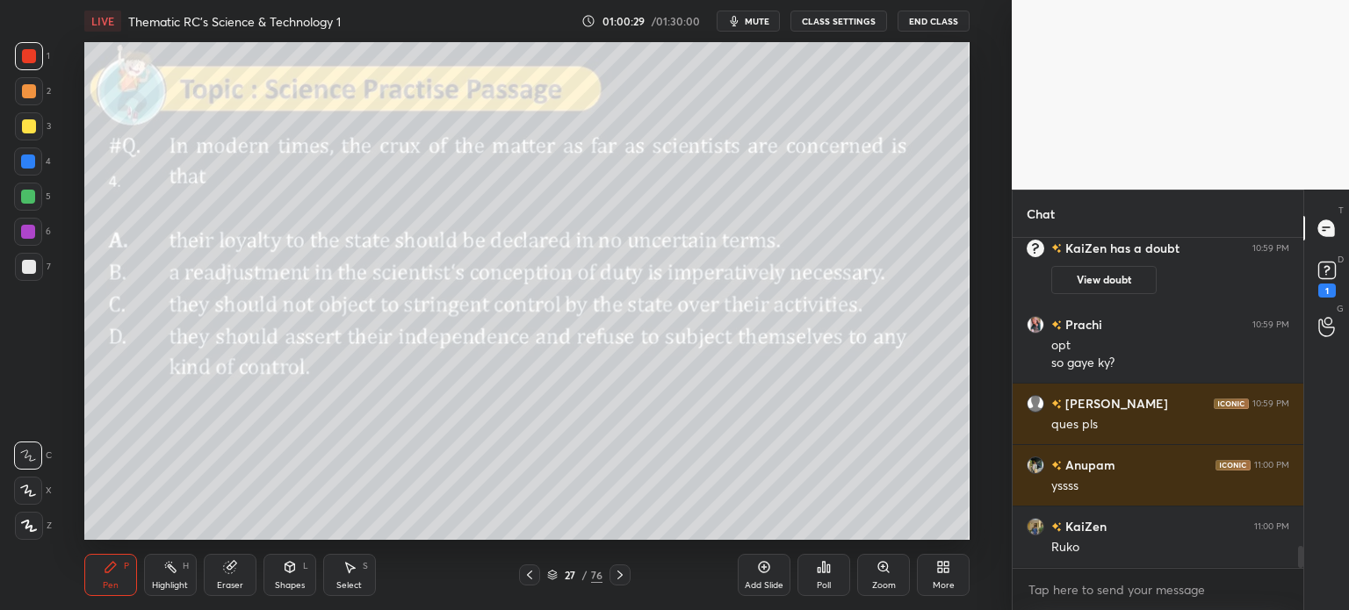
scroll to position [4727, 0]
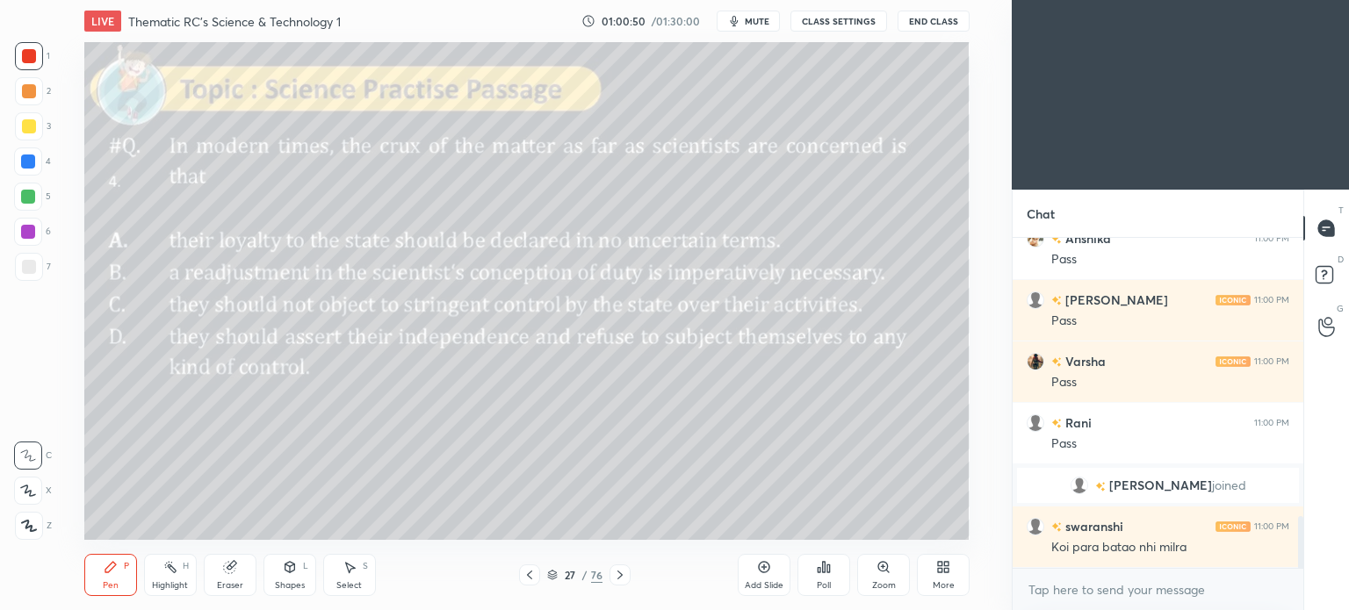
scroll to position [87303, 86860]
click at [941, 571] on icon at bounding box center [940, 570] width 4 height 4
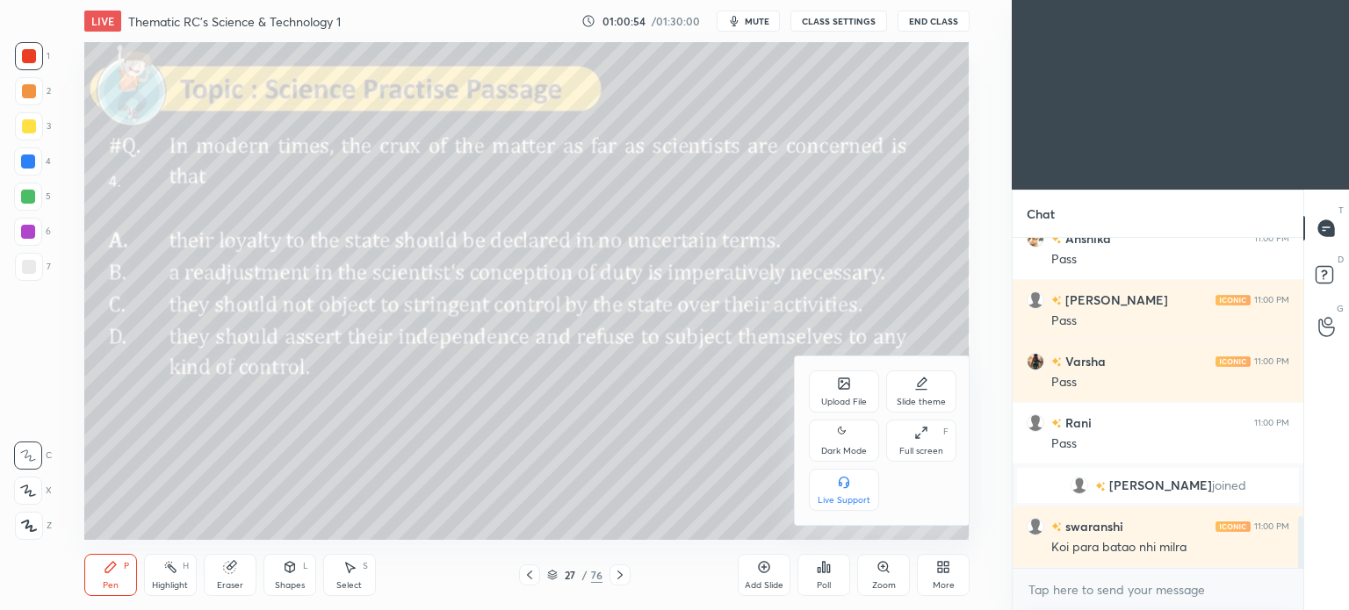
click at [849, 449] on div "Dark Mode" at bounding box center [844, 451] width 46 height 9
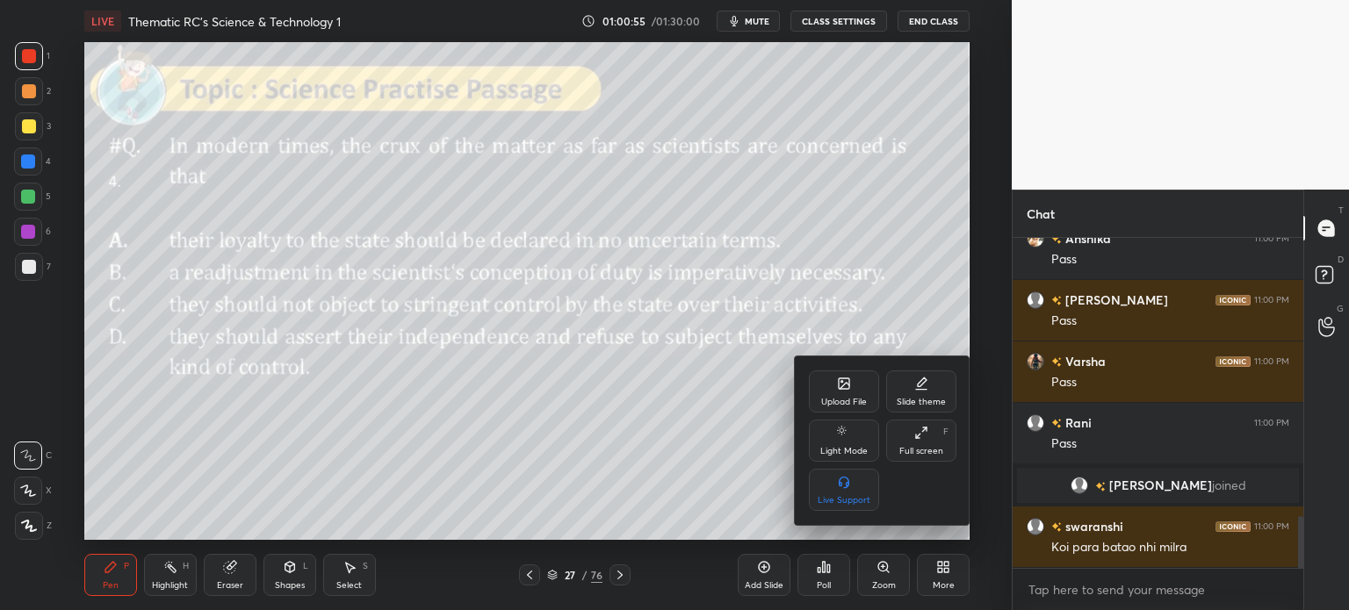
click at [949, 574] on div at bounding box center [674, 305] width 1349 height 610
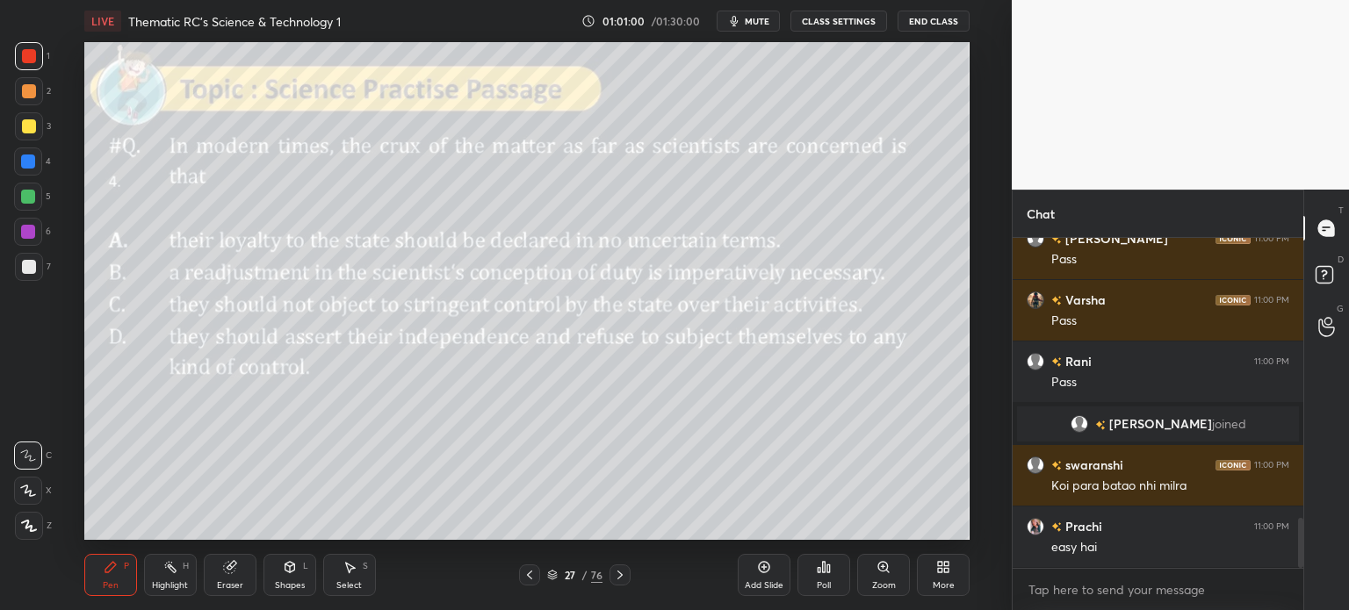
scroll to position [1893, 0]
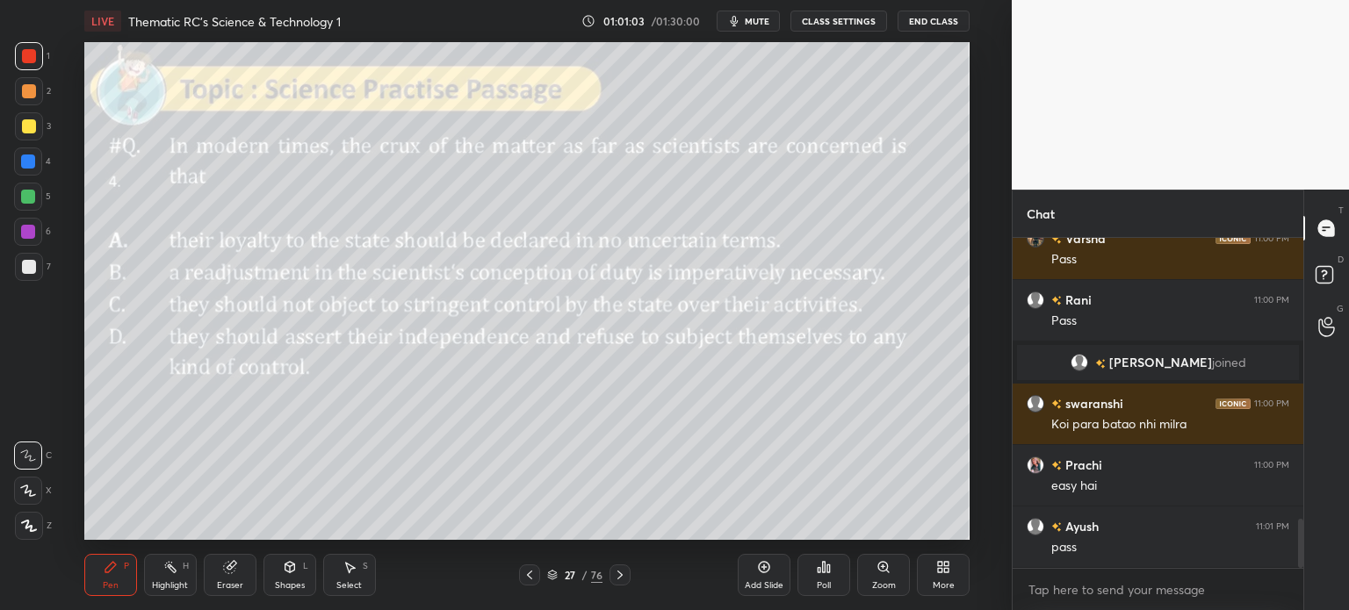
click at [577, 582] on div "27 / 76" at bounding box center [574, 575] width 55 height 16
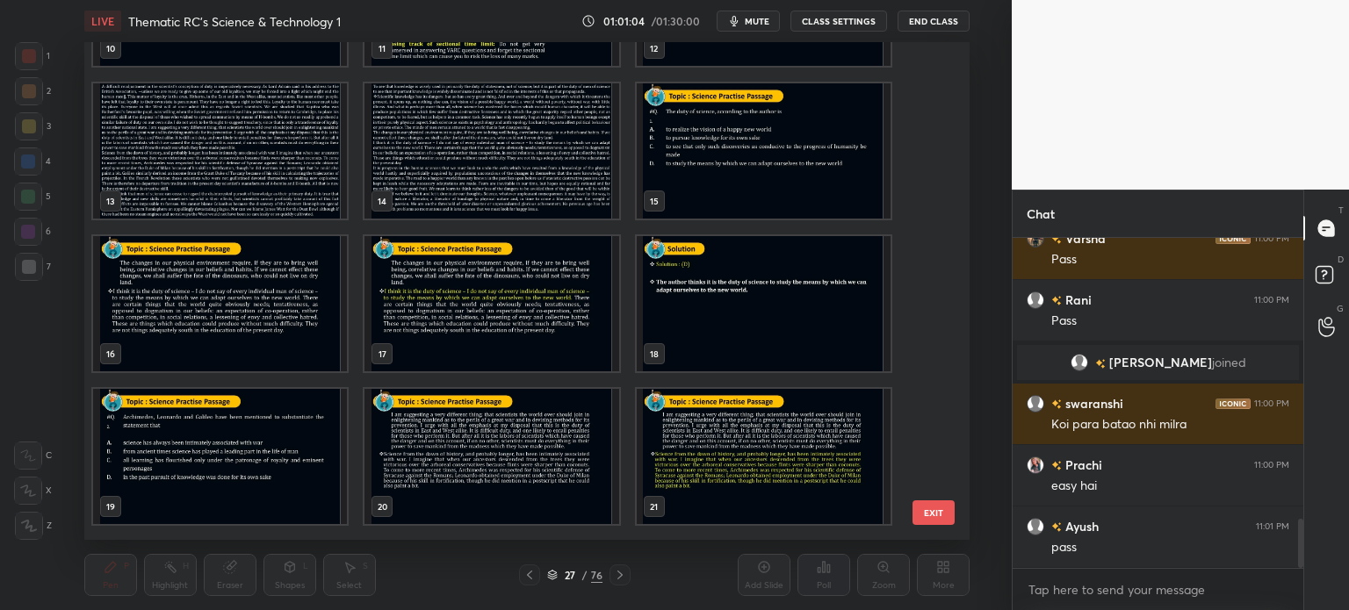
scroll to position [561, 0]
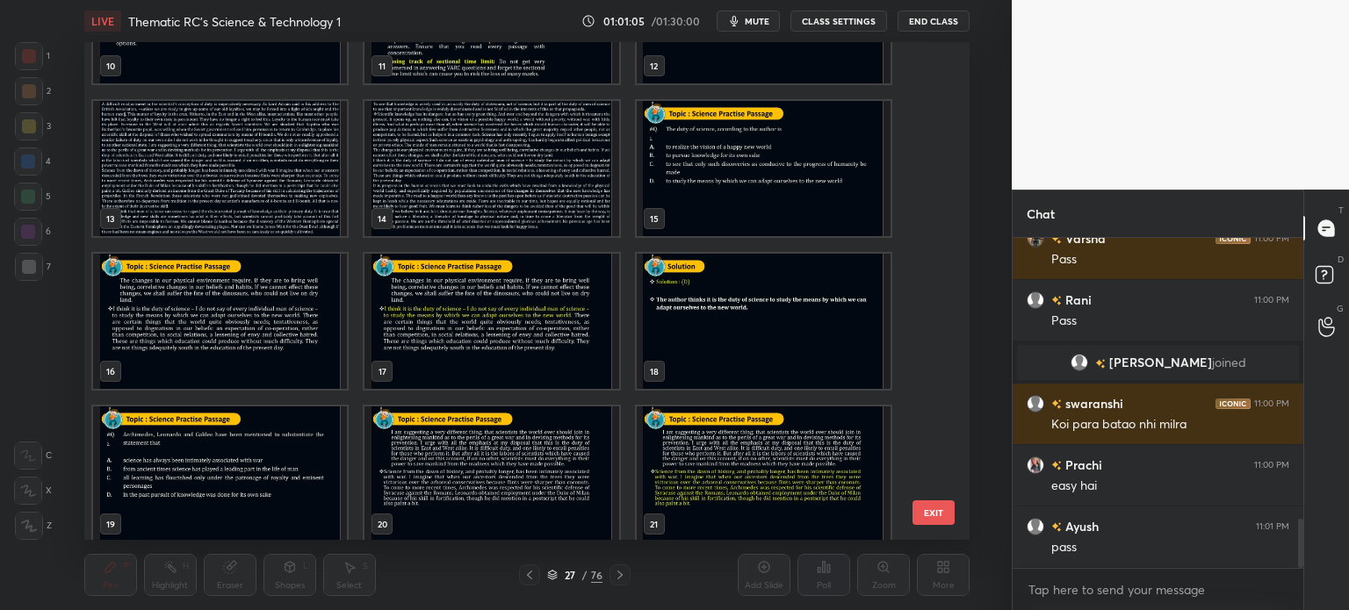
click at [230, 189] on img "grid" at bounding box center [220, 168] width 254 height 135
click at [239, 182] on img "grid" at bounding box center [220, 168] width 254 height 135
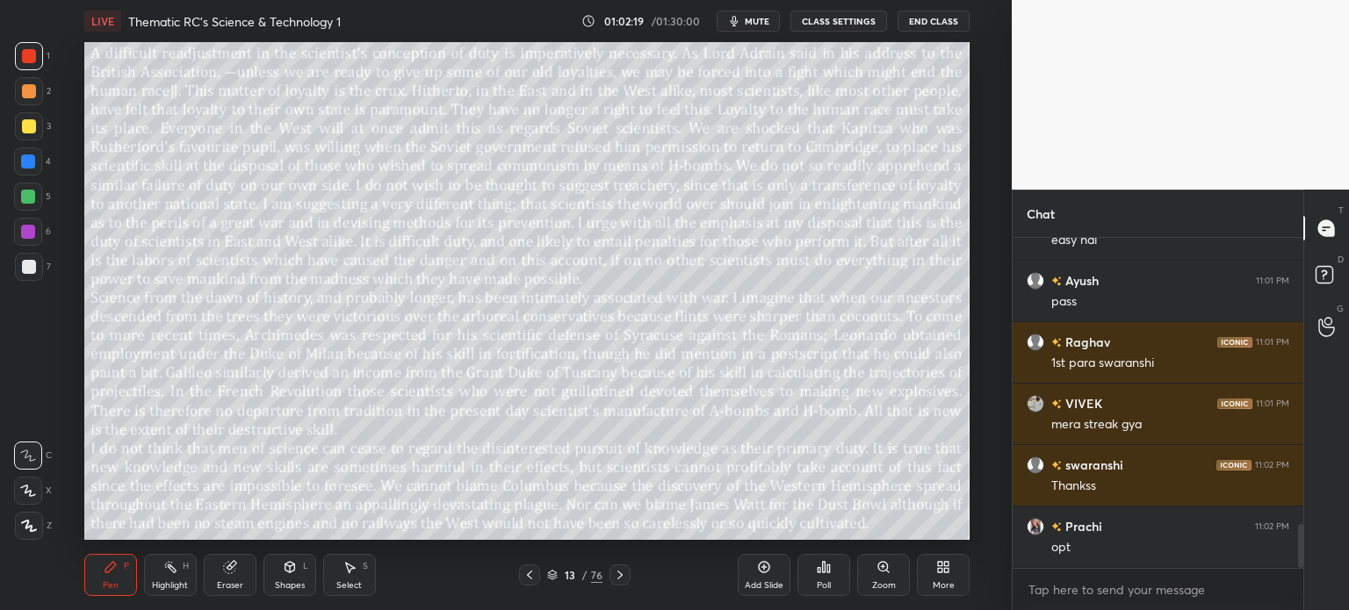
scroll to position [2200, 0]
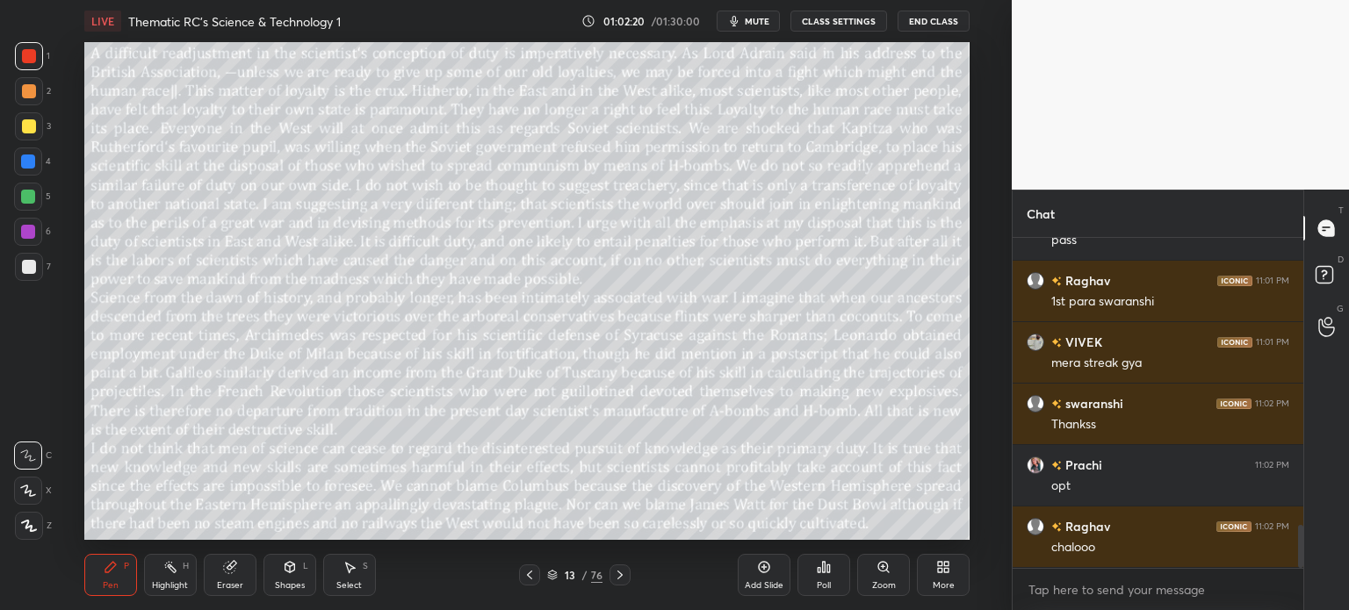
click at [579, 573] on div "13 / 76" at bounding box center [574, 575] width 55 height 16
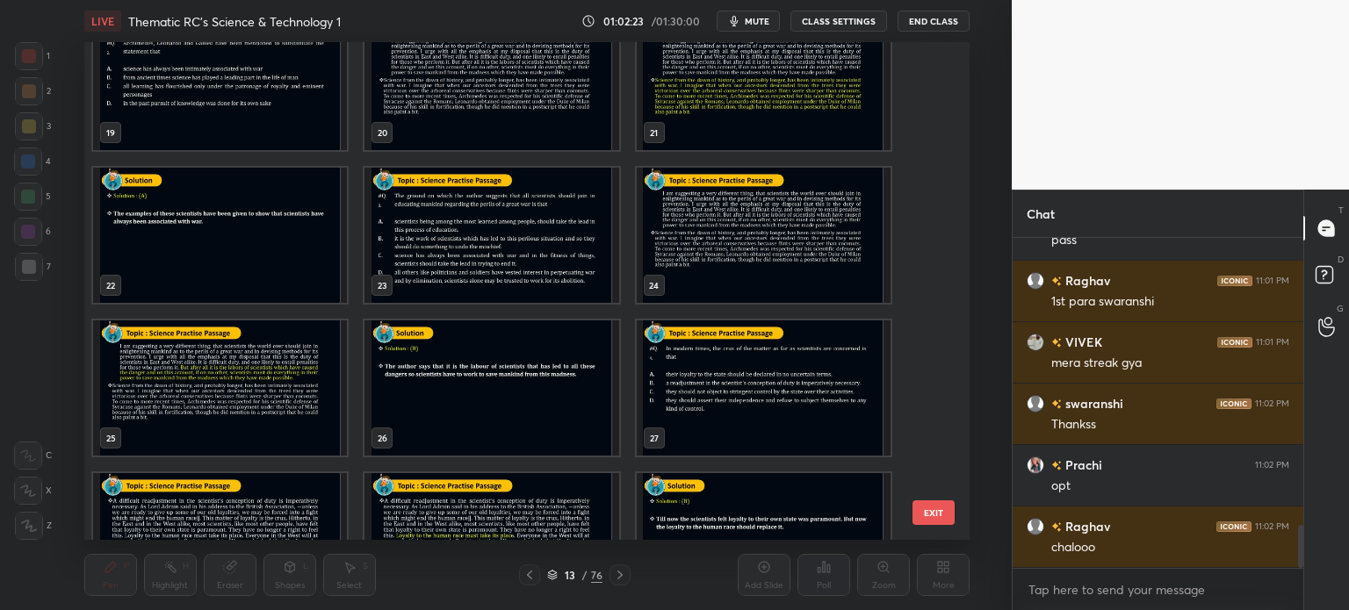
scroll to position [960, 0]
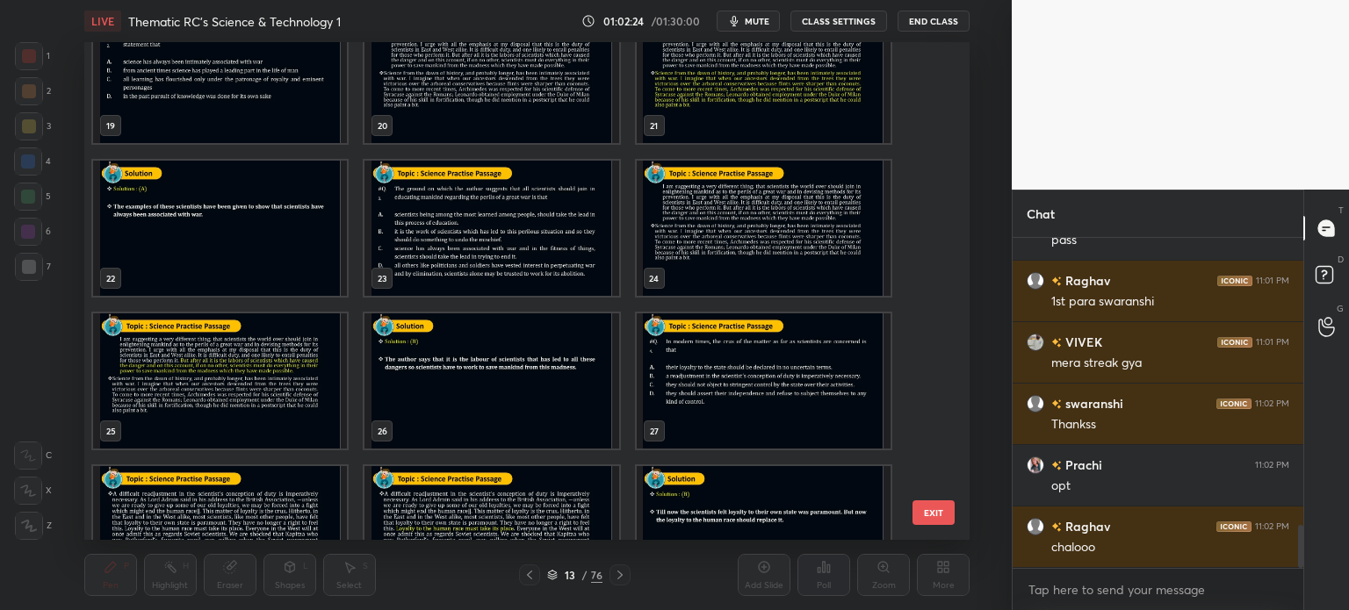
click at [695, 385] on img "grid" at bounding box center [763, 380] width 254 height 135
click at [709, 384] on img "grid" at bounding box center [763, 380] width 254 height 135
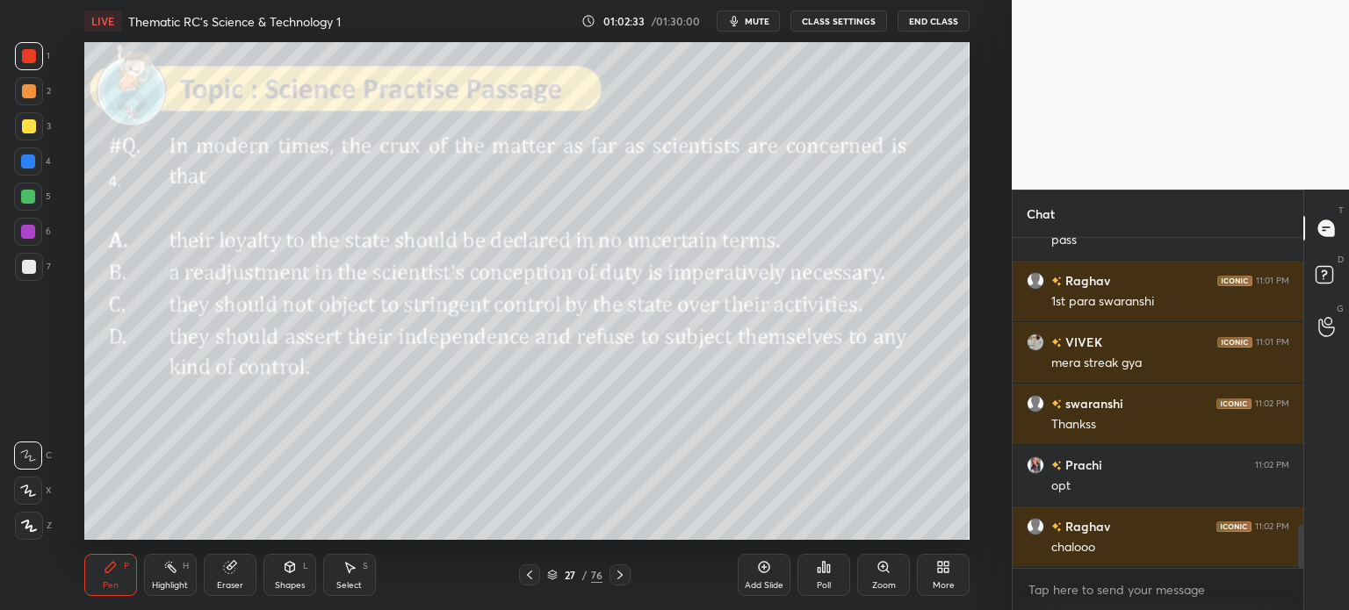
click at [821, 561] on icon at bounding box center [824, 567] width 14 height 14
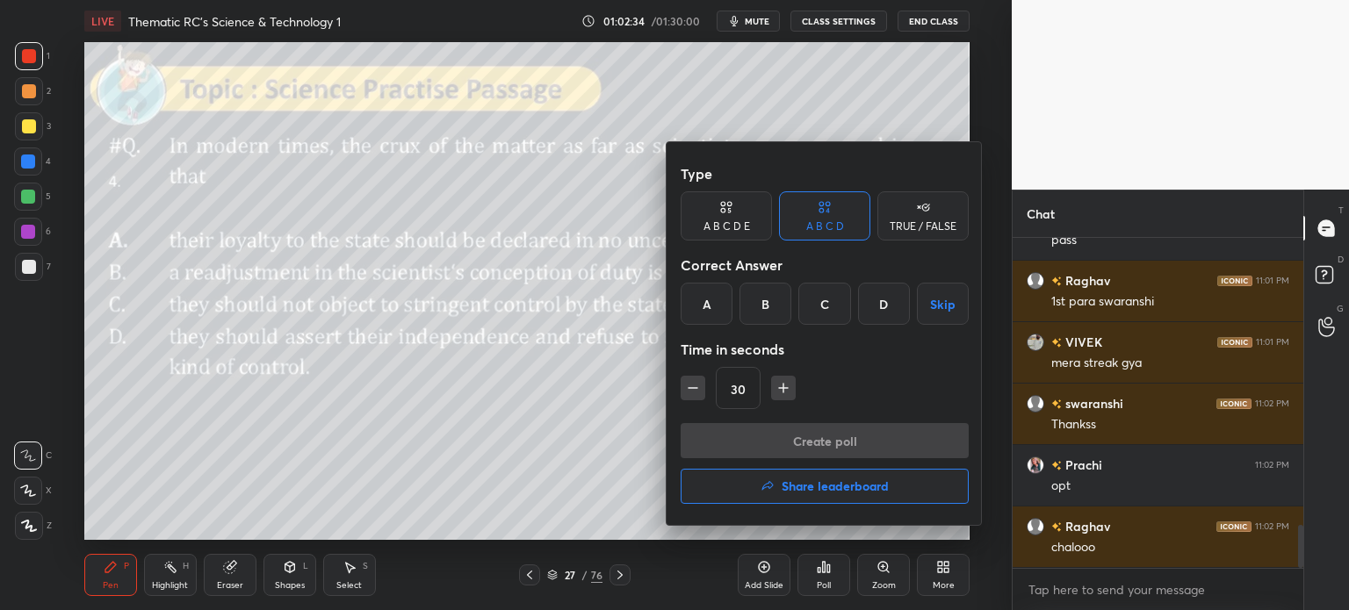
click at [758, 309] on div "B" at bounding box center [765, 304] width 52 height 42
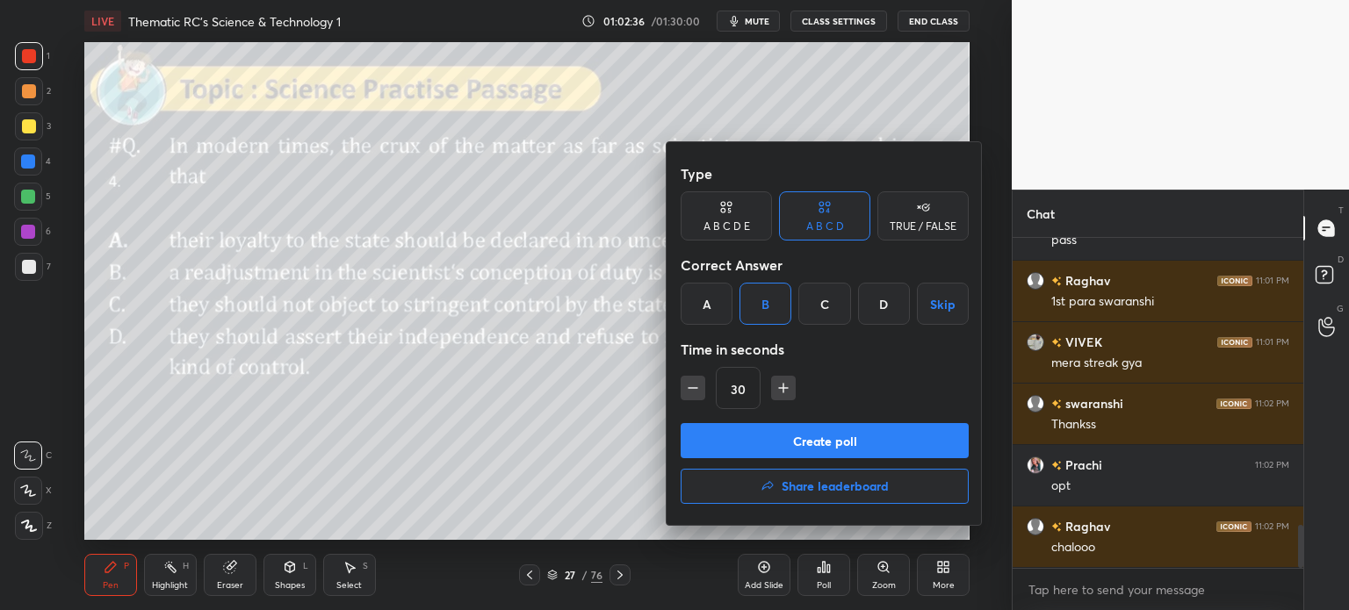
click at [860, 442] on button "Create poll" at bounding box center [824, 440] width 288 height 35
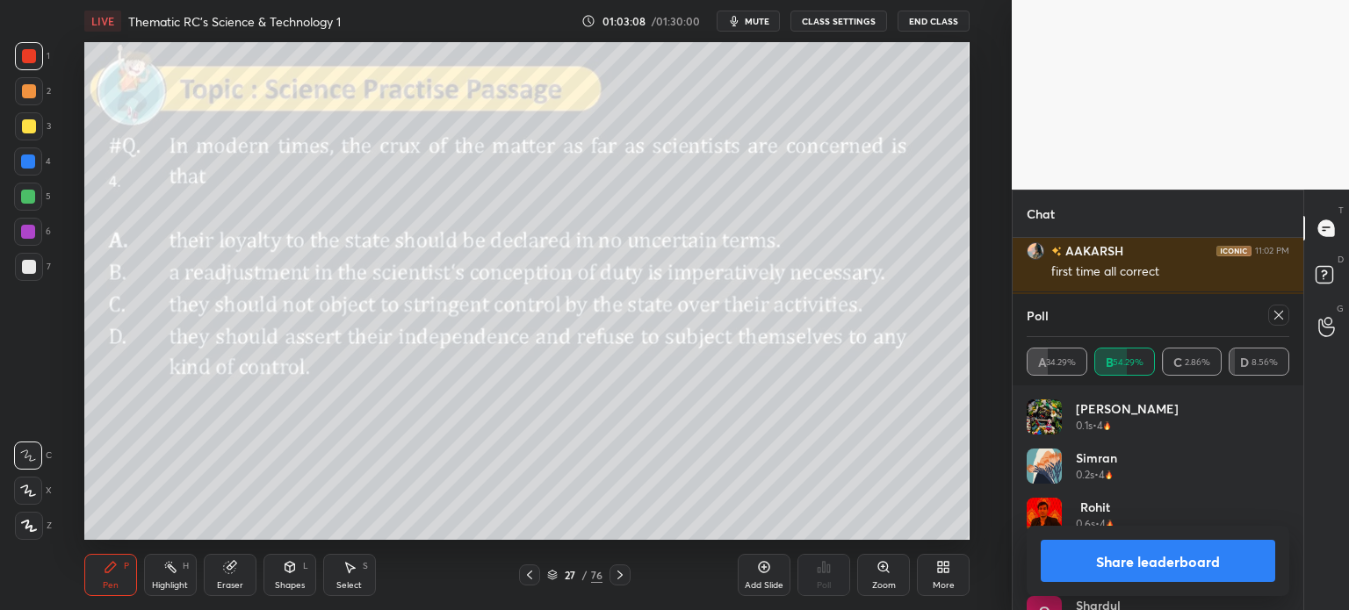
scroll to position [2722, 0]
click at [1105, 557] on button "Share leaderboard" at bounding box center [1157, 561] width 234 height 42
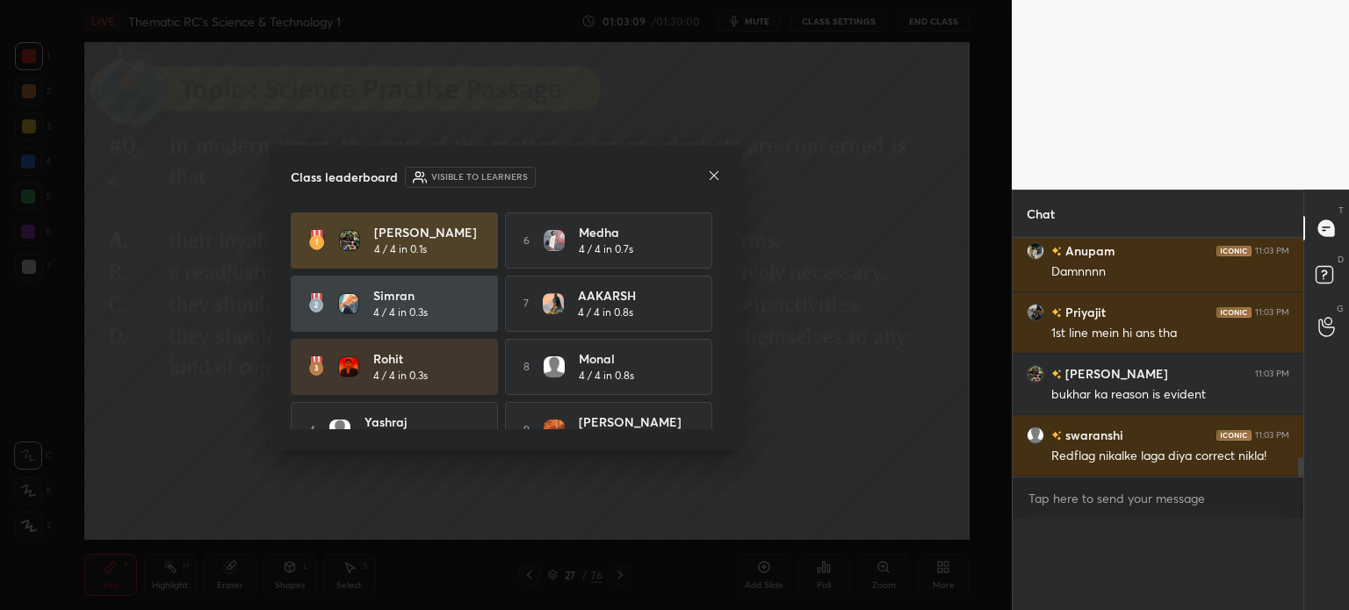
scroll to position [0, 5]
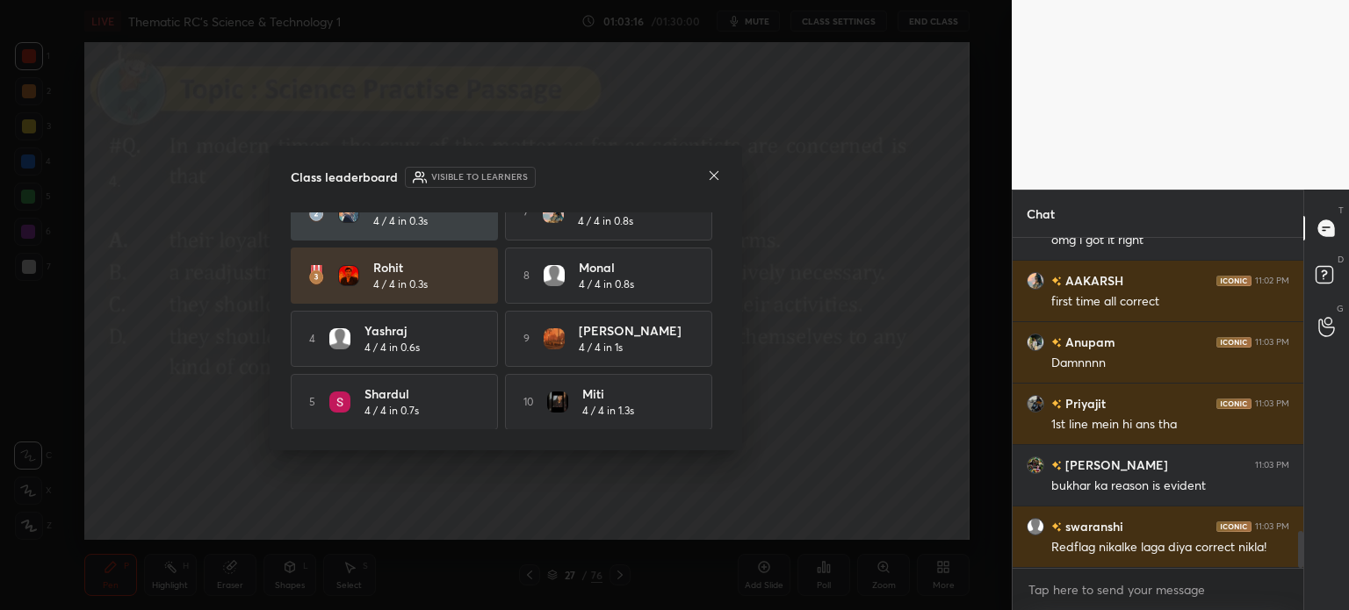
click at [716, 175] on icon at bounding box center [714, 176] width 14 height 14
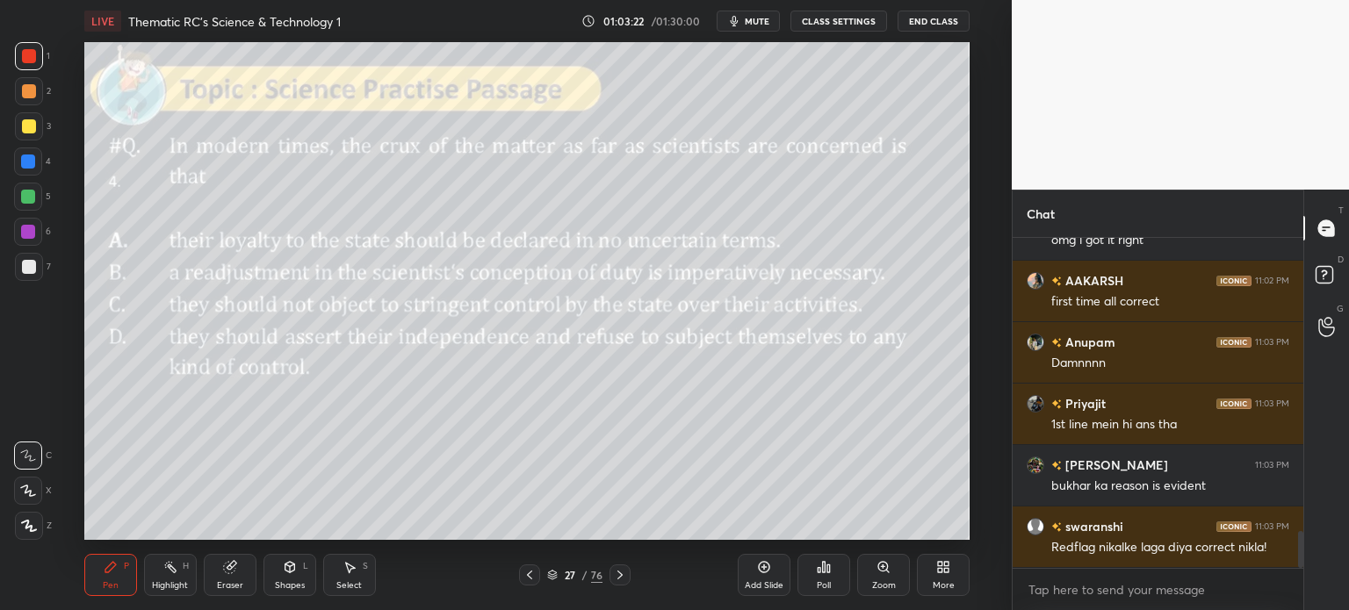
click at [579, 570] on div "27 / 76" at bounding box center [574, 575] width 55 height 16
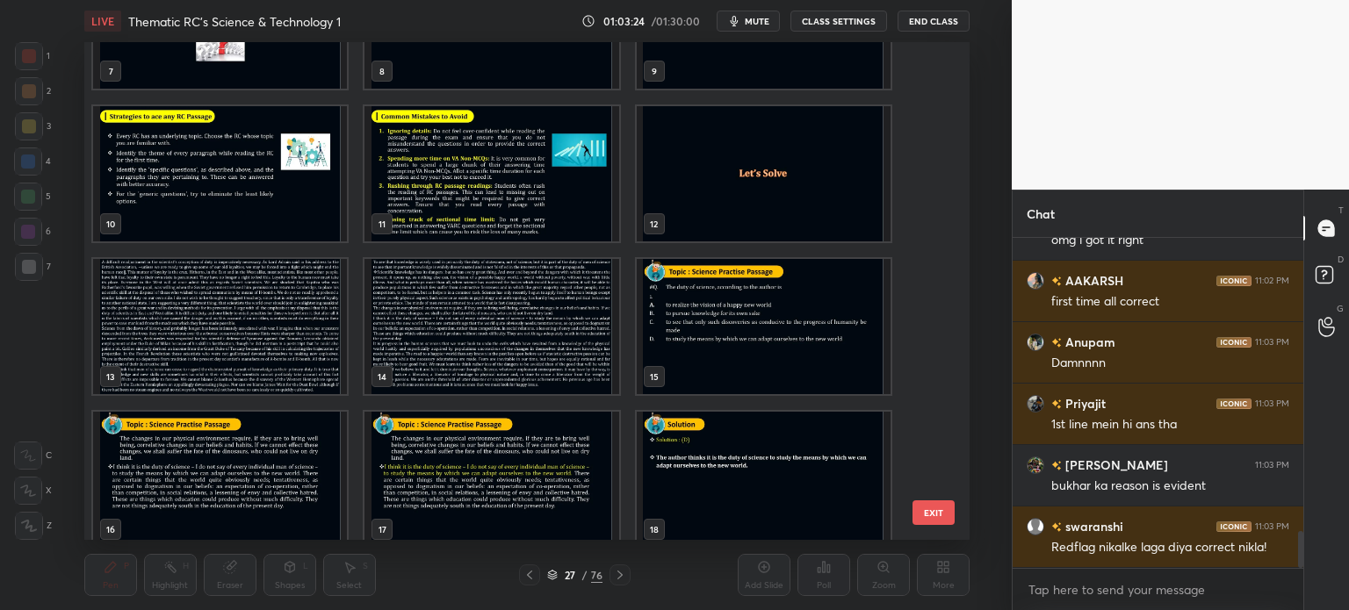
click at [245, 315] on img "grid" at bounding box center [220, 326] width 254 height 135
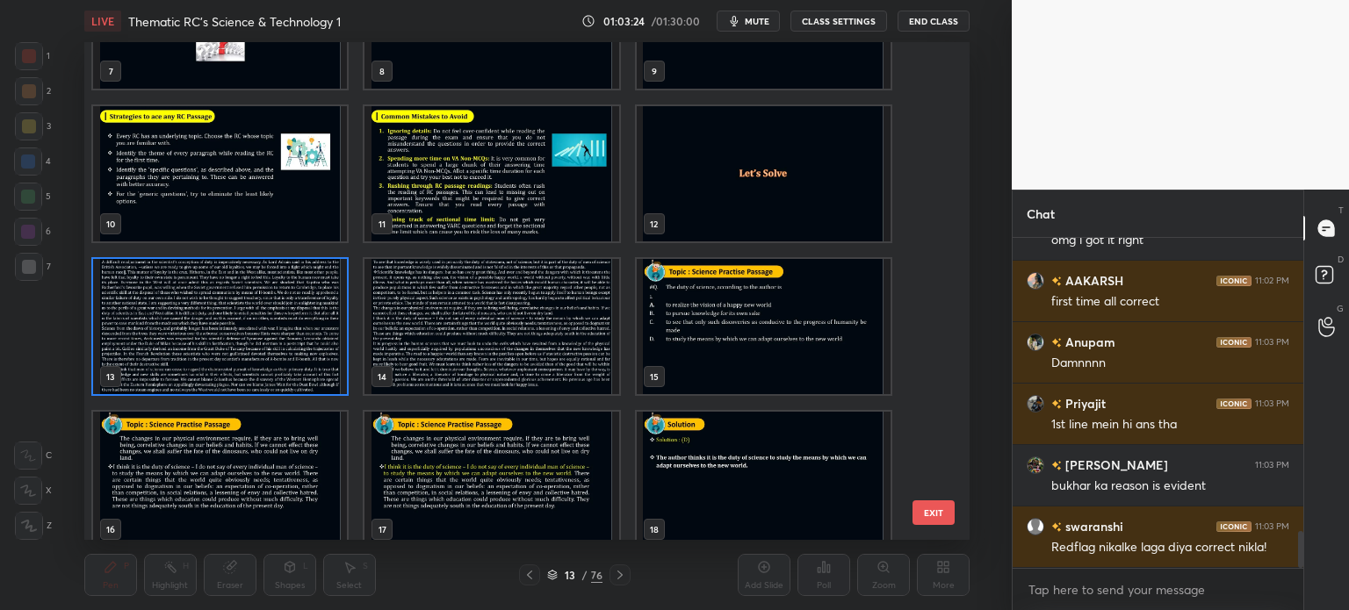
click at [257, 312] on img "grid" at bounding box center [220, 326] width 254 height 135
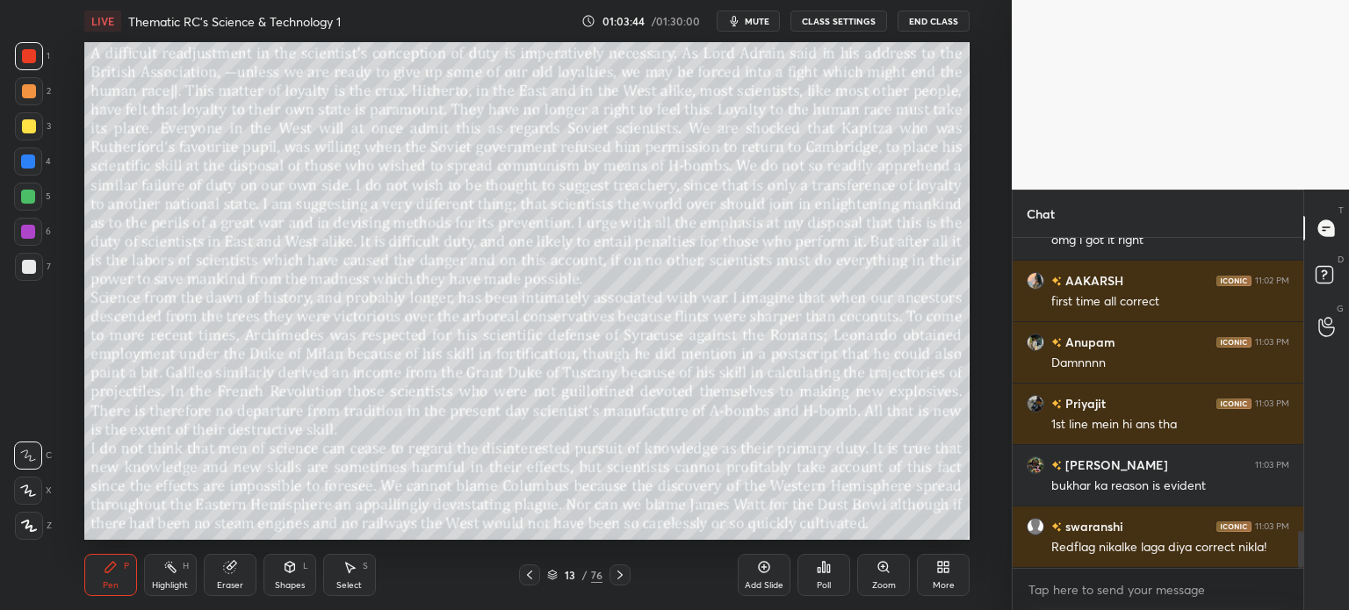
click at [576, 572] on div "13" at bounding box center [570, 575] width 18 height 11
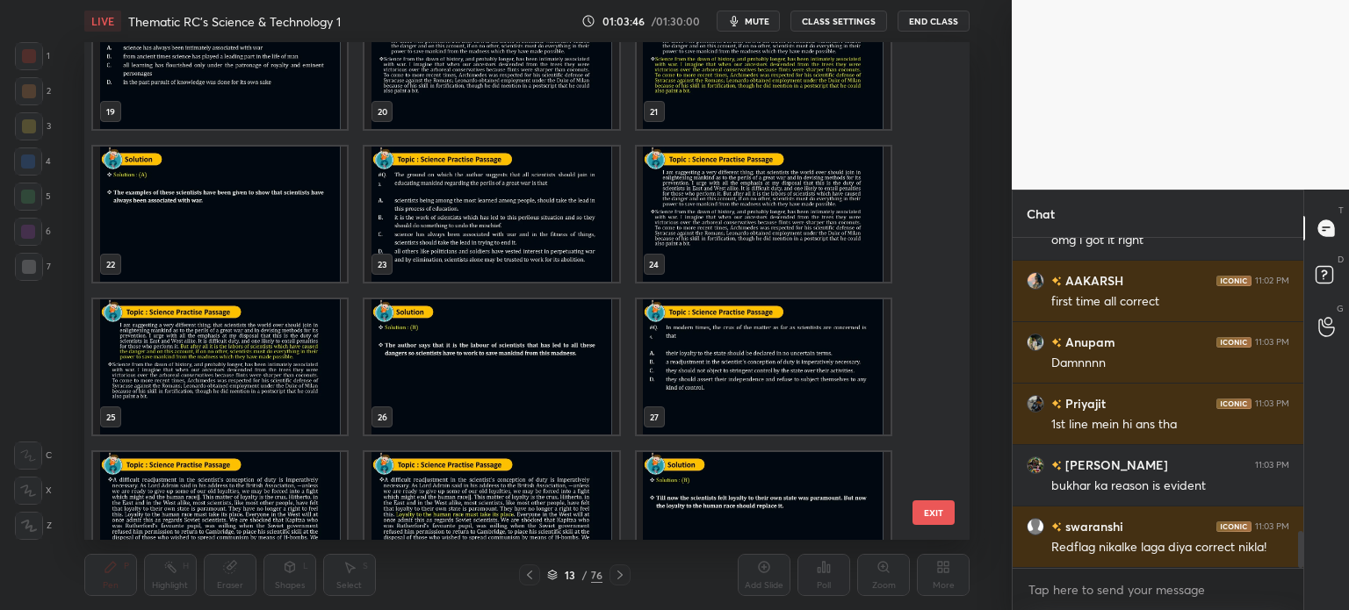
click at [678, 372] on img "grid" at bounding box center [763, 366] width 254 height 135
click at [687, 371] on img "grid" at bounding box center [763, 366] width 254 height 135
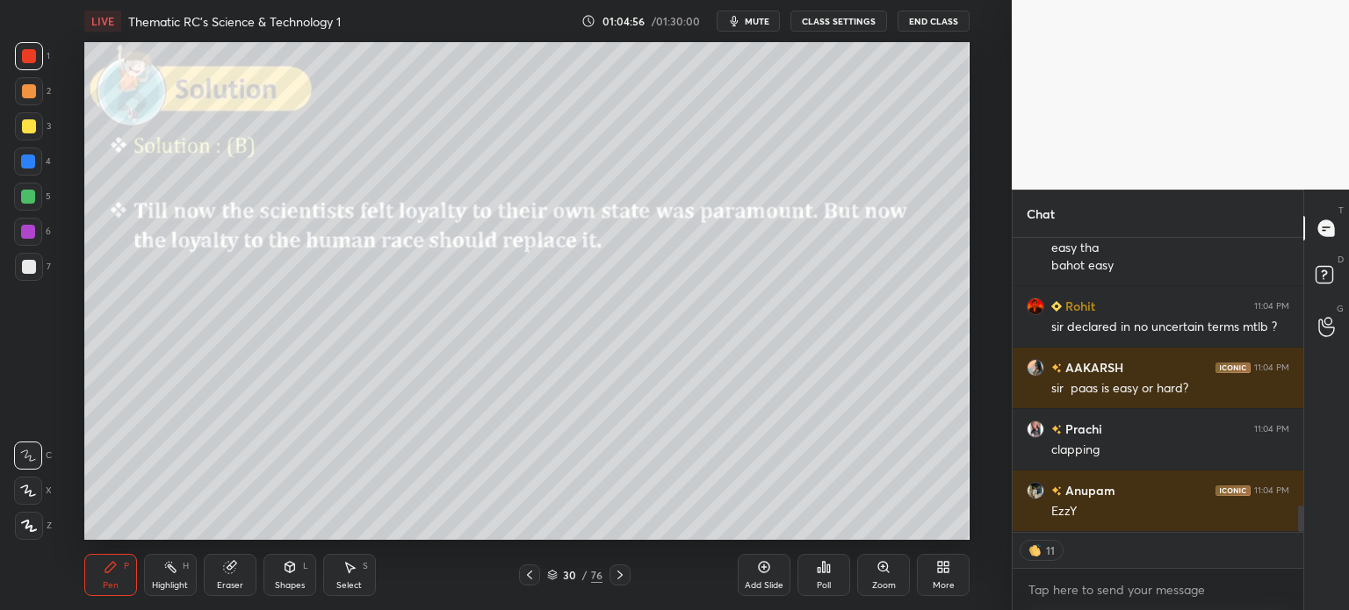
scroll to position [3069, 0]
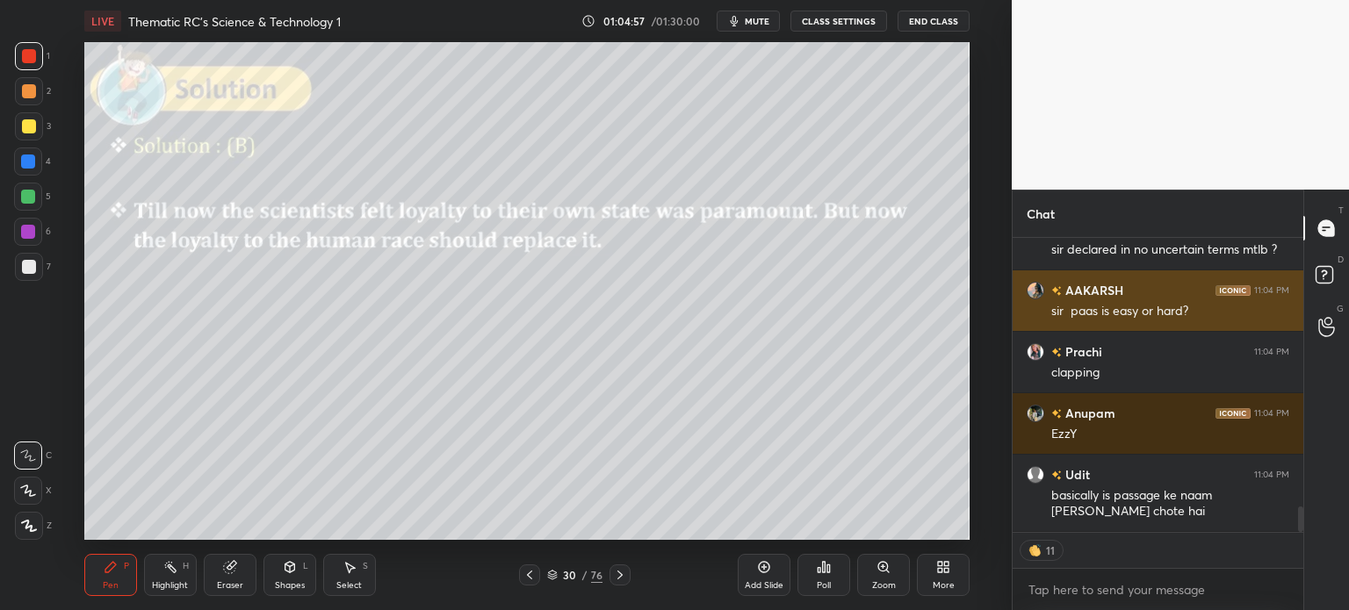
click at [1033, 287] on img "grid" at bounding box center [1035, 291] width 18 height 18
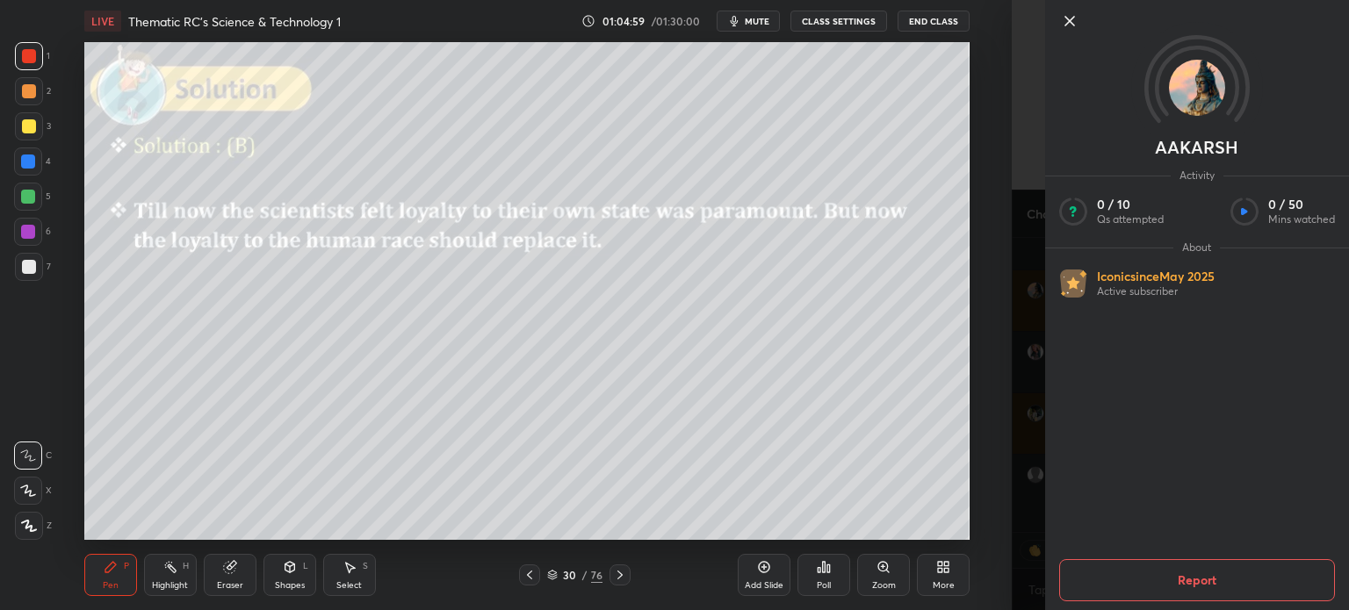
click at [1068, 20] on icon at bounding box center [1069, 21] width 21 height 21
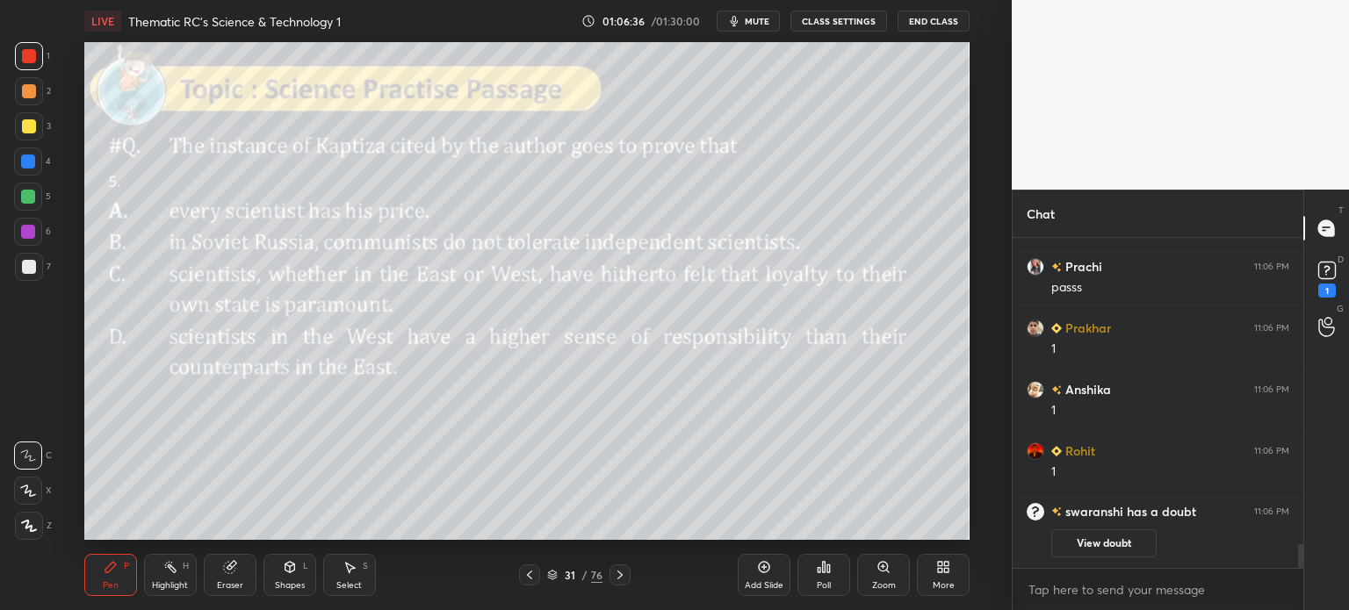
scroll to position [3521, 0]
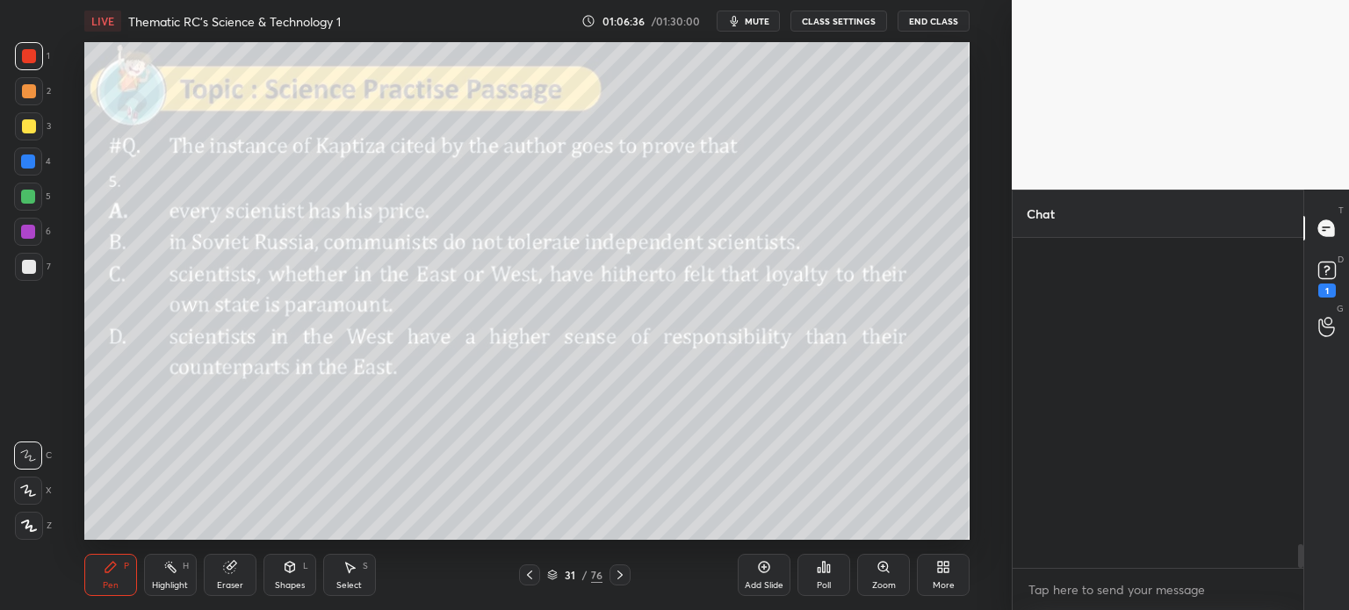
click at [569, 572] on div "31" at bounding box center [570, 575] width 18 height 11
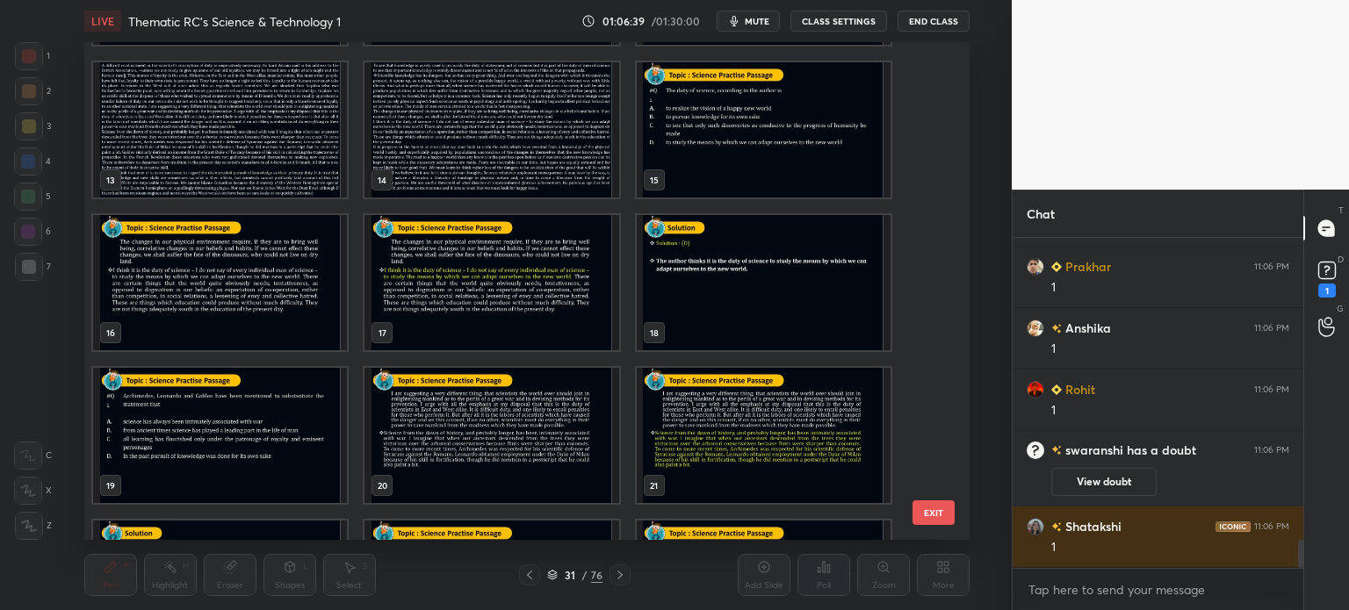
scroll to position [597, 0]
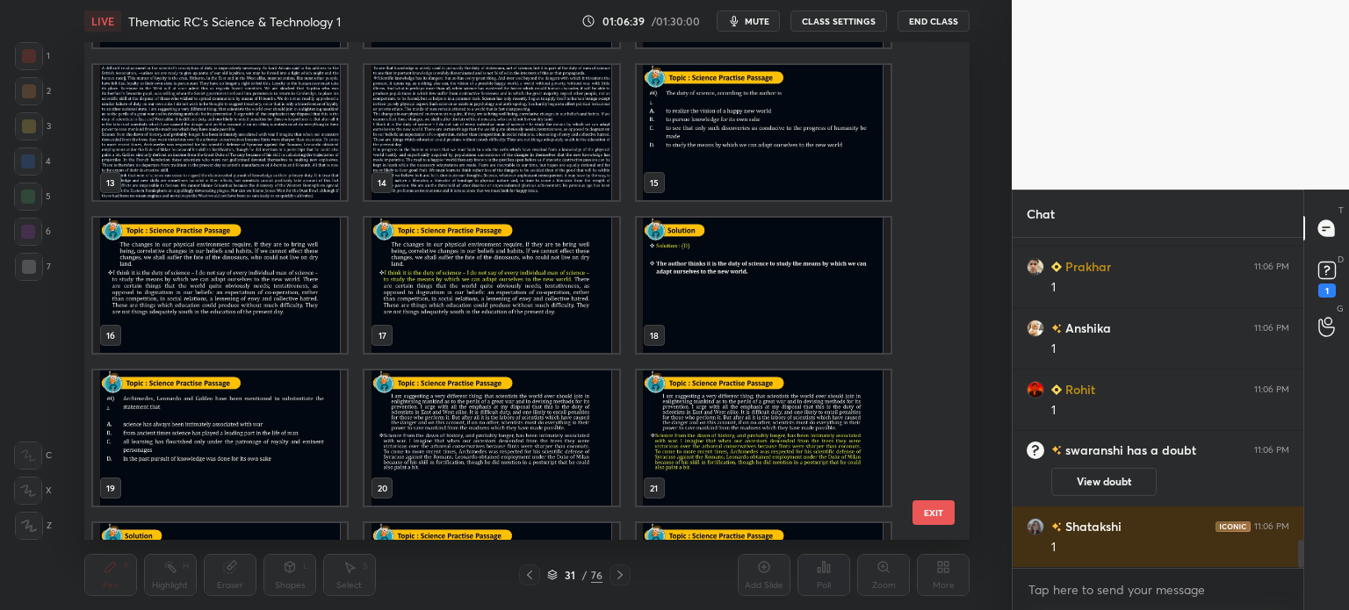
click at [232, 133] on img "grid" at bounding box center [220, 132] width 254 height 135
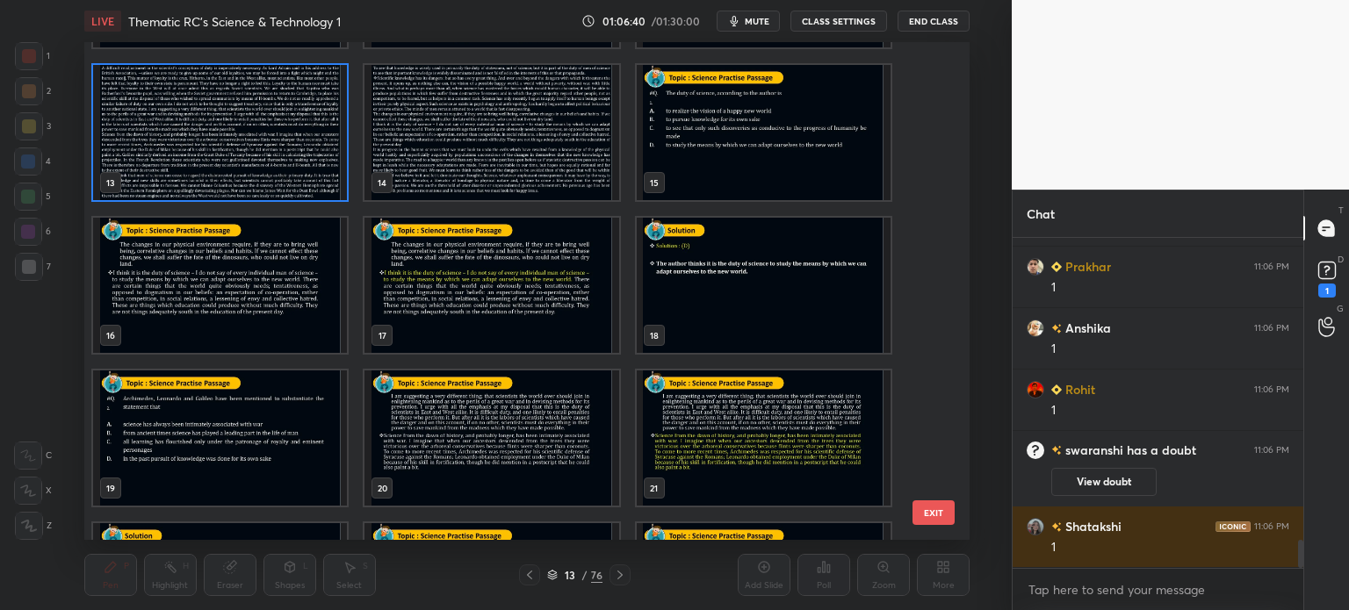
click at [242, 135] on img "grid" at bounding box center [220, 132] width 254 height 135
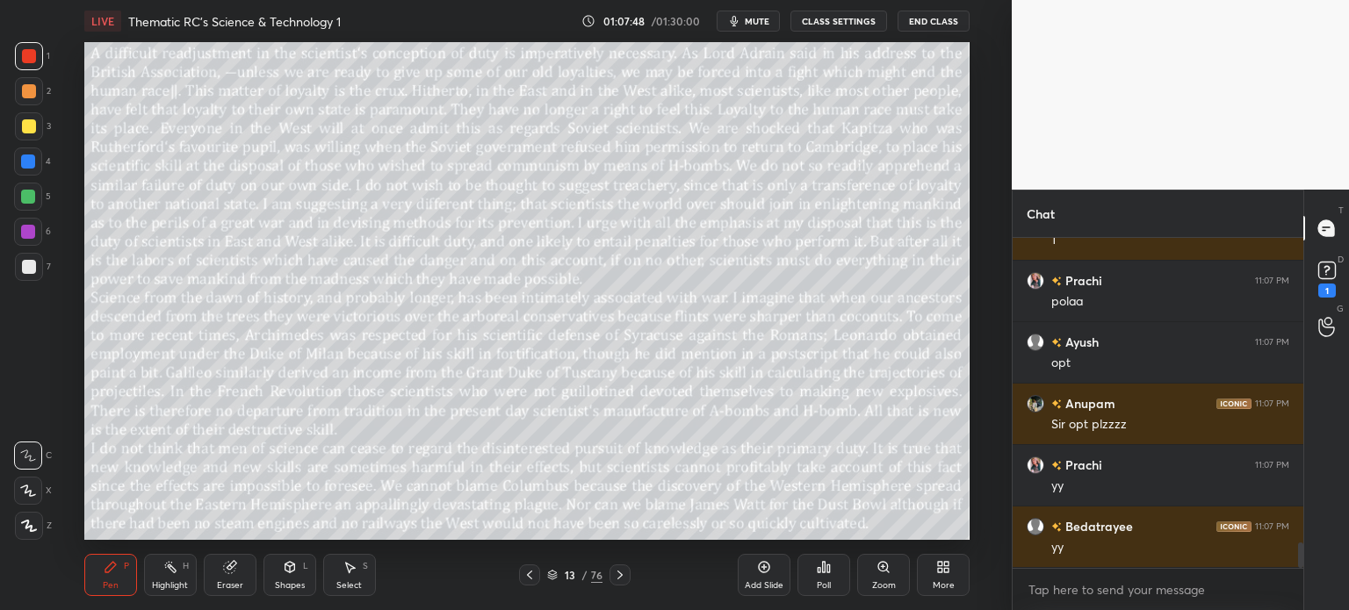
scroll to position [3890, 0]
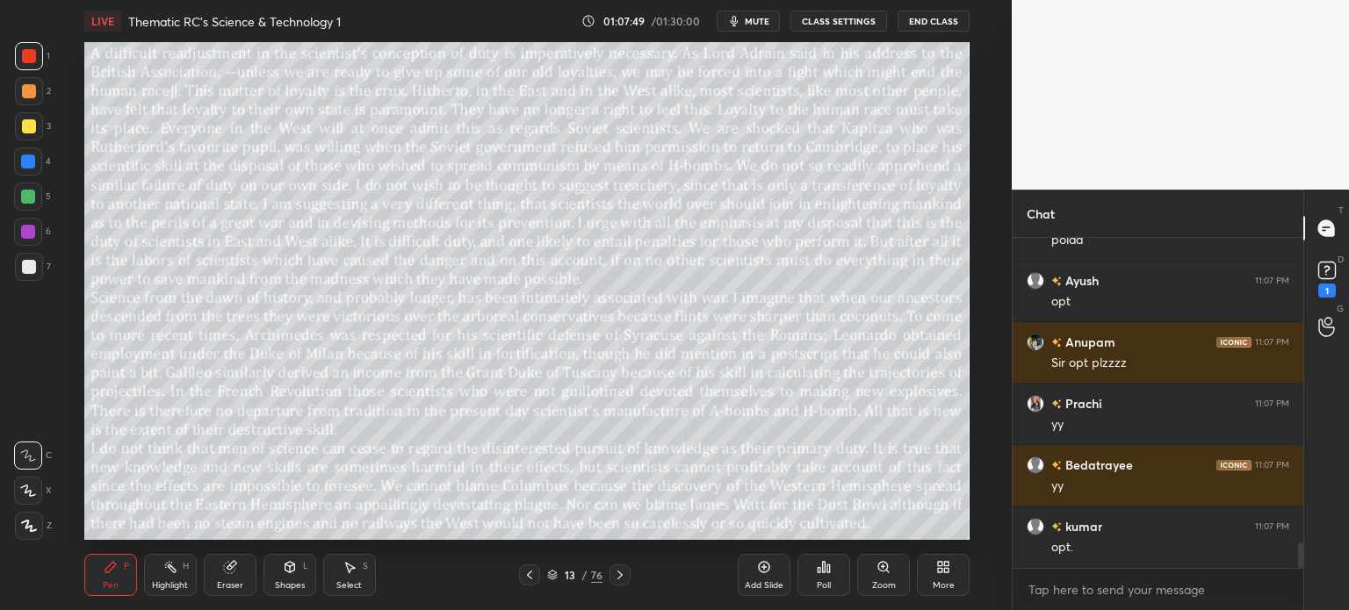
click at [578, 567] on div "13 / 76" at bounding box center [574, 575] width 55 height 16
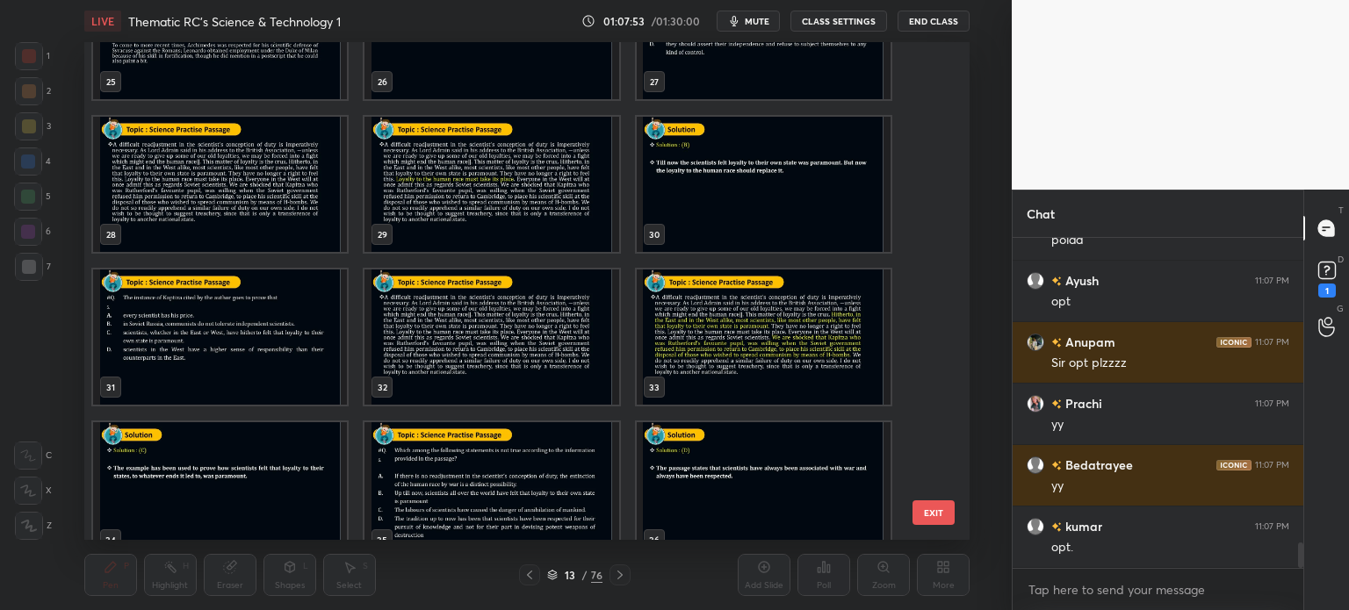
scroll to position [3951, 0]
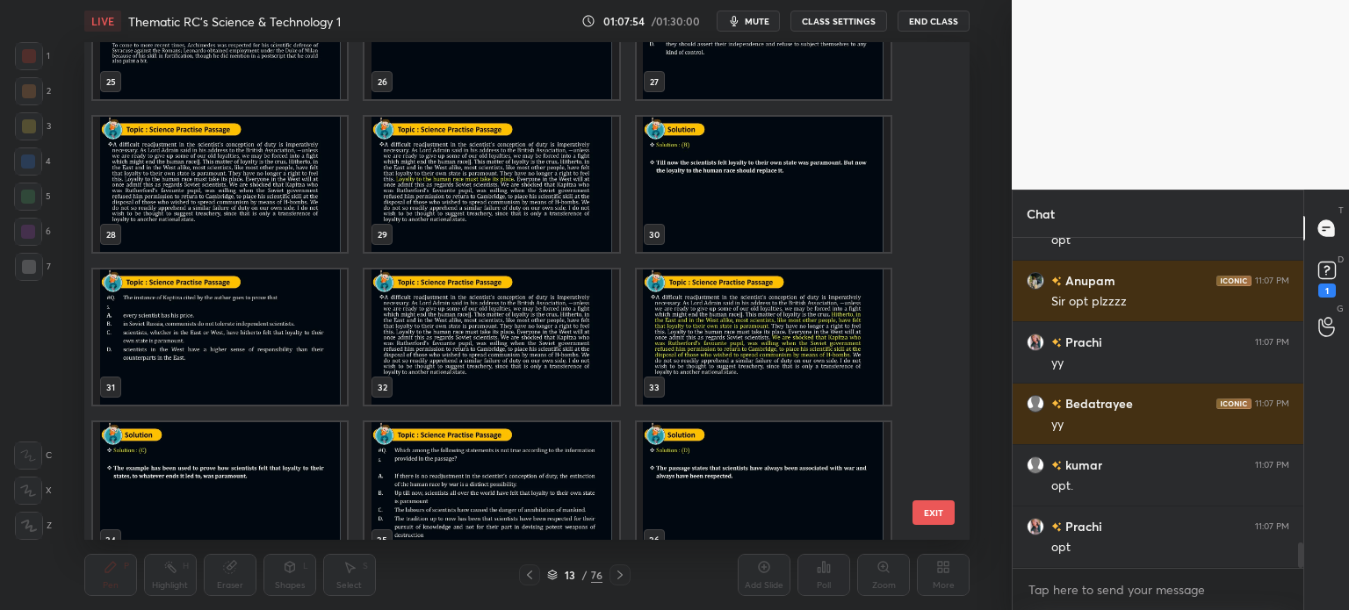
click at [225, 357] on img "grid" at bounding box center [220, 337] width 254 height 135
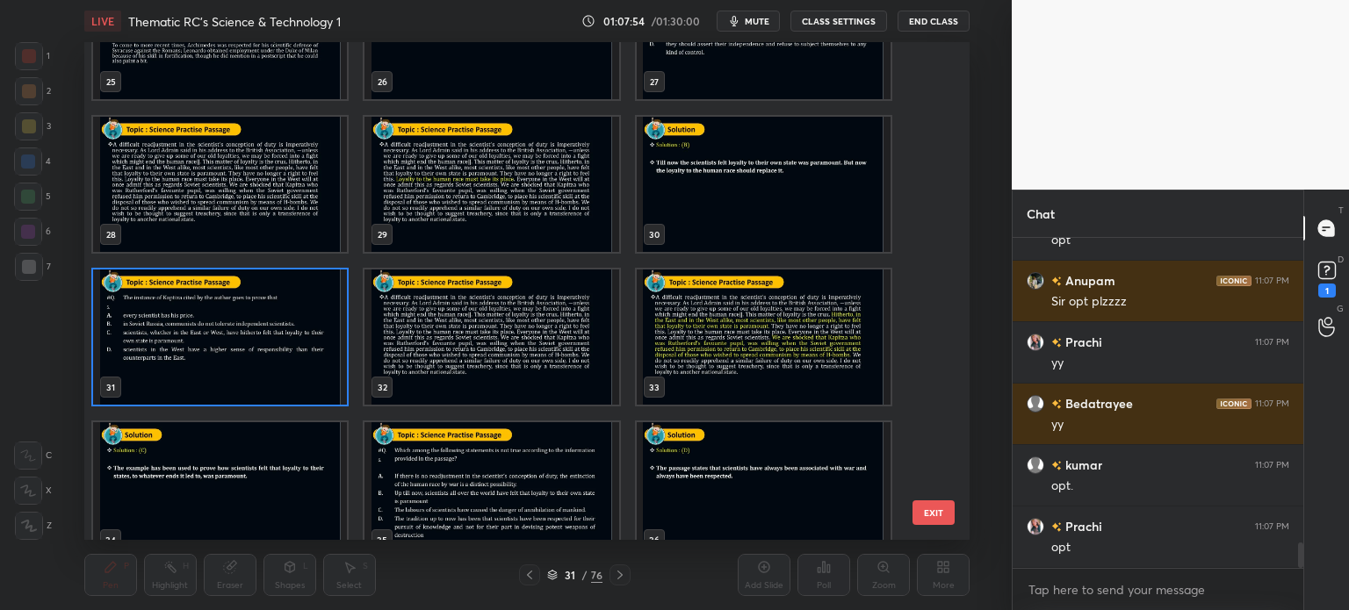
click at [228, 350] on img "grid" at bounding box center [220, 337] width 254 height 135
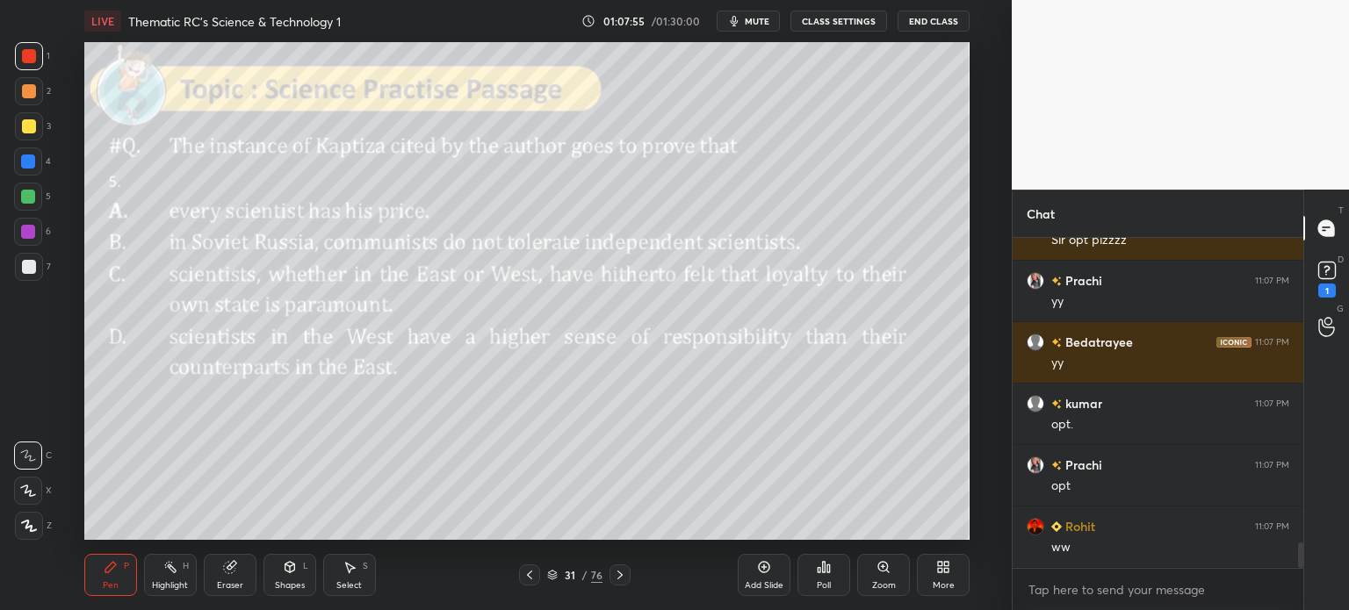
scroll to position [4074, 0]
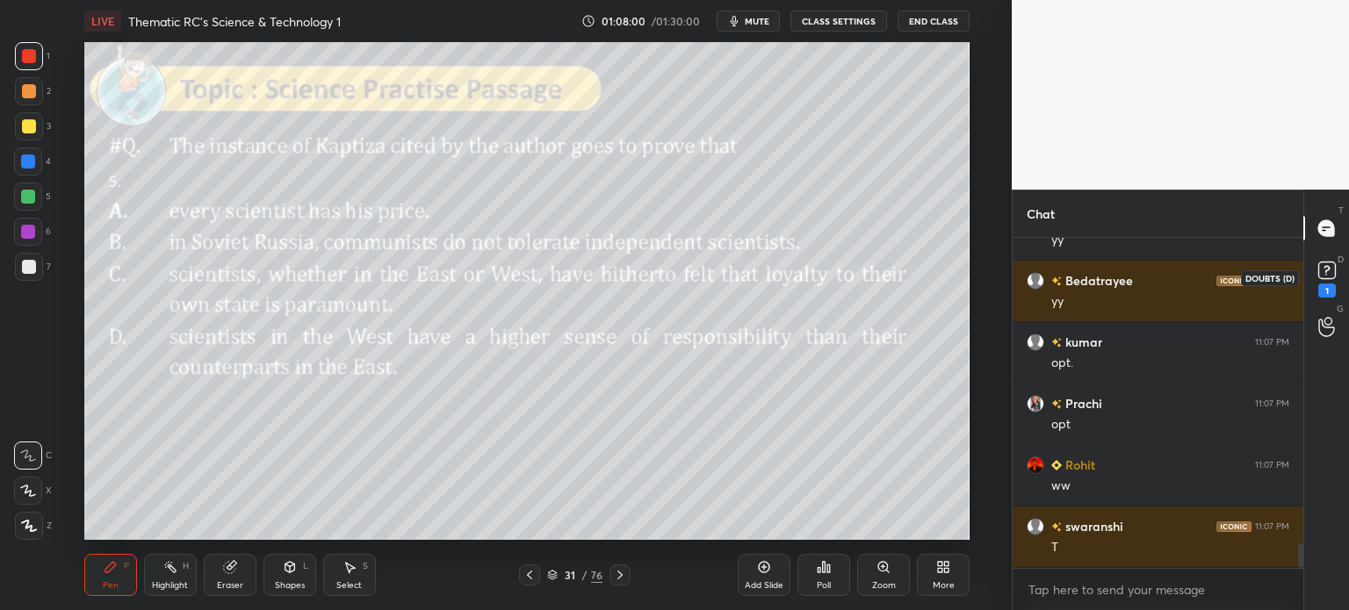
click at [1321, 281] on icon at bounding box center [1327, 270] width 26 height 26
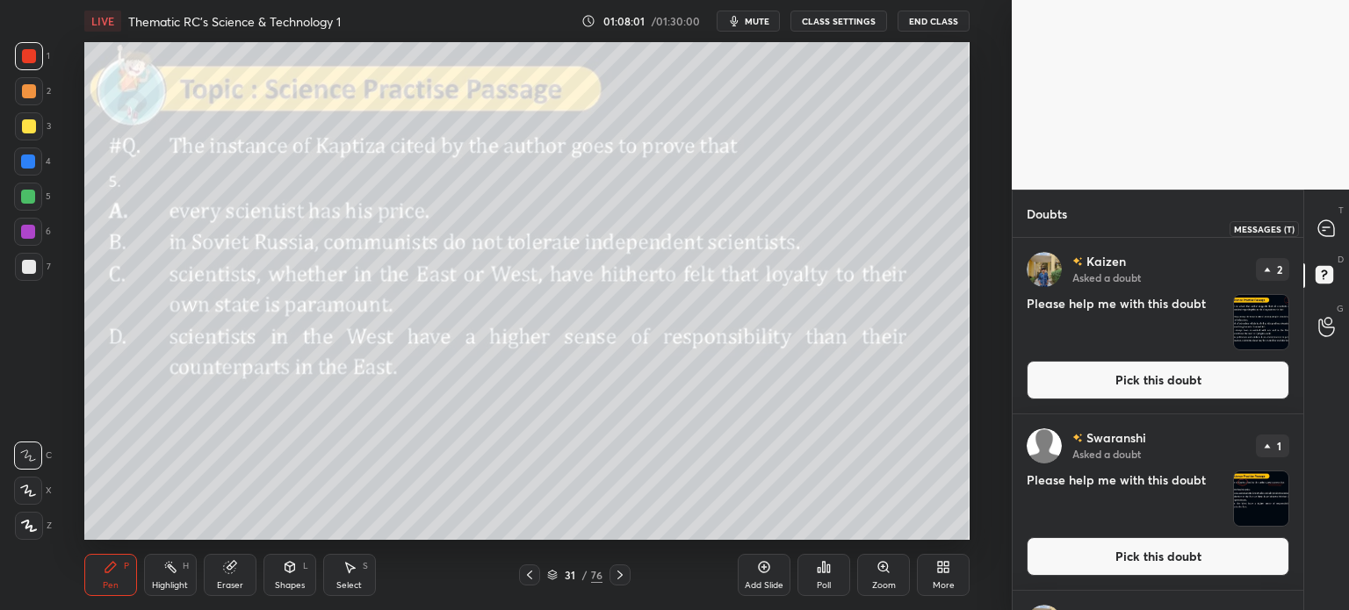
click at [1328, 220] on icon at bounding box center [1326, 229] width 18 height 18
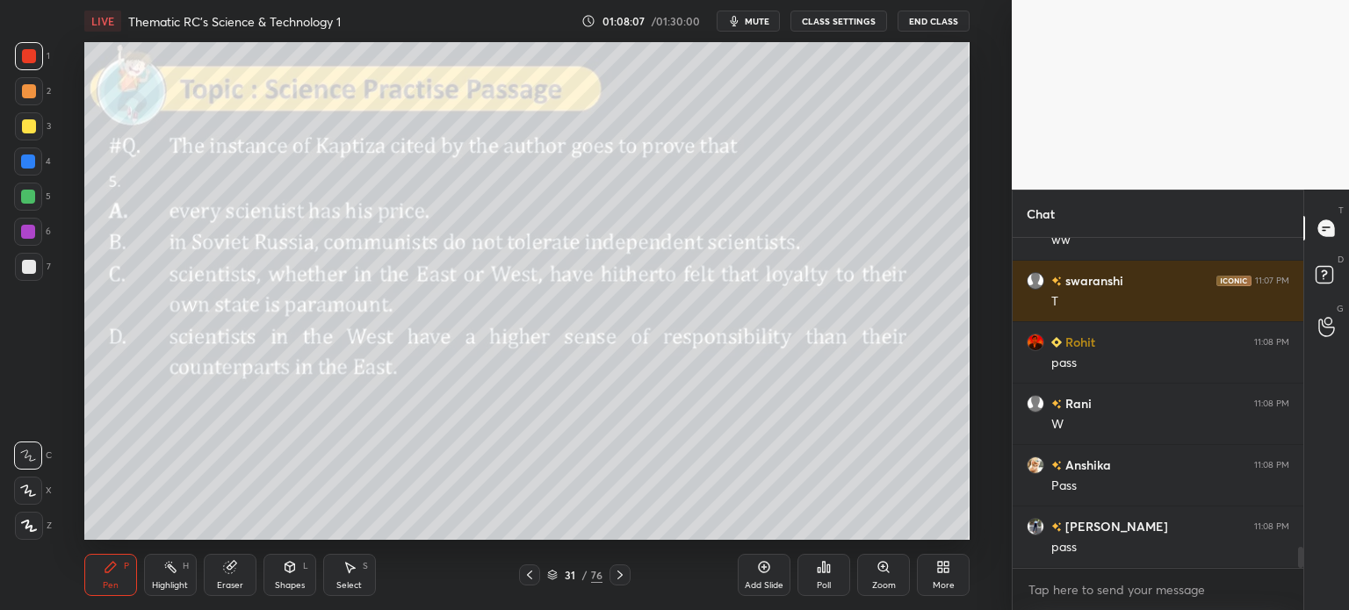
scroll to position [4829, 0]
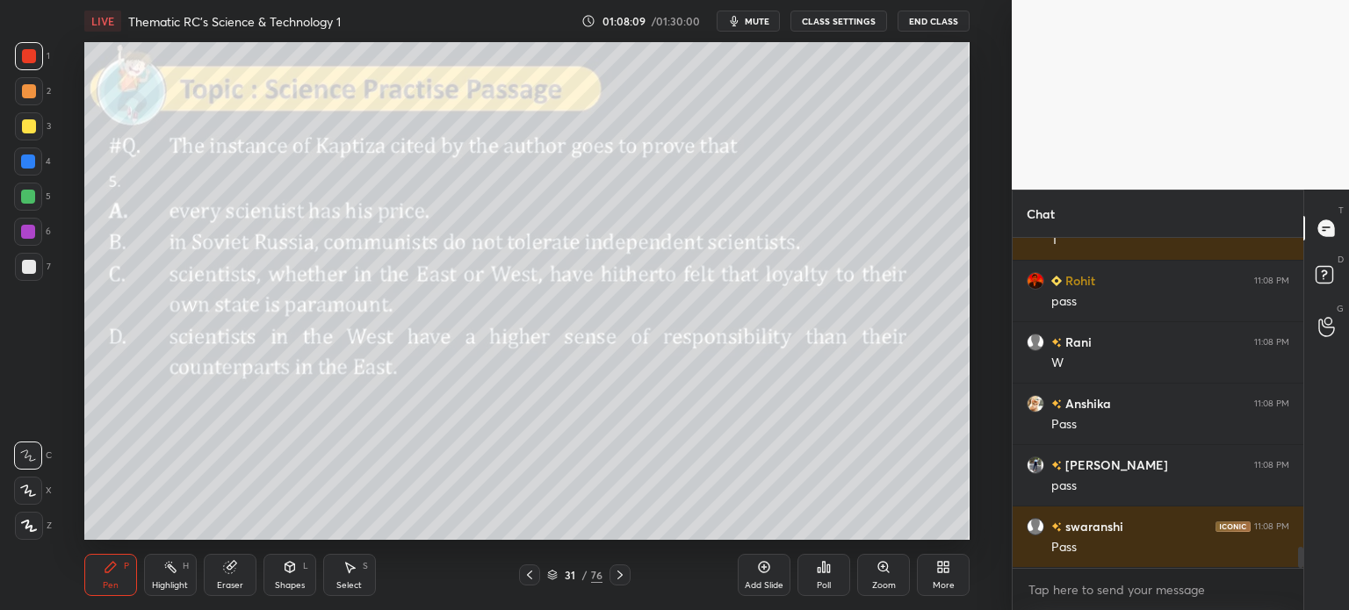
click at [569, 573] on div "31" at bounding box center [570, 575] width 18 height 11
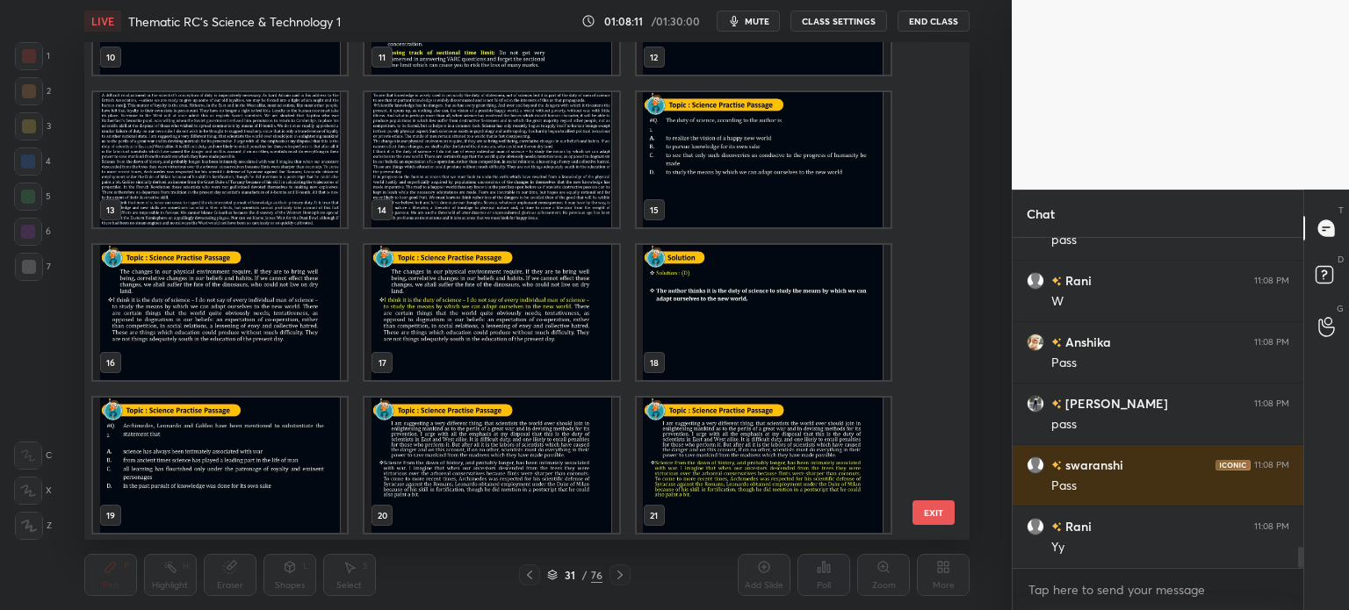
scroll to position [546, 0]
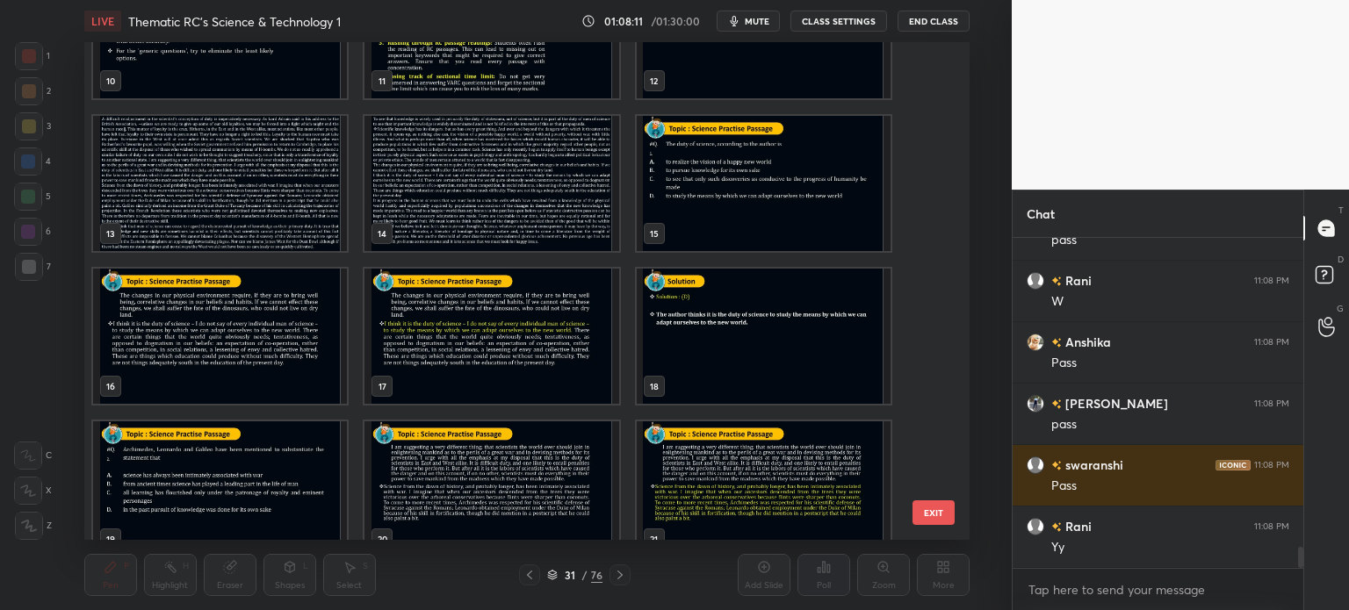
click at [259, 198] on img "grid" at bounding box center [220, 183] width 254 height 135
click at [262, 194] on img "grid" at bounding box center [220, 183] width 254 height 135
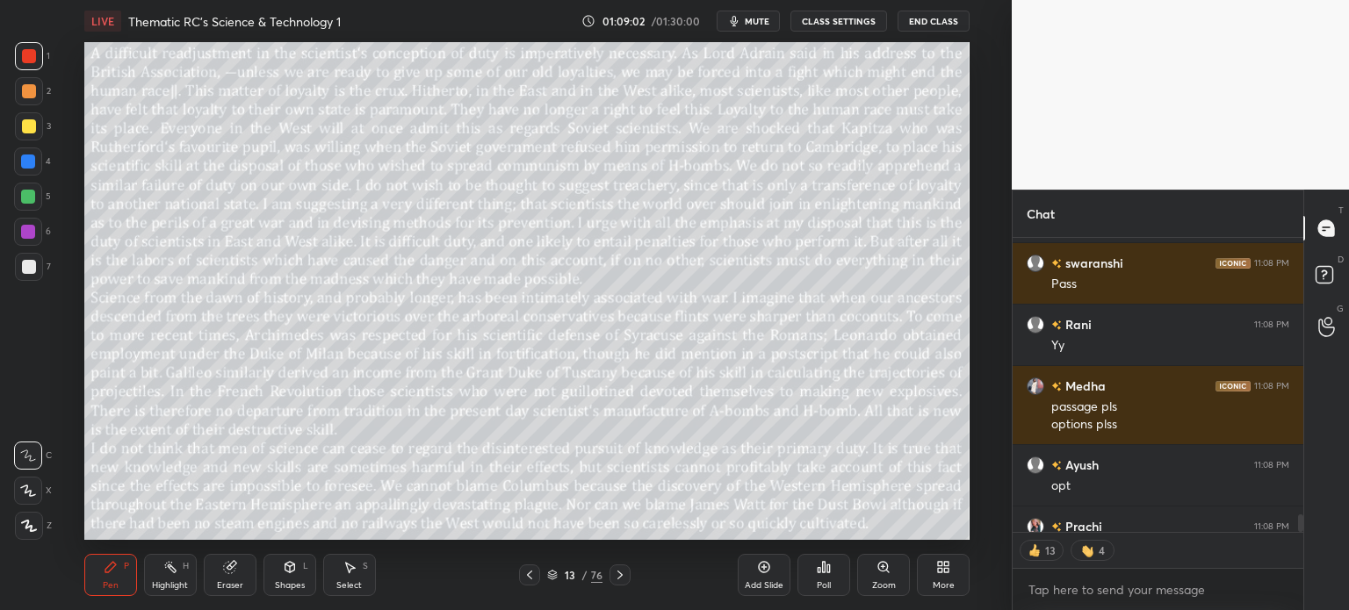
scroll to position [5128, 0]
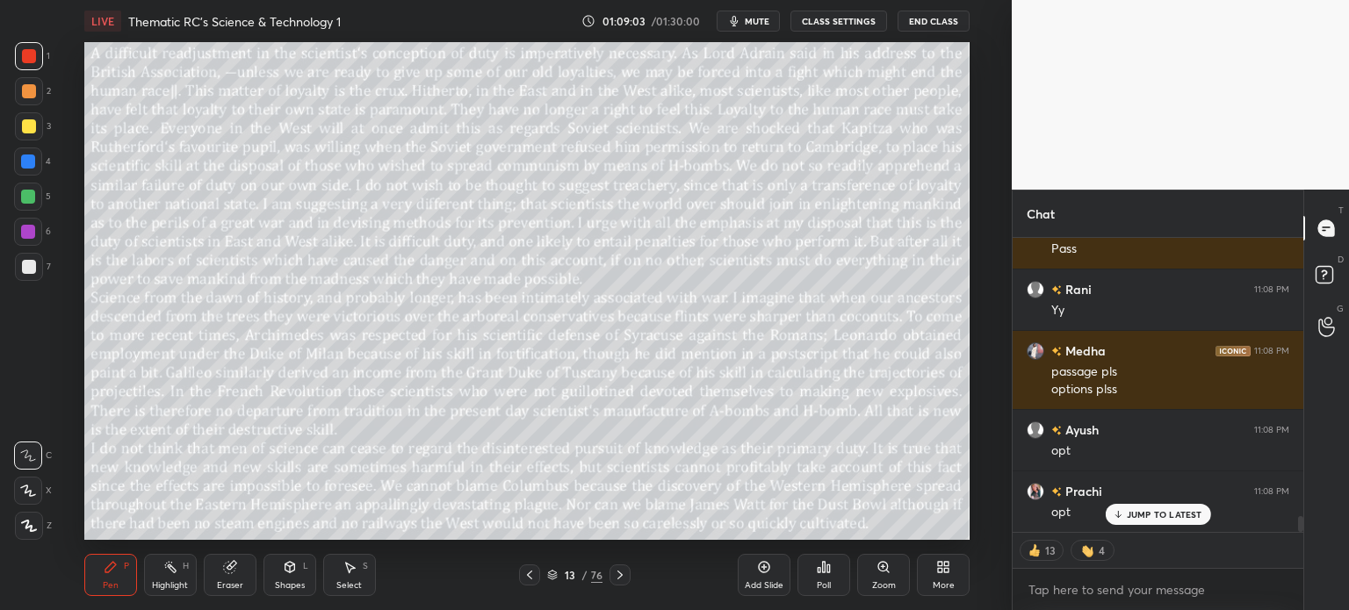
click at [1157, 515] on p "JUMP TO LATEST" at bounding box center [1164, 514] width 76 height 11
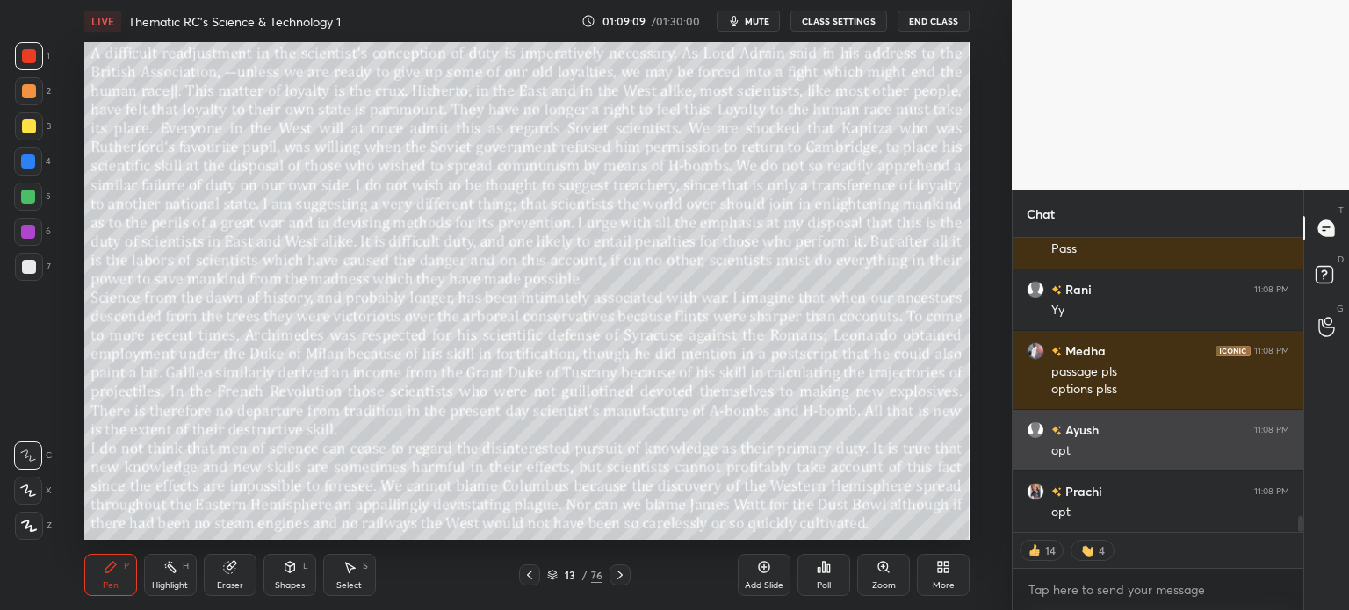
scroll to position [5190, 0]
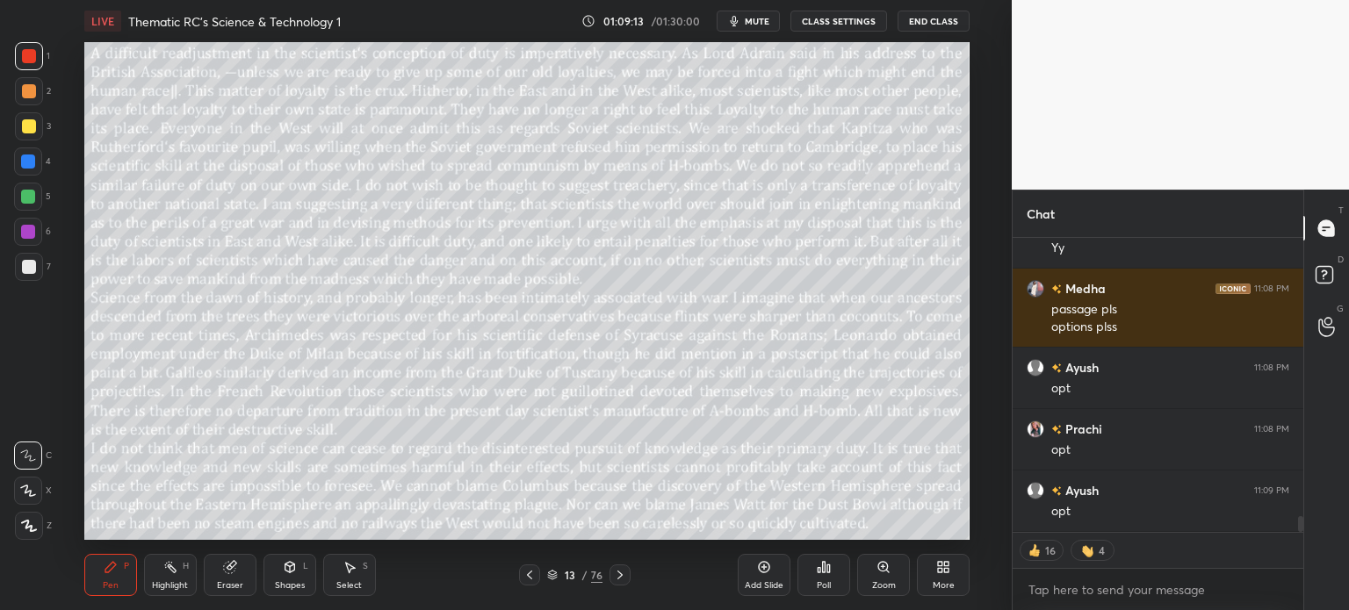
click at [568, 572] on div "13" at bounding box center [570, 575] width 18 height 11
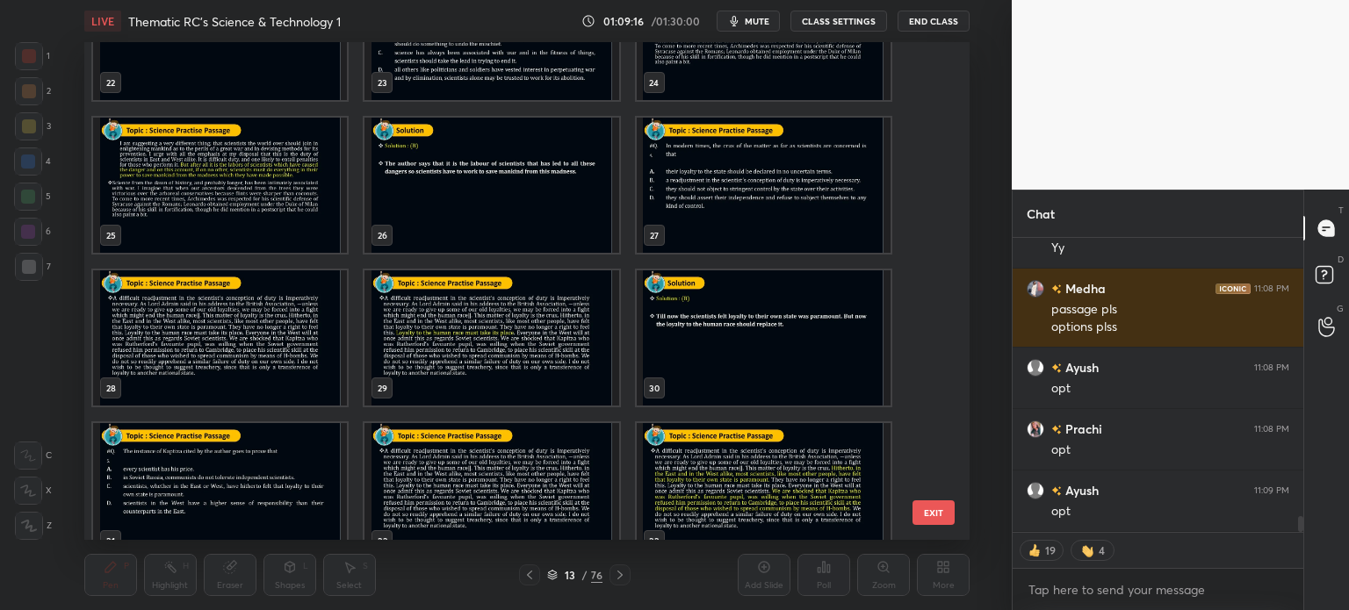
scroll to position [1161, 0]
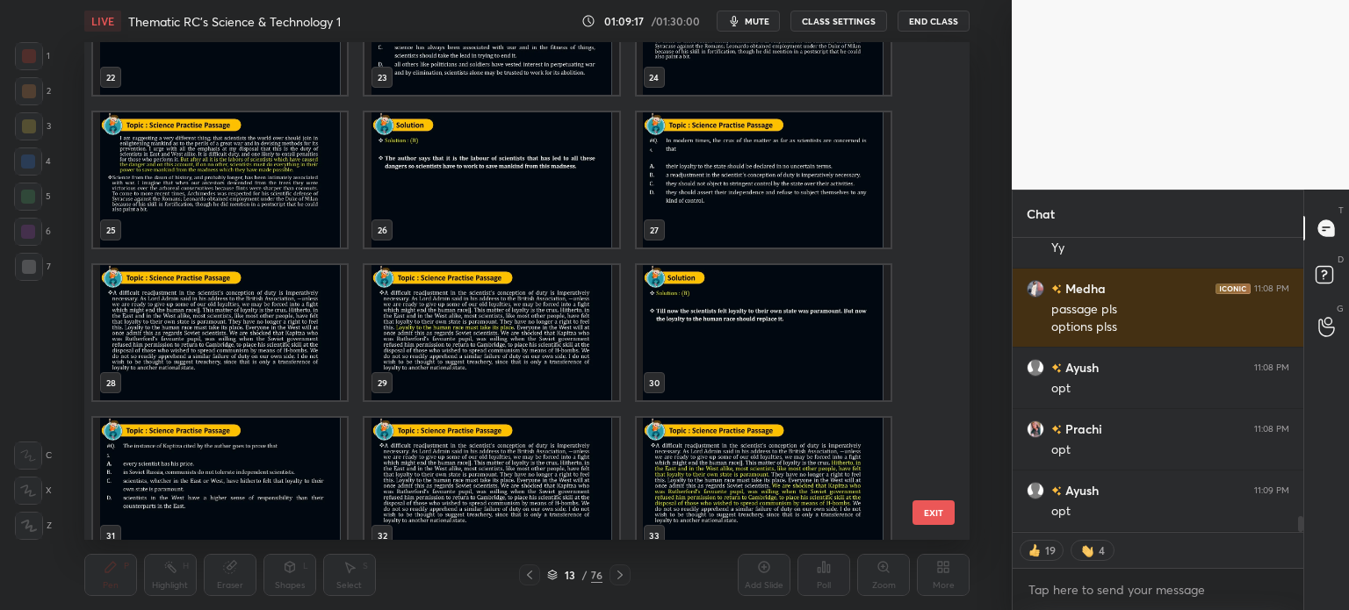
click at [244, 470] on img "grid" at bounding box center [220, 485] width 254 height 135
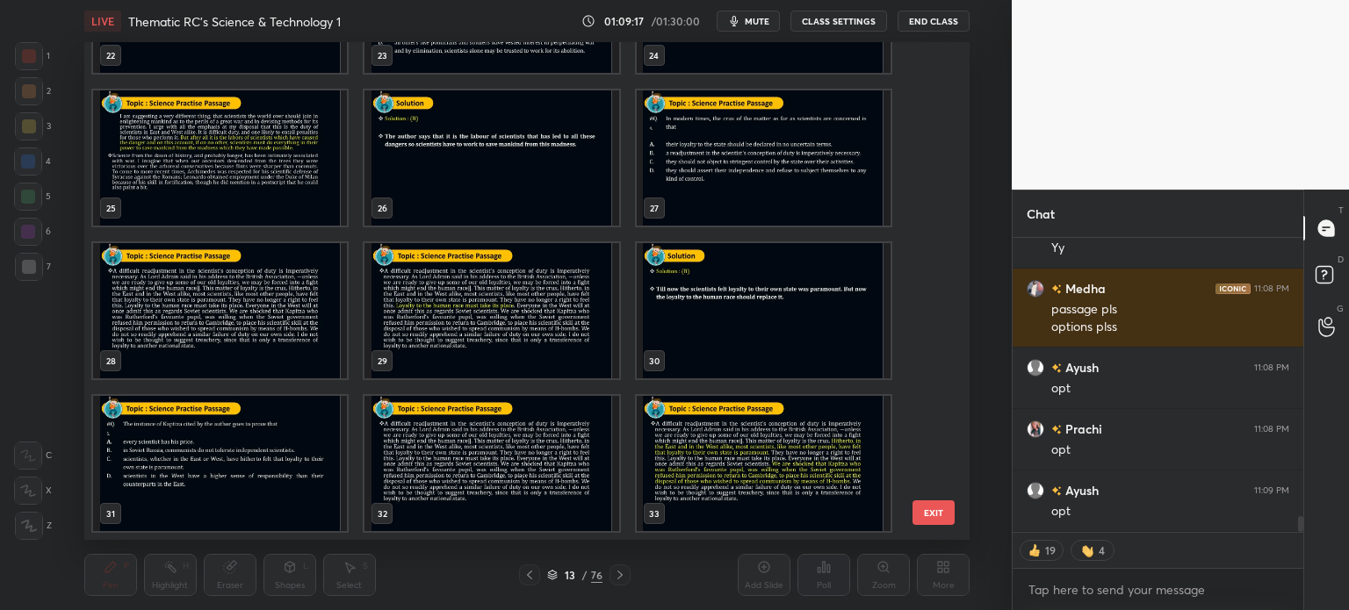
click at [249, 460] on div "22 23 24 25 26 27 28 29 30 31 32 33 34 35 36" at bounding box center [511, 291] width 854 height 498
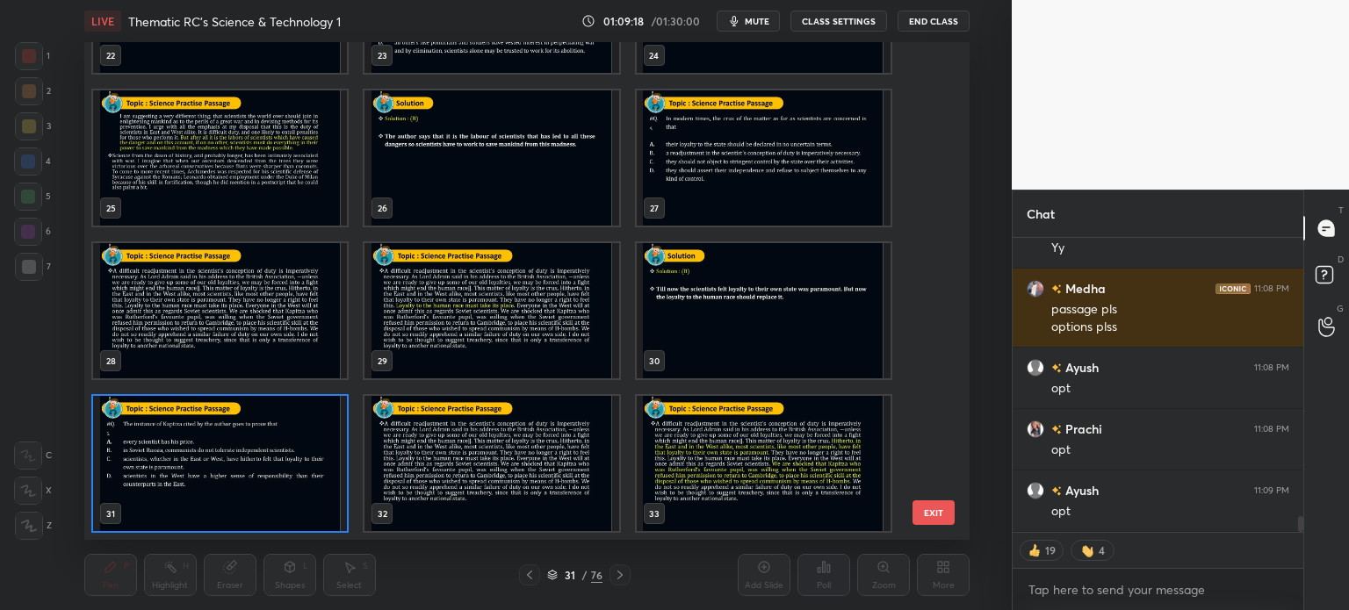
scroll to position [5251, 0]
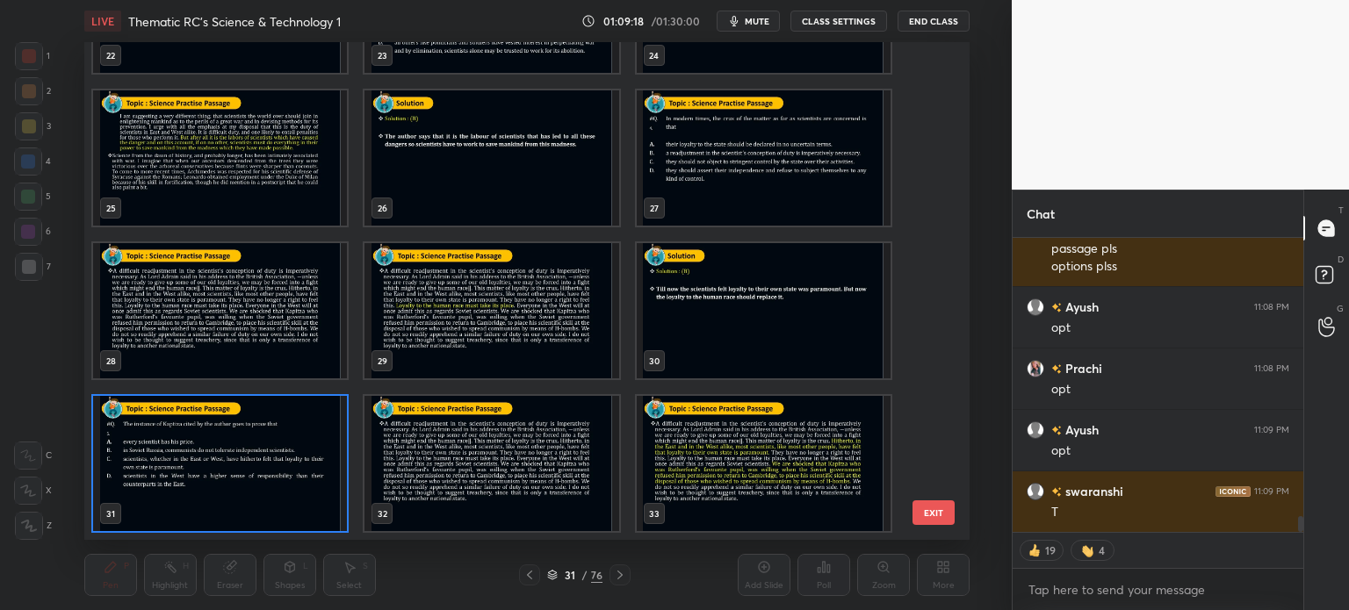
click at [250, 462] on img "grid" at bounding box center [220, 463] width 254 height 135
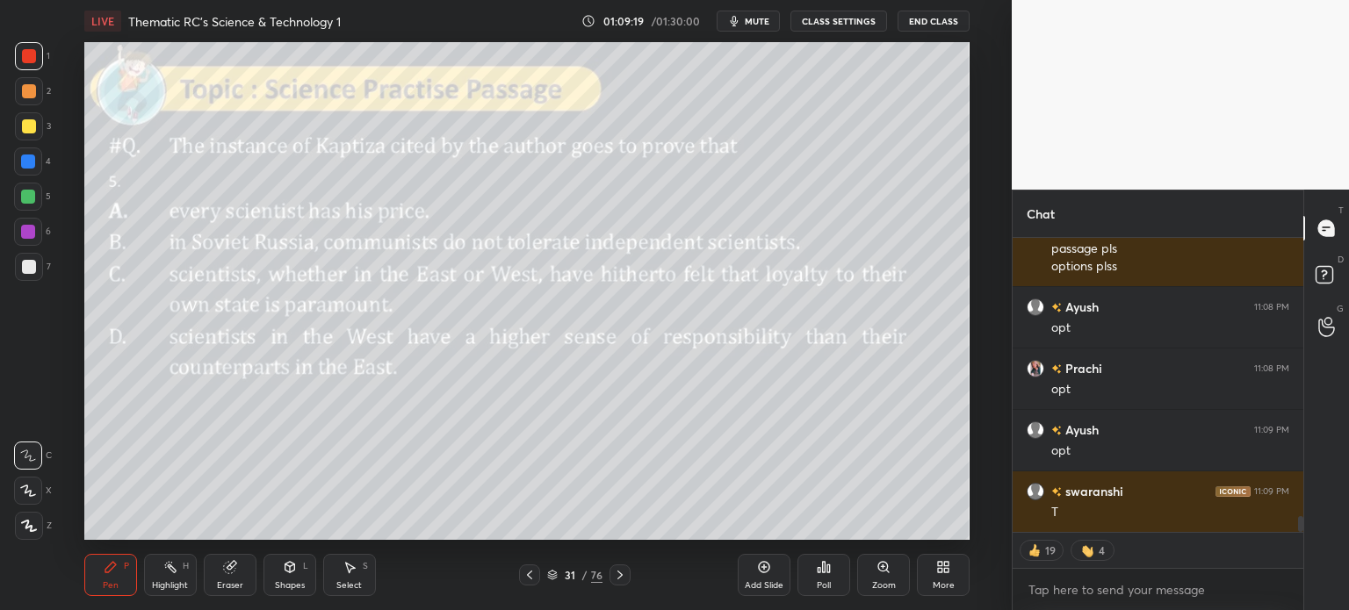
click at [258, 451] on img "grid" at bounding box center [220, 463] width 254 height 135
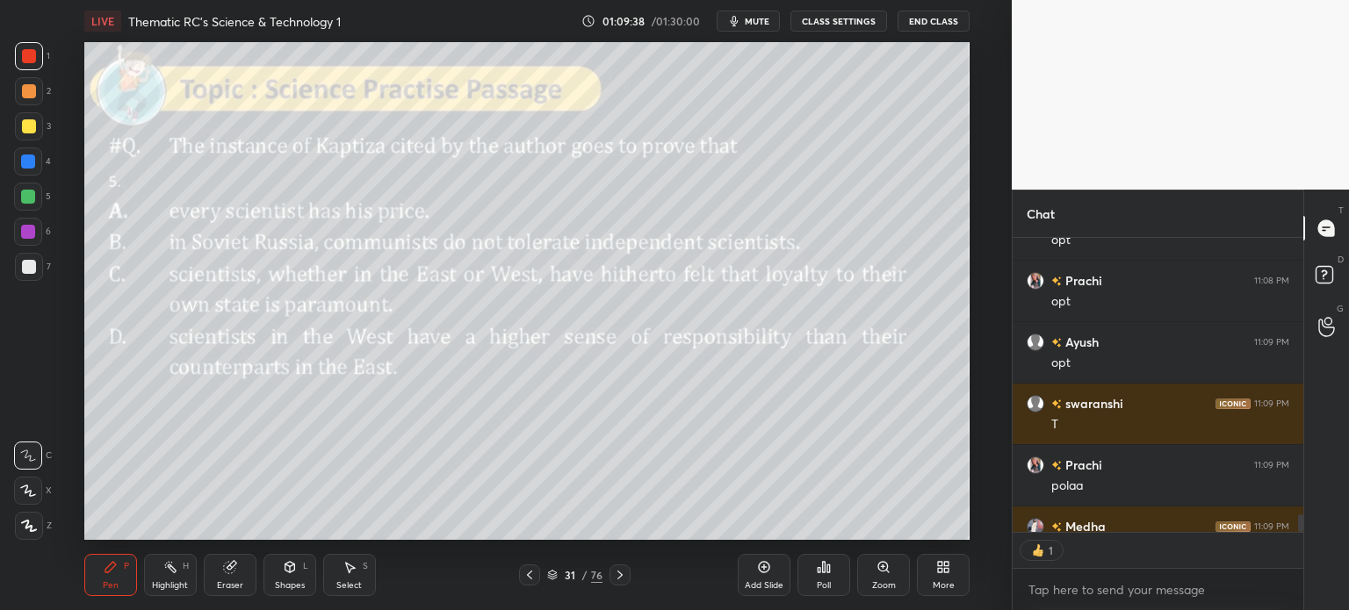
scroll to position [5, 5]
click at [811, 572] on div "Poll" at bounding box center [823, 575] width 53 height 42
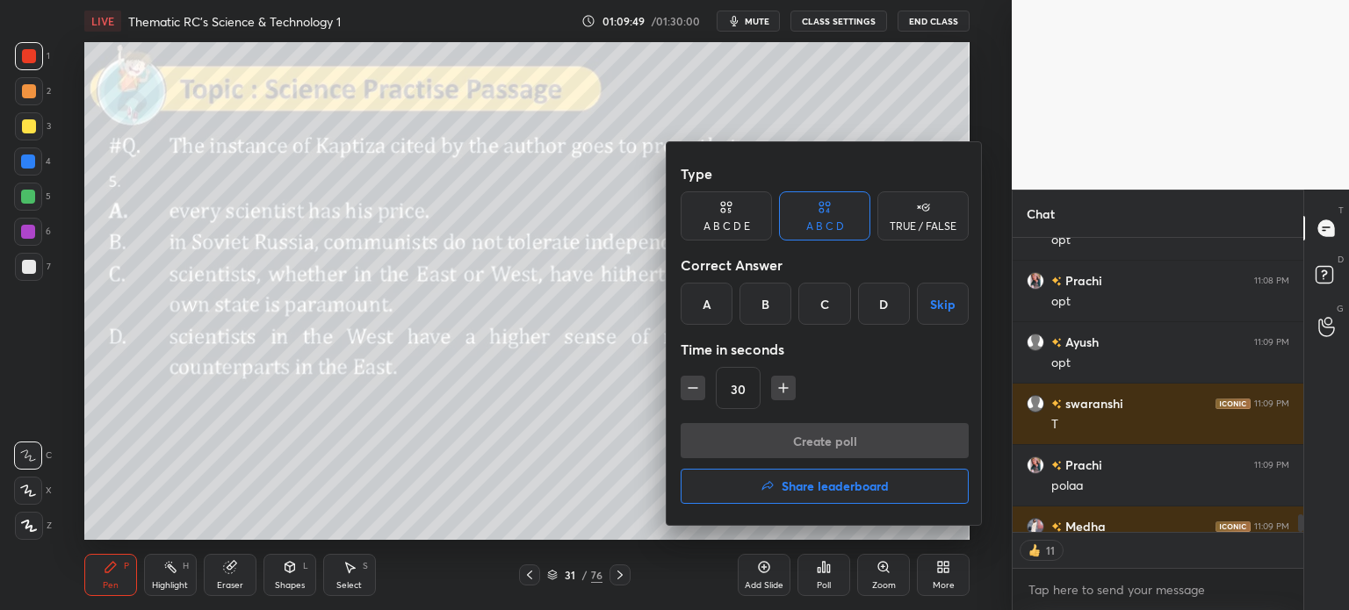
click at [822, 305] on div "C" at bounding box center [824, 304] width 52 height 42
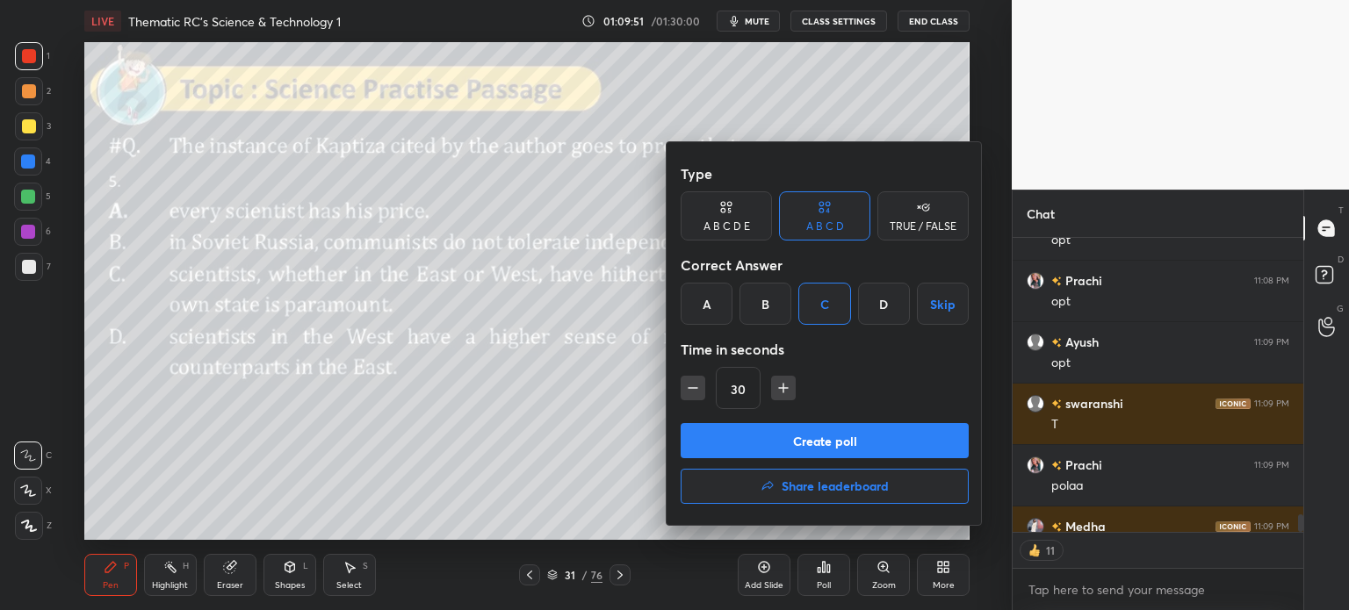
click at [860, 448] on button "Create poll" at bounding box center [824, 440] width 288 height 35
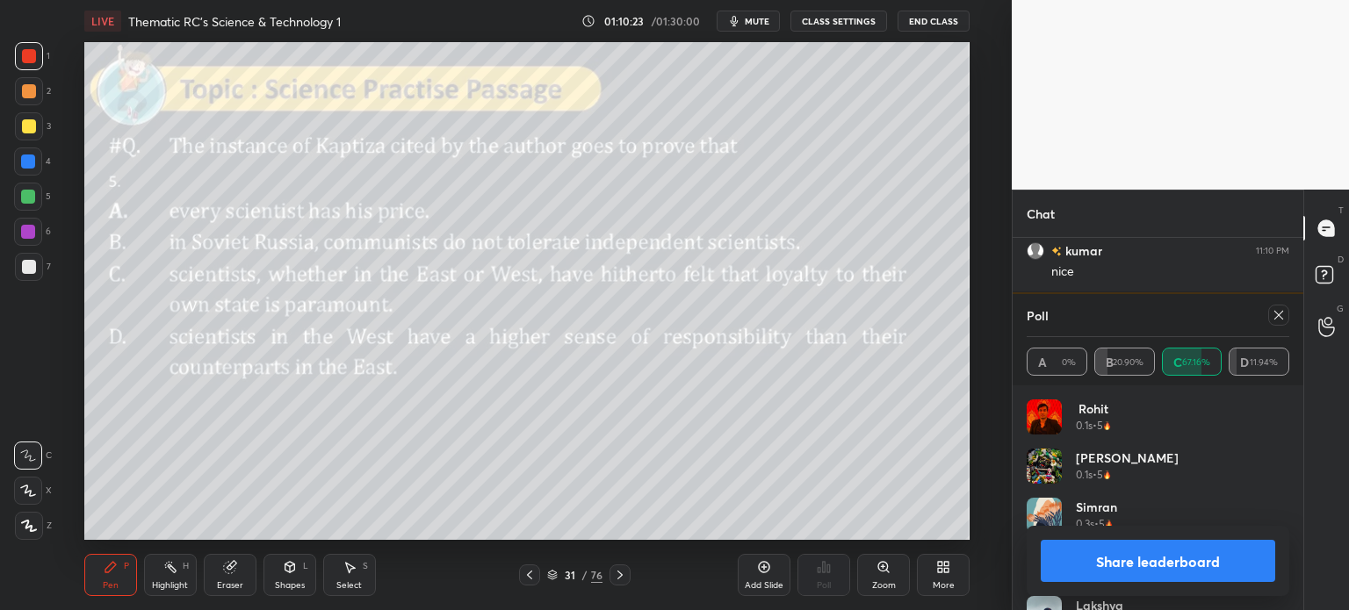
scroll to position [5798, 0]
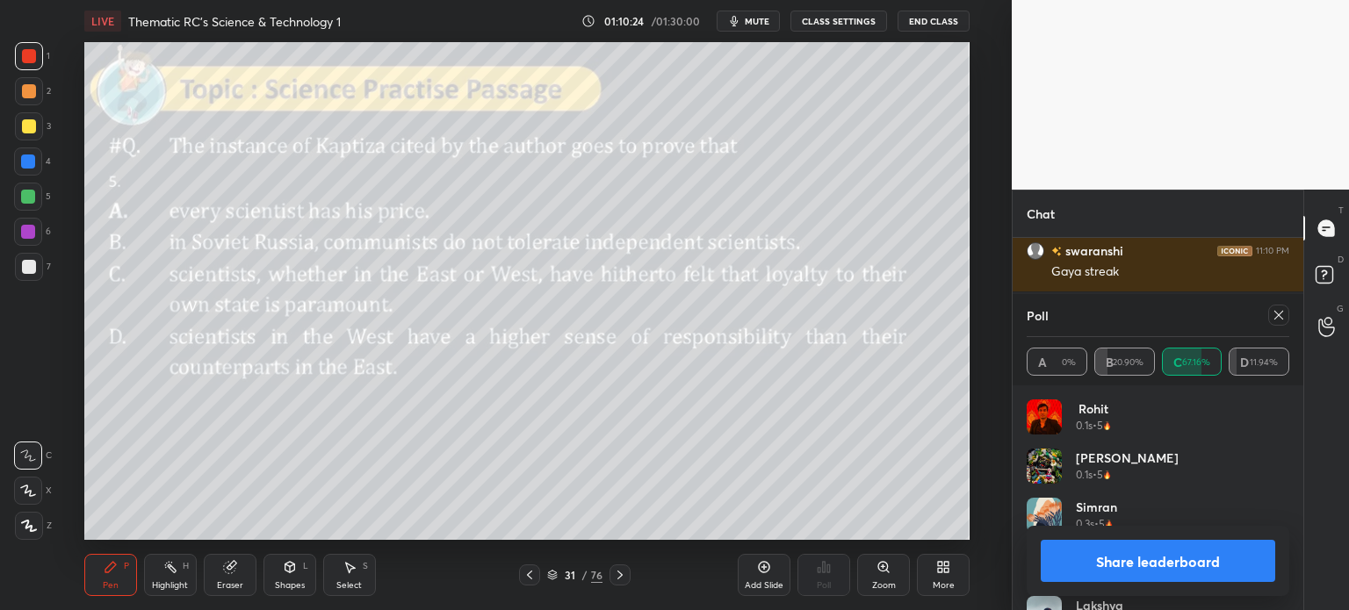
click at [1118, 561] on button "Share leaderboard" at bounding box center [1157, 561] width 234 height 42
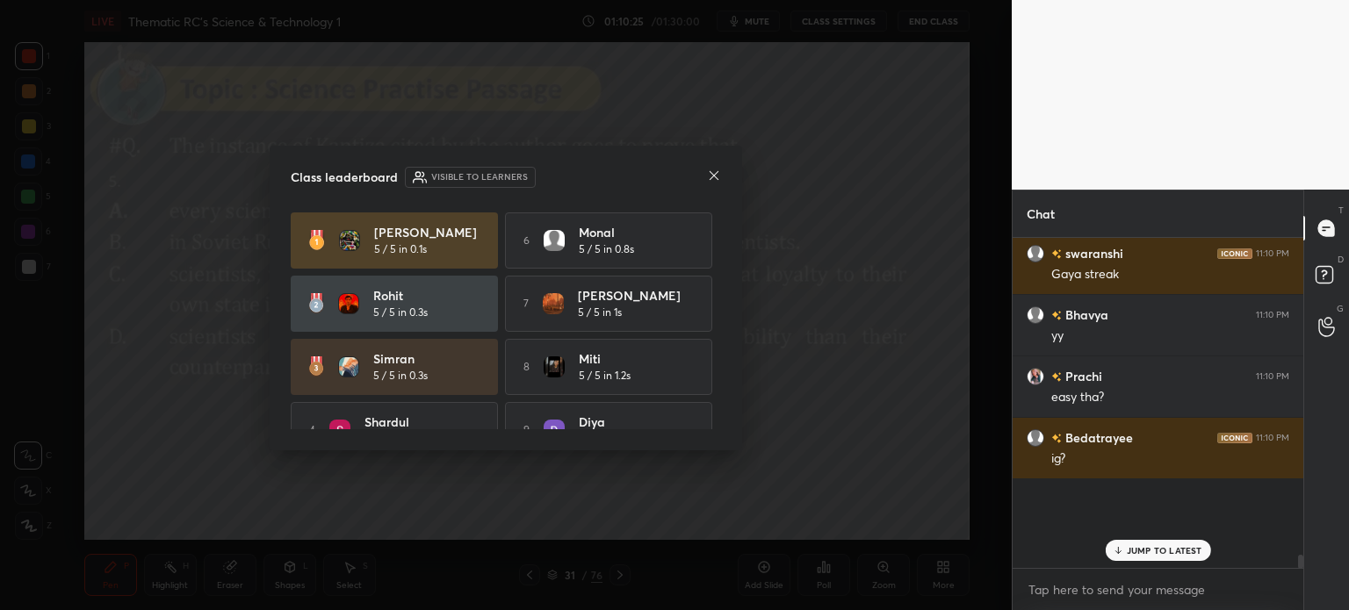
scroll to position [249, 285]
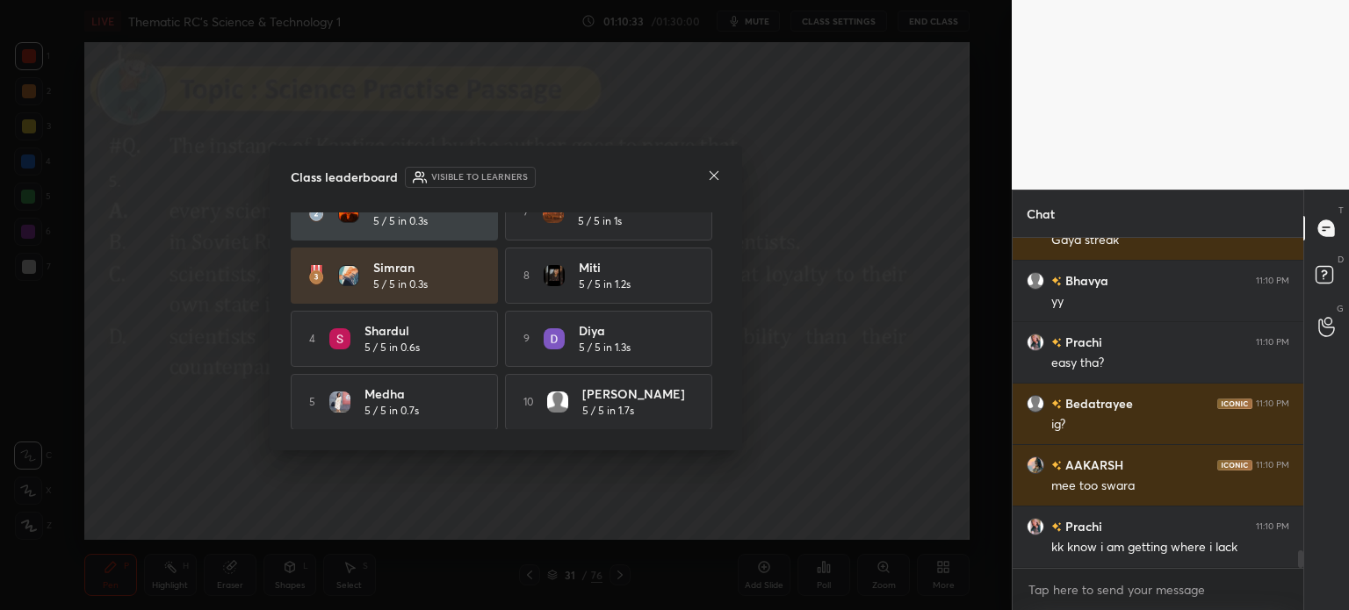
click at [711, 177] on icon at bounding box center [714, 176] width 14 height 14
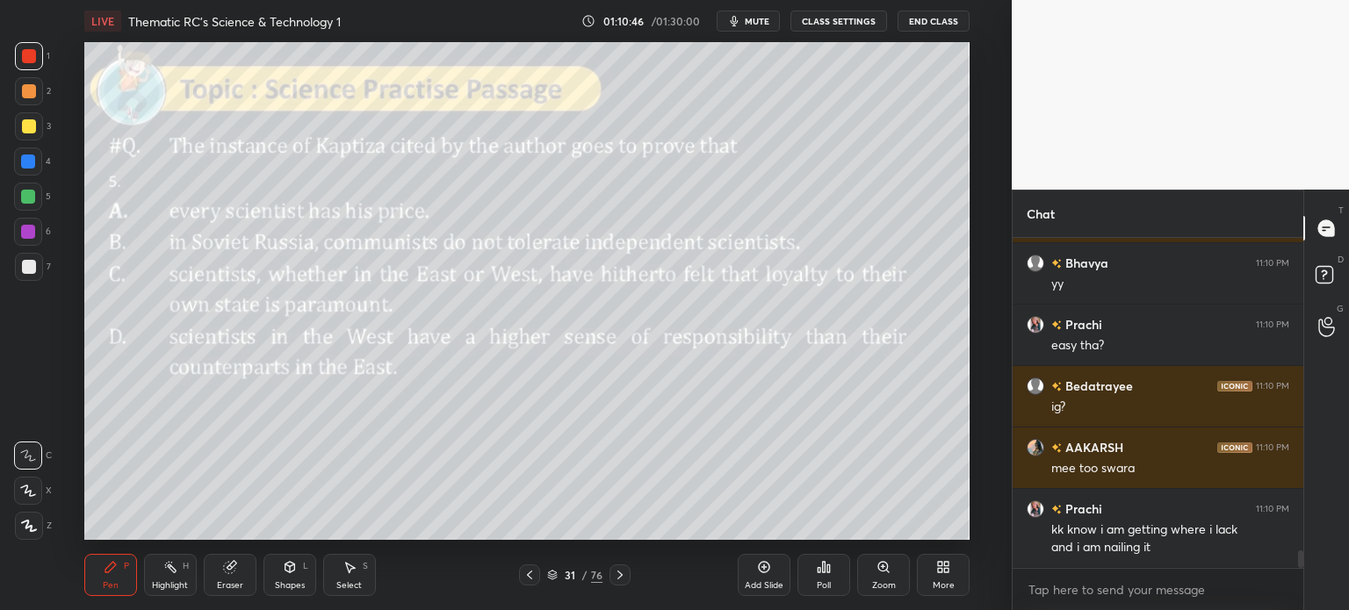
click at [562, 572] on div "31" at bounding box center [570, 575] width 18 height 11
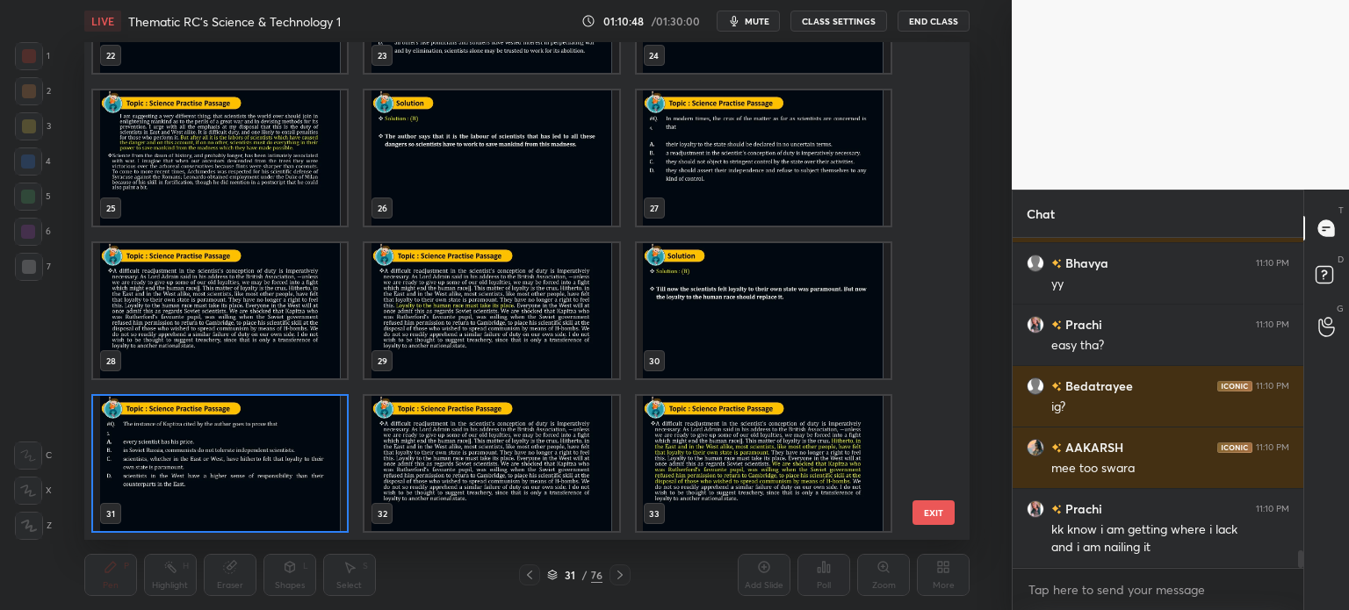
click at [457, 452] on img "grid" at bounding box center [491, 463] width 254 height 135
click at [467, 449] on img "grid" at bounding box center [491, 463] width 254 height 135
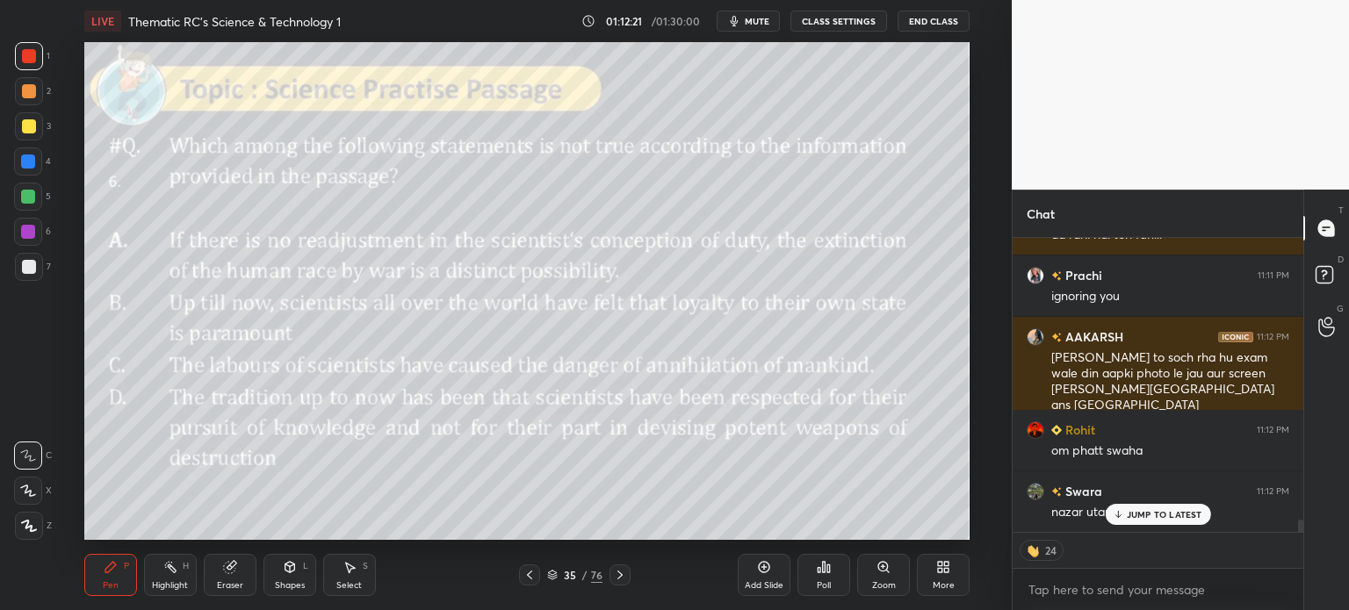
scroll to position [6624, 0]
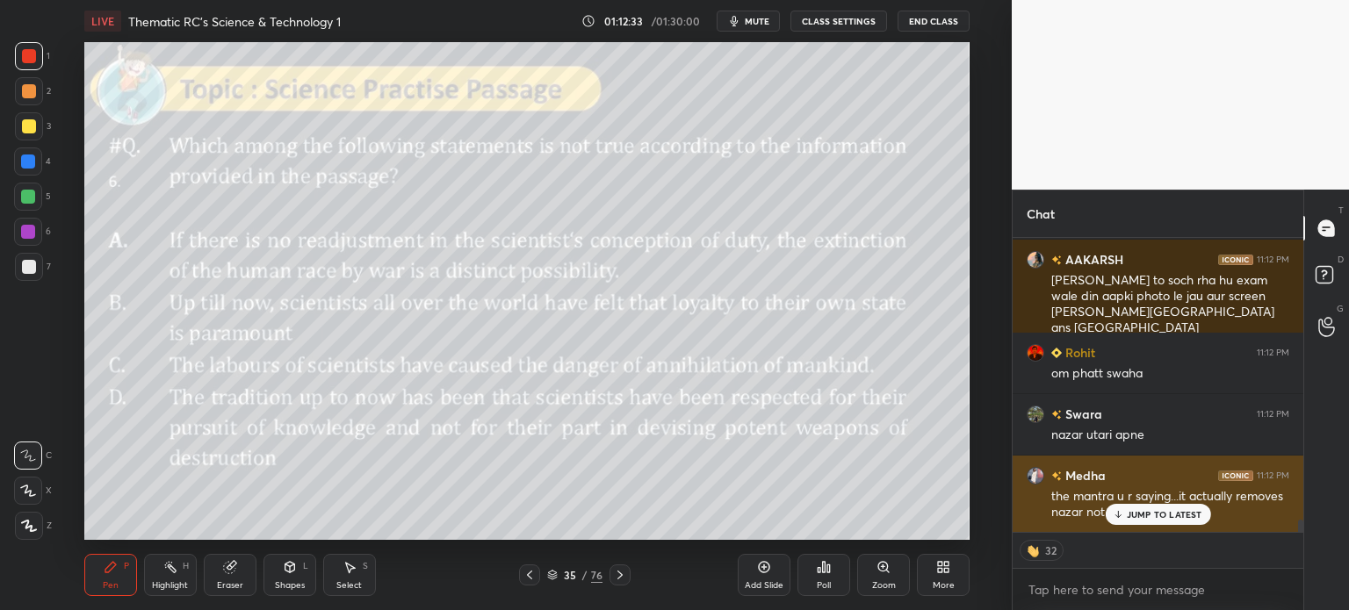
click at [1159, 510] on p "JUMP TO LATEST" at bounding box center [1164, 514] width 76 height 11
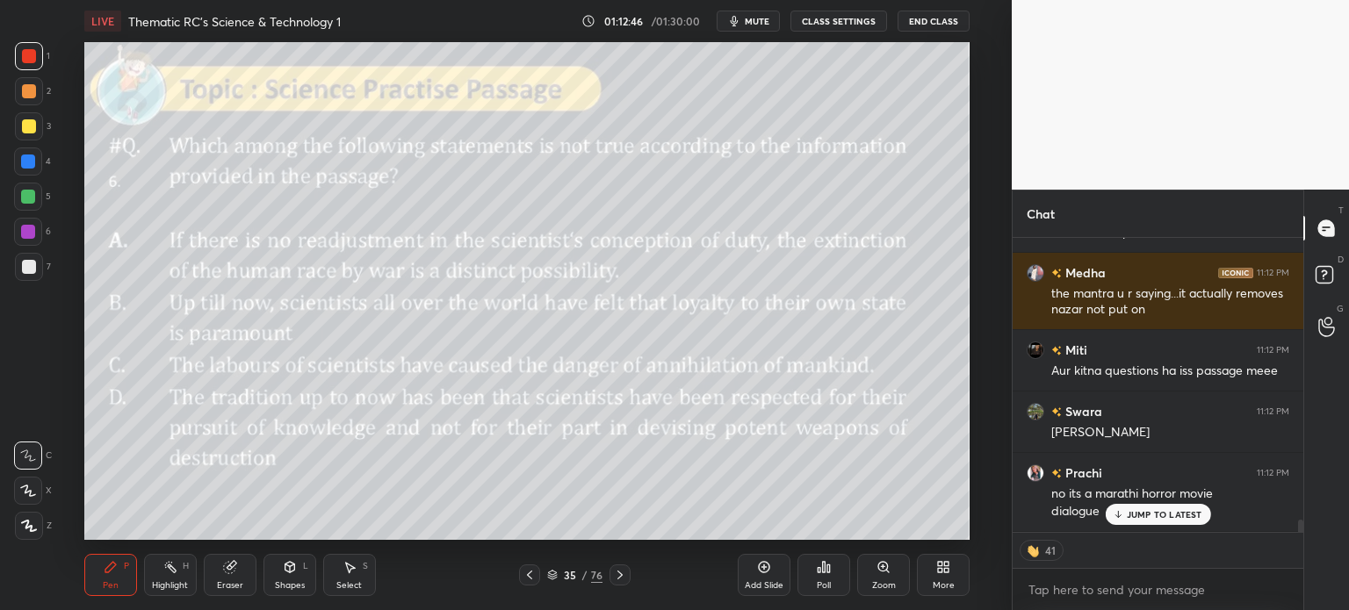
scroll to position [6887, 0]
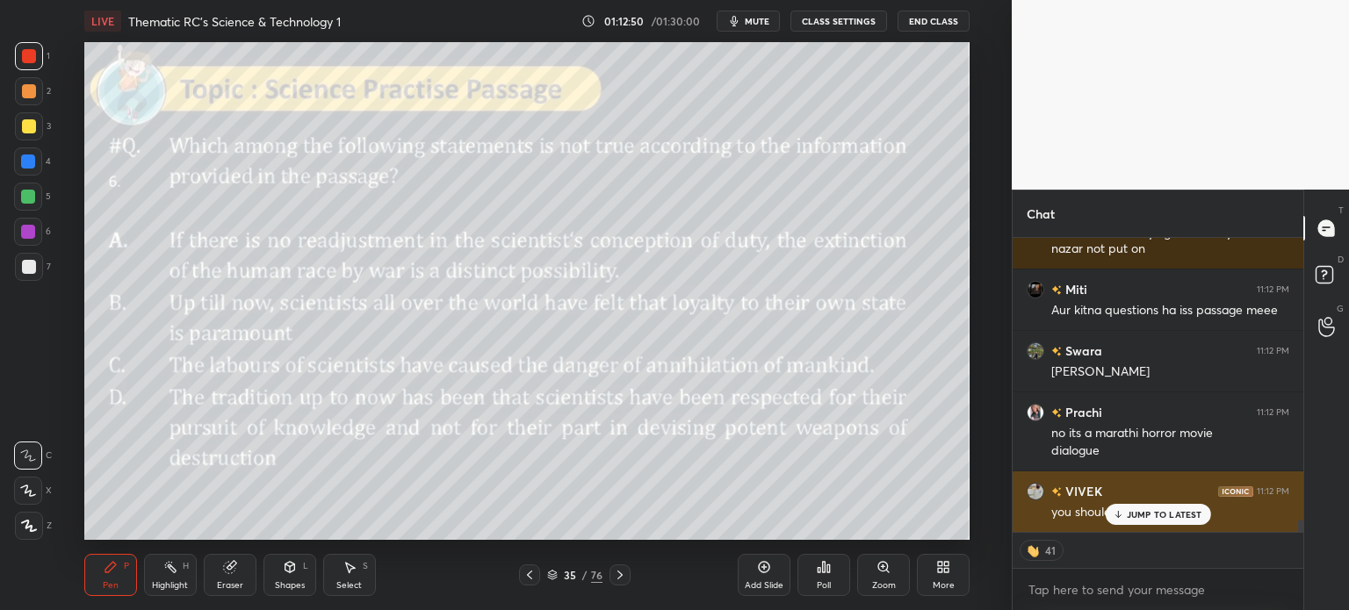
click at [1141, 509] on p "JUMP TO LATEST" at bounding box center [1164, 514] width 76 height 11
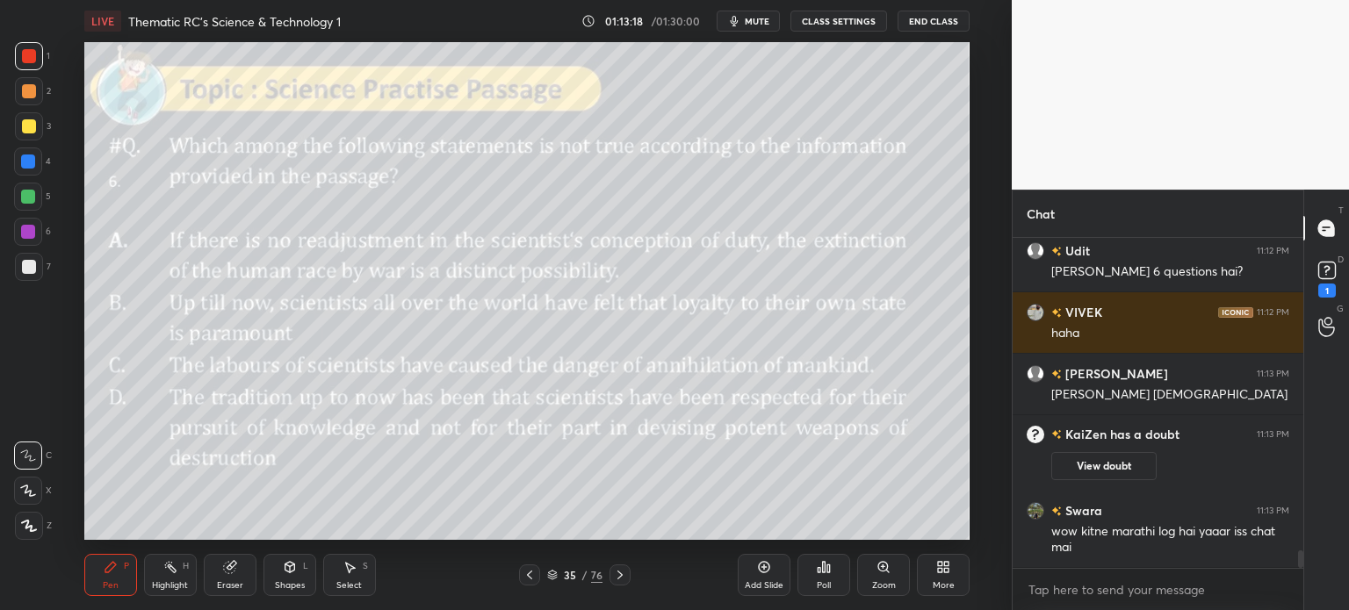
scroll to position [5788, 0]
click at [1328, 279] on rect at bounding box center [1326, 271] width 17 height 17
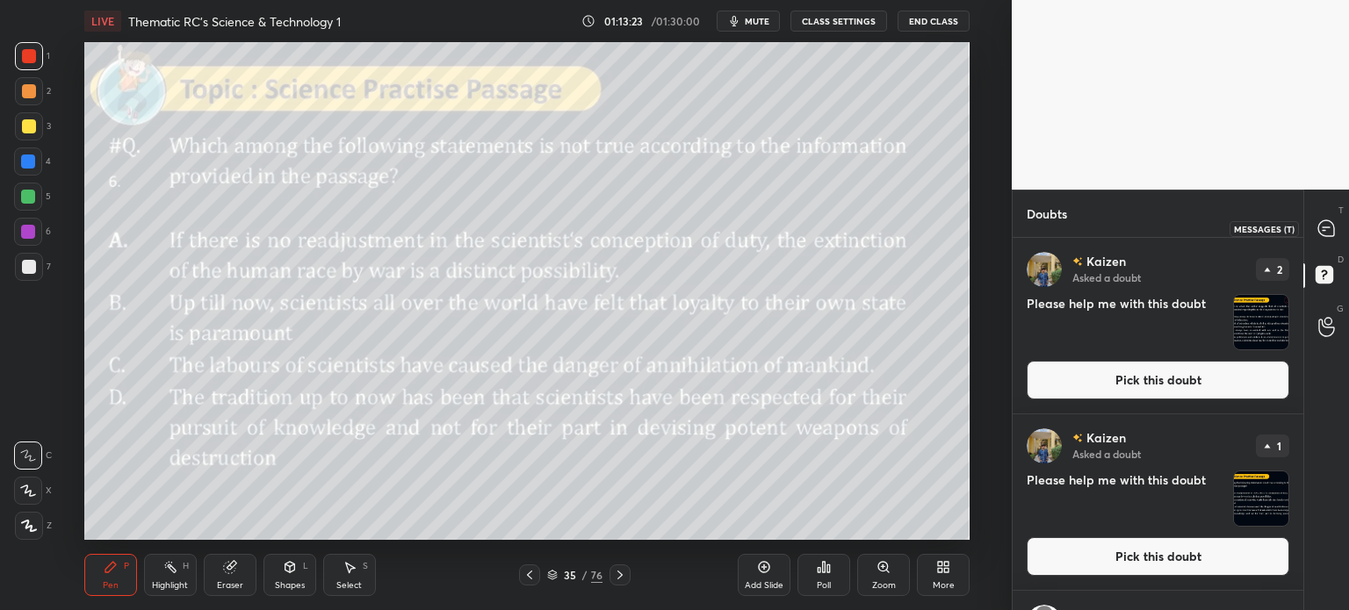
click at [1323, 230] on icon at bounding box center [1323, 230] width 3 height 0
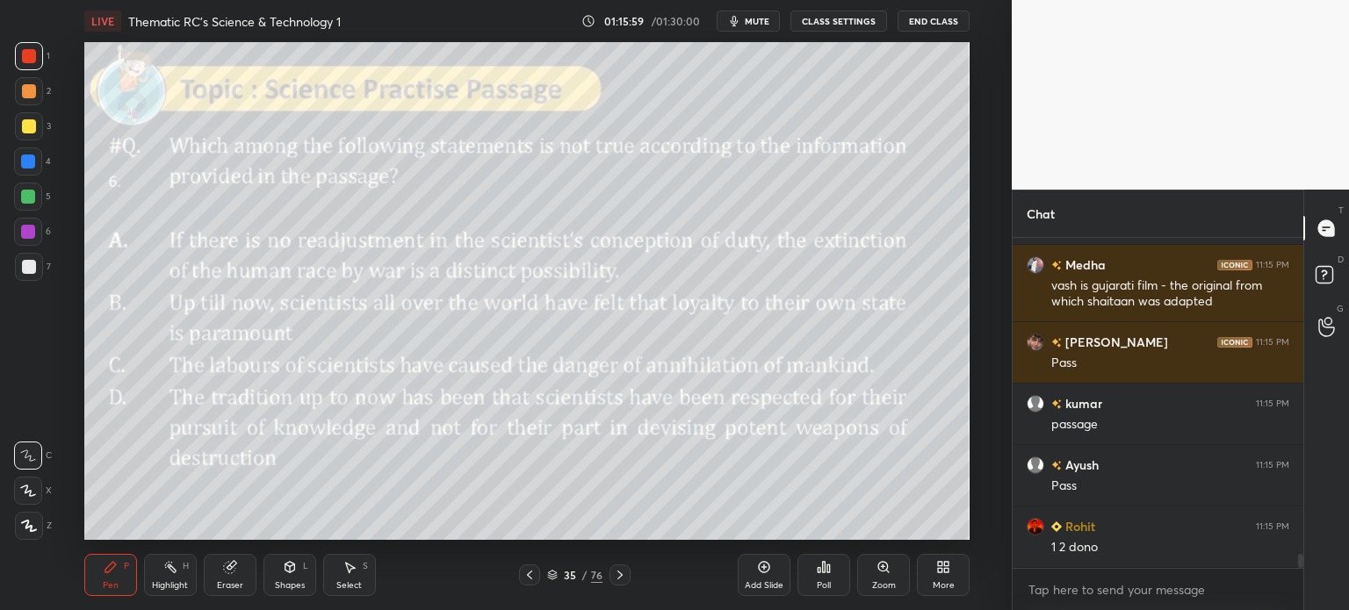
scroll to position [7674, 0]
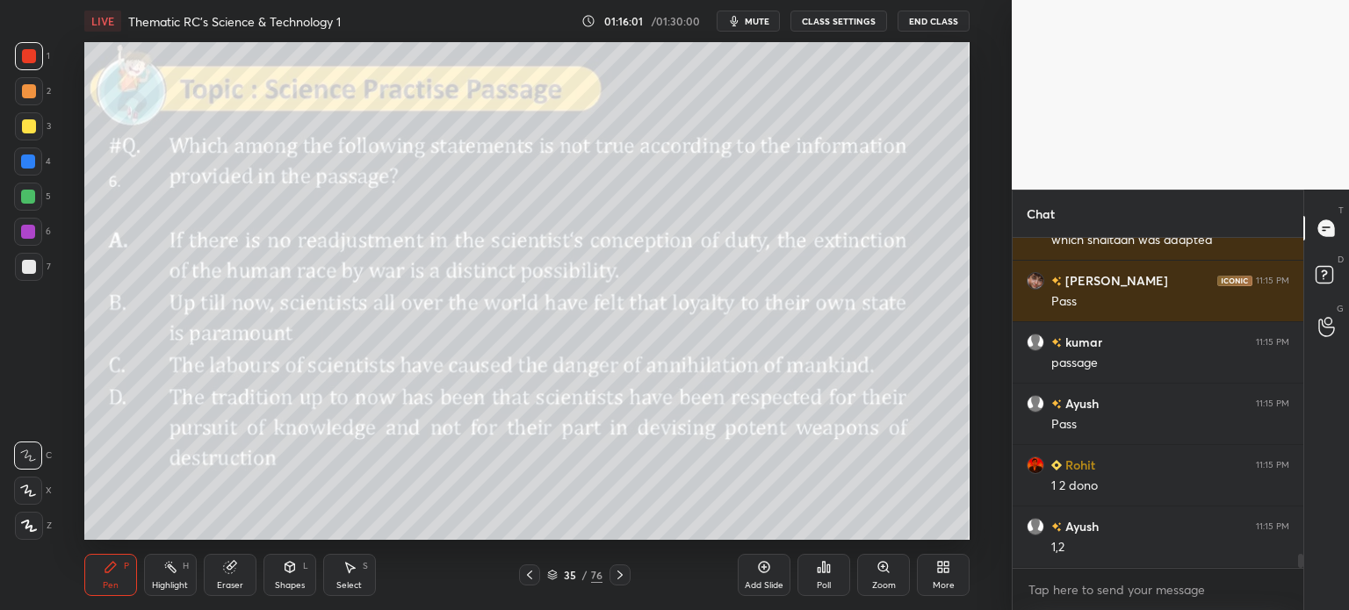
click at [579, 577] on div "35 / 76" at bounding box center [574, 575] width 55 height 16
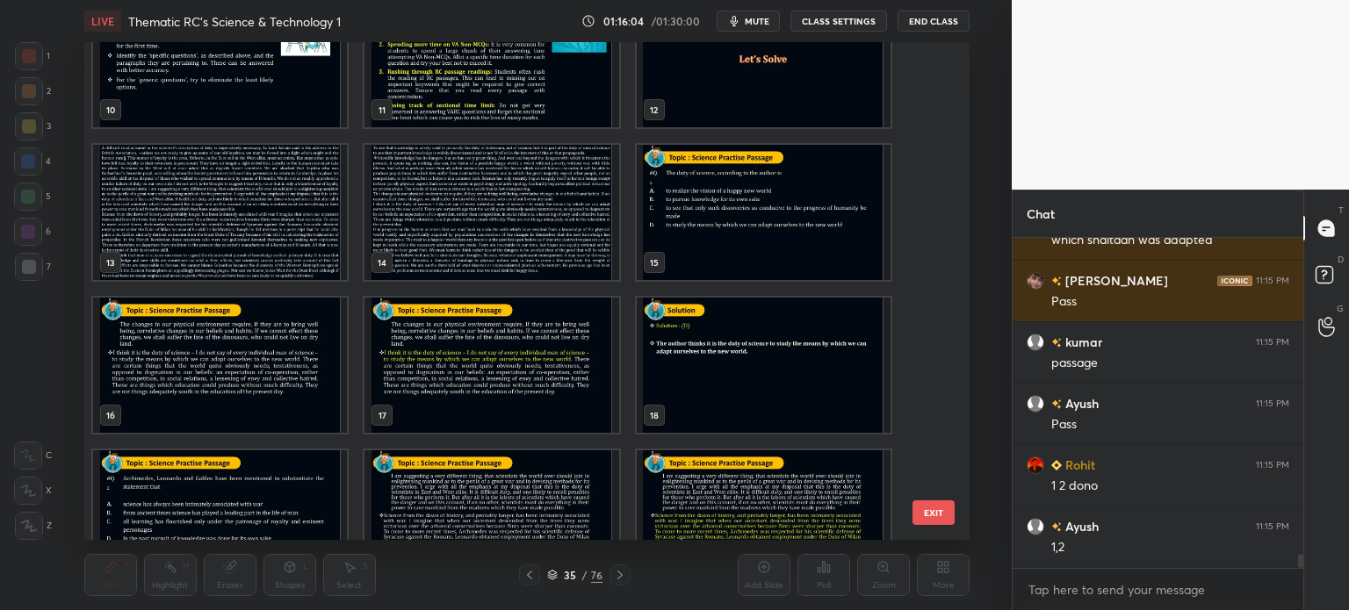
scroll to position [513, 0]
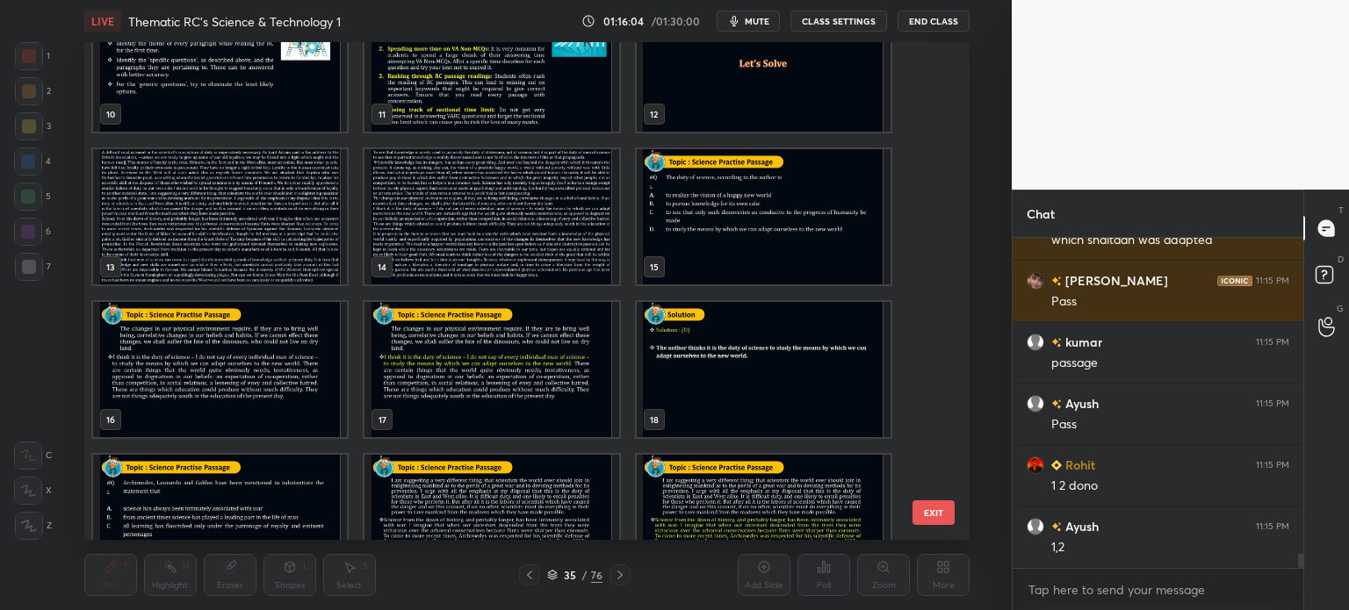
click at [260, 223] on img "grid" at bounding box center [220, 216] width 254 height 135
click at [262, 234] on img "grid" at bounding box center [220, 216] width 254 height 135
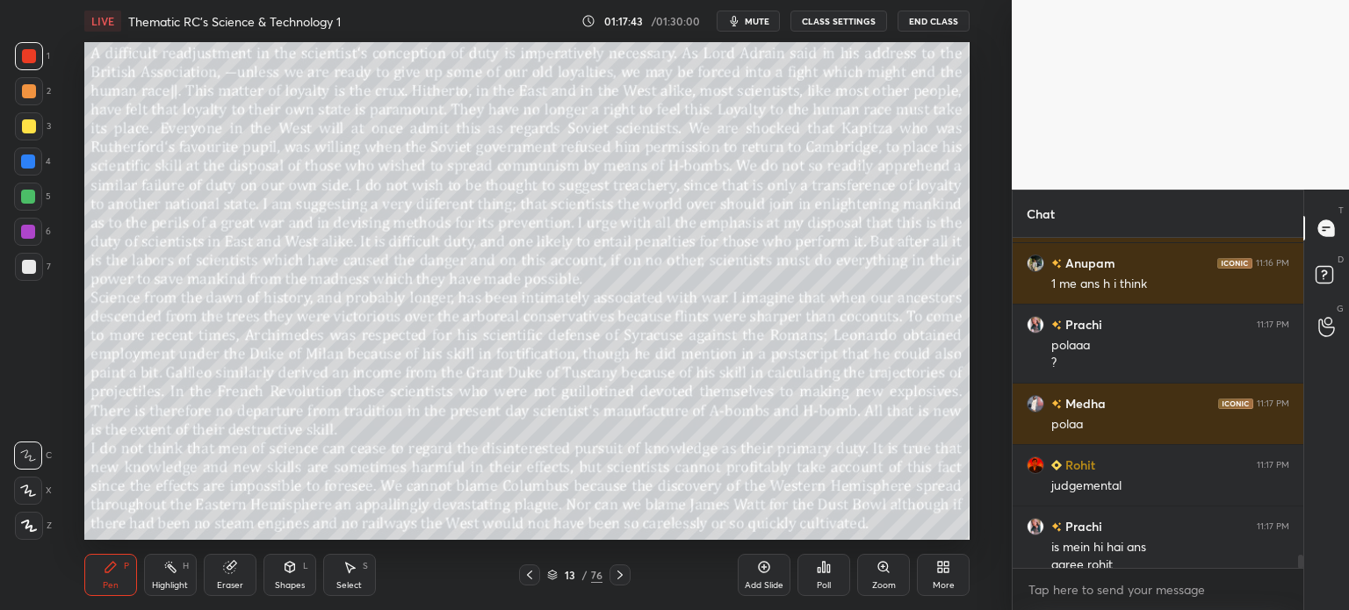
scroll to position [8078, 0]
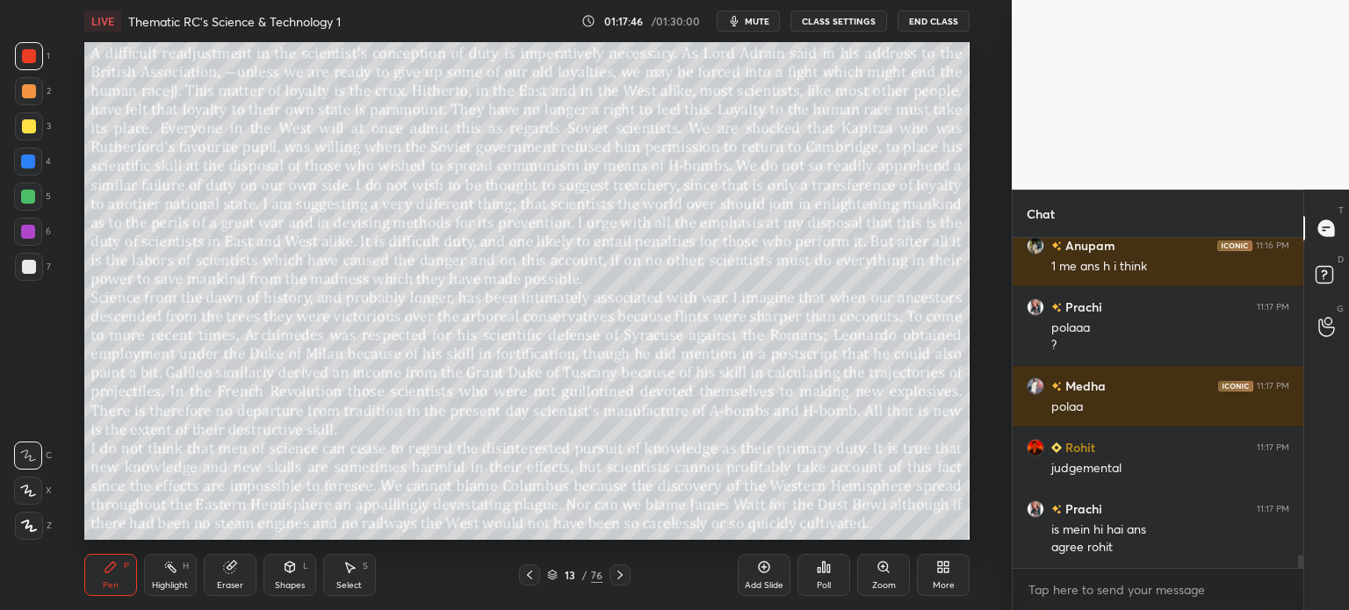
click at [572, 573] on div "13" at bounding box center [570, 575] width 18 height 11
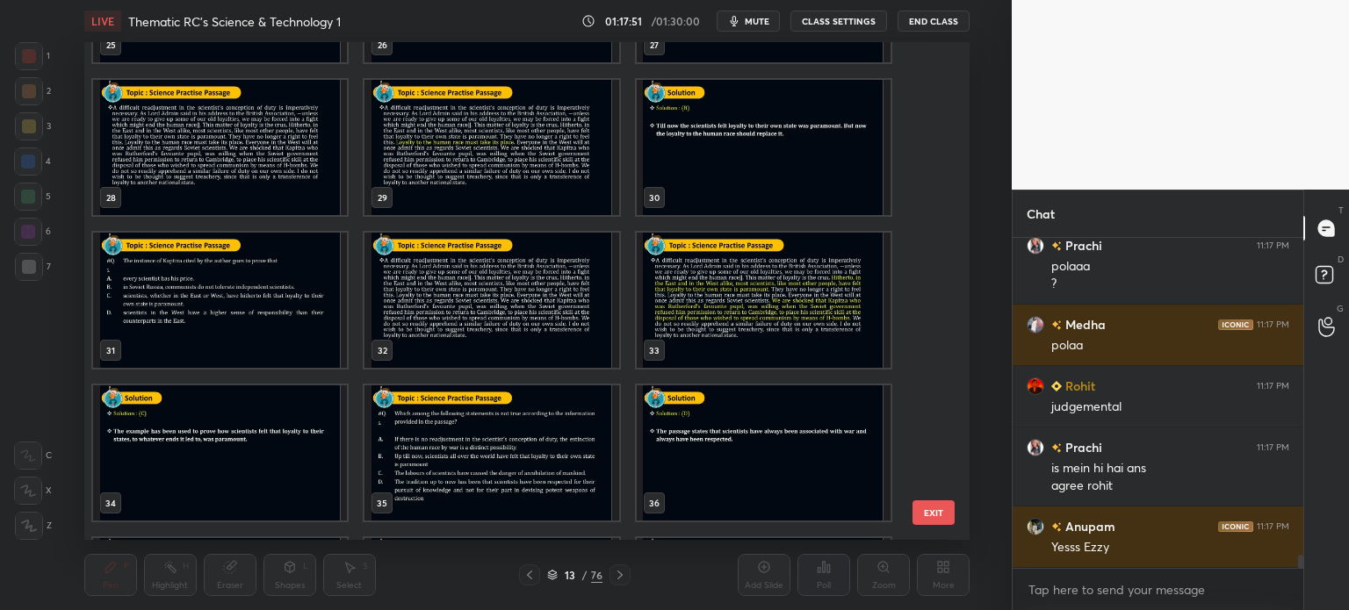
scroll to position [1352, 0]
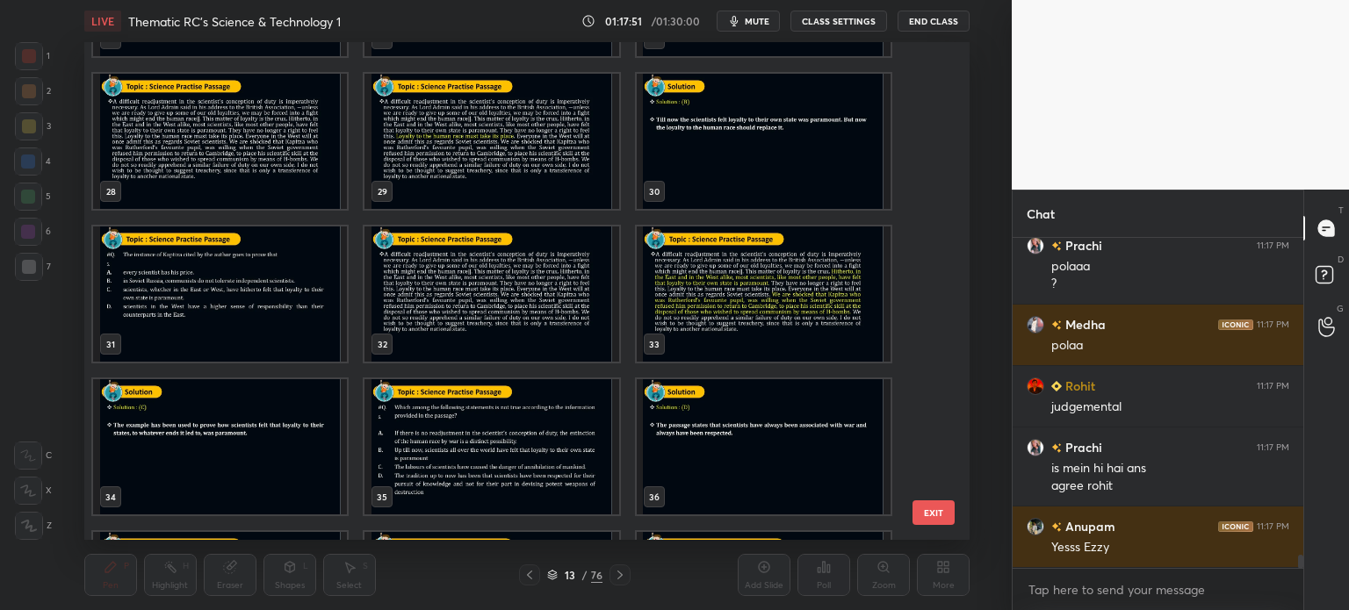
click at [469, 434] on img "grid" at bounding box center [491, 446] width 254 height 135
click at [478, 436] on img "grid" at bounding box center [491, 446] width 254 height 135
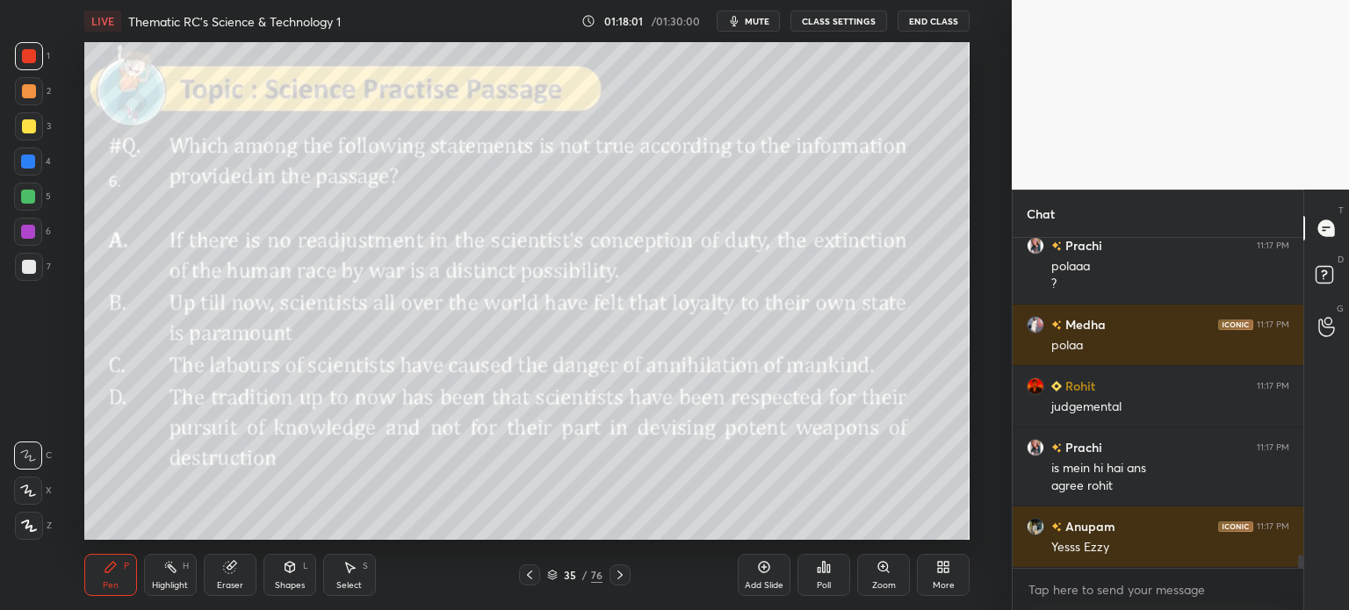
click at [820, 572] on icon at bounding box center [819, 570] width 3 height 4
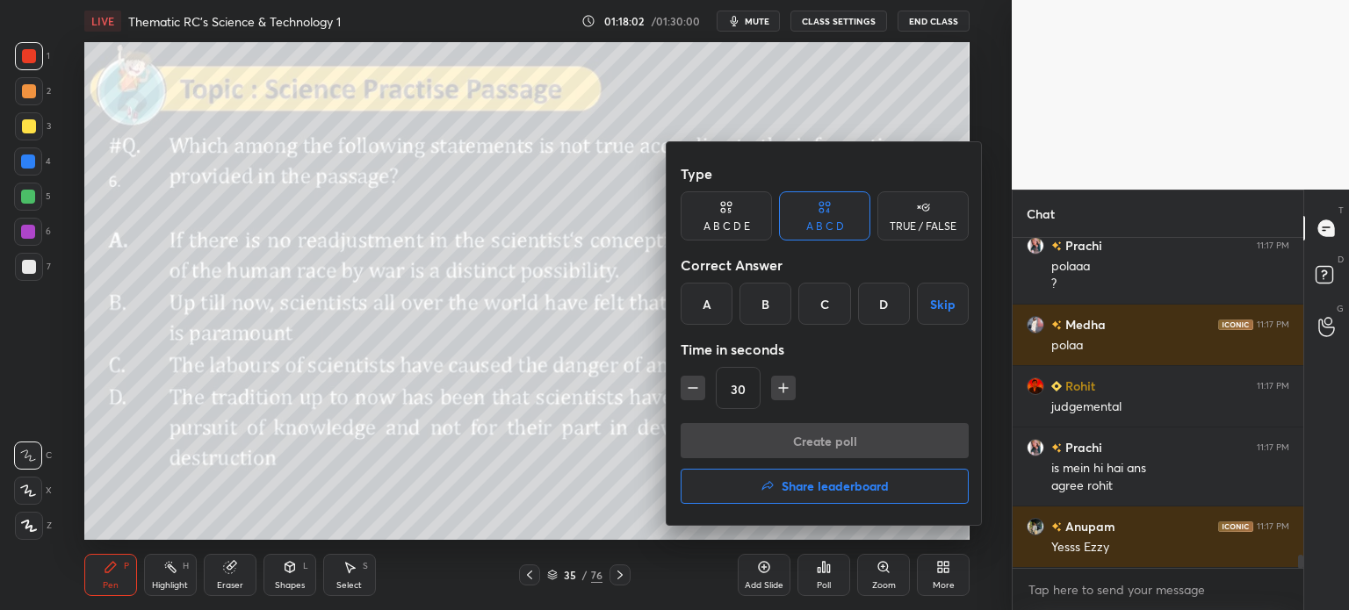
click at [885, 301] on div "D" at bounding box center [884, 304] width 52 height 42
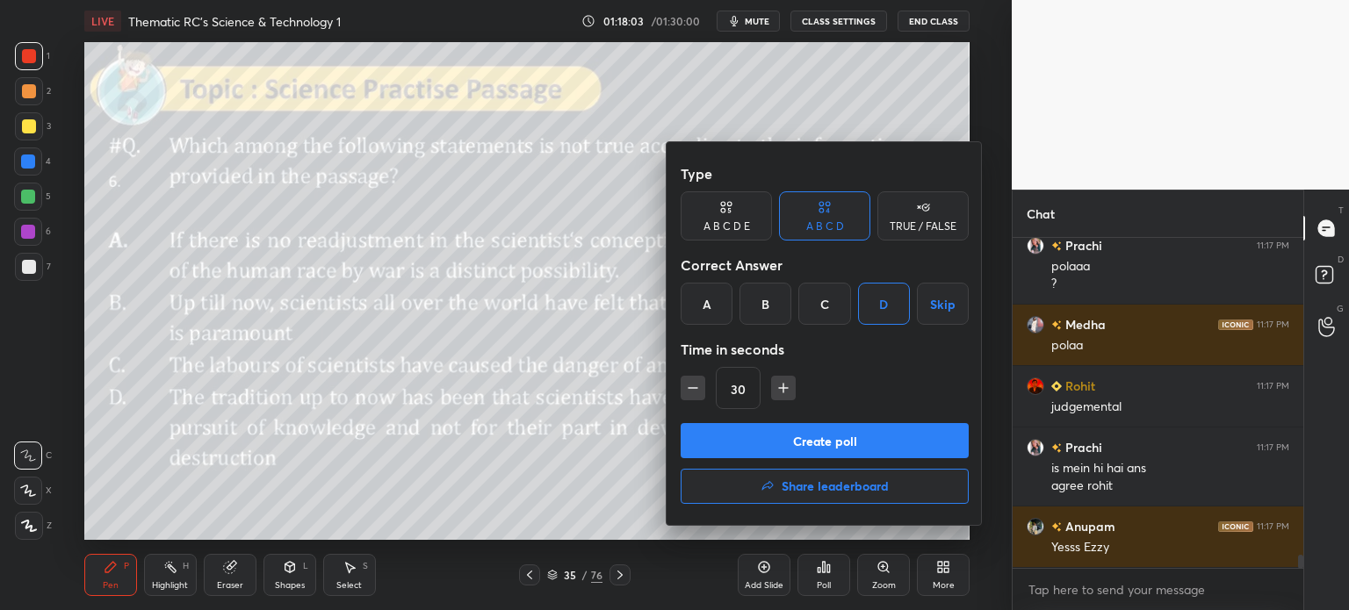
click at [836, 444] on button "Create poll" at bounding box center [824, 440] width 288 height 35
type textarea "x"
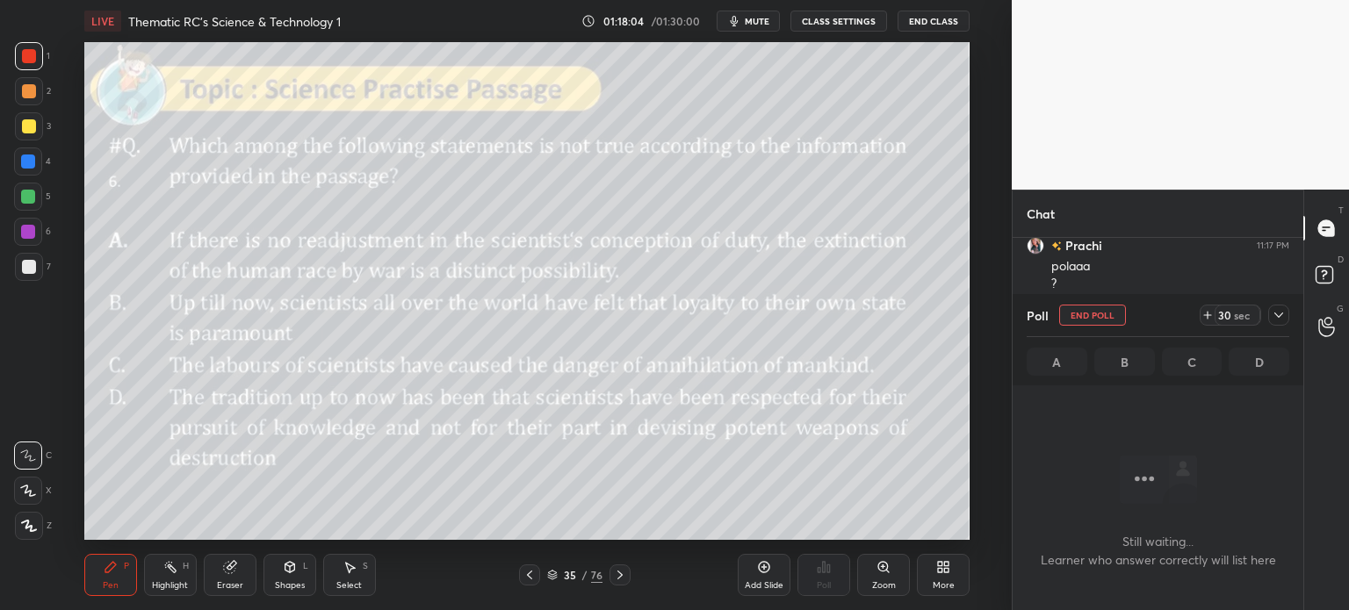
scroll to position [276, 285]
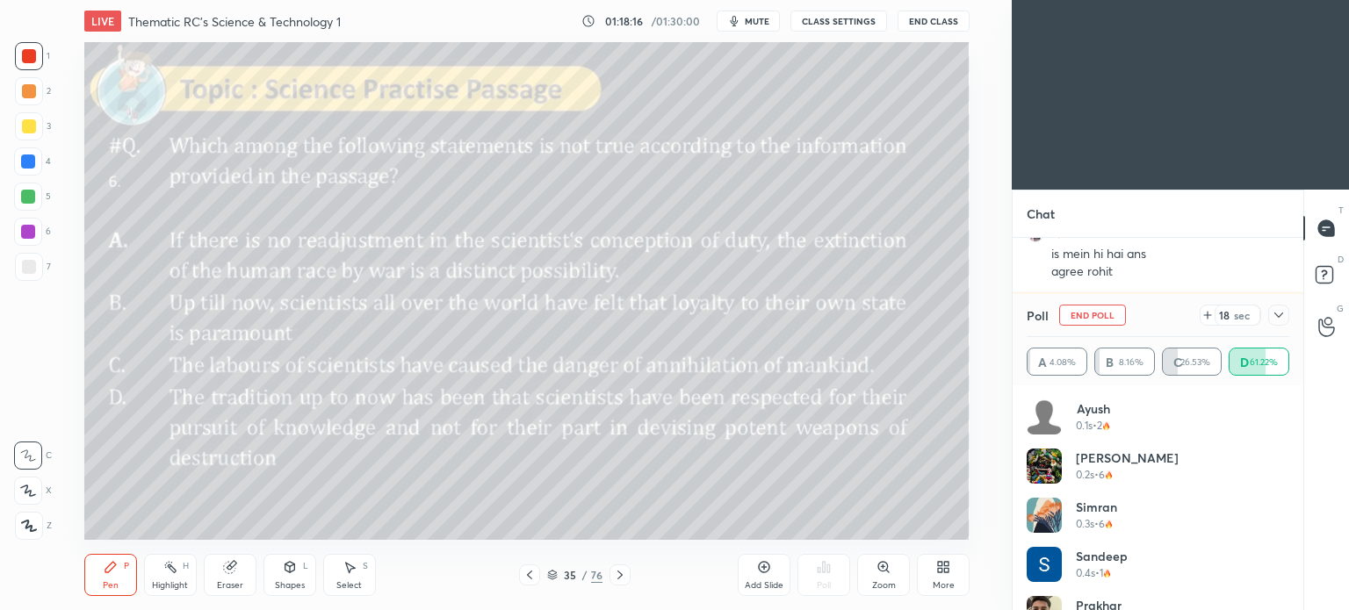
scroll to position [2371, 0]
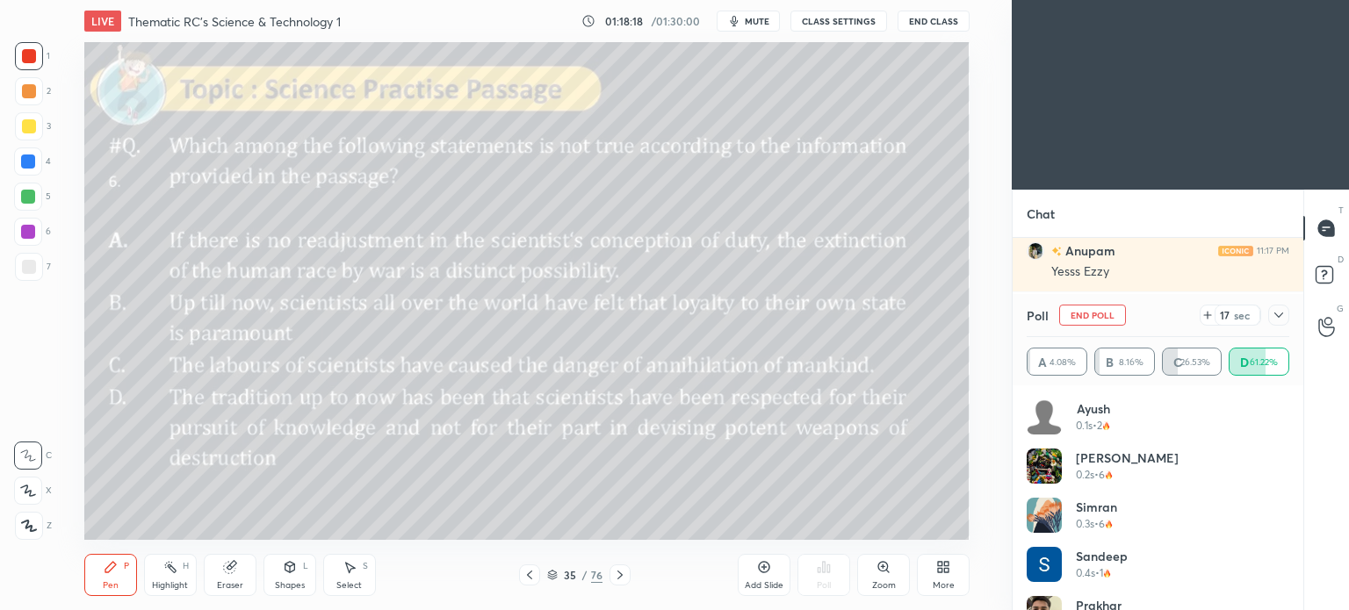
click at [943, 572] on icon at bounding box center [943, 567] width 14 height 14
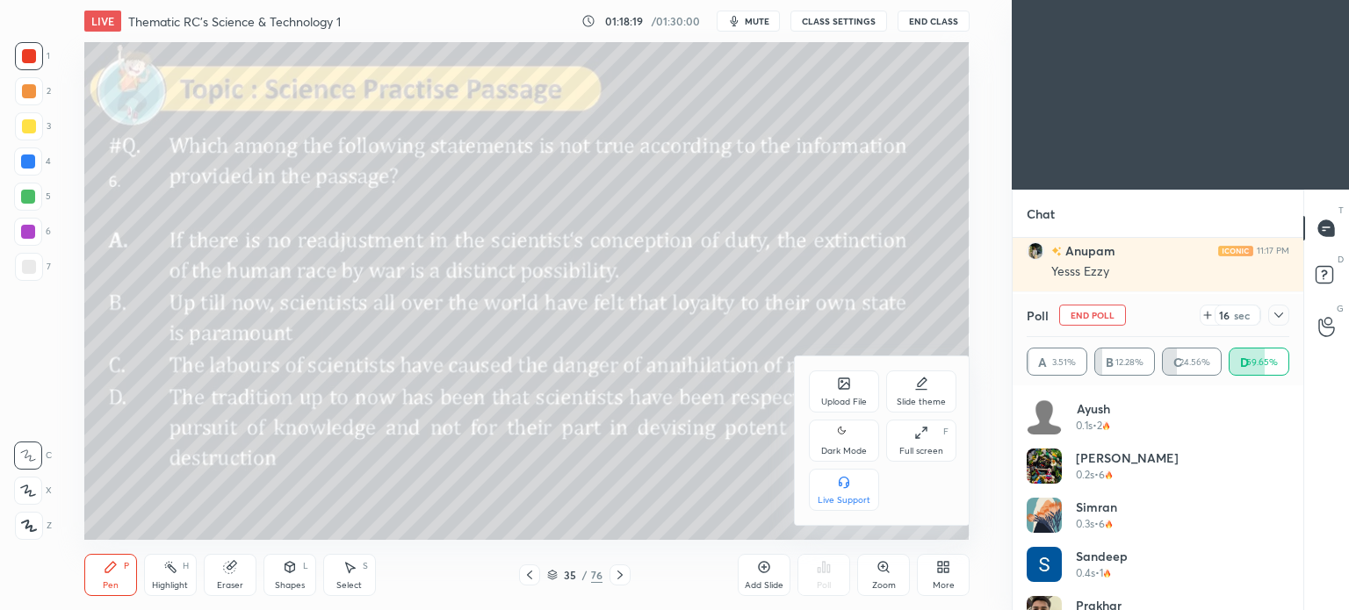
click at [844, 445] on div "Dark Mode" at bounding box center [844, 441] width 70 height 42
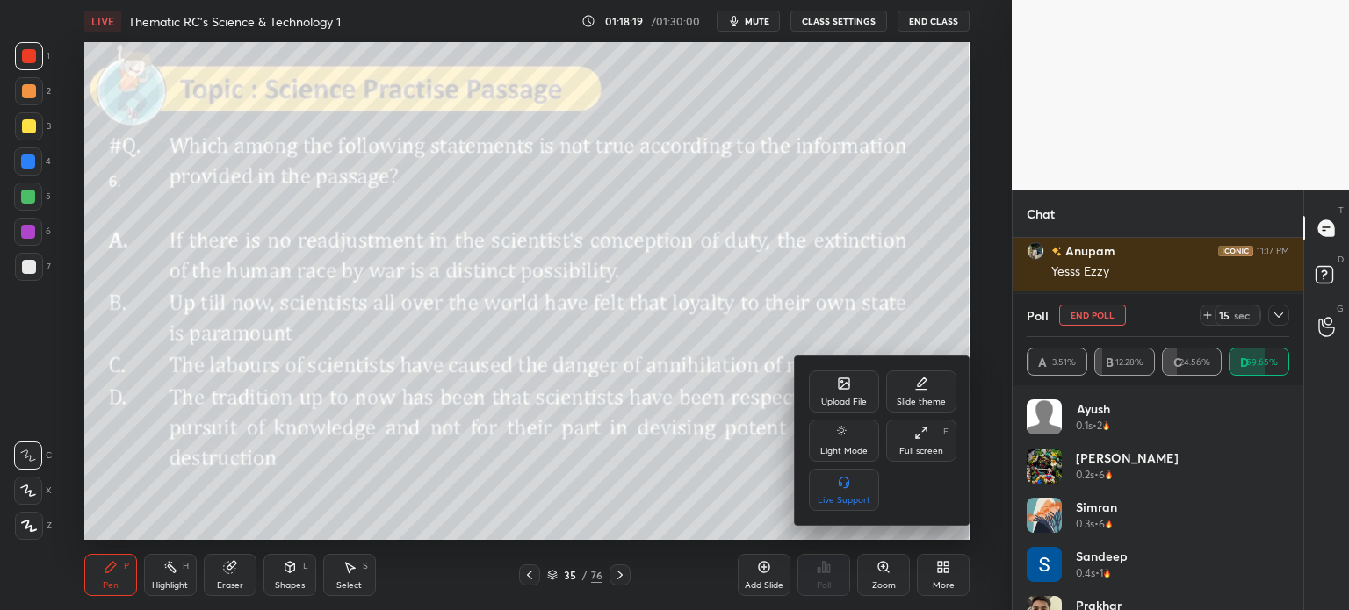
click at [941, 561] on div at bounding box center [674, 305] width 1349 height 610
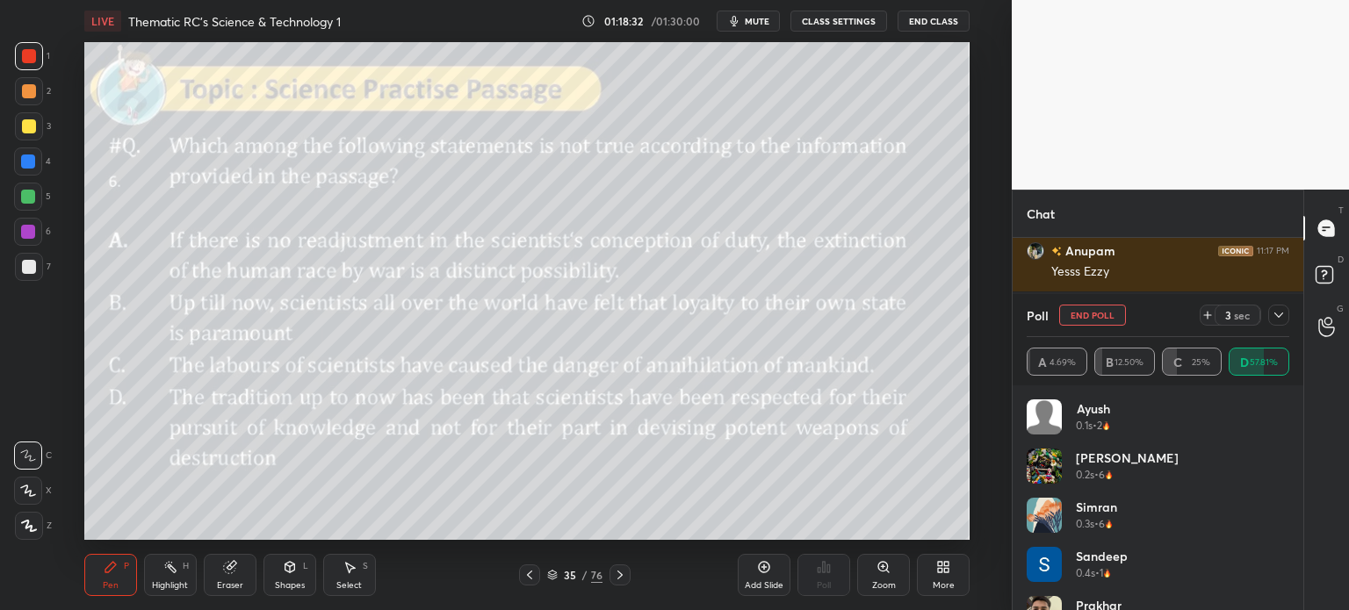
scroll to position [2450, 0]
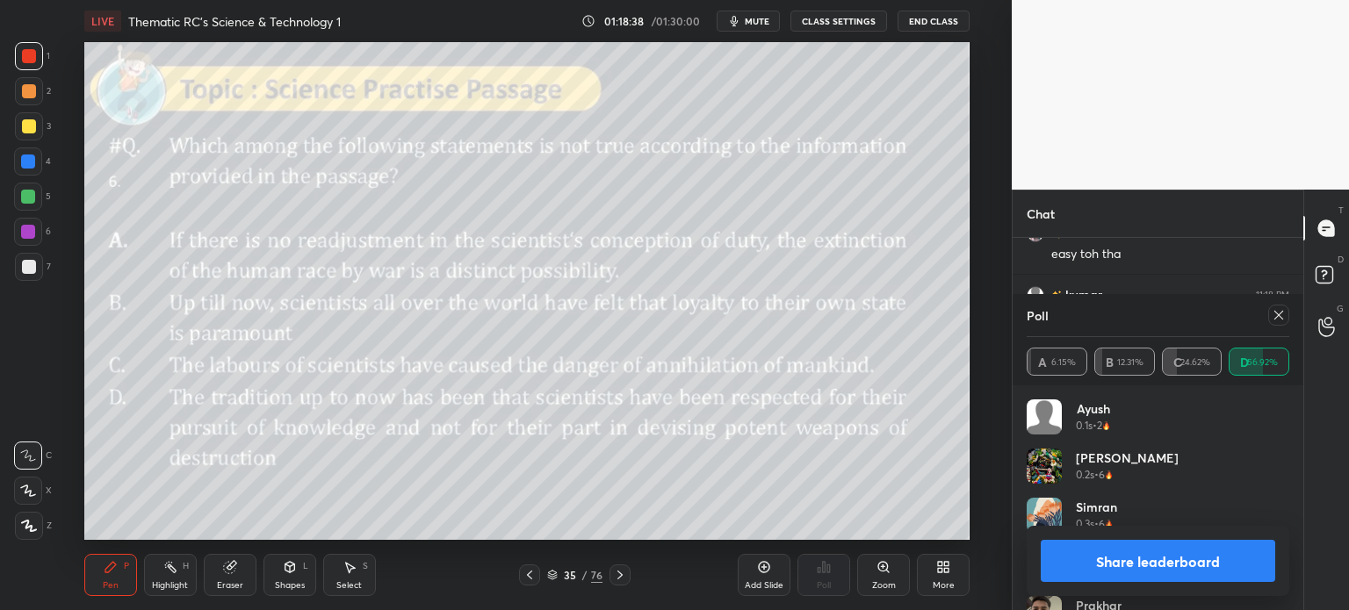
click at [1112, 561] on button "Share leaderboard" at bounding box center [1157, 561] width 234 height 42
type textarea "x"
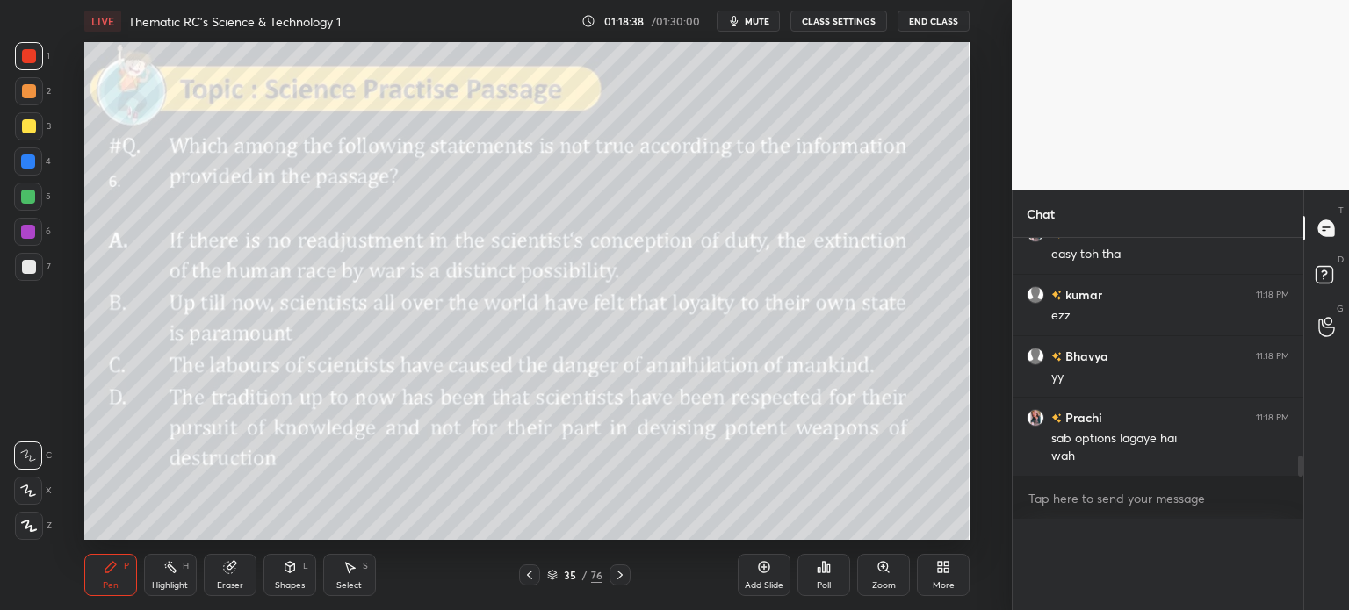
scroll to position [0, 5]
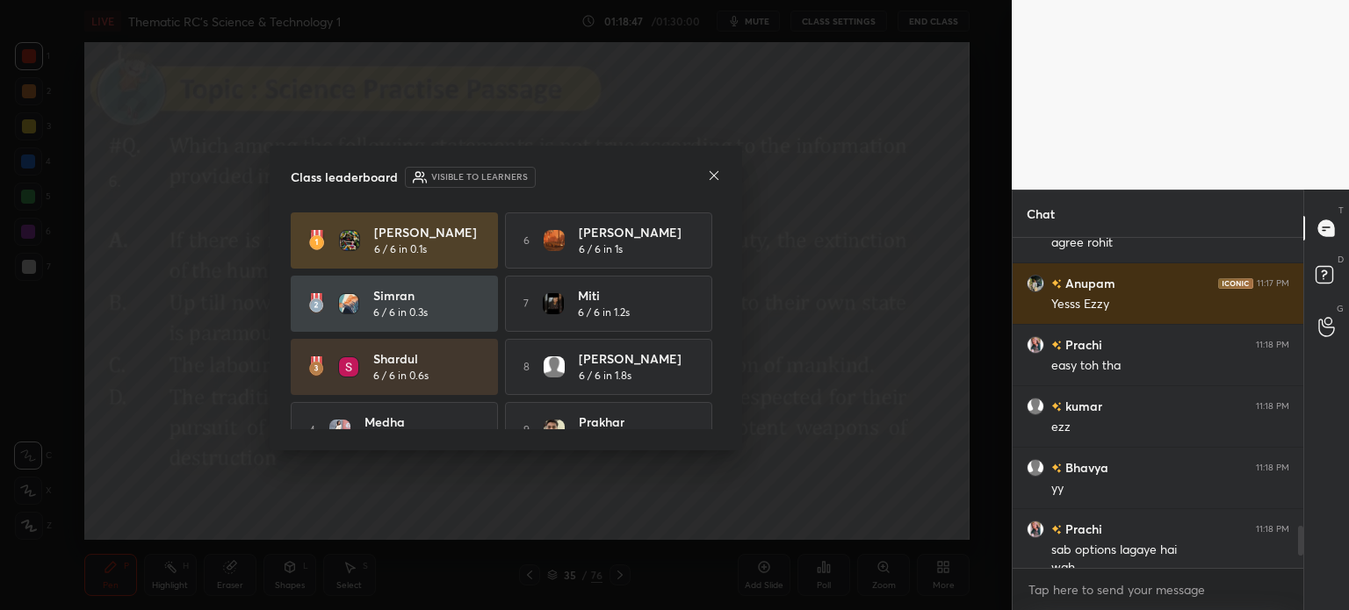
click at [722, 171] on div "Class leaderboard Visible to learners Chandrani 6 / 6 in 0.1s 6 Yogeshwar 6 / 6…" at bounding box center [506, 299] width 472 height 306
click at [713, 171] on icon at bounding box center [714, 176] width 14 height 14
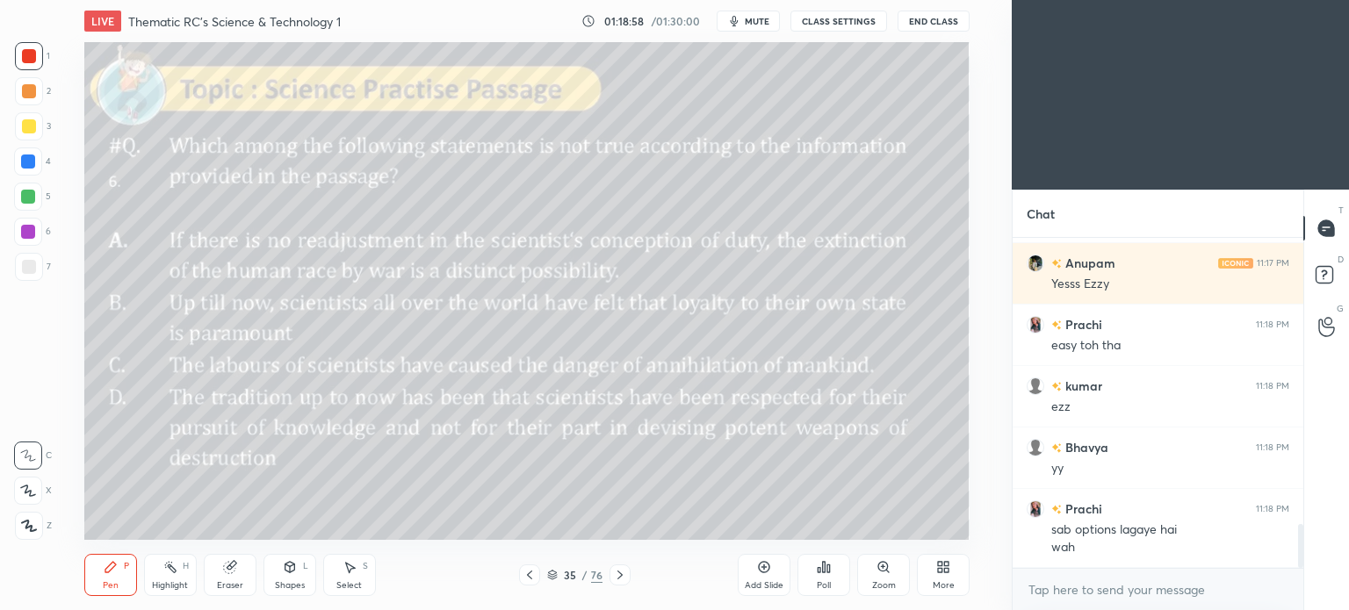
scroll to position [87303, 86860]
click at [945, 564] on icon at bounding box center [947, 564] width 4 height 4
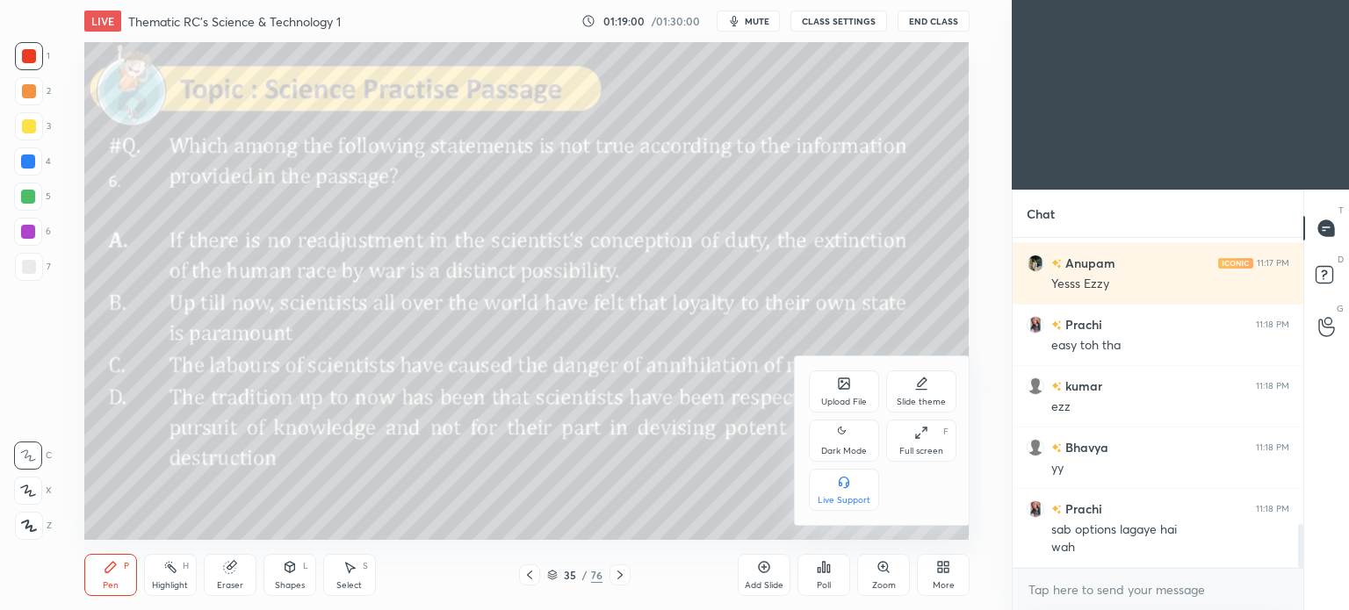
click at [846, 448] on div "Dark Mode" at bounding box center [844, 451] width 46 height 9
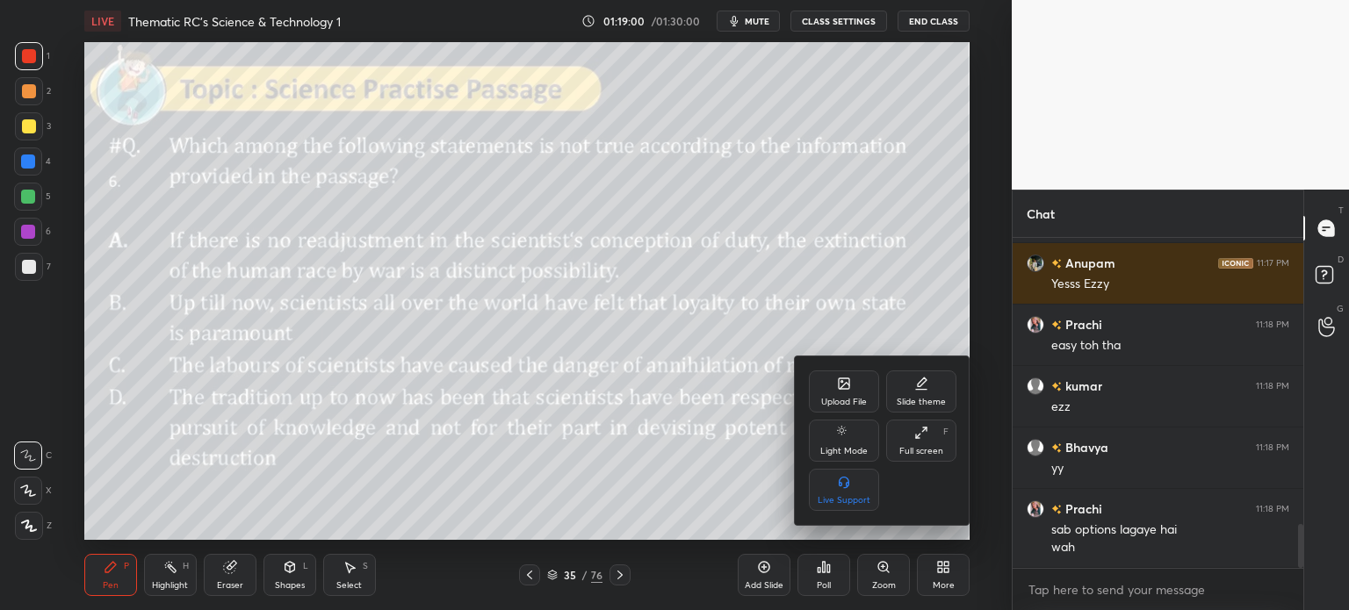
click at [932, 570] on div at bounding box center [674, 305] width 1349 height 610
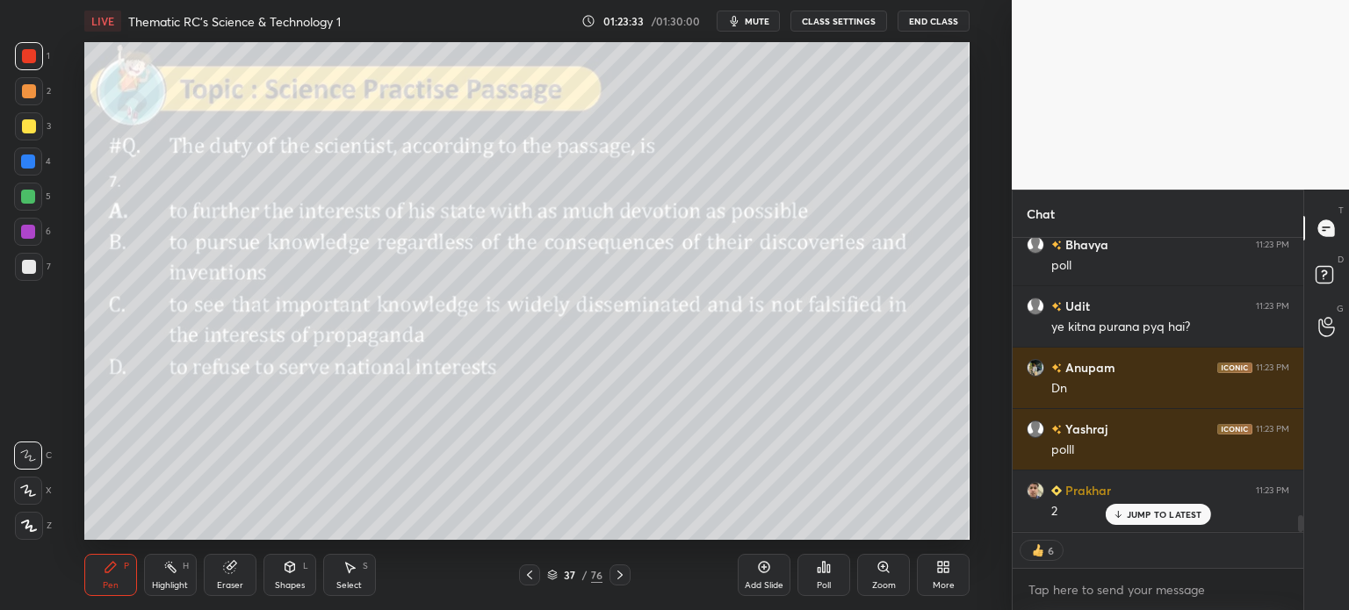
scroll to position [4973, 0]
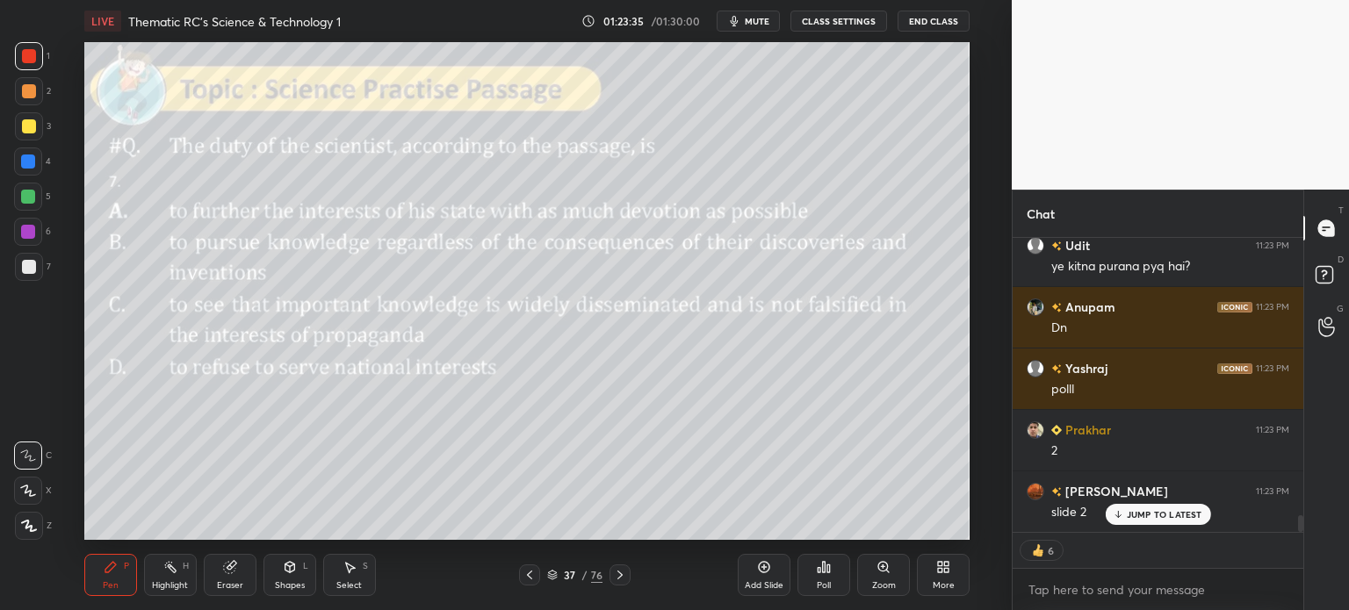
type textarea "x"
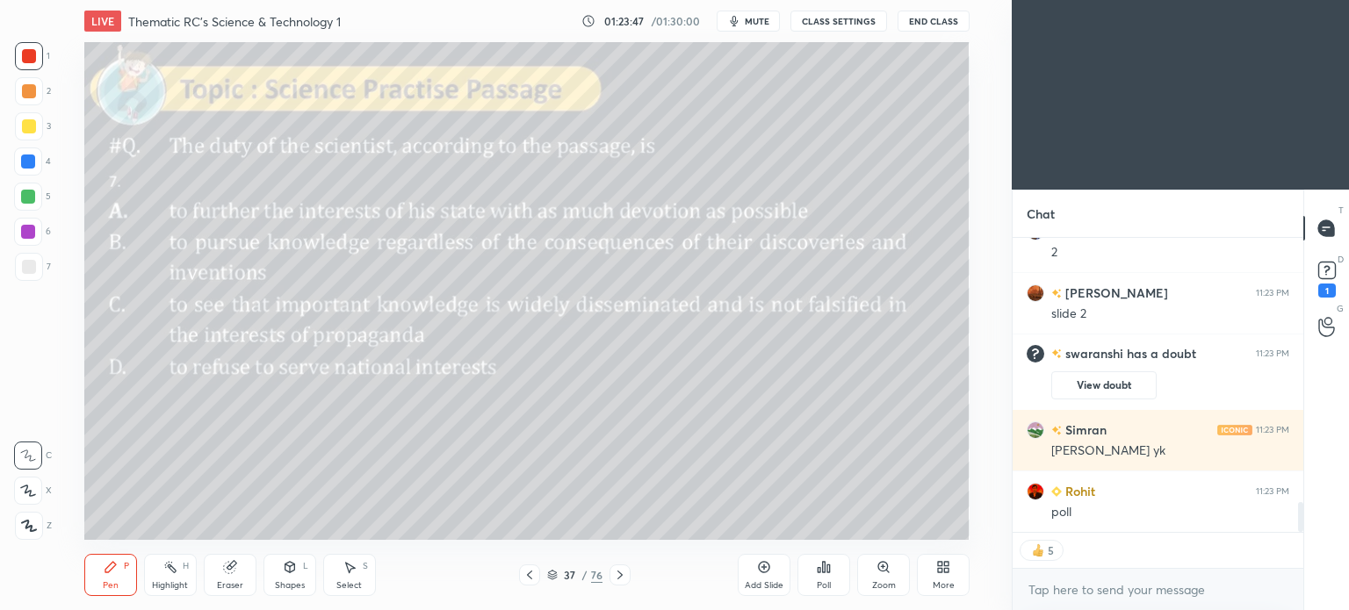
scroll to position [2609, 0]
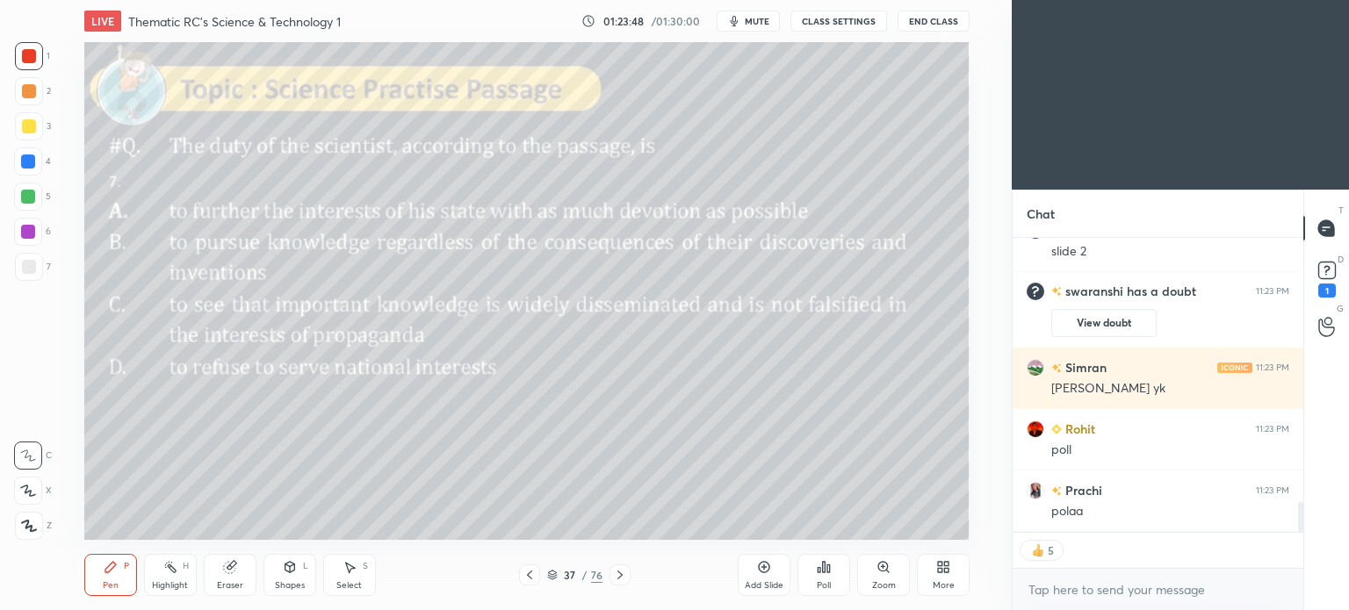
click at [945, 581] on div "More" at bounding box center [943, 585] width 22 height 9
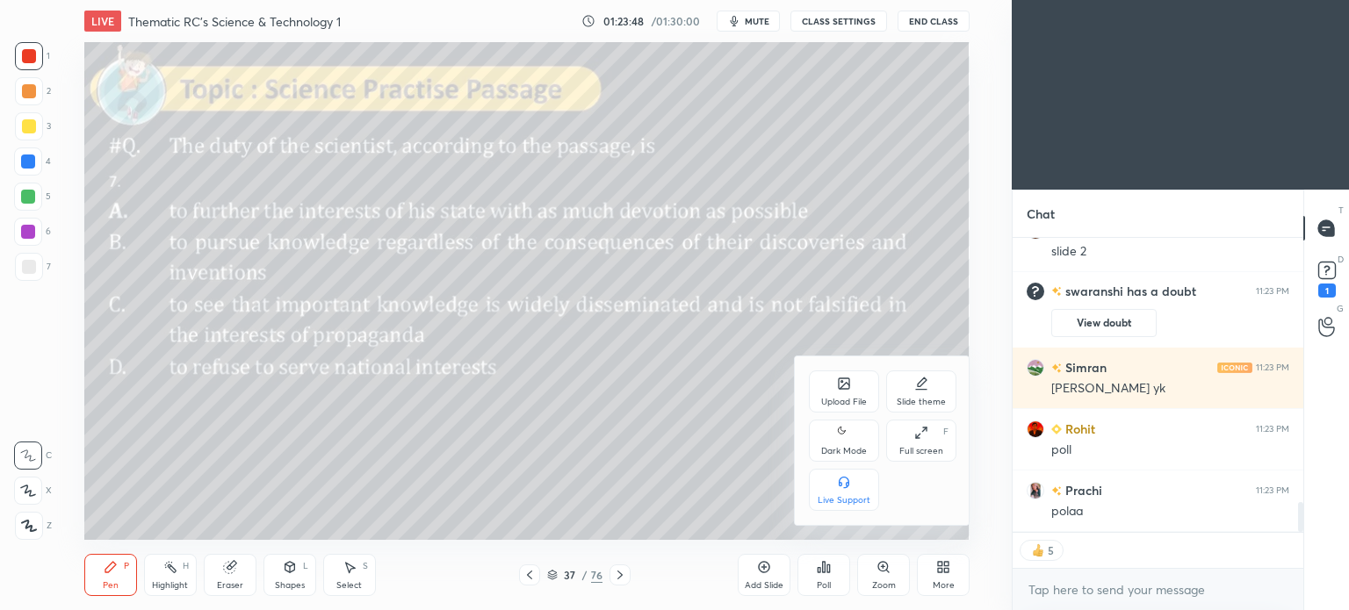
click at [842, 439] on icon at bounding box center [844, 432] width 14 height 21
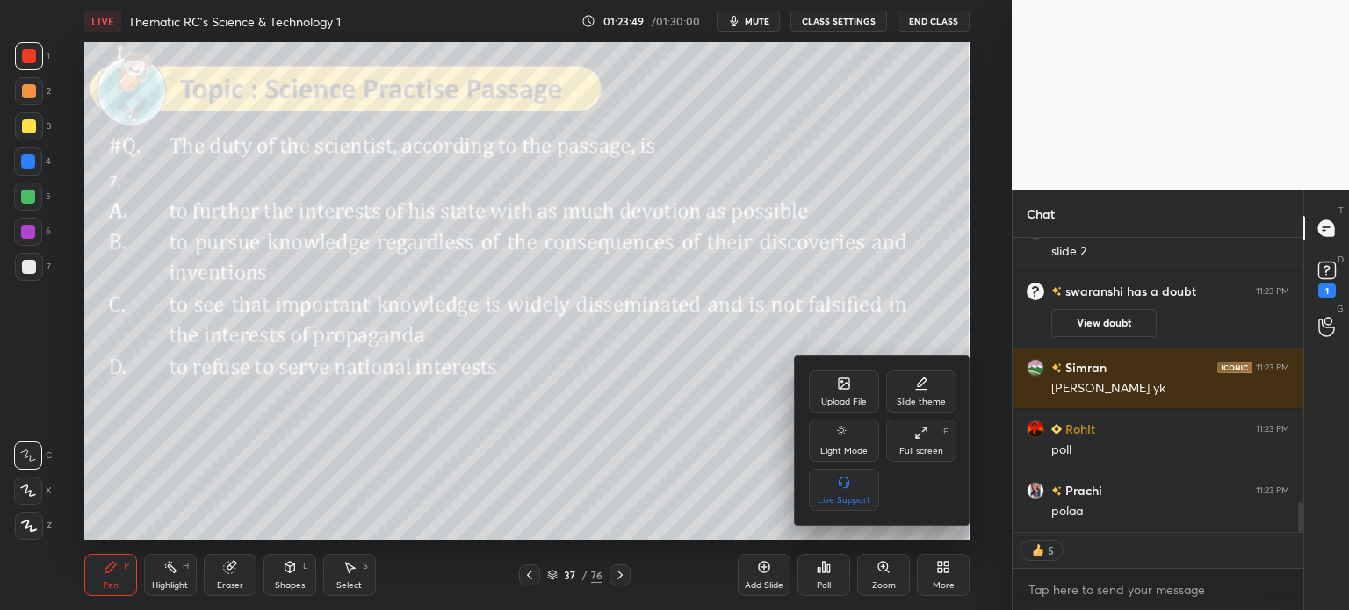
click at [942, 579] on div at bounding box center [674, 305] width 1349 height 610
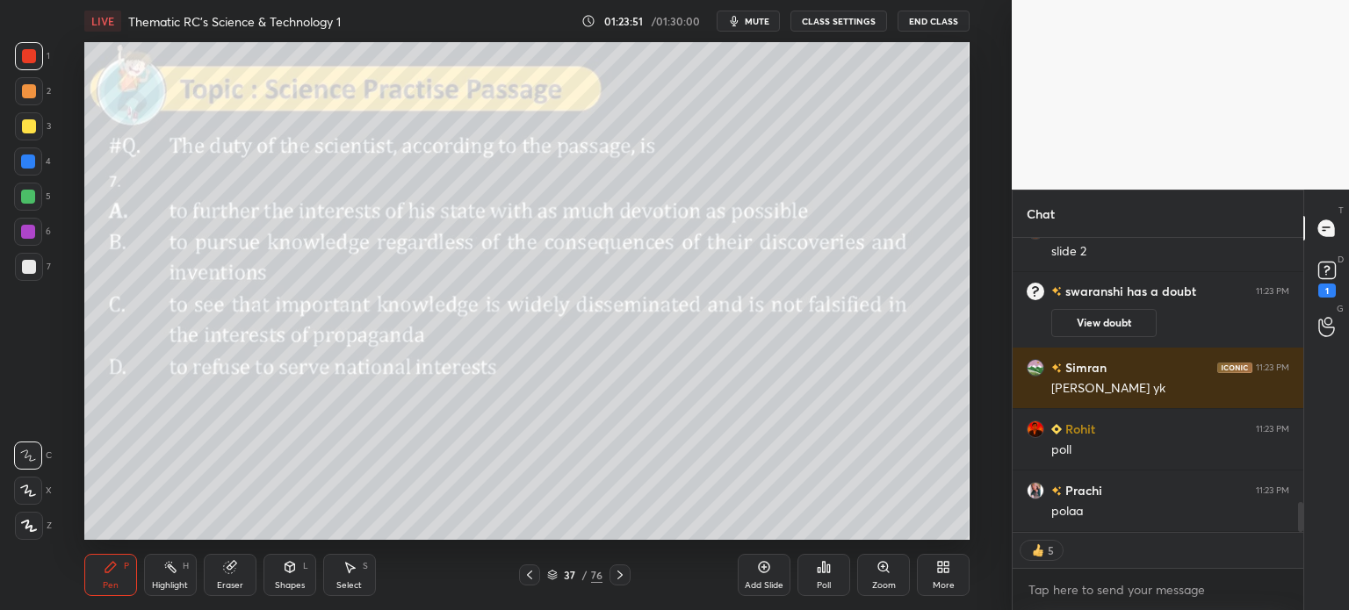
scroll to position [2669, 0]
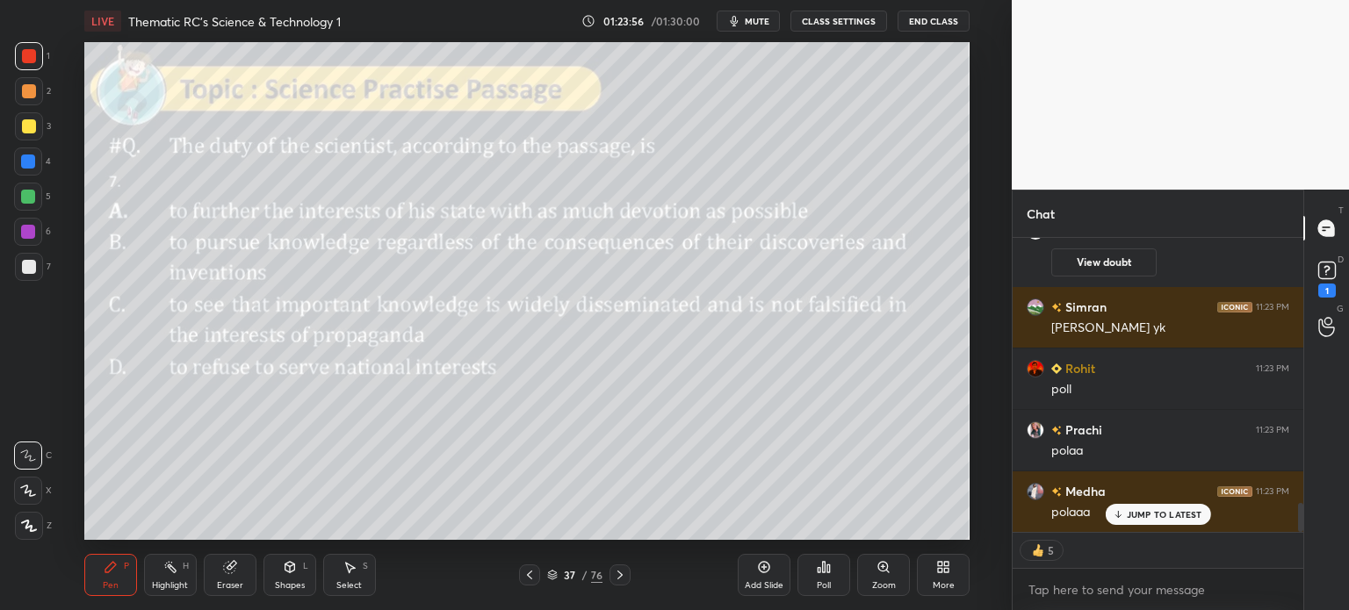
click at [817, 575] on div "Poll" at bounding box center [823, 575] width 53 height 42
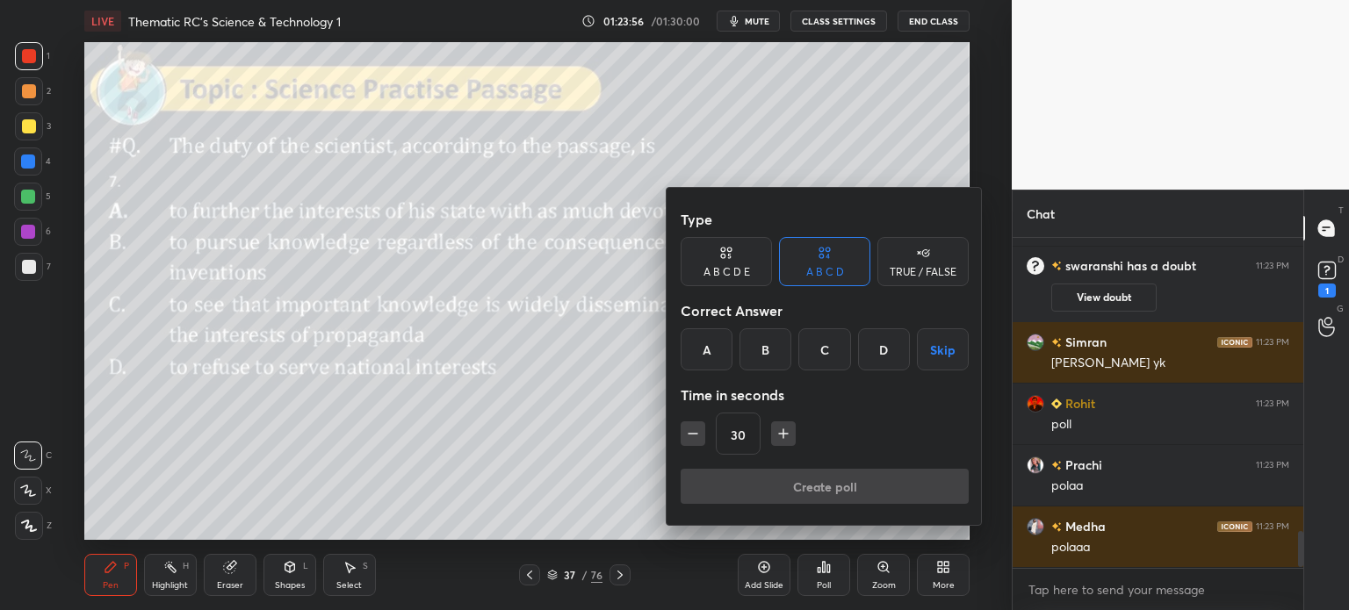
scroll to position [4, 5]
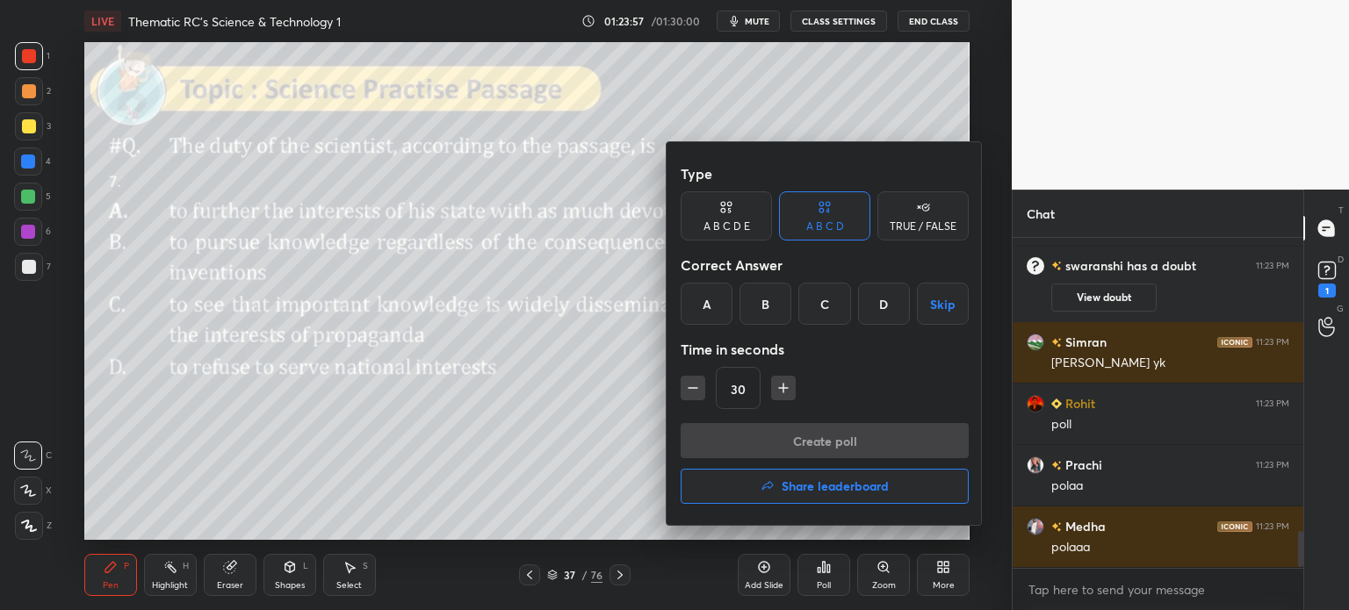
click at [823, 307] on div "C" at bounding box center [824, 304] width 52 height 42
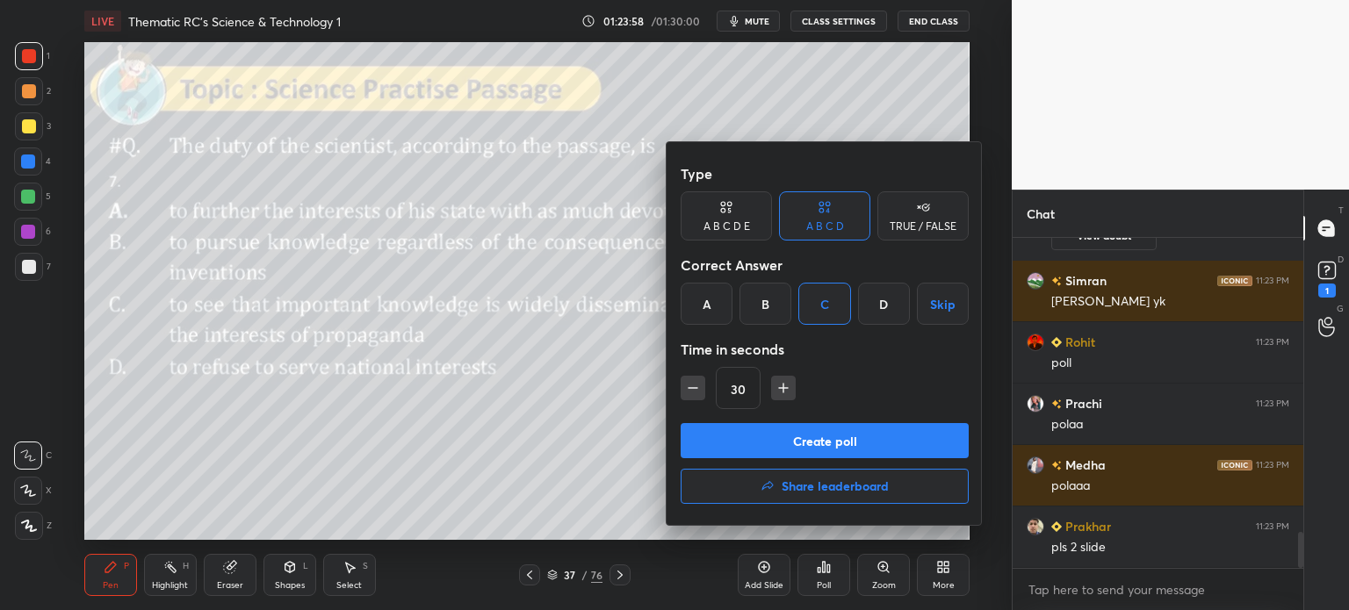
click at [540, 388] on div at bounding box center [674, 305] width 1349 height 610
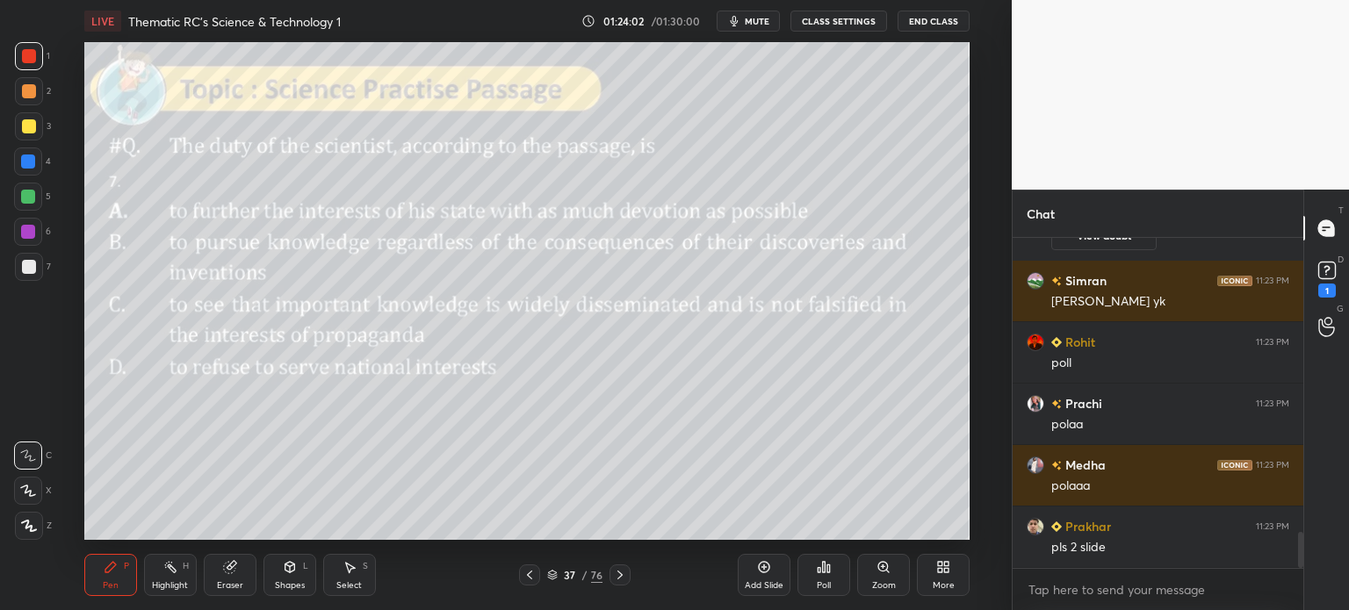
click at [572, 576] on div "37" at bounding box center [570, 575] width 18 height 11
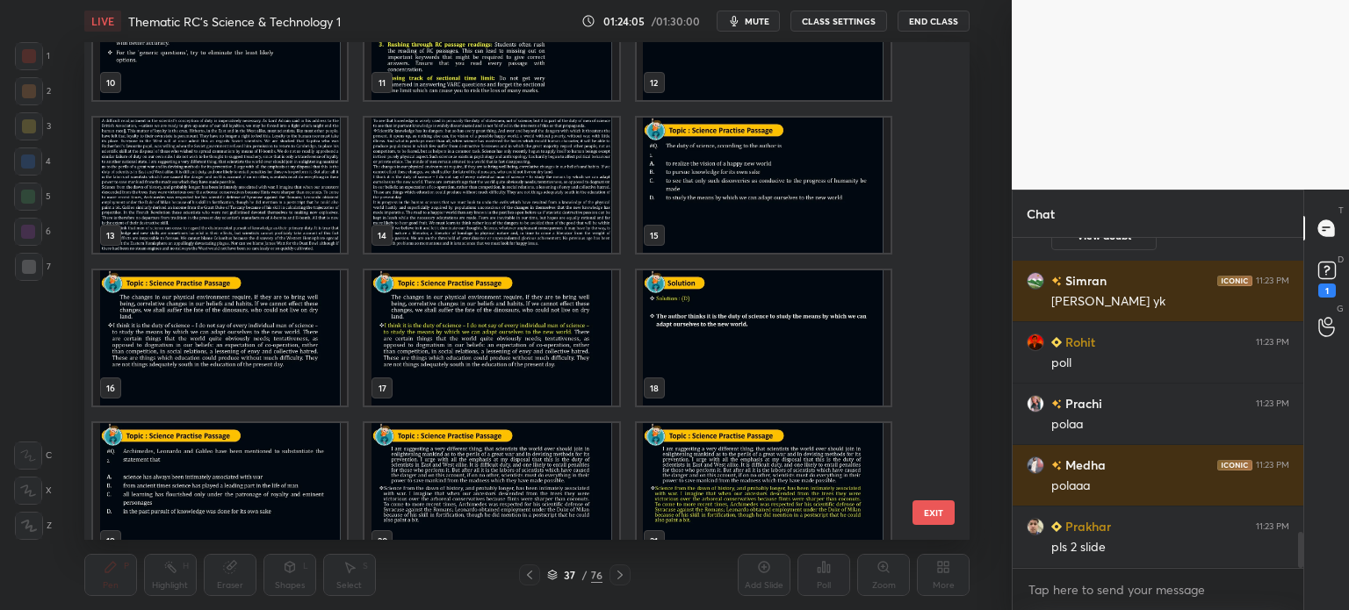
click at [531, 193] on img "grid" at bounding box center [491, 185] width 254 height 135
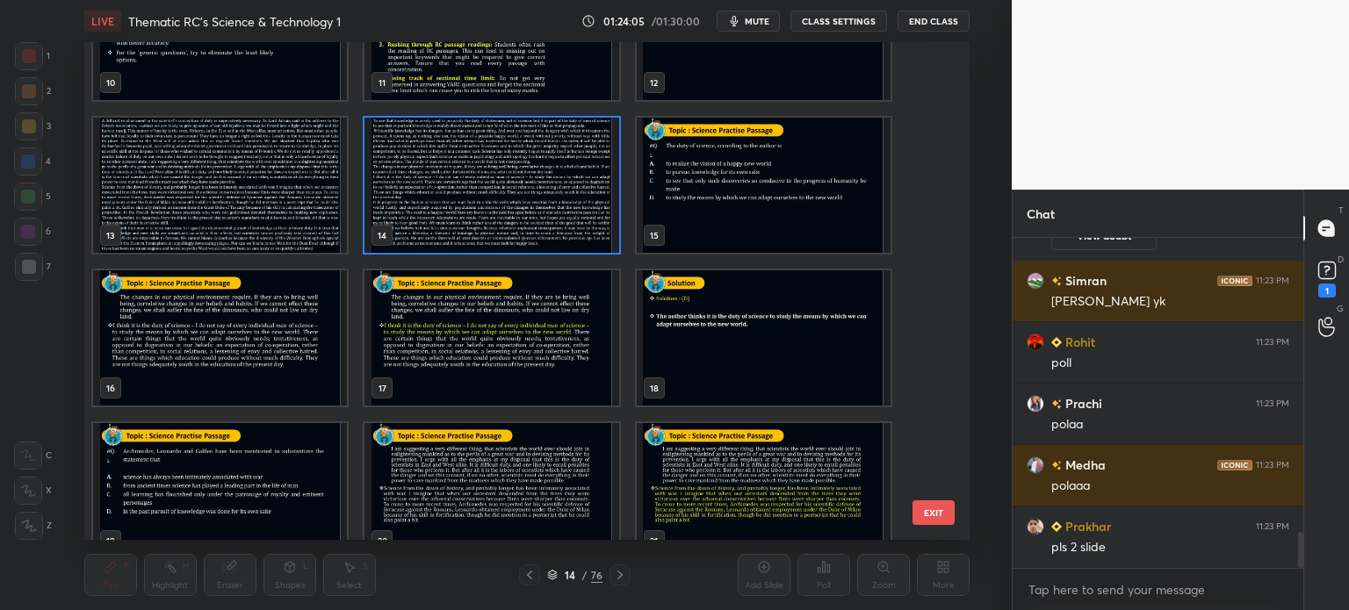
click at [543, 187] on img "grid" at bounding box center [491, 185] width 254 height 135
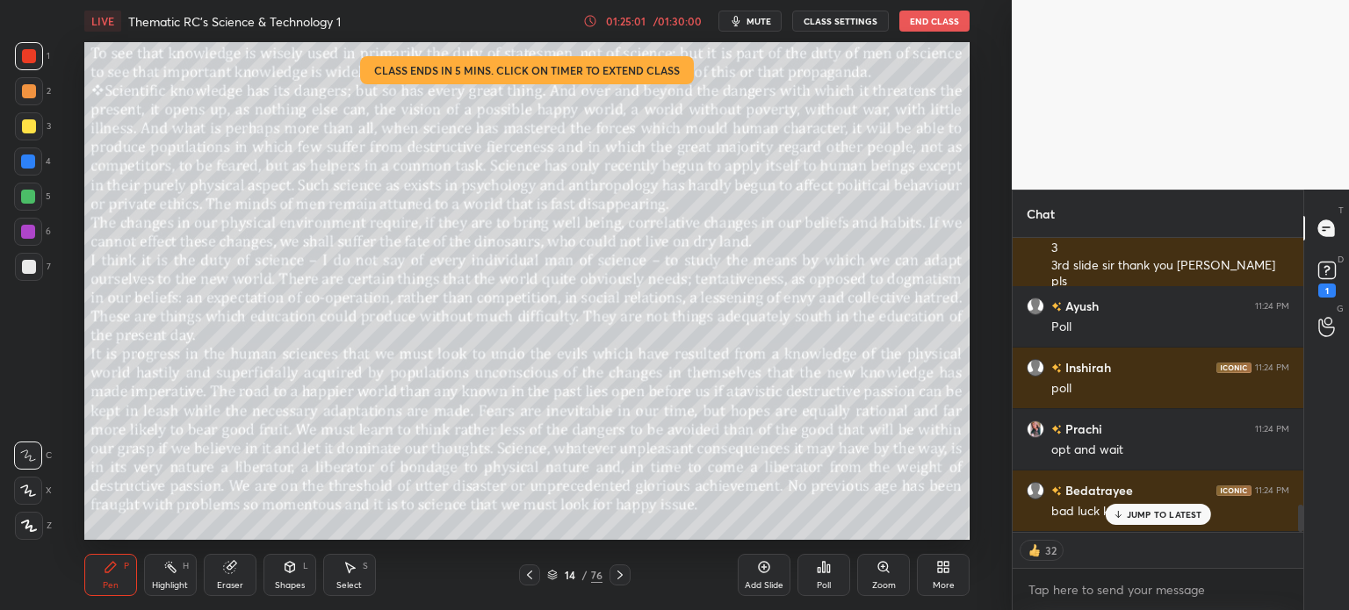
scroll to position [2845, 0]
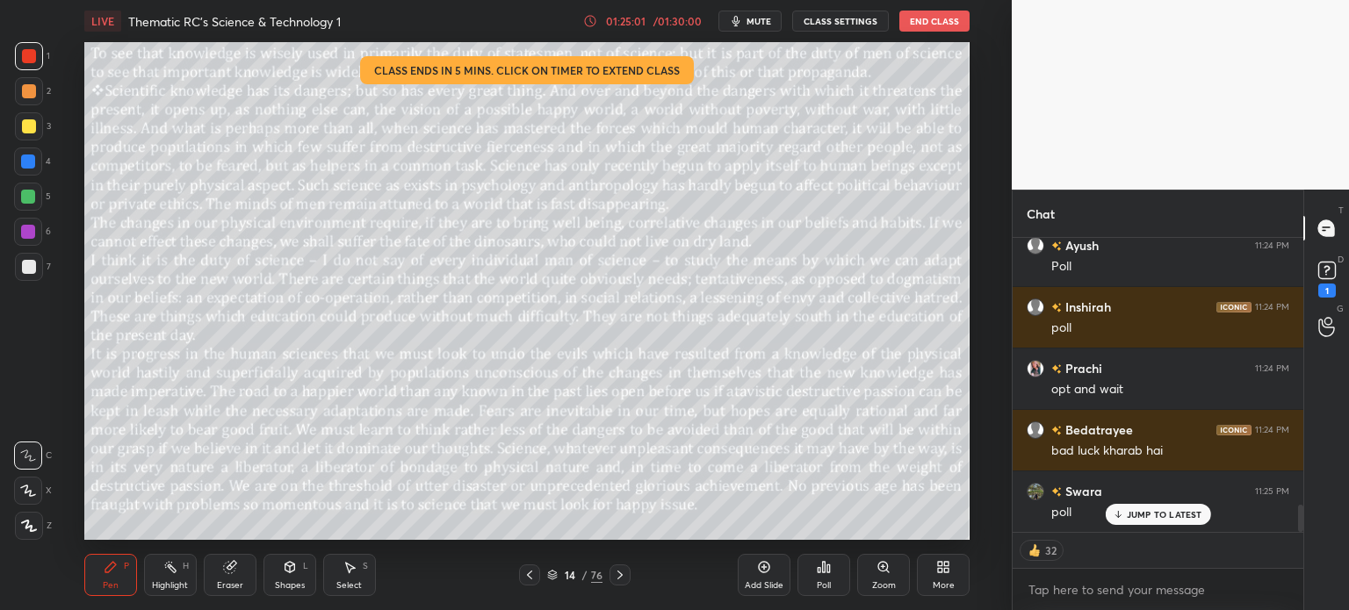
click at [575, 575] on div "14" at bounding box center [570, 575] width 18 height 11
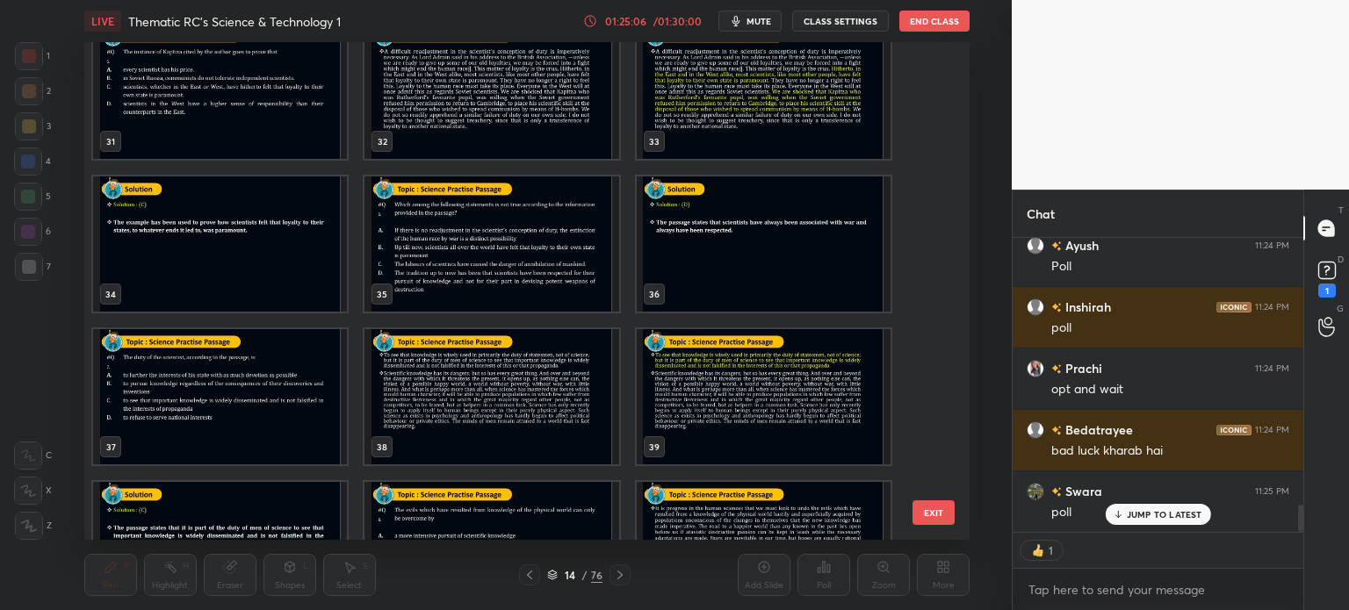
scroll to position [5, 5]
click at [240, 394] on img "grid" at bounding box center [220, 396] width 254 height 135
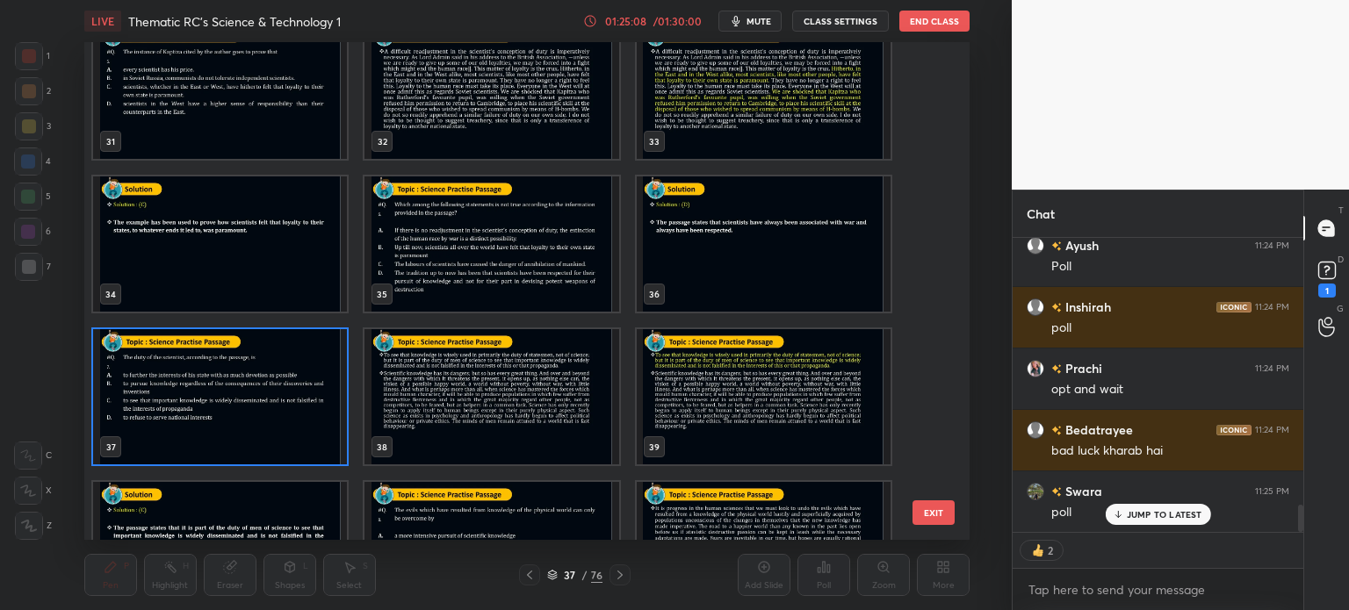
click at [249, 393] on img "grid" at bounding box center [220, 396] width 254 height 135
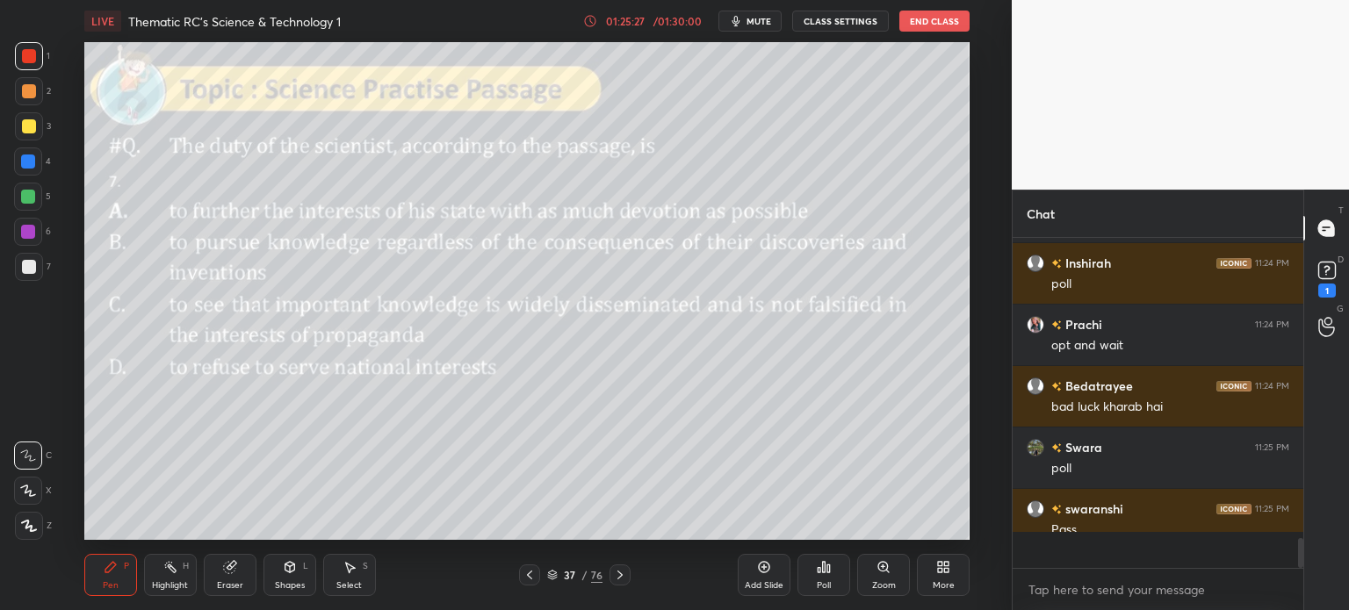
scroll to position [325, 285]
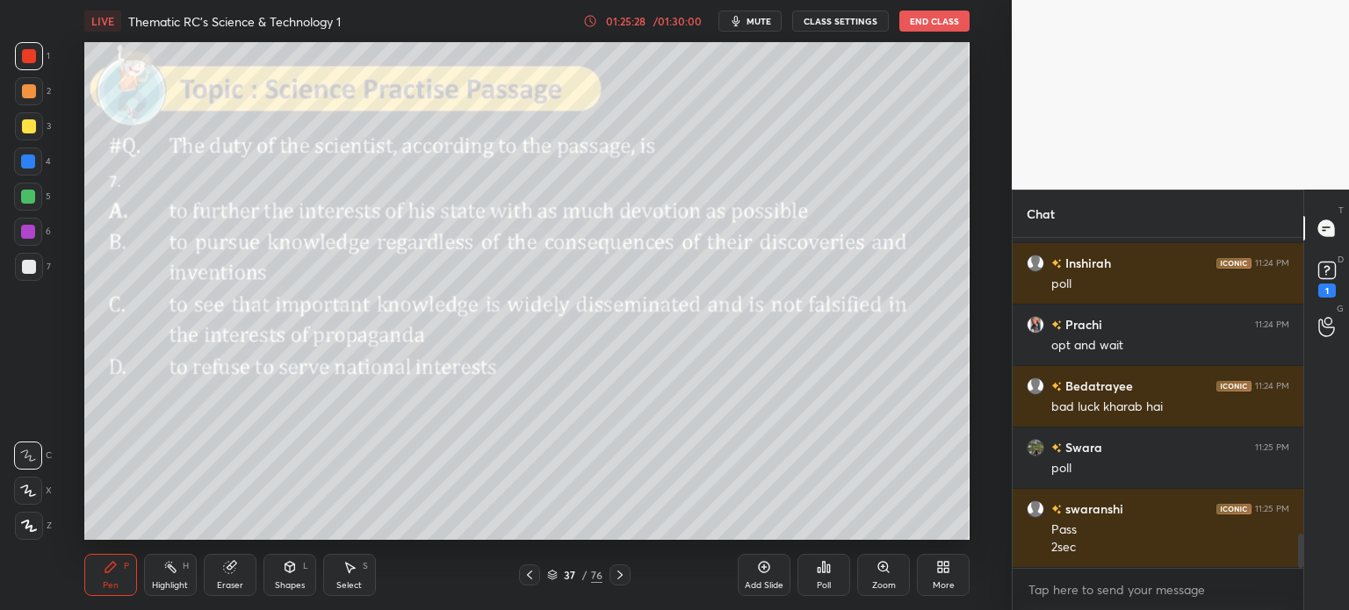
click at [579, 575] on div "37 / 76" at bounding box center [574, 575] width 55 height 16
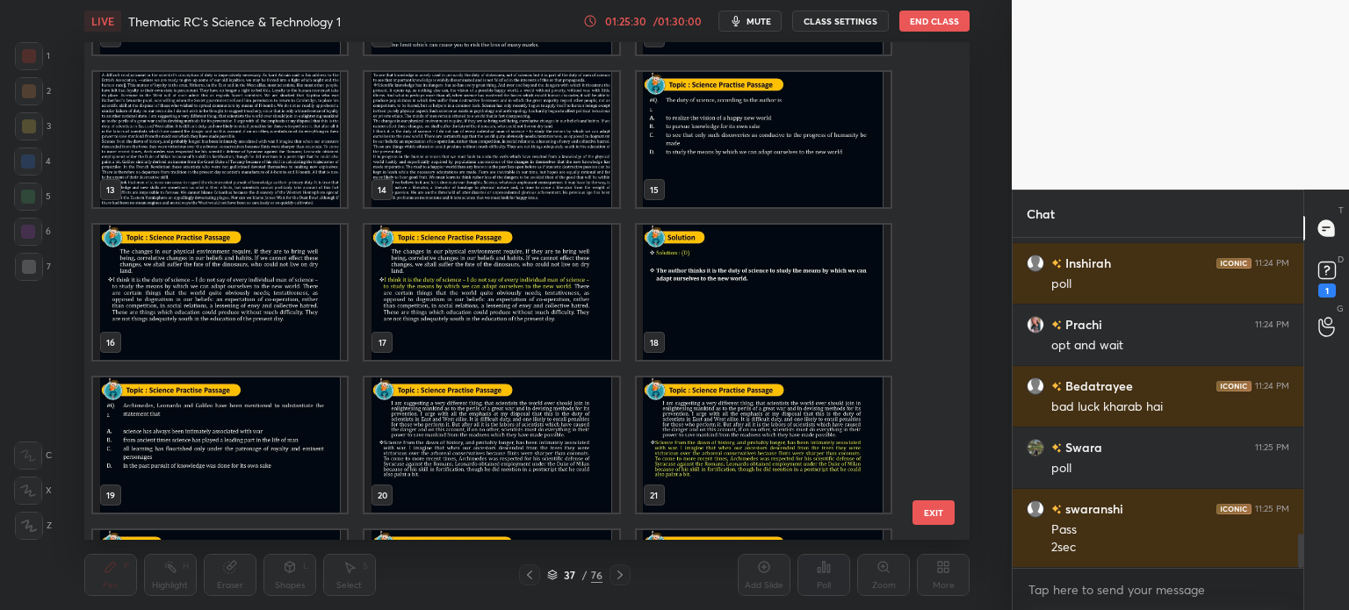
scroll to position [587, 0]
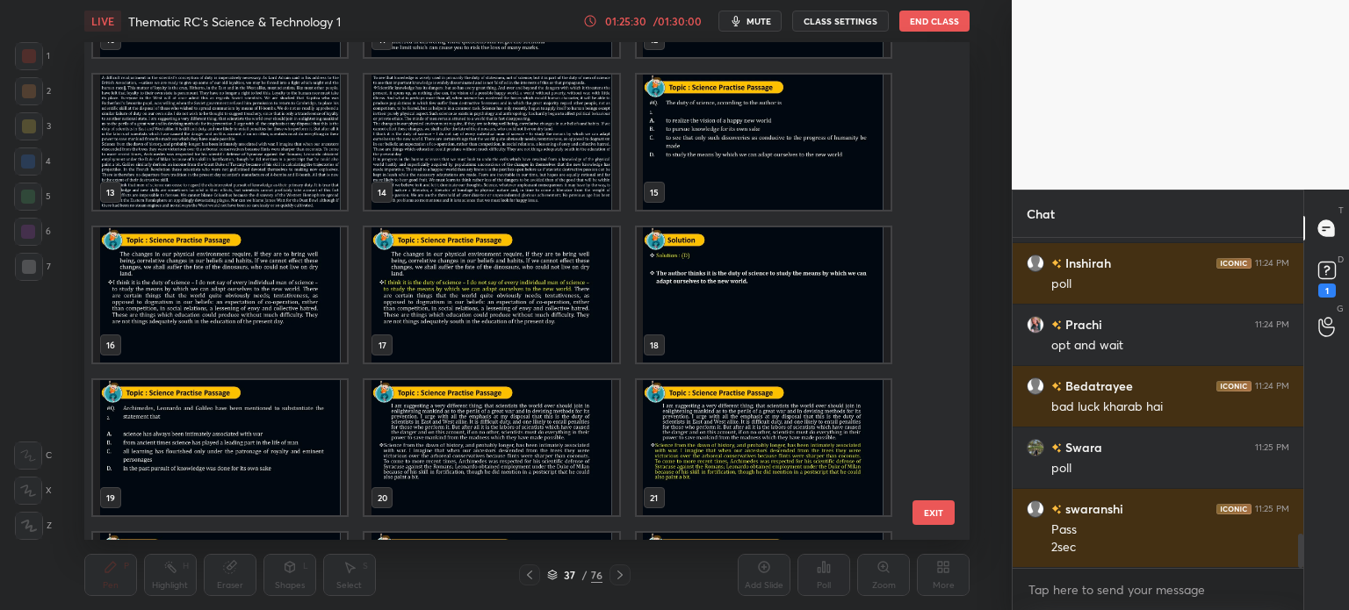
click at [551, 153] on img "grid" at bounding box center [491, 142] width 254 height 135
click at [563, 152] on img "grid" at bounding box center [491, 142] width 254 height 135
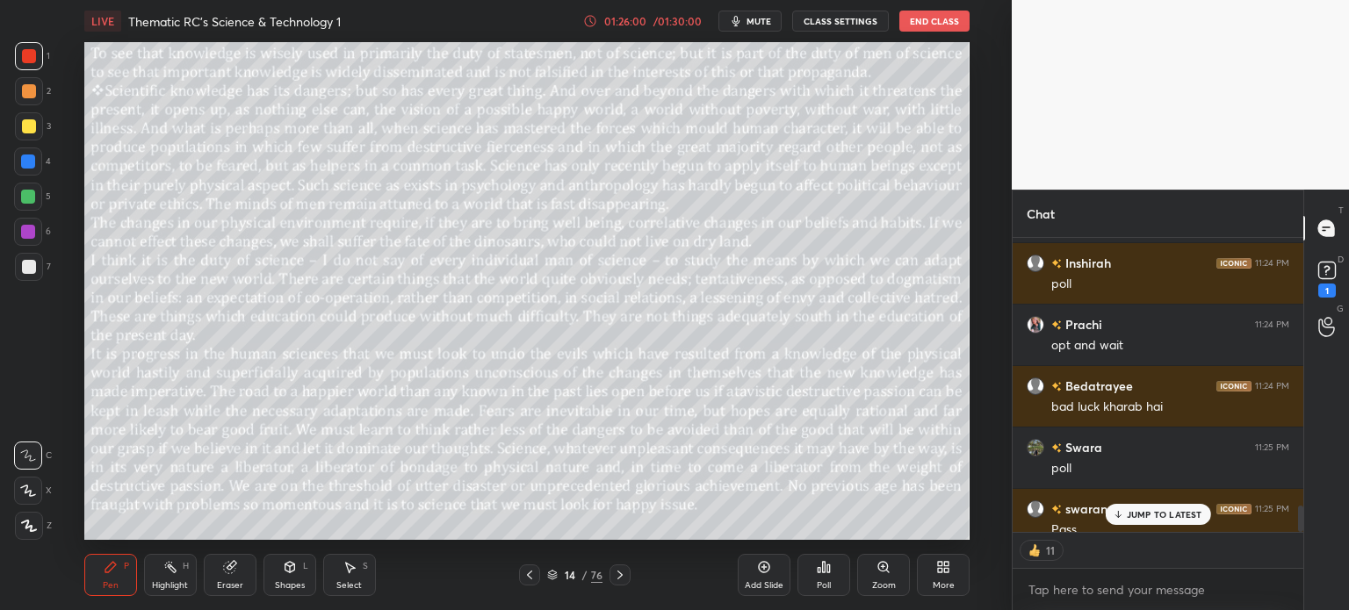
scroll to position [2985, 0]
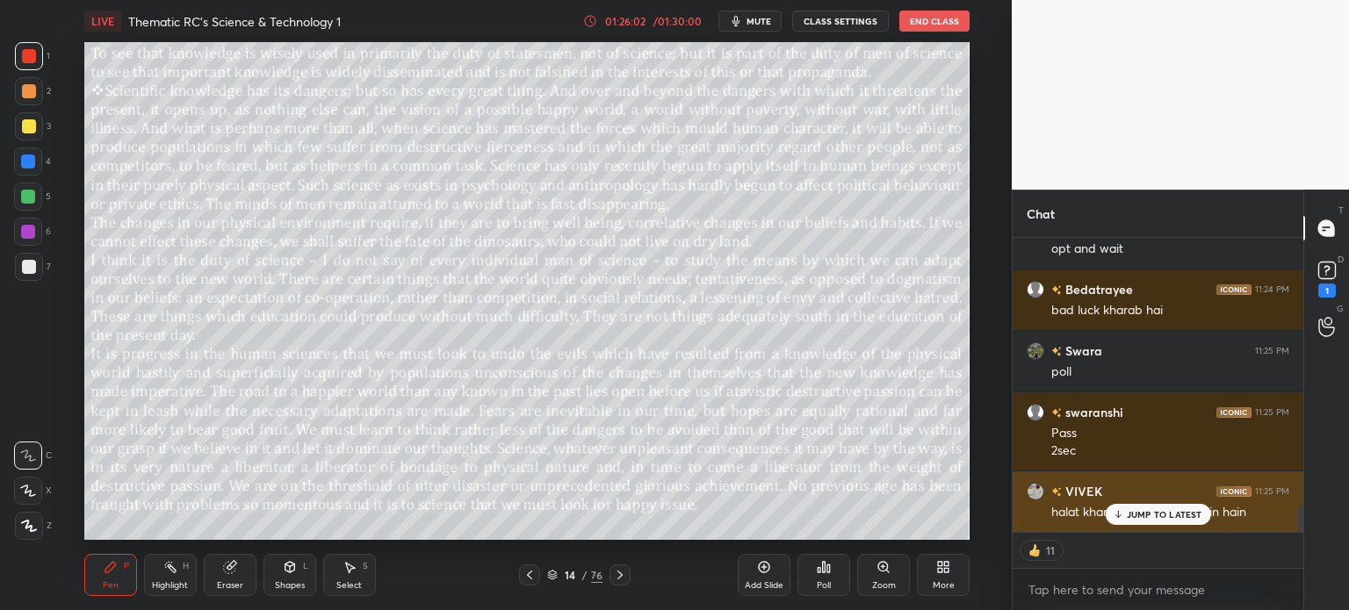
click at [1137, 510] on p "JUMP TO LATEST" at bounding box center [1164, 514] width 76 height 11
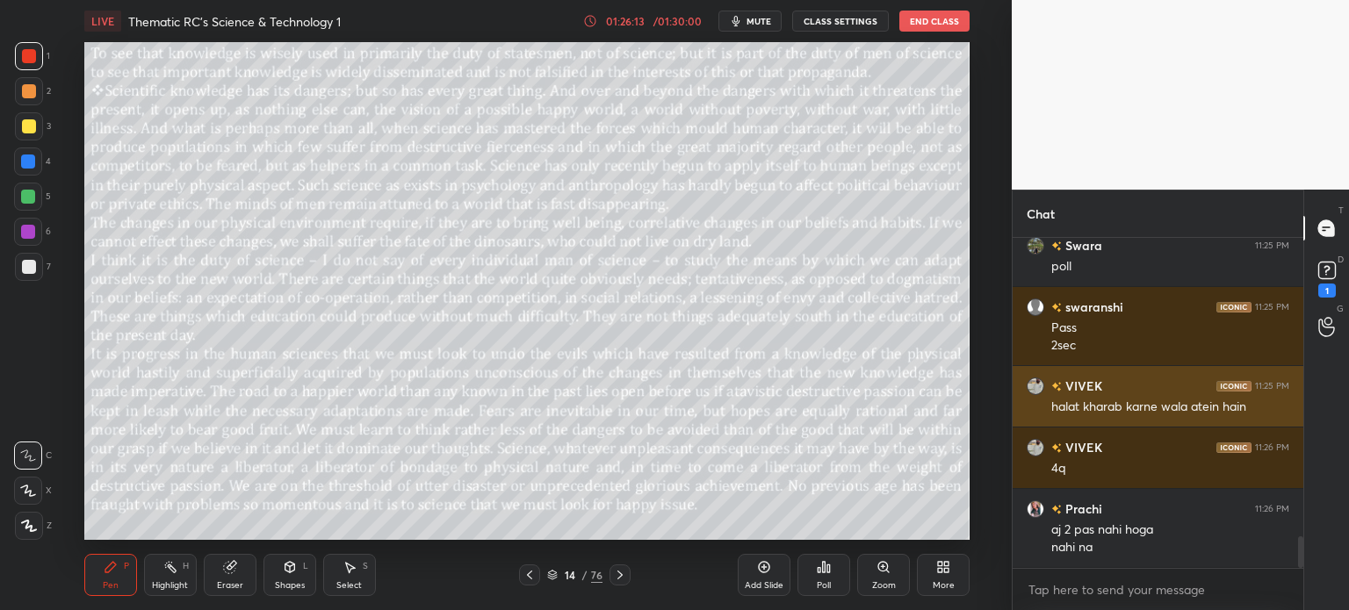
scroll to position [3108, 0]
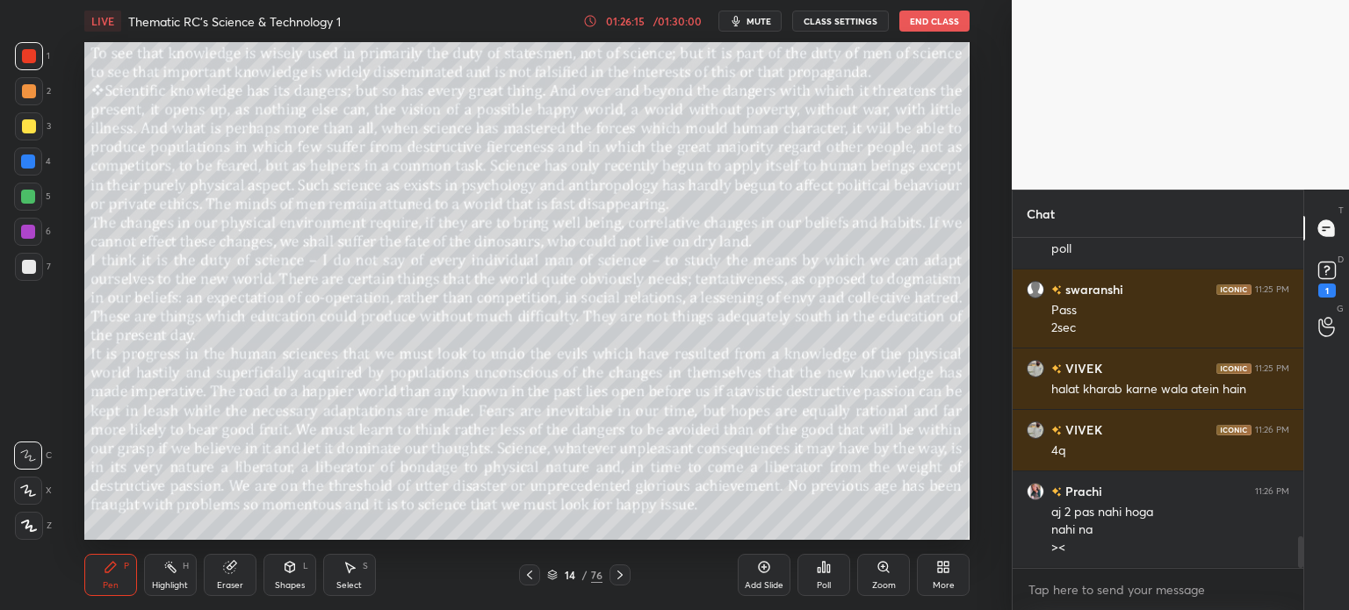
click at [580, 574] on div "14 / 76" at bounding box center [574, 575] width 55 height 16
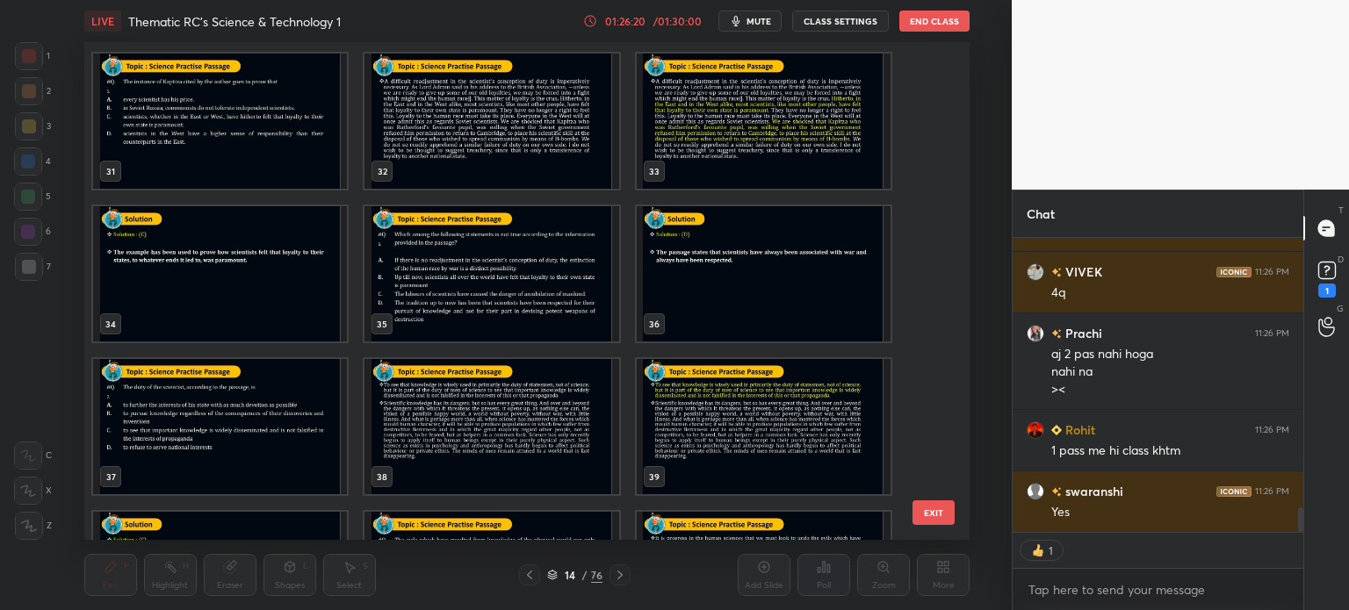
scroll to position [1531, 0]
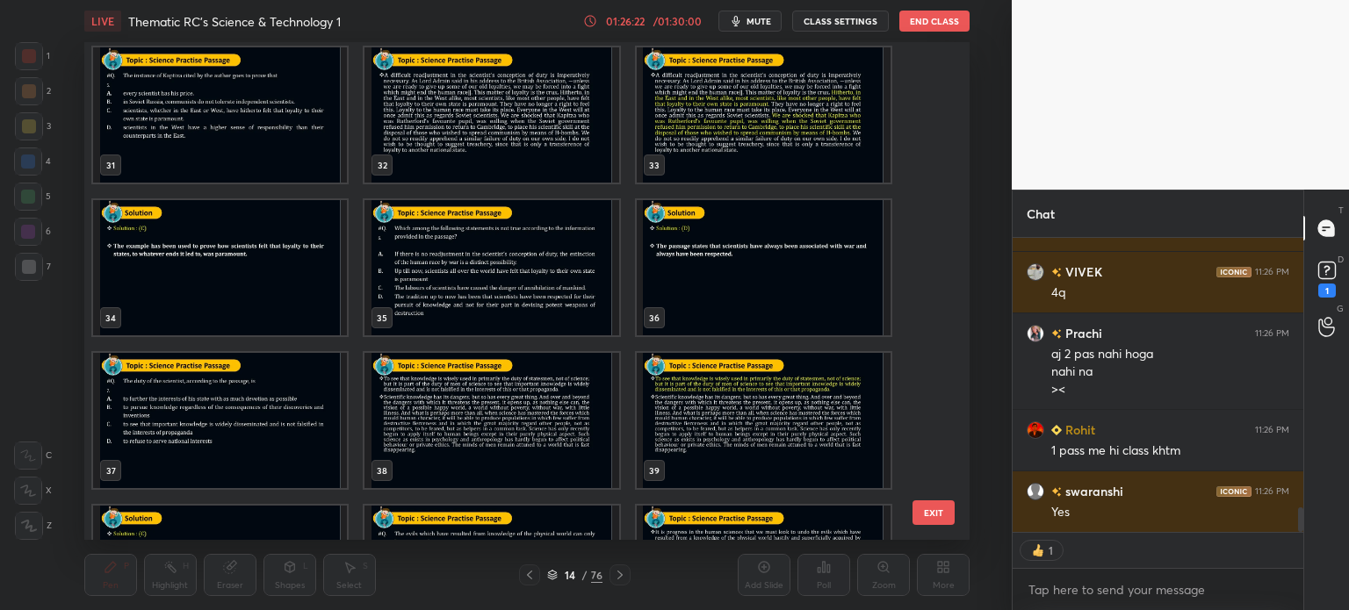
click at [233, 421] on img "grid" at bounding box center [220, 420] width 254 height 135
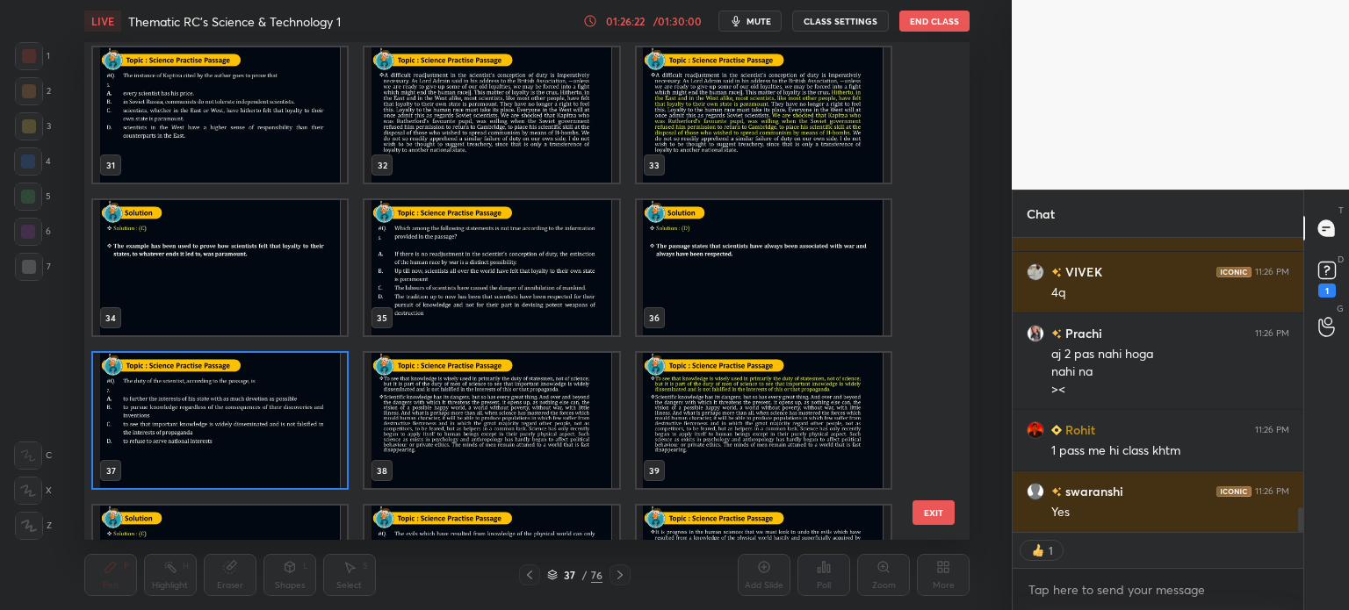
click at [247, 414] on img "grid" at bounding box center [220, 420] width 254 height 135
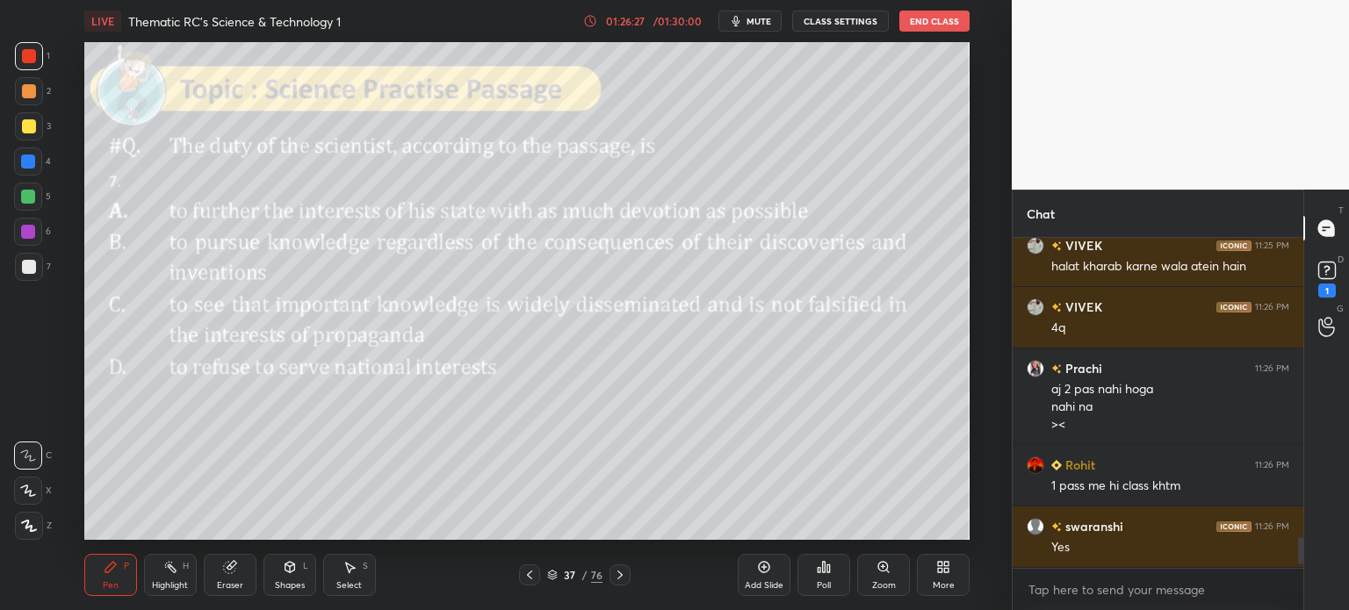
scroll to position [4, 5]
click at [824, 572] on icon at bounding box center [824, 567] width 3 height 11
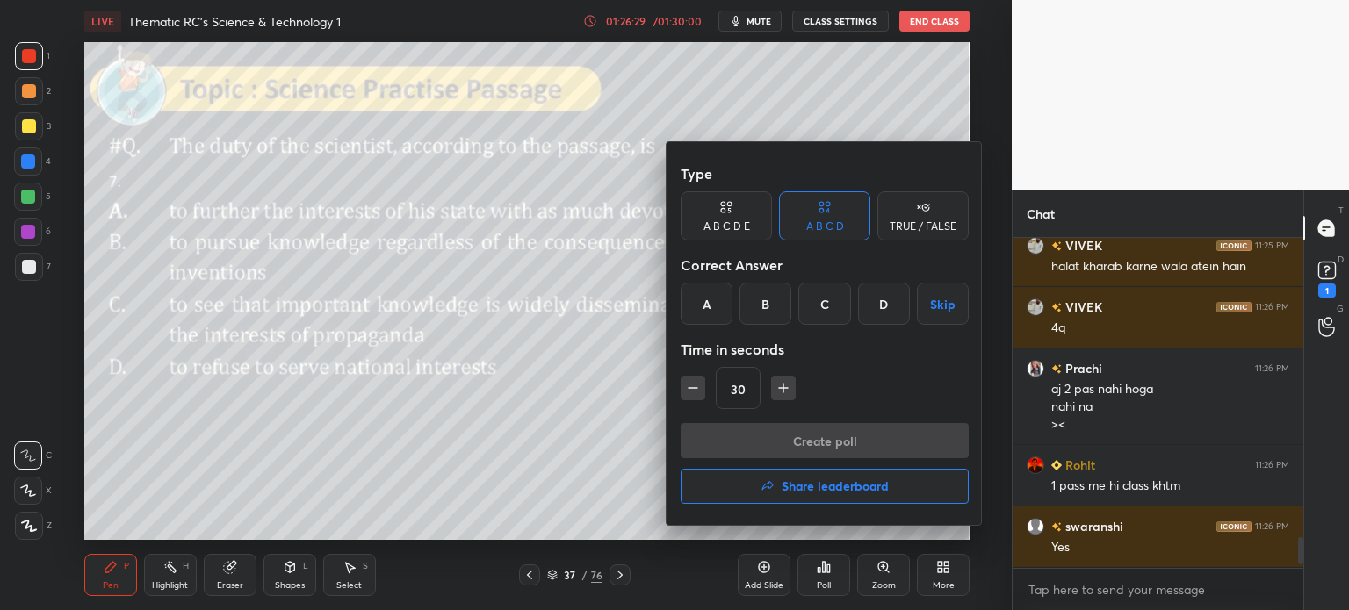
click at [822, 310] on div "C" at bounding box center [824, 304] width 52 height 42
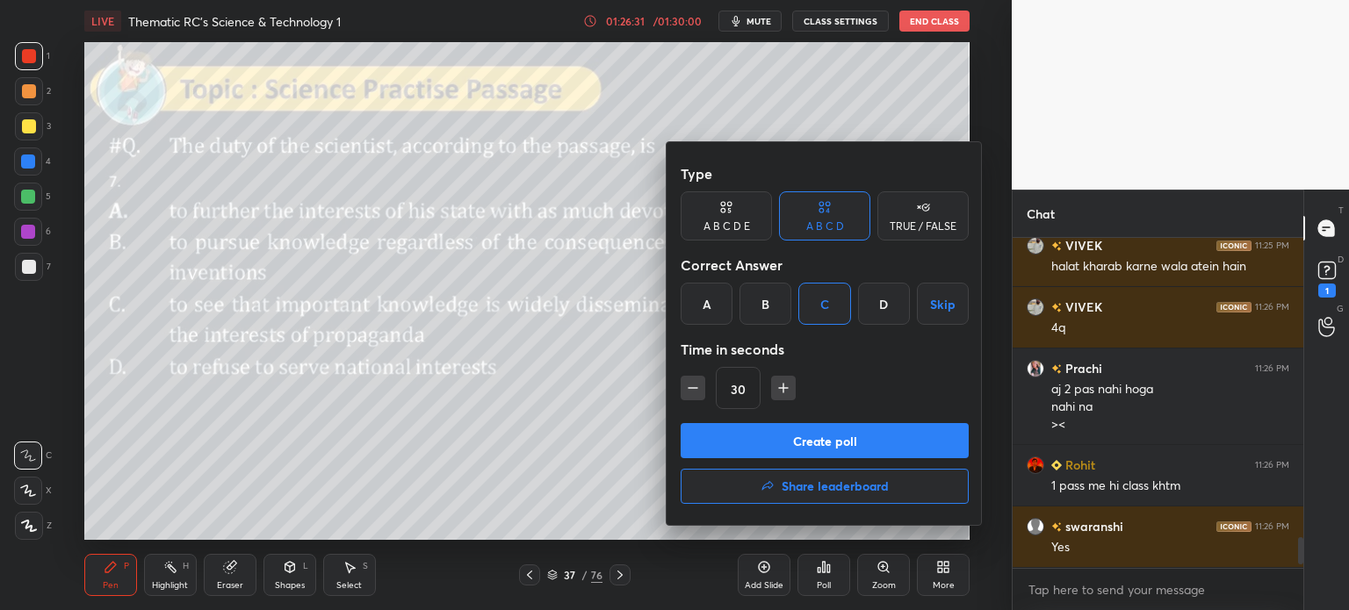
click at [853, 444] on button "Create poll" at bounding box center [824, 440] width 288 height 35
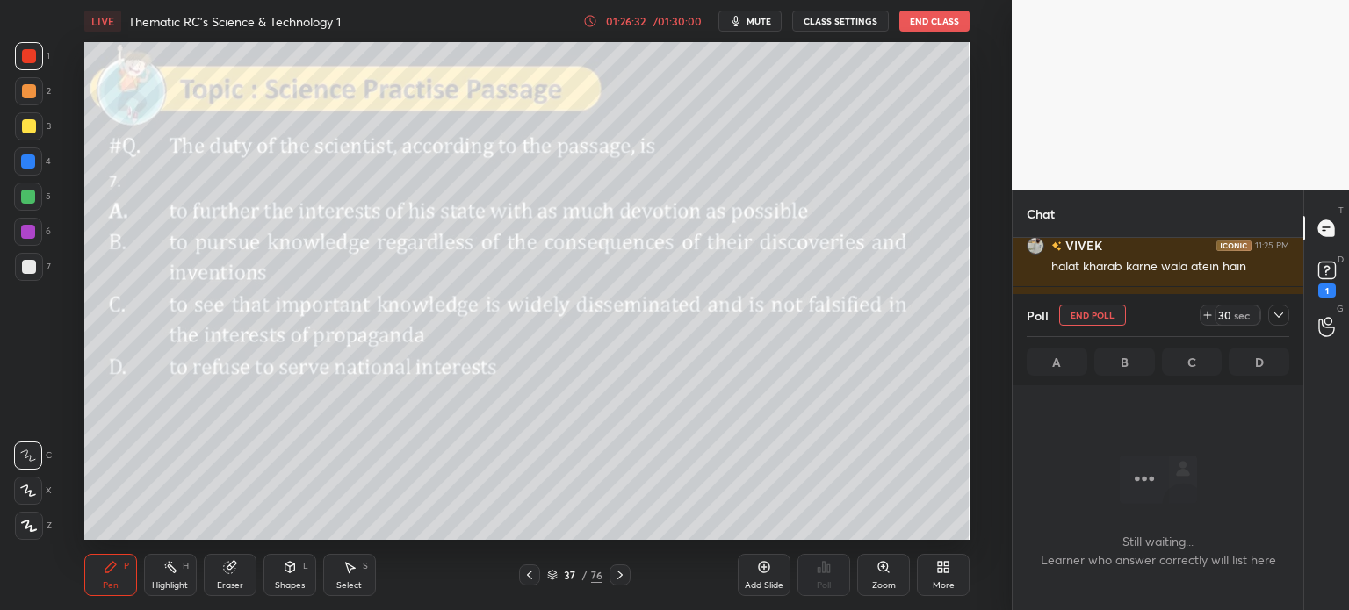
scroll to position [234, 285]
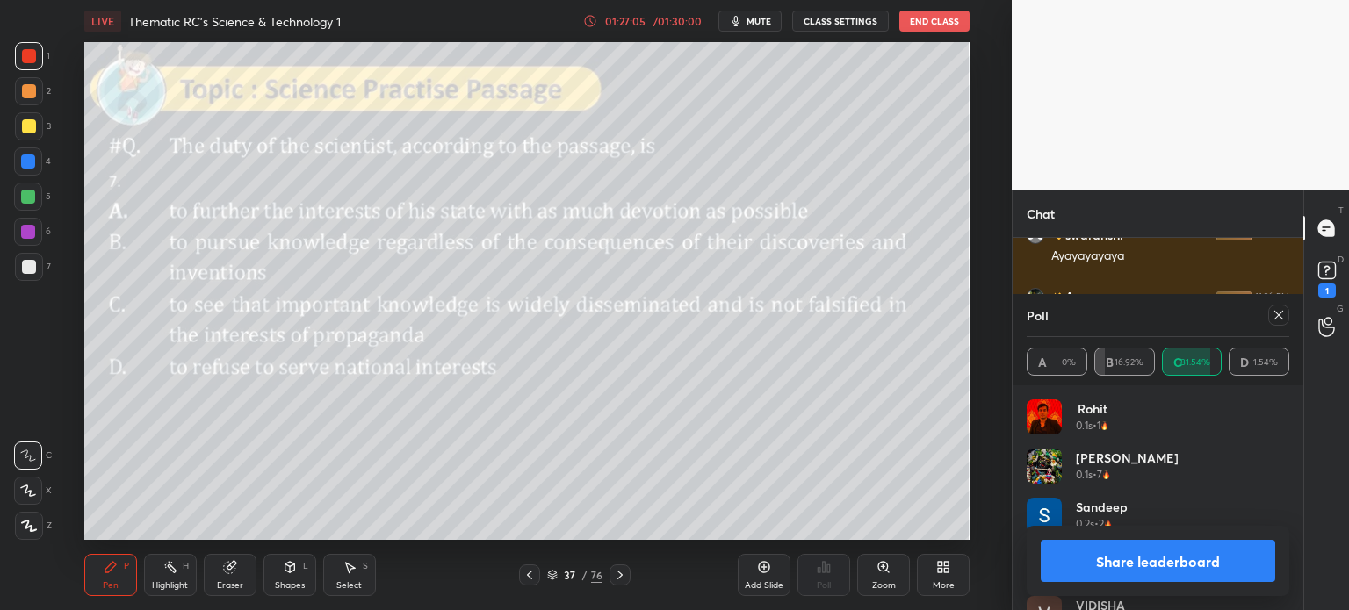
click at [1078, 555] on button "Share leaderboard" at bounding box center [1157, 561] width 234 height 42
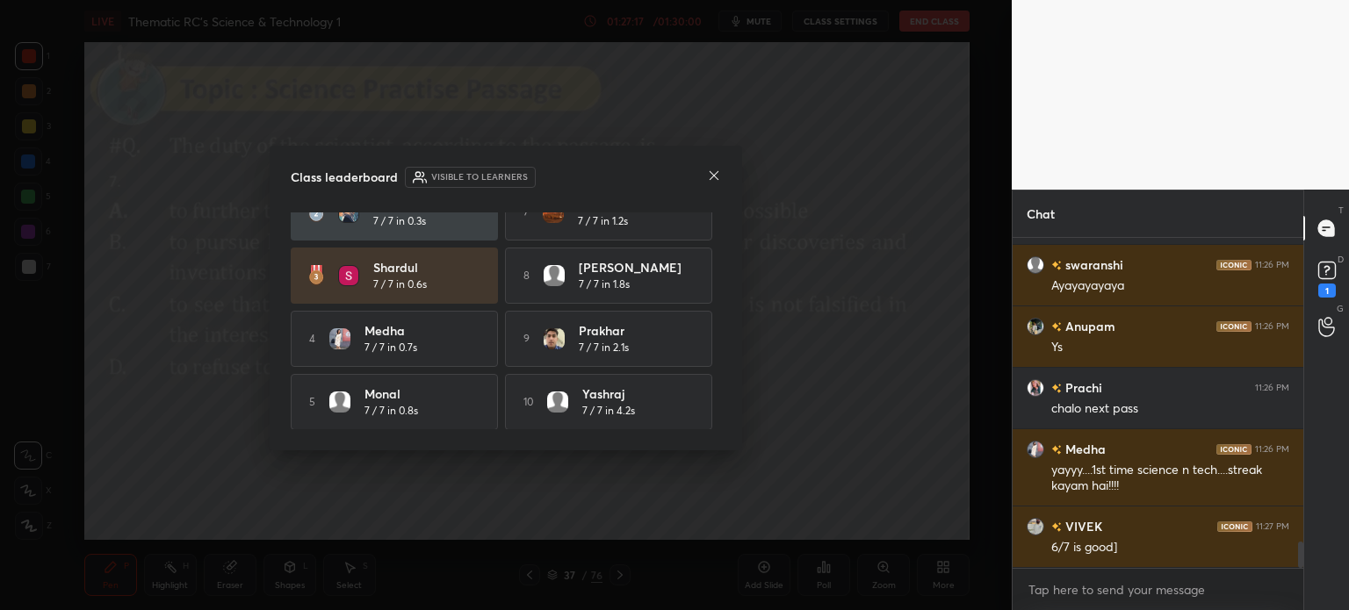
click at [717, 175] on icon at bounding box center [714, 176] width 14 height 14
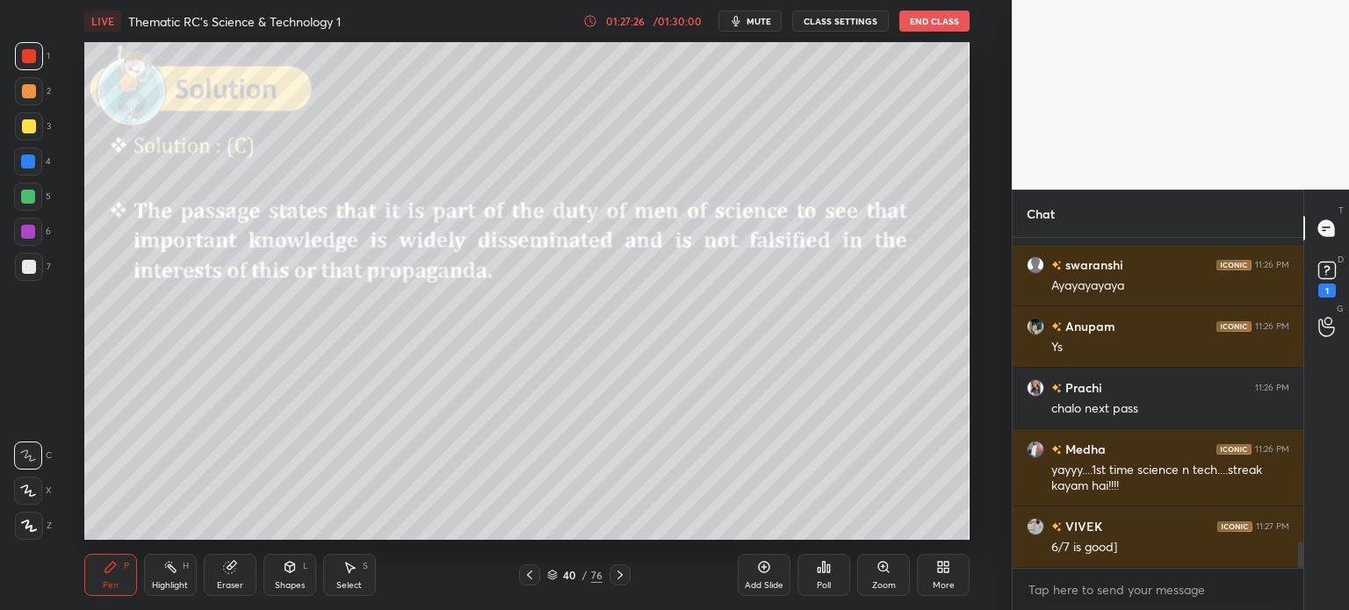
click at [579, 574] on div "40 / 76" at bounding box center [574, 575] width 55 height 16
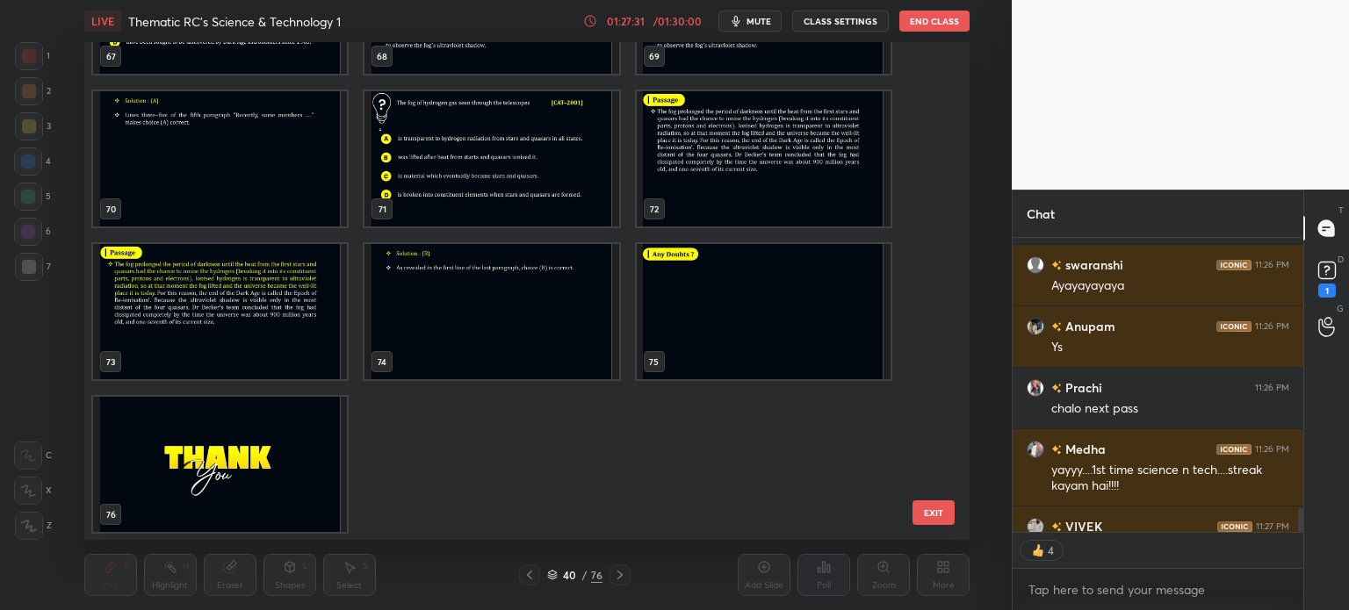
click at [217, 462] on img "grid" at bounding box center [220, 464] width 254 height 135
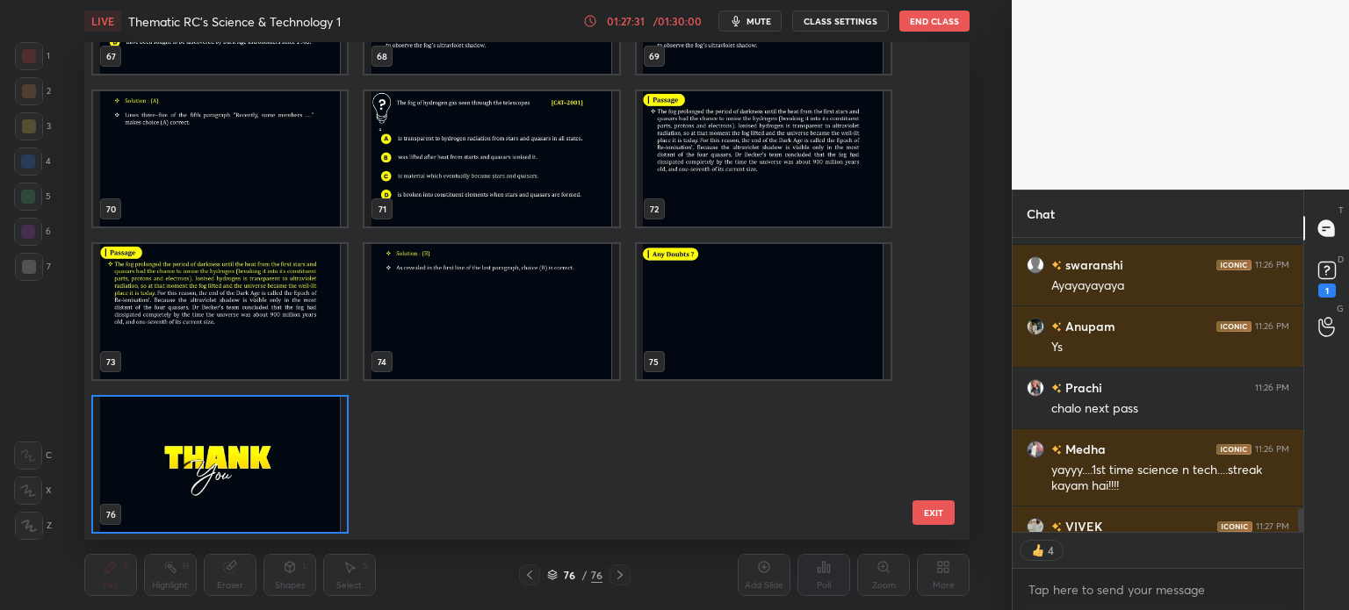
click at [232, 454] on img "grid" at bounding box center [220, 464] width 254 height 135
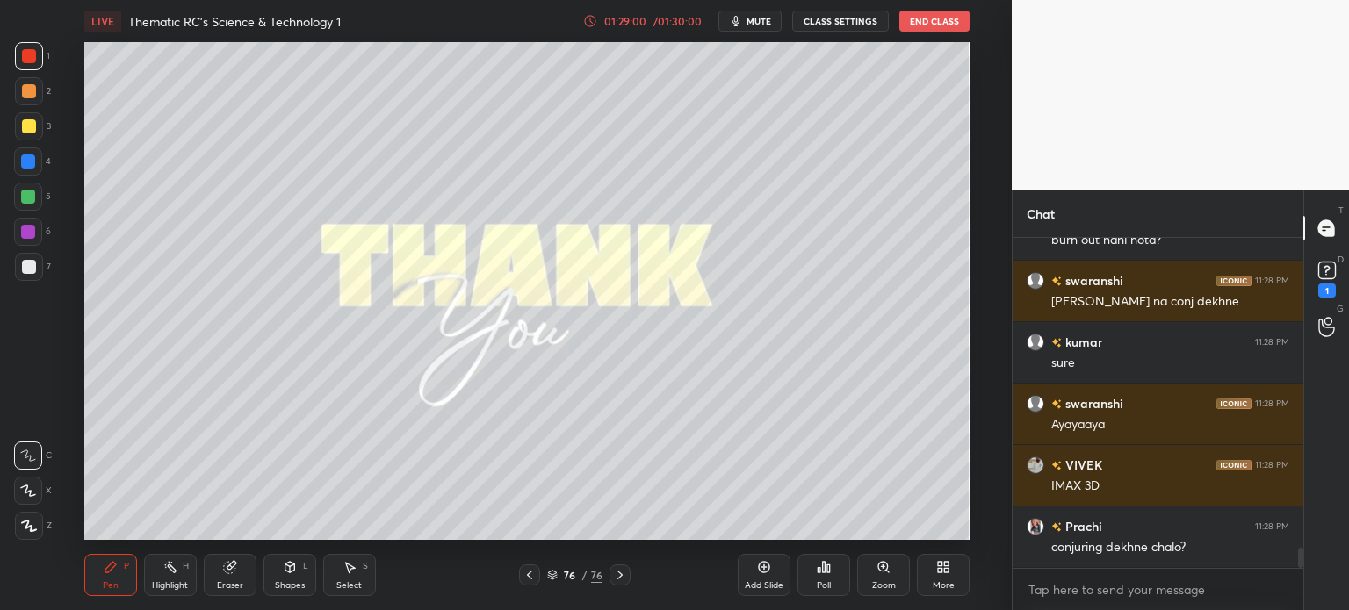
scroll to position [5186, 0]
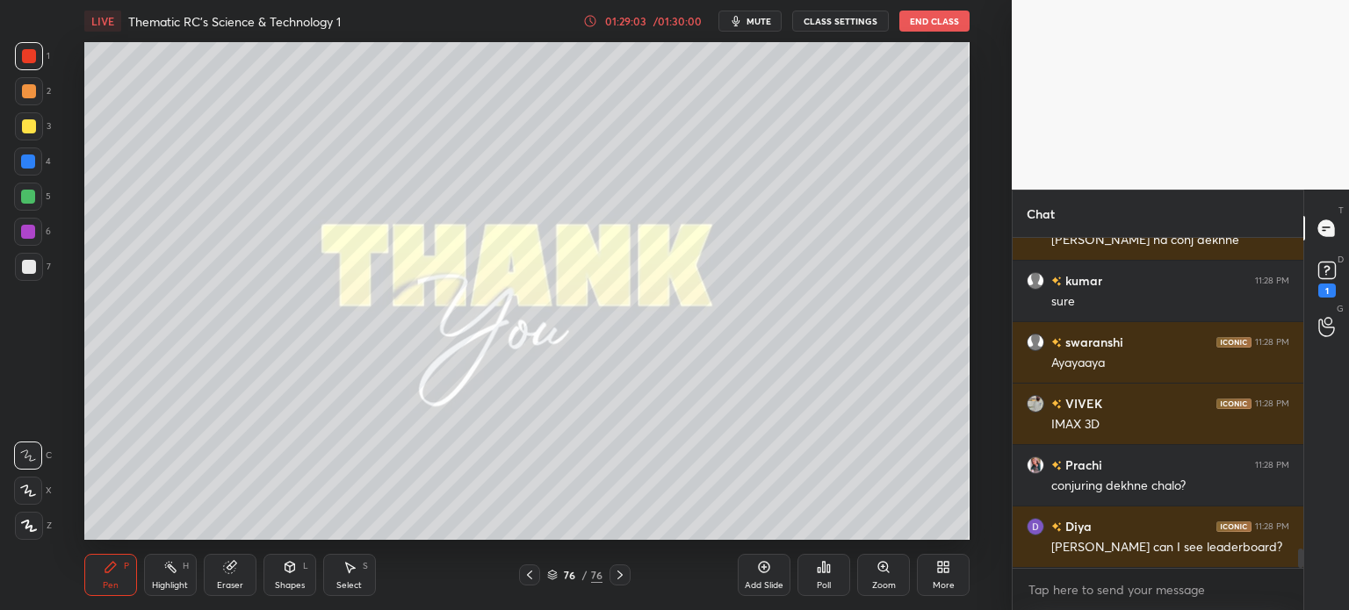
click at [824, 575] on div "Poll" at bounding box center [823, 575] width 53 height 42
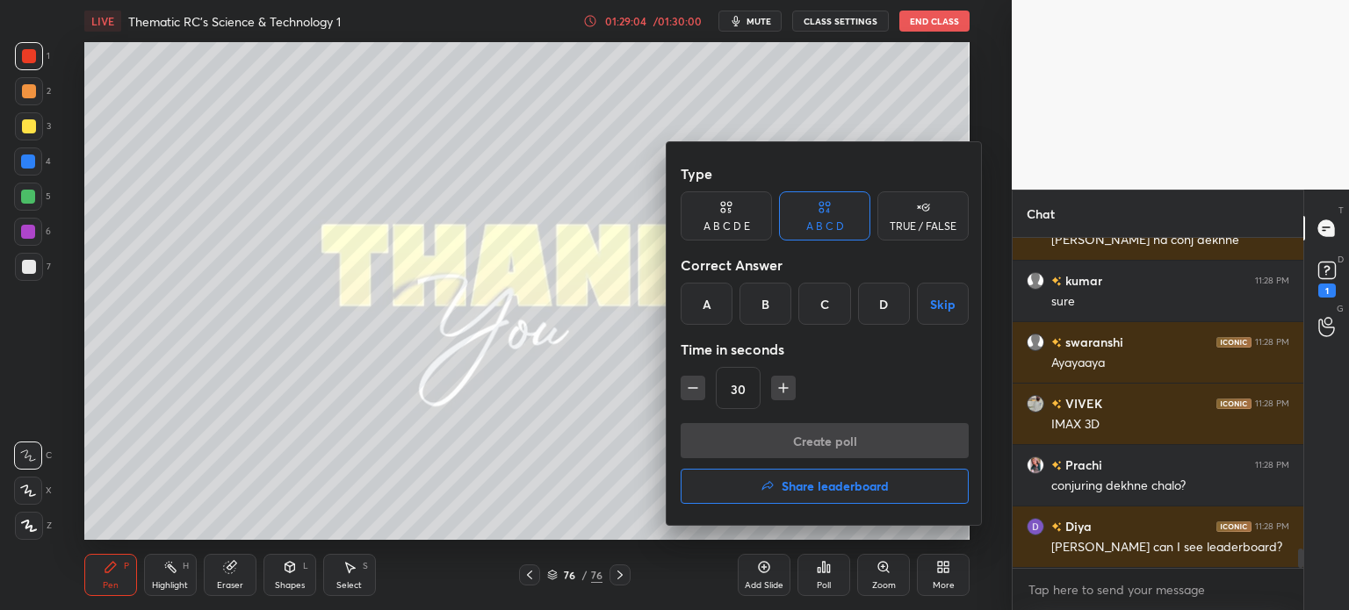
click at [746, 490] on button "Share leaderboard" at bounding box center [824, 486] width 288 height 35
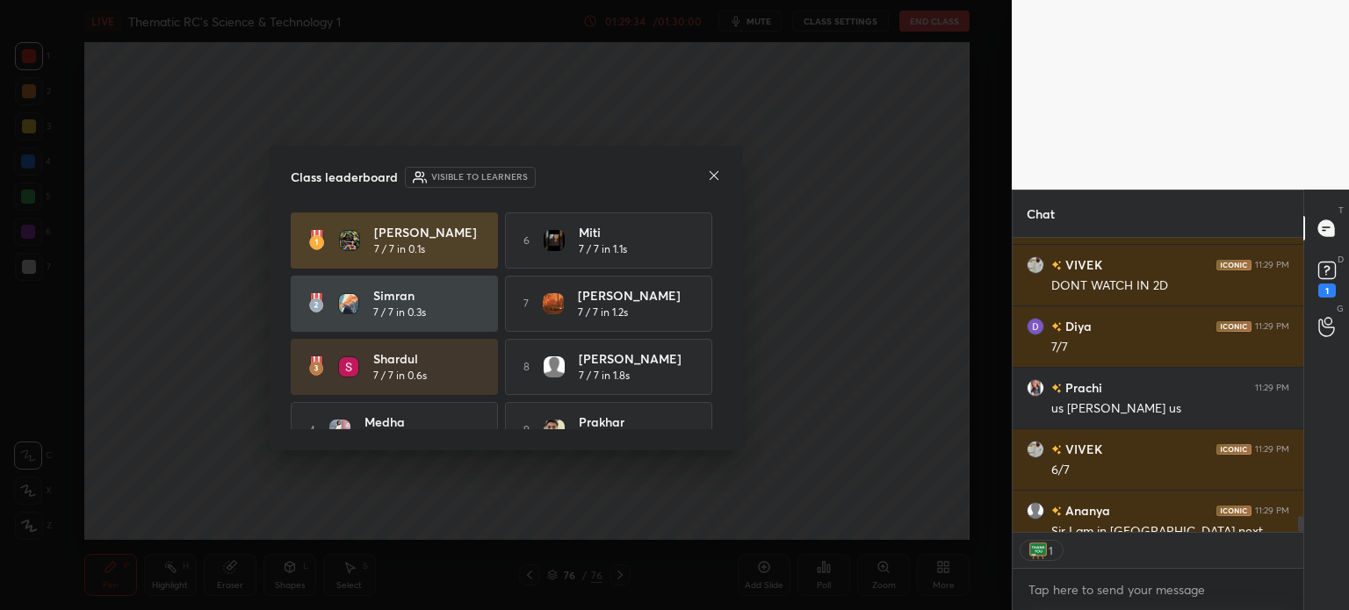
scroll to position [5, 5]
click at [707, 178] on icon at bounding box center [714, 176] width 14 height 14
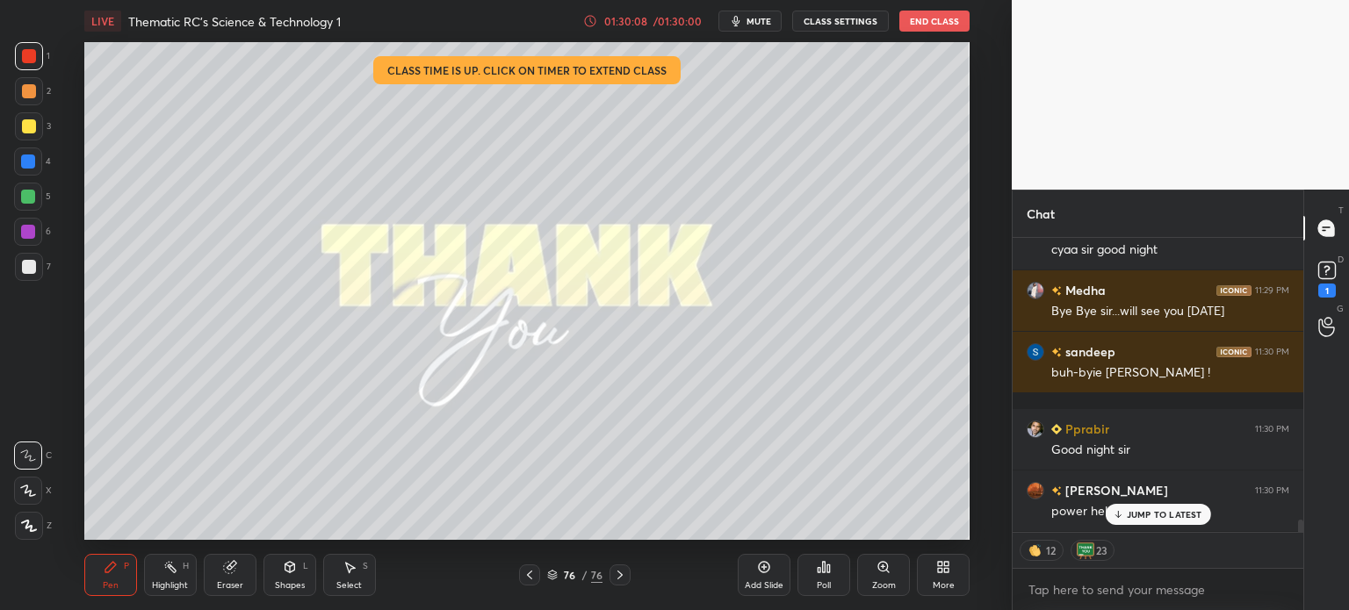
scroll to position [6775, 0]
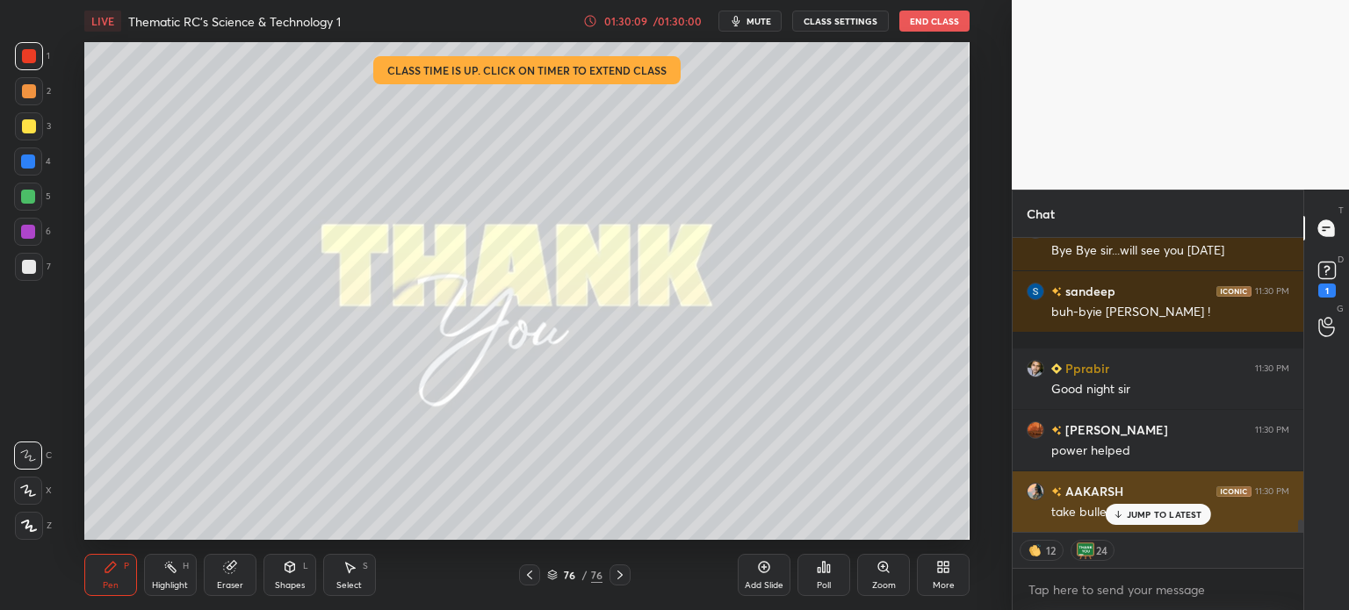
click at [1159, 518] on p "JUMP TO LATEST" at bounding box center [1164, 514] width 76 height 11
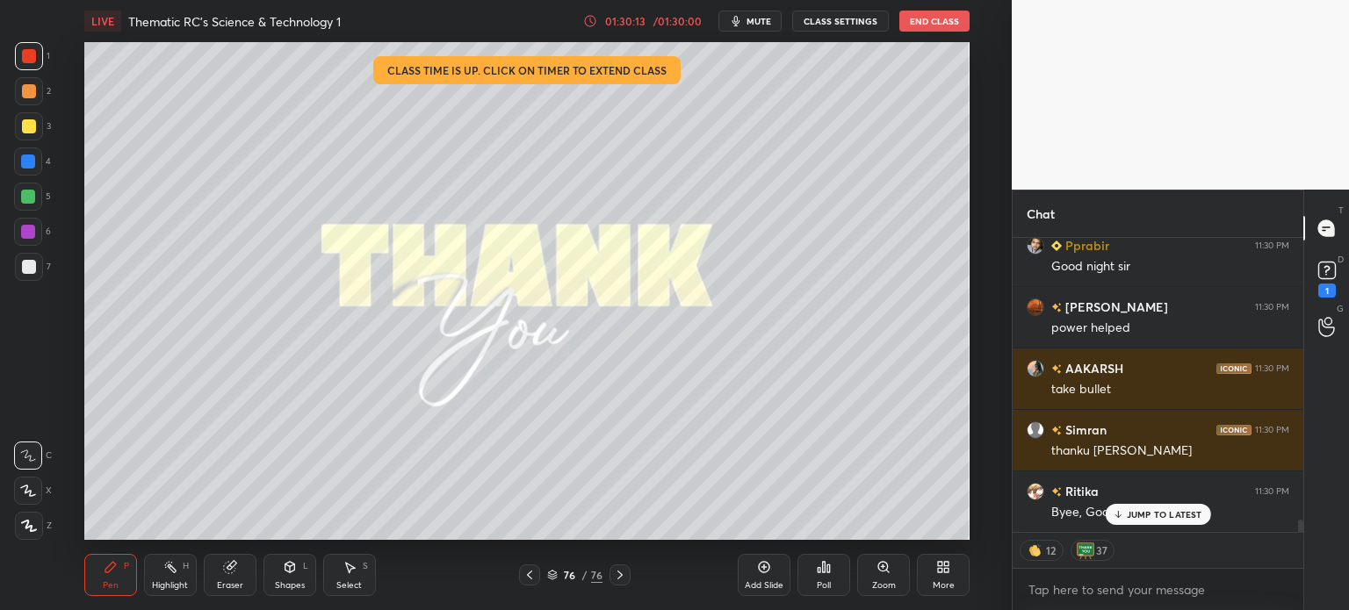
scroll to position [6960, 0]
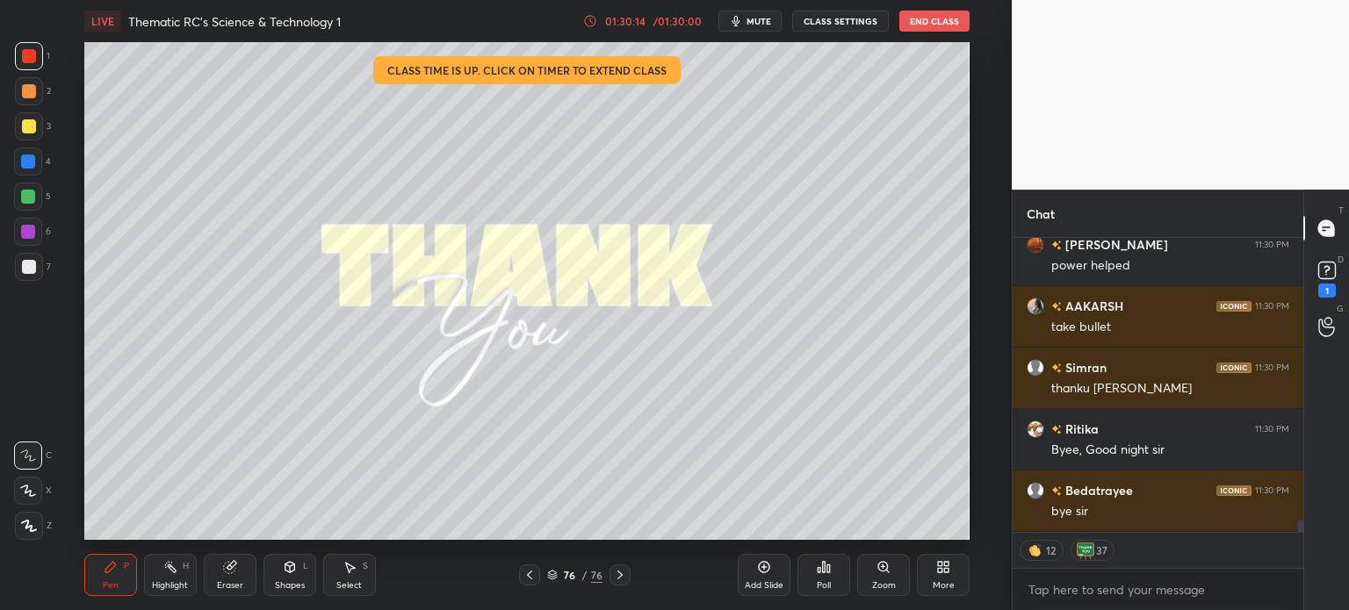
click at [947, 20] on button "End Class" at bounding box center [934, 21] width 70 height 21
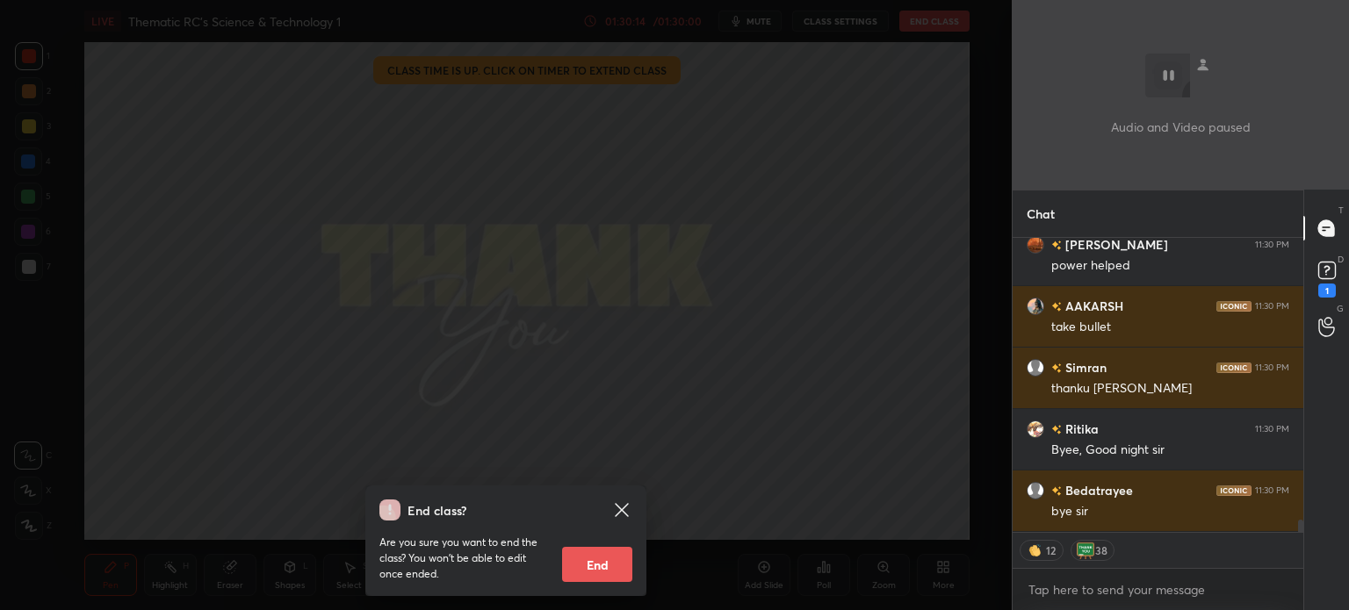
scroll to position [7021, 0]
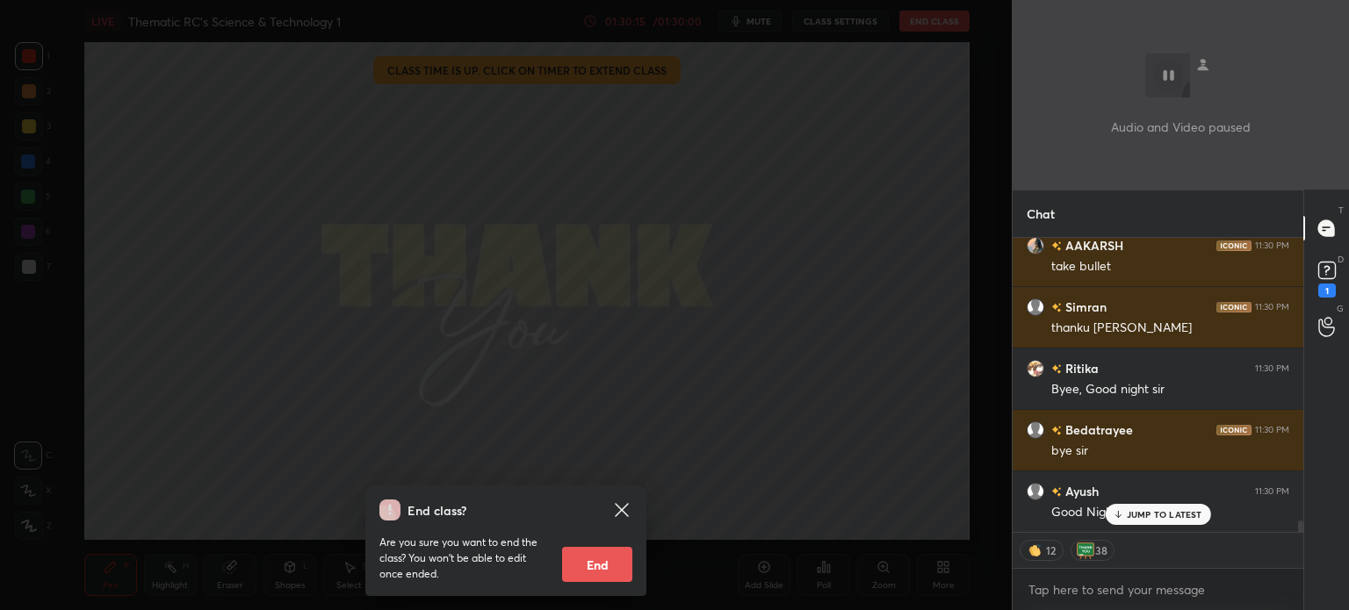
click at [582, 562] on button "End" at bounding box center [597, 564] width 70 height 35
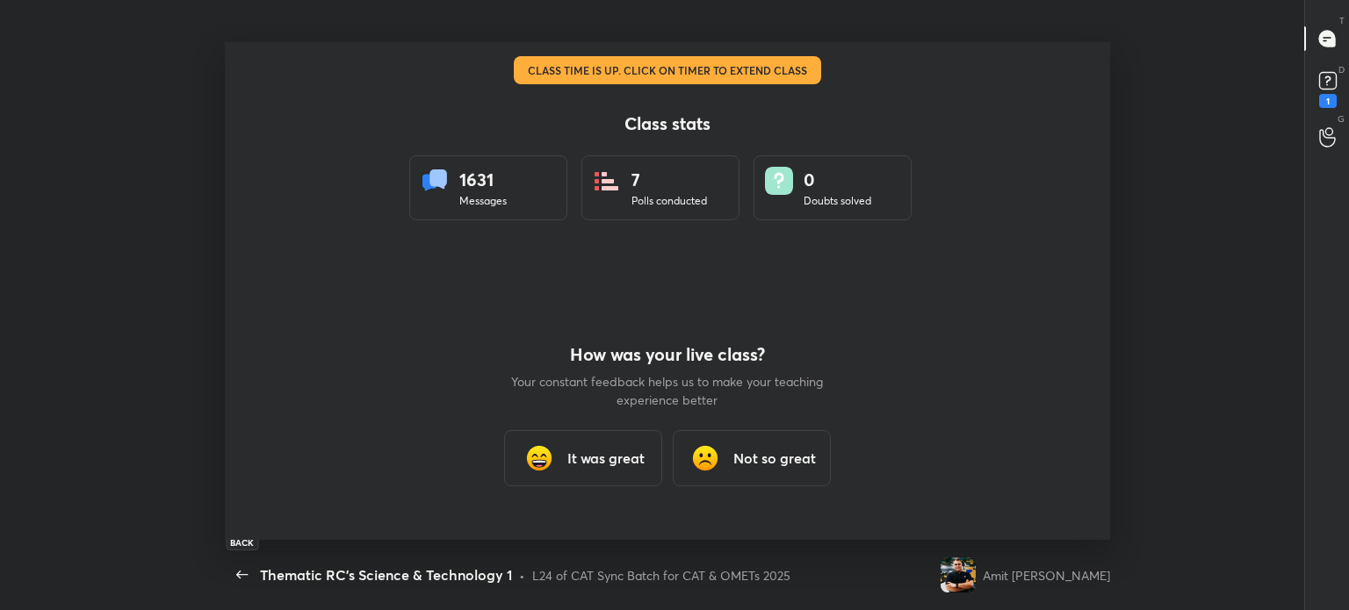
click at [235, 566] on icon "button" at bounding box center [242, 575] width 21 height 21
type textarea "x"
